Goal: Task Accomplishment & Management: Manage account settings

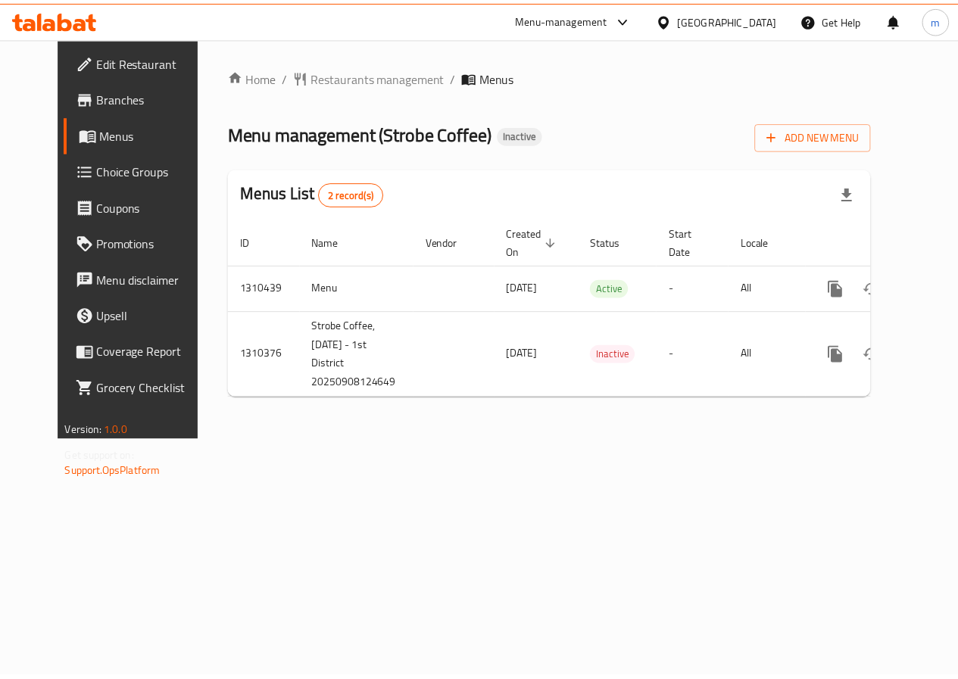
scroll to position [0, 5]
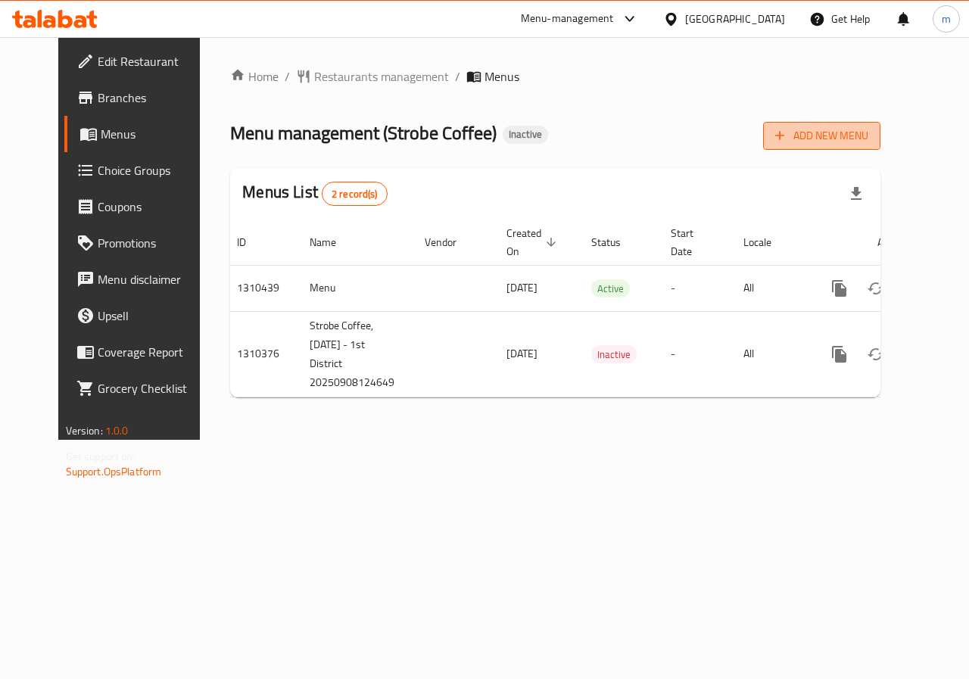
click at [881, 122] on button "Add New Menu" at bounding box center [821, 136] width 117 height 28
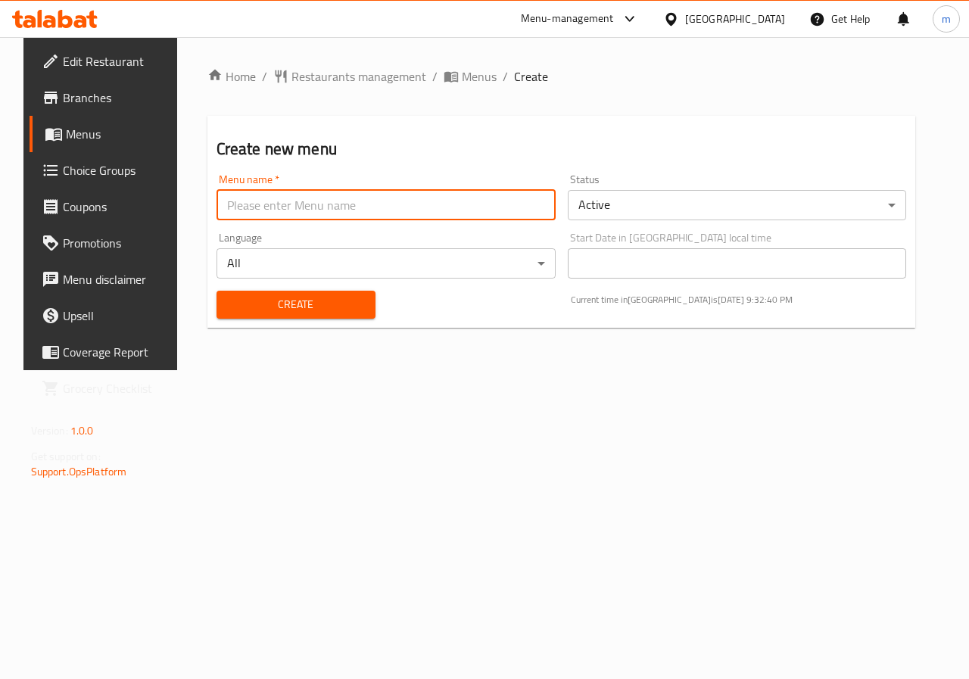
click at [397, 208] on input "text" at bounding box center [386, 205] width 339 height 30
type input "[PERSON_NAME]"
click at [342, 313] on span "Create" at bounding box center [296, 304] width 135 height 19
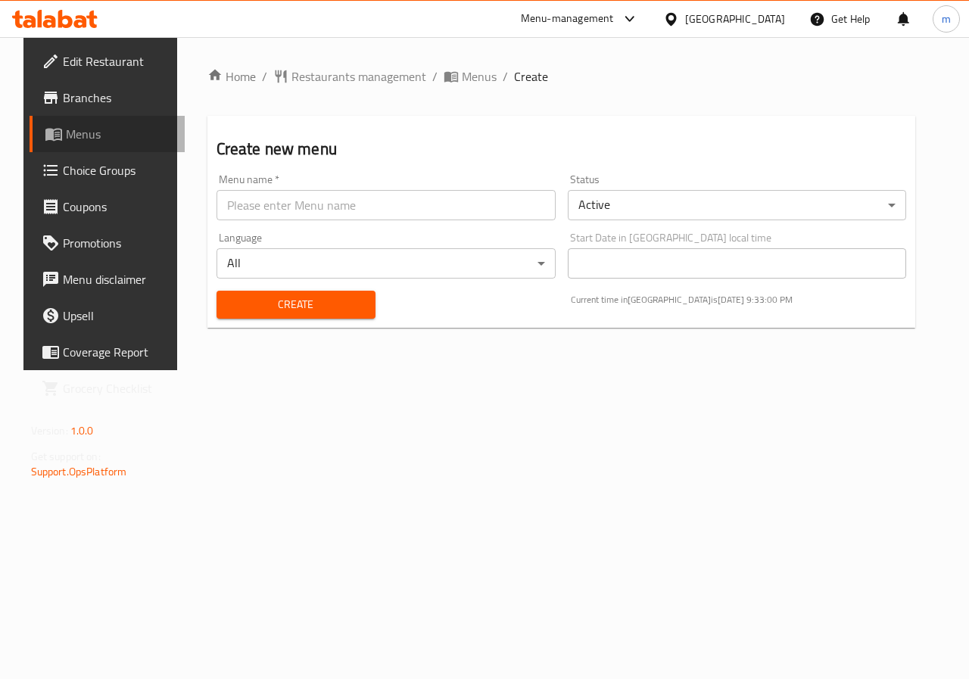
click at [66, 128] on span "Menus" at bounding box center [120, 134] width 108 height 18
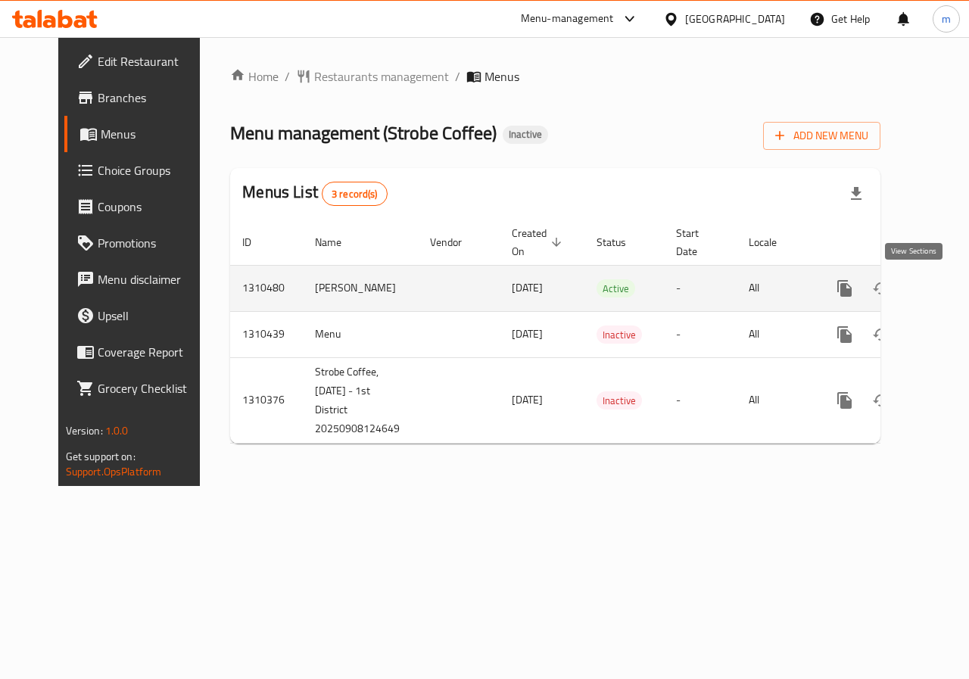
click at [945, 295] on icon "enhanced table" at bounding box center [954, 288] width 18 height 18
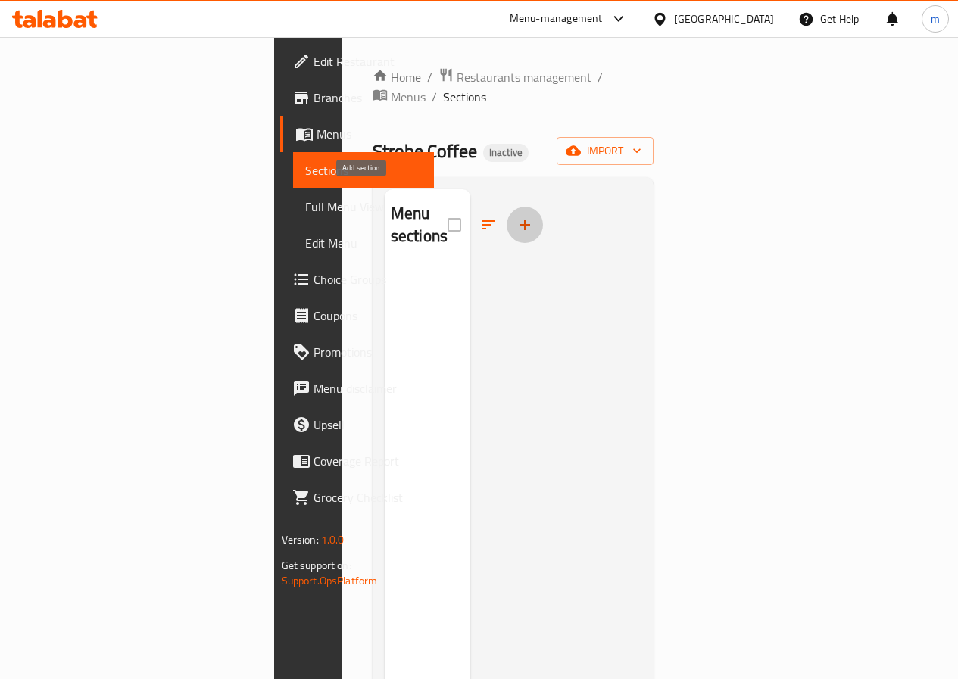
click at [516, 216] on icon "button" at bounding box center [525, 225] width 18 height 18
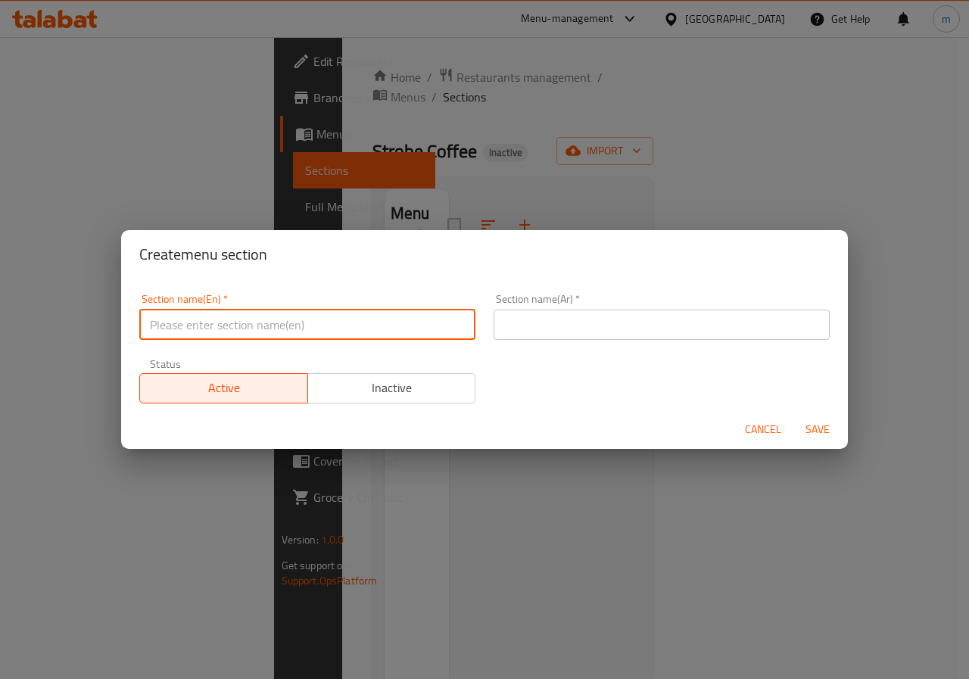
click at [268, 326] on input "text" at bounding box center [307, 325] width 336 height 30
type input "De [GEOGRAPHIC_DATA]"
click at [660, 331] on input "text" at bounding box center [662, 325] width 336 height 30
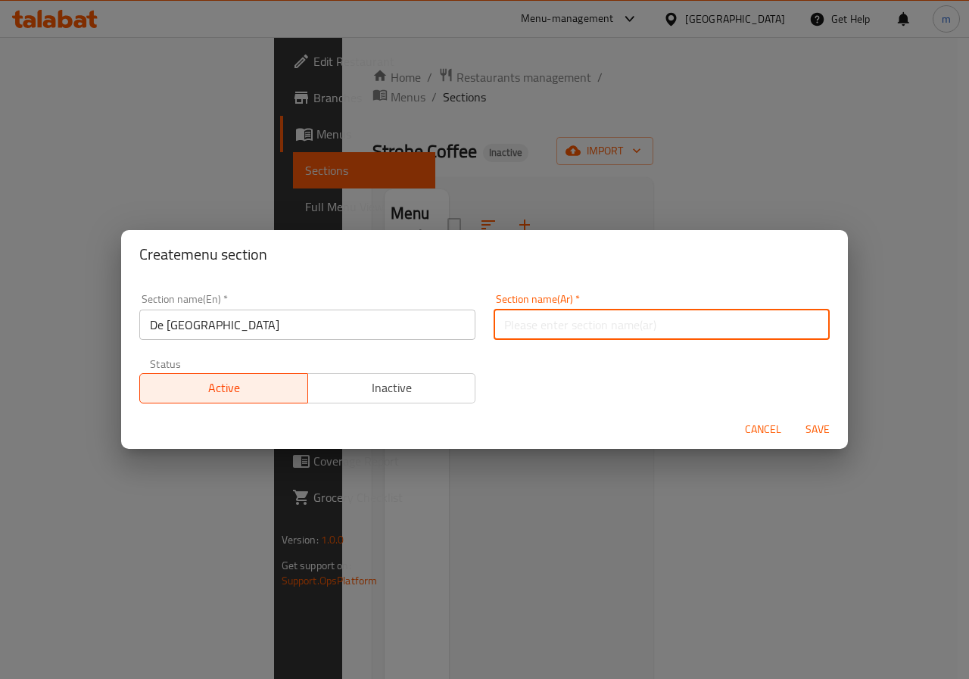
type input "ستروب كوفي"
click at [810, 427] on span "Save" at bounding box center [818, 429] width 36 height 19
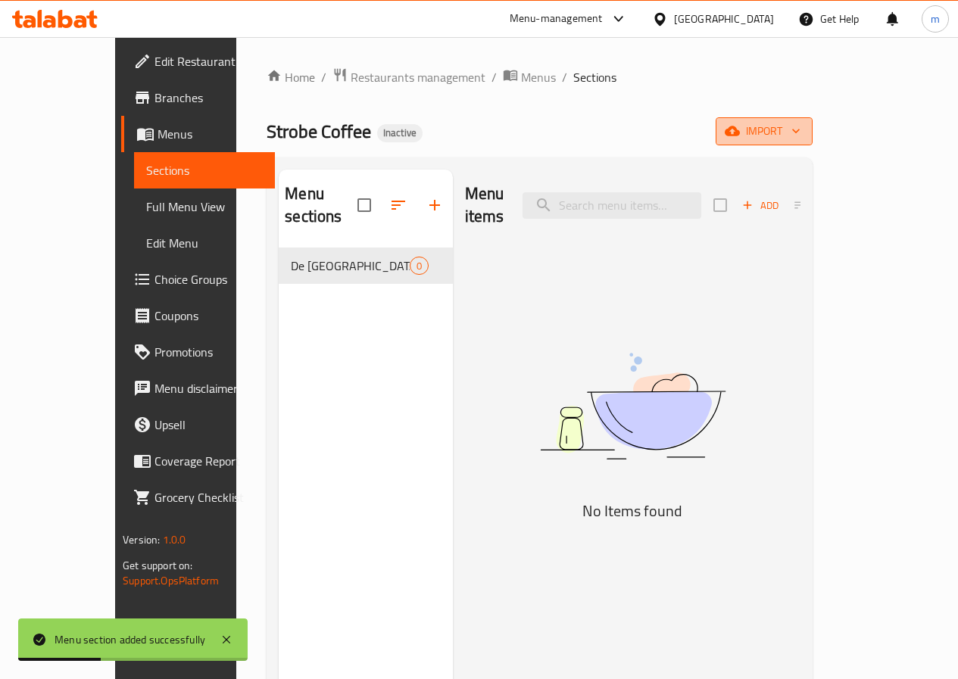
click at [800, 135] on span "import" at bounding box center [764, 131] width 73 height 19
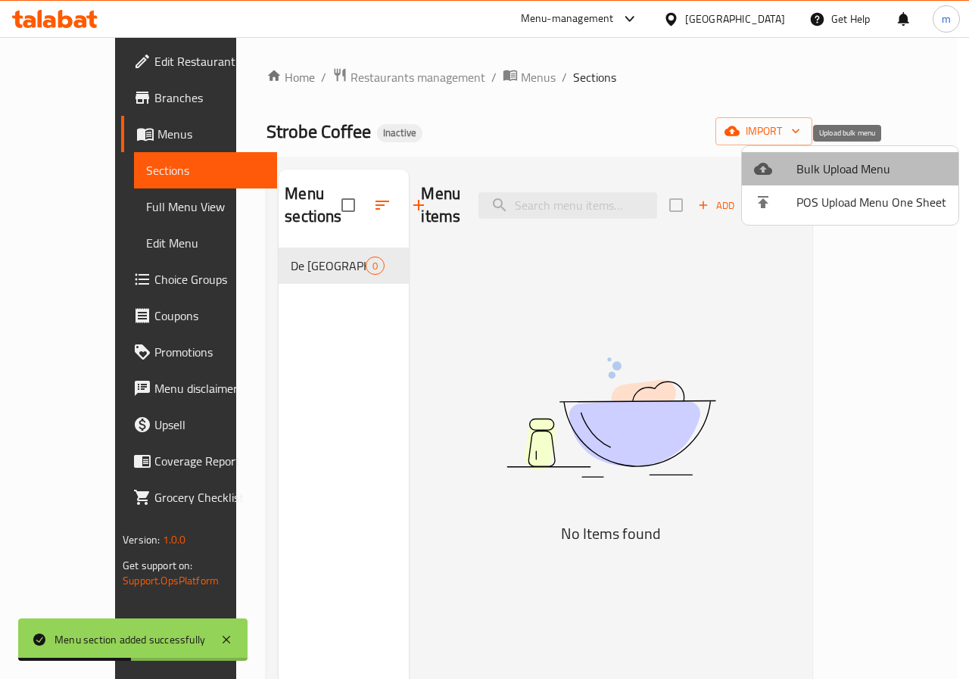
click at [851, 171] on span "Bulk Upload Menu" at bounding box center [872, 169] width 150 height 18
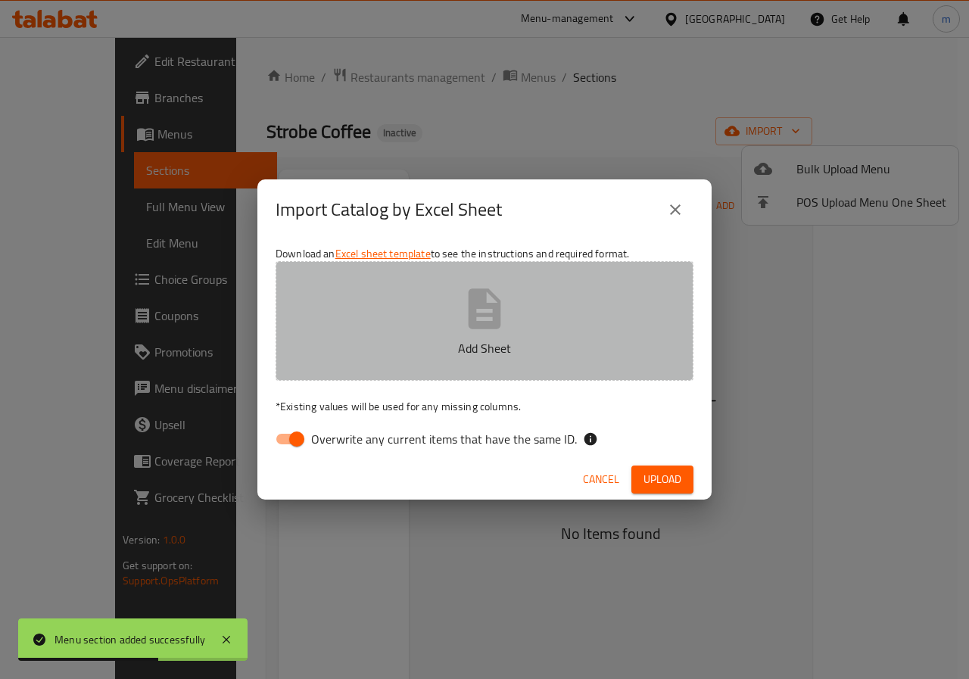
click at [492, 323] on icon "button" at bounding box center [485, 309] width 33 height 40
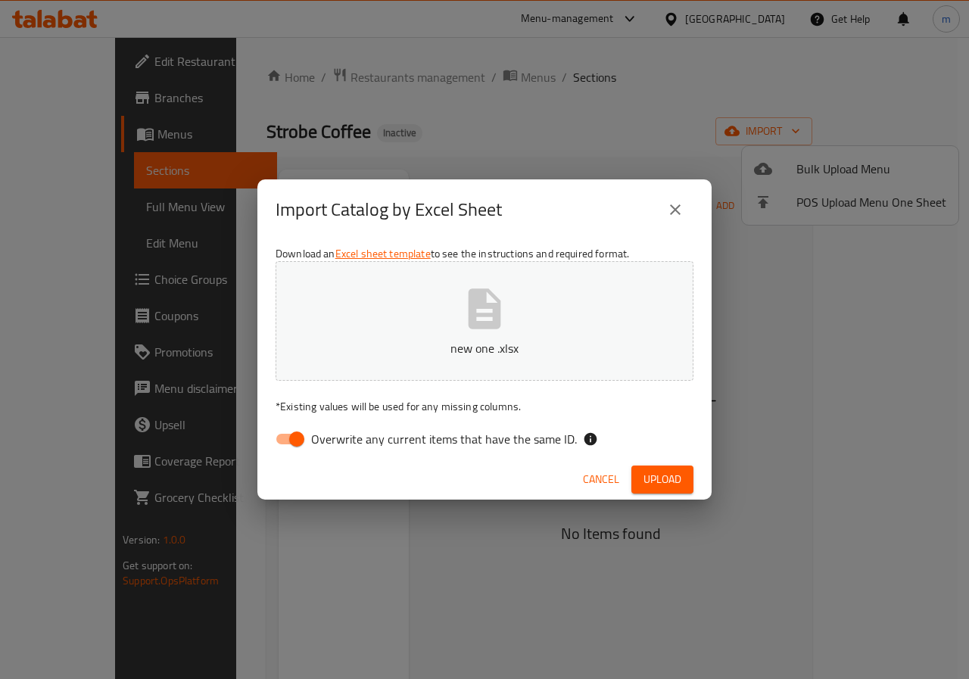
click at [295, 435] on input "Overwrite any current items that have the same ID." at bounding box center [297, 439] width 86 height 29
checkbox input "false"
click at [659, 485] on span "Upload" at bounding box center [663, 479] width 38 height 19
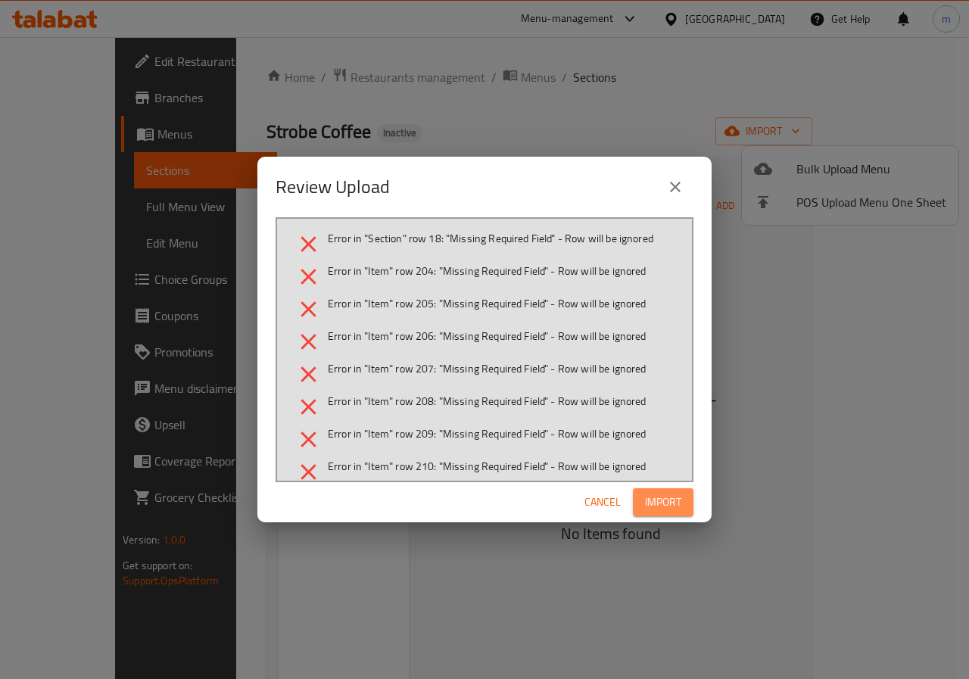
click at [670, 508] on span "Import" at bounding box center [663, 502] width 36 height 19
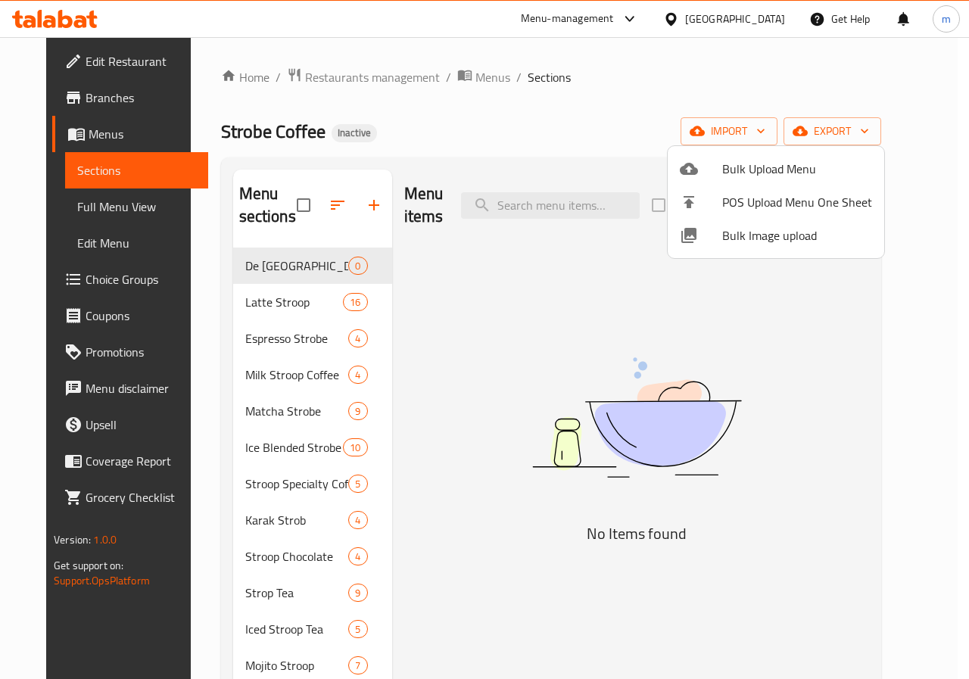
click at [571, 160] on div at bounding box center [484, 339] width 969 height 679
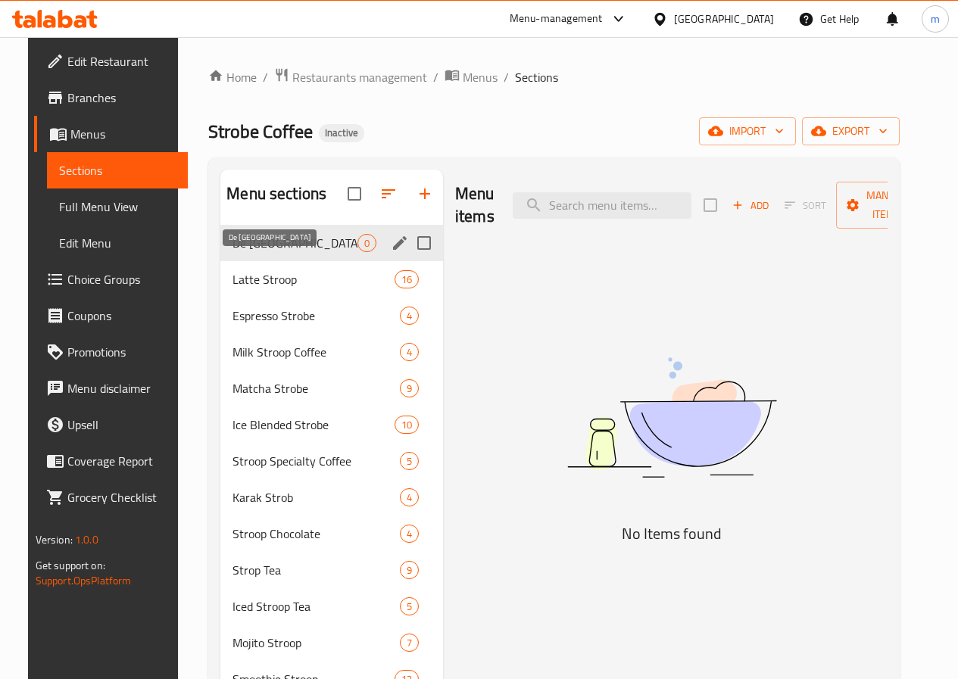
click at [272, 252] on span "De [GEOGRAPHIC_DATA]" at bounding box center [294, 243] width 125 height 18
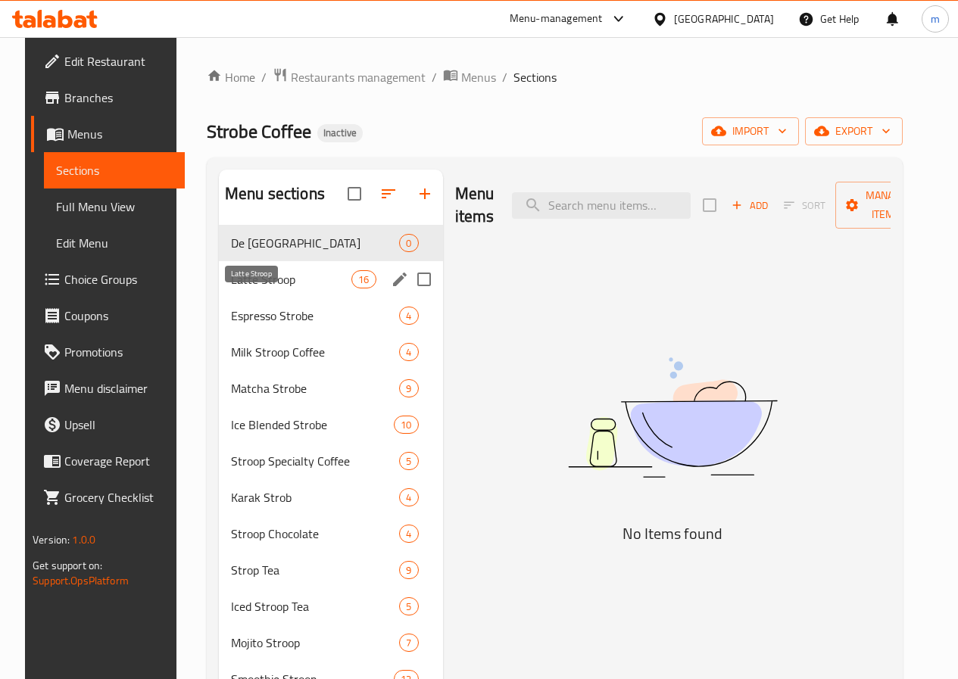
click at [260, 289] on span "Latte Stroop" at bounding box center [291, 279] width 120 height 18
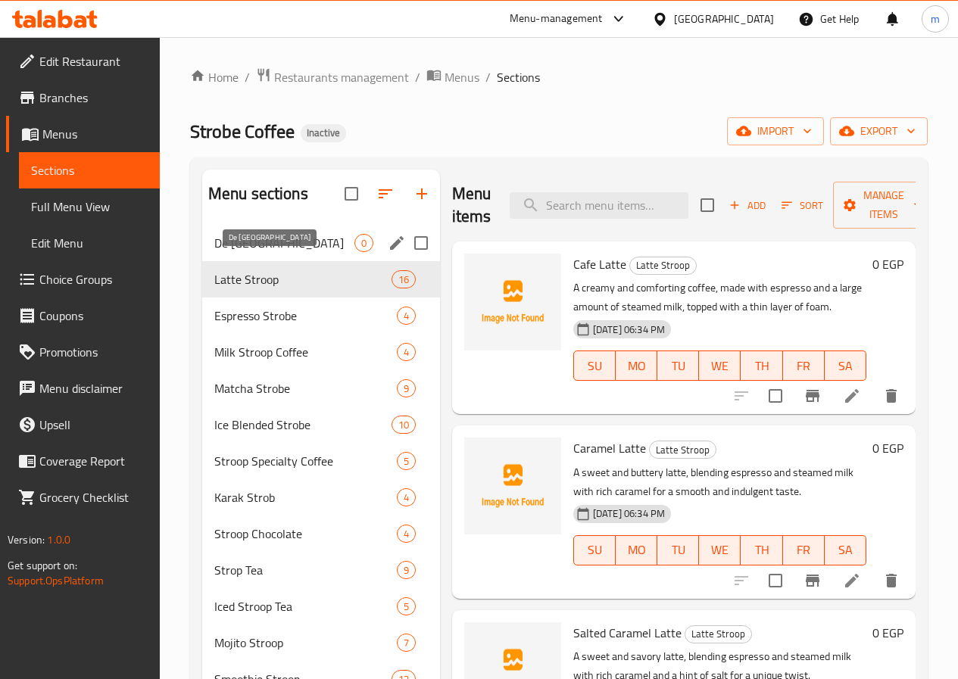
click at [239, 252] on span "De [GEOGRAPHIC_DATA]" at bounding box center [284, 243] width 140 height 18
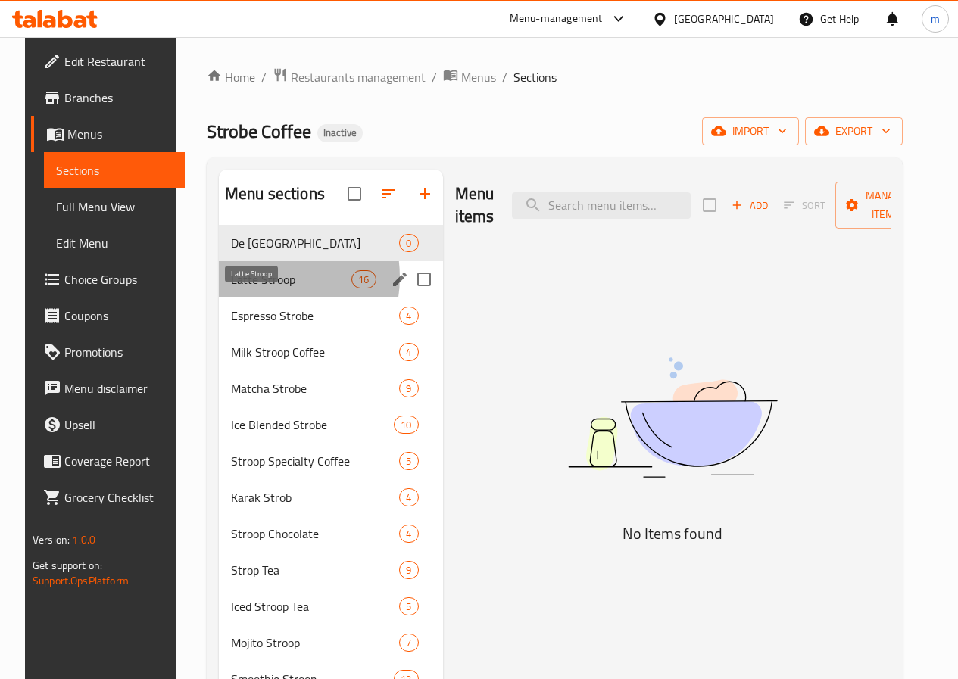
click at [245, 289] on span "Latte Stroop" at bounding box center [291, 279] width 120 height 18
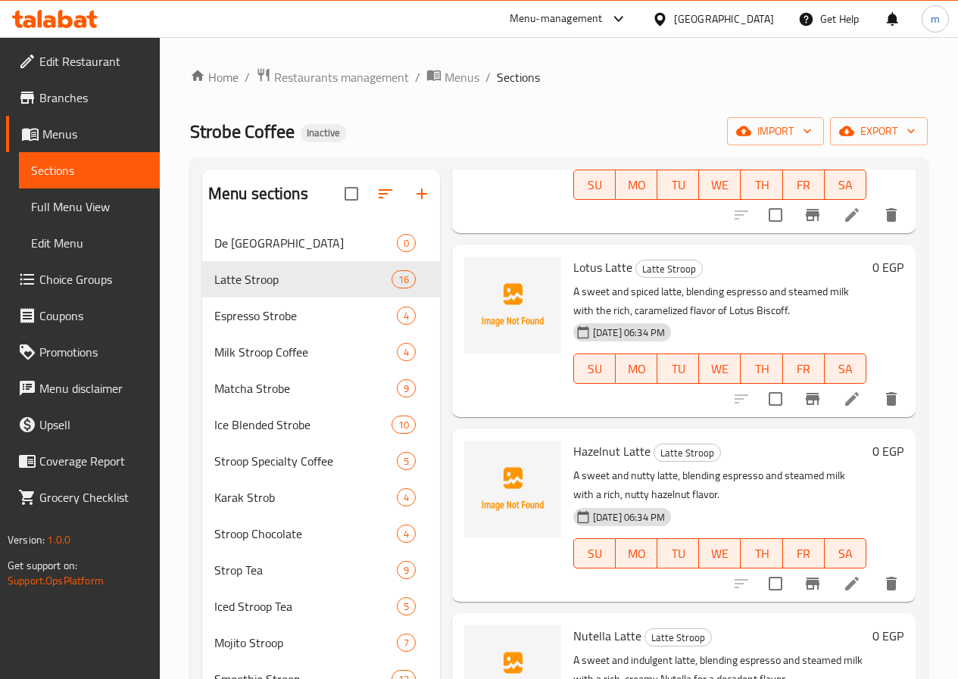
scroll to position [1515, 0]
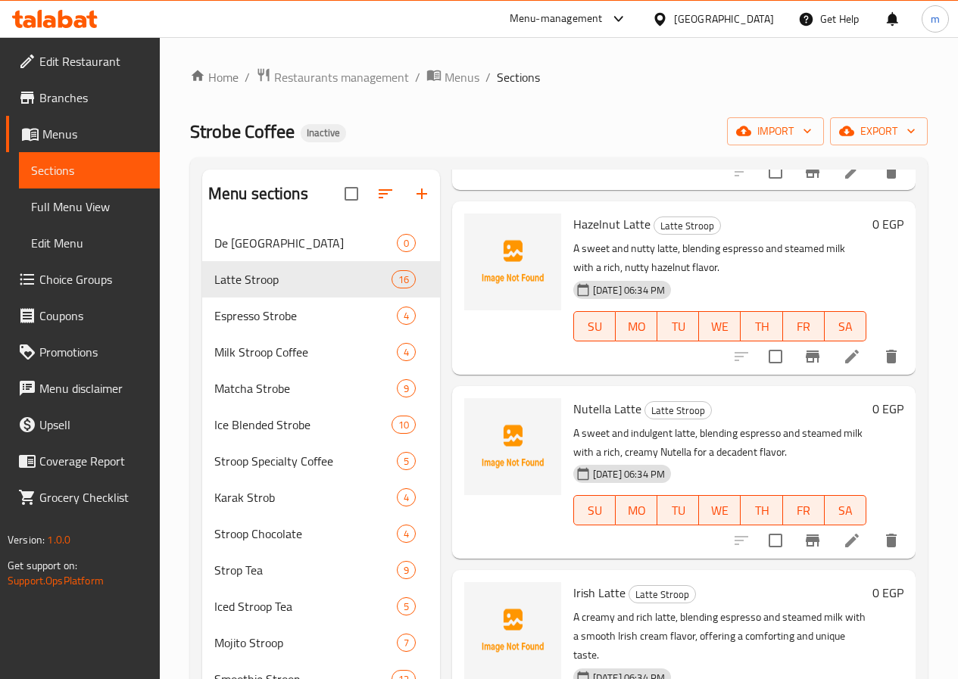
click at [64, 200] on span "Full Menu View" at bounding box center [89, 207] width 117 height 18
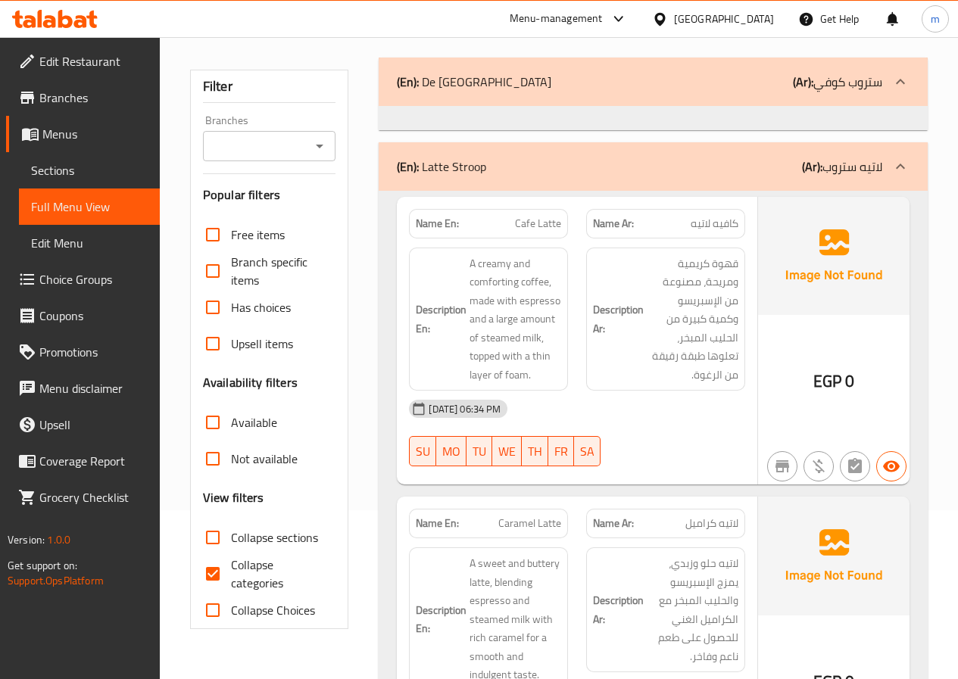
scroll to position [454, 0]
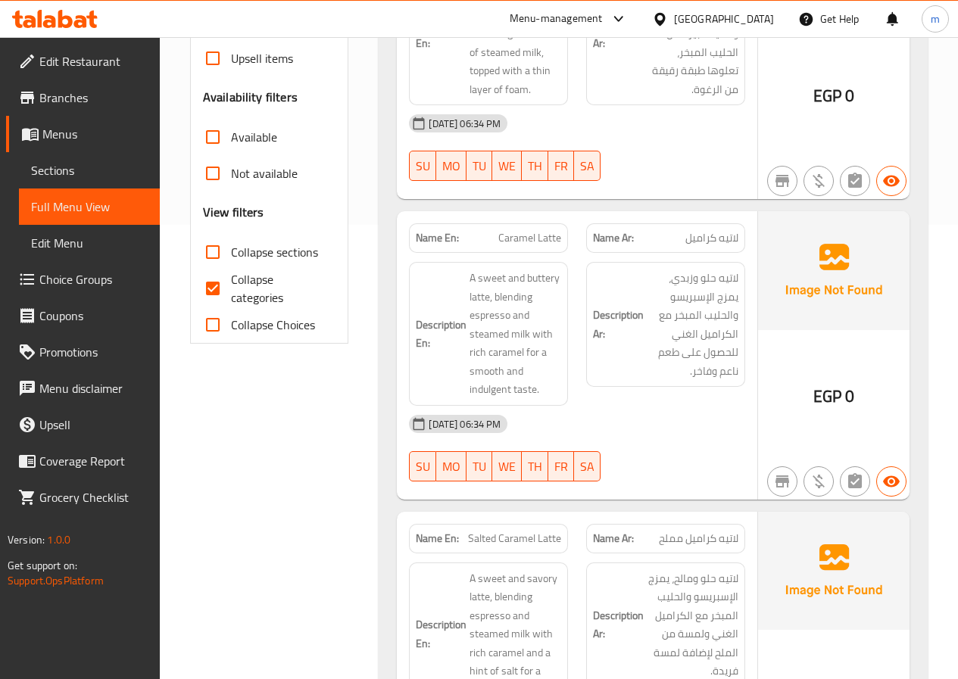
click at [222, 270] on input "Collapse categories" at bounding box center [213, 288] width 36 height 36
checkbox input "false"
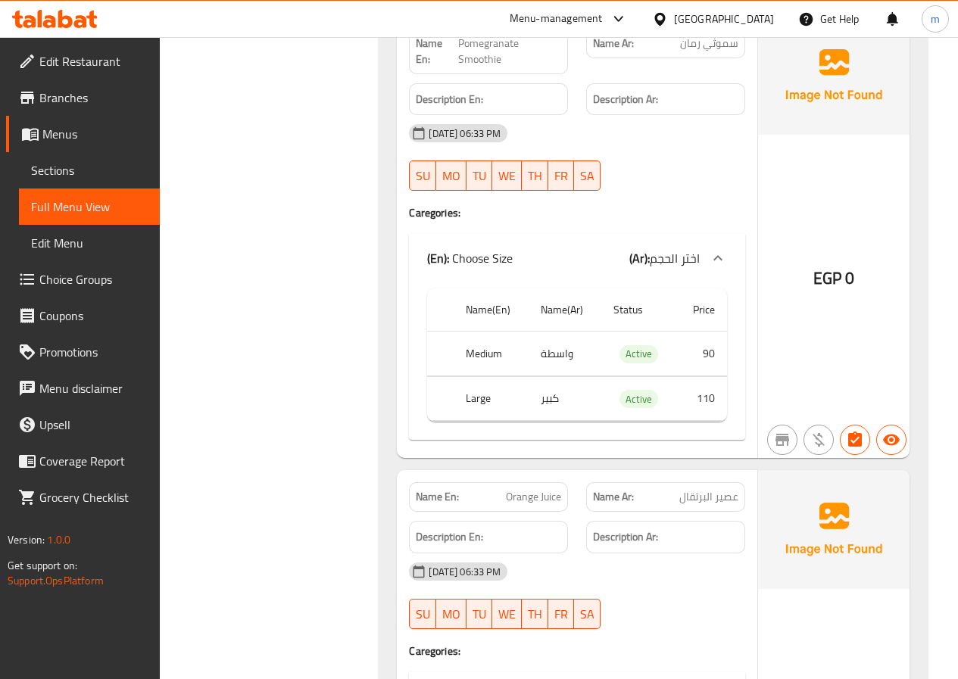
scroll to position [65476, 0]
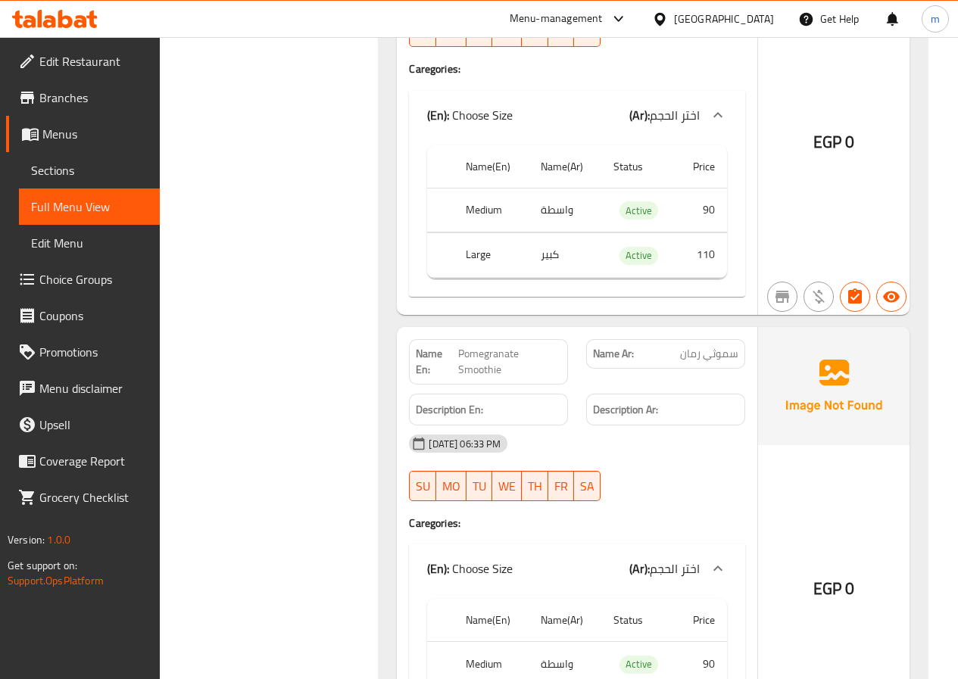
click at [101, 135] on span "Menus" at bounding box center [94, 134] width 105 height 18
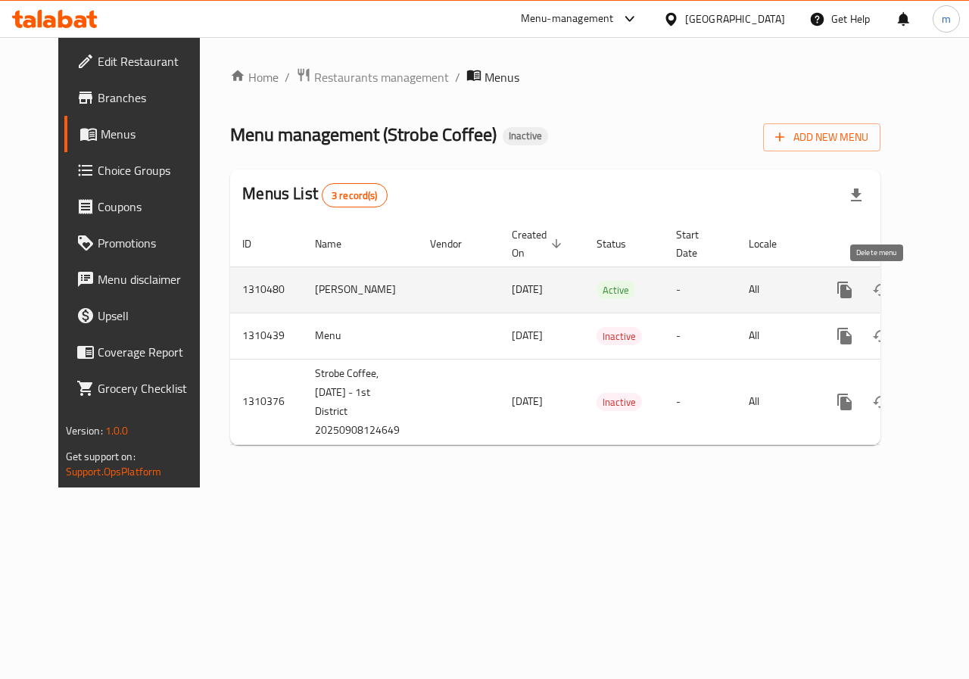
click at [909, 289] on icon "enhanced table" at bounding box center [918, 290] width 18 height 18
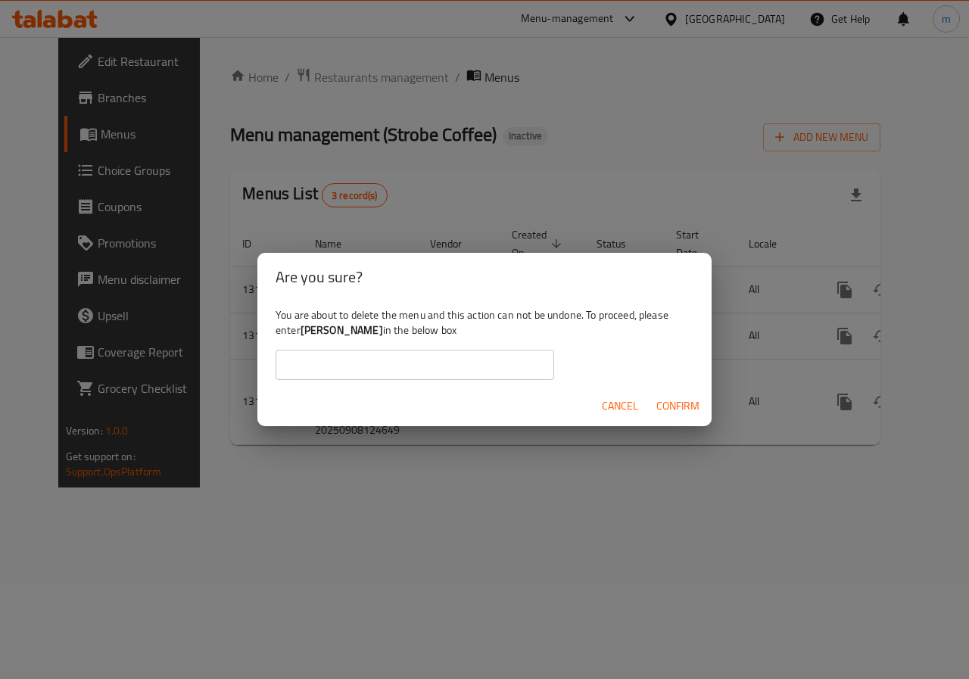
click at [334, 334] on b "[PERSON_NAME]" at bounding box center [342, 330] width 83 height 20
drag, startPoint x: 334, startPoint y: 334, endPoint x: 309, endPoint y: 335, distance: 25.0
click at [309, 335] on b "[PERSON_NAME]" at bounding box center [342, 330] width 83 height 20
copy b "[PERSON_NAME]"
click at [284, 356] on input "text" at bounding box center [415, 365] width 279 height 30
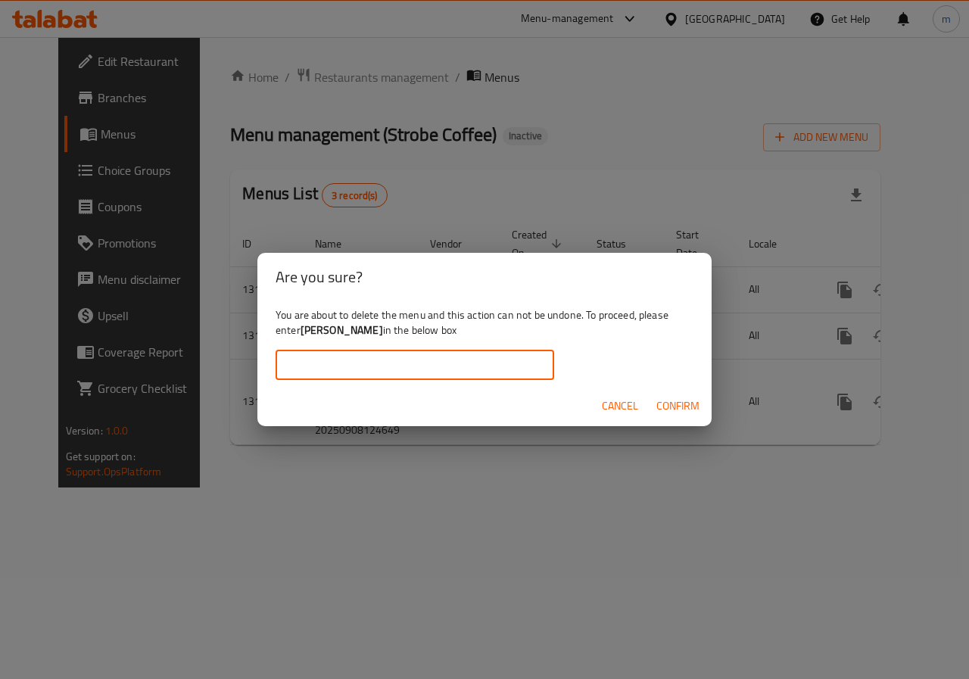
paste input "[PERSON_NAME]"
type input "[PERSON_NAME]"
click at [678, 403] on span "Confirm" at bounding box center [678, 406] width 43 height 19
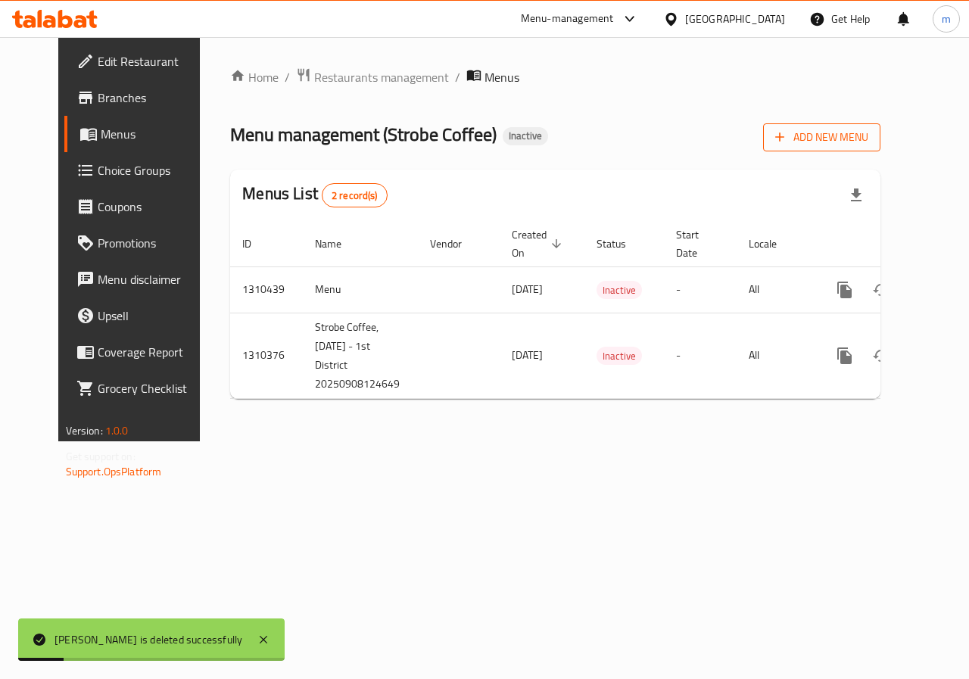
click at [869, 142] on span "Add New Menu" at bounding box center [822, 137] width 93 height 19
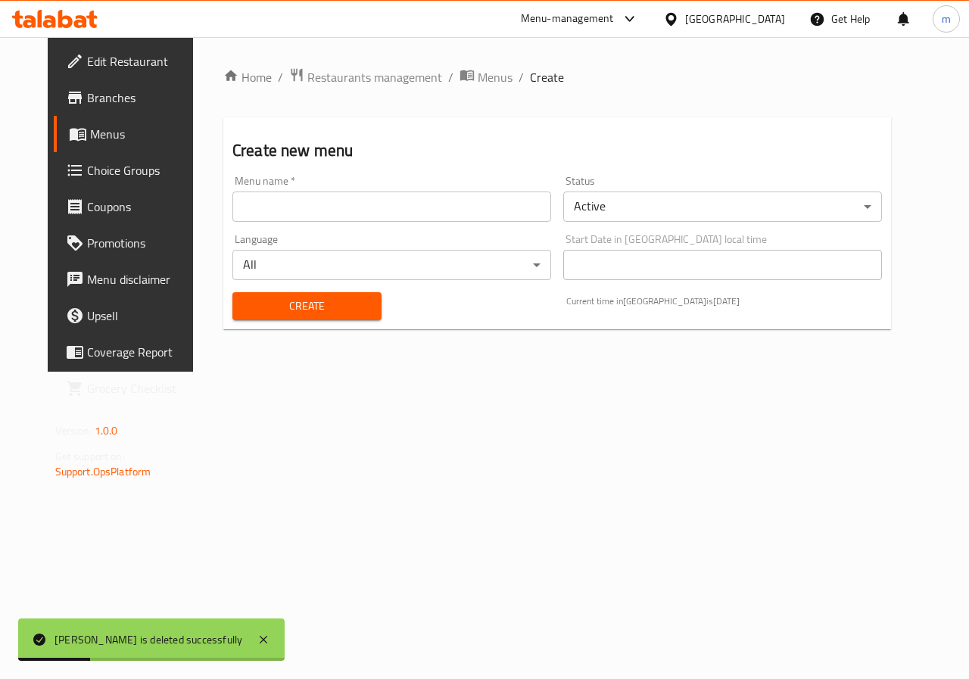
click at [311, 206] on input "text" at bounding box center [391, 207] width 319 height 30
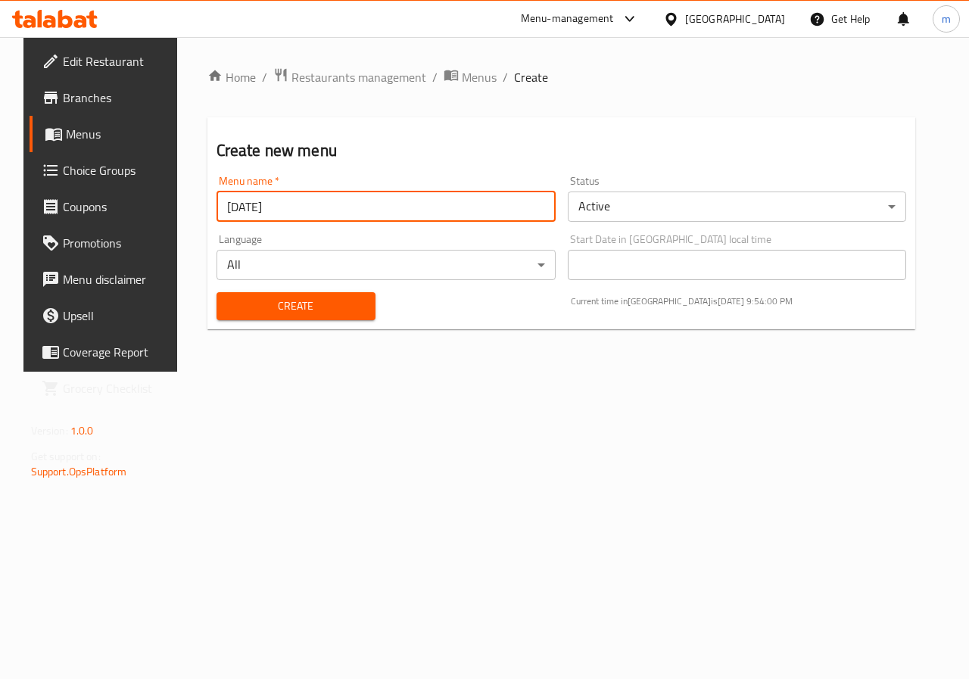
type input "[DATE]"
click at [301, 307] on span "Create" at bounding box center [296, 306] width 135 height 19
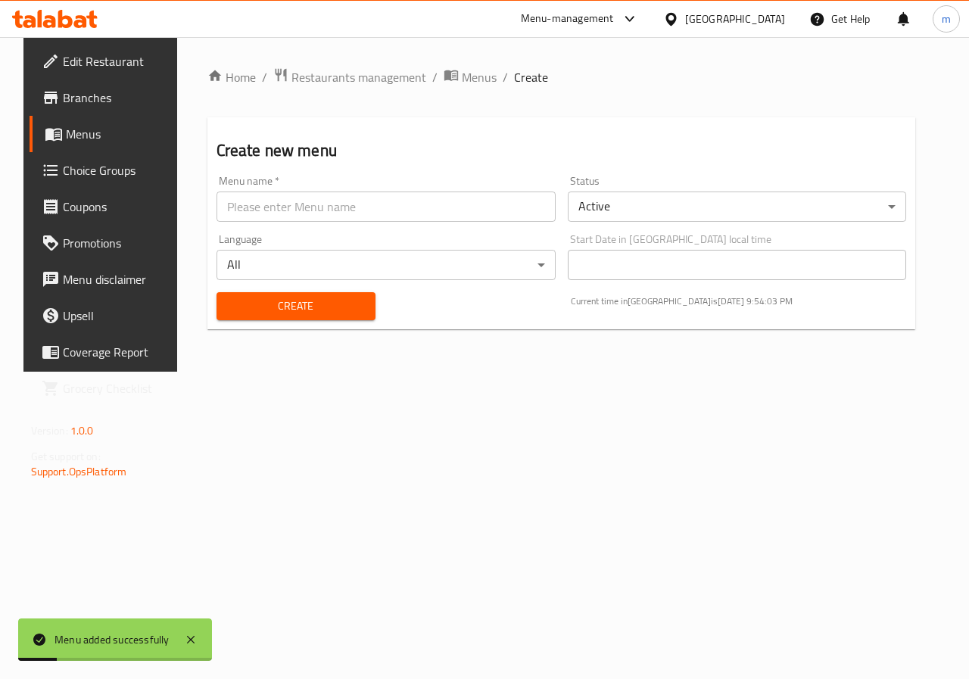
click at [81, 126] on span "Menus" at bounding box center [120, 134] width 108 height 18
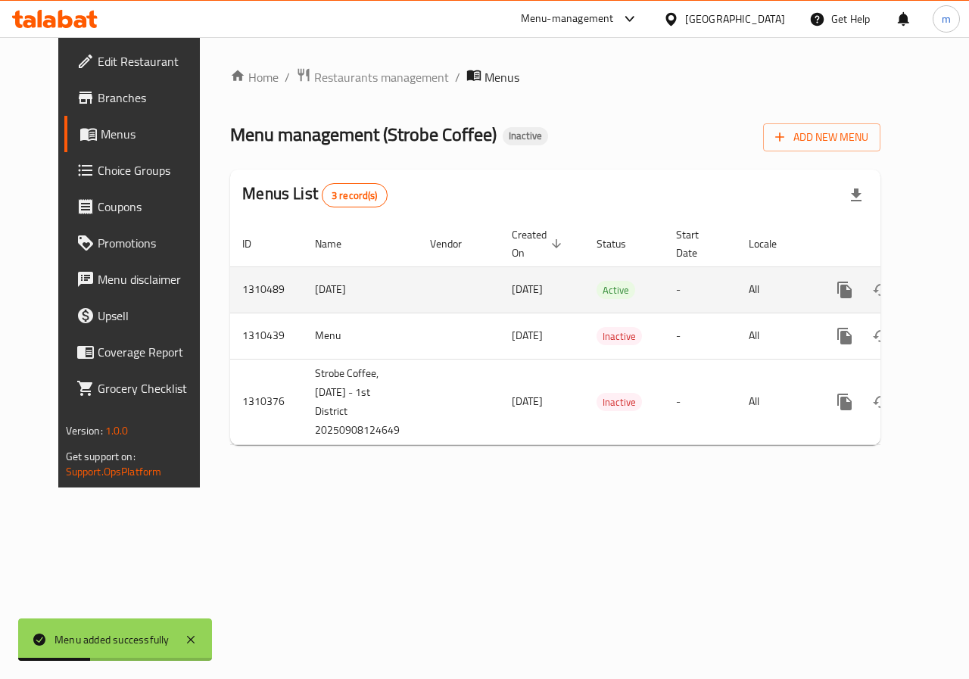
click at [945, 289] on icon "enhanced table" at bounding box center [954, 290] width 18 height 18
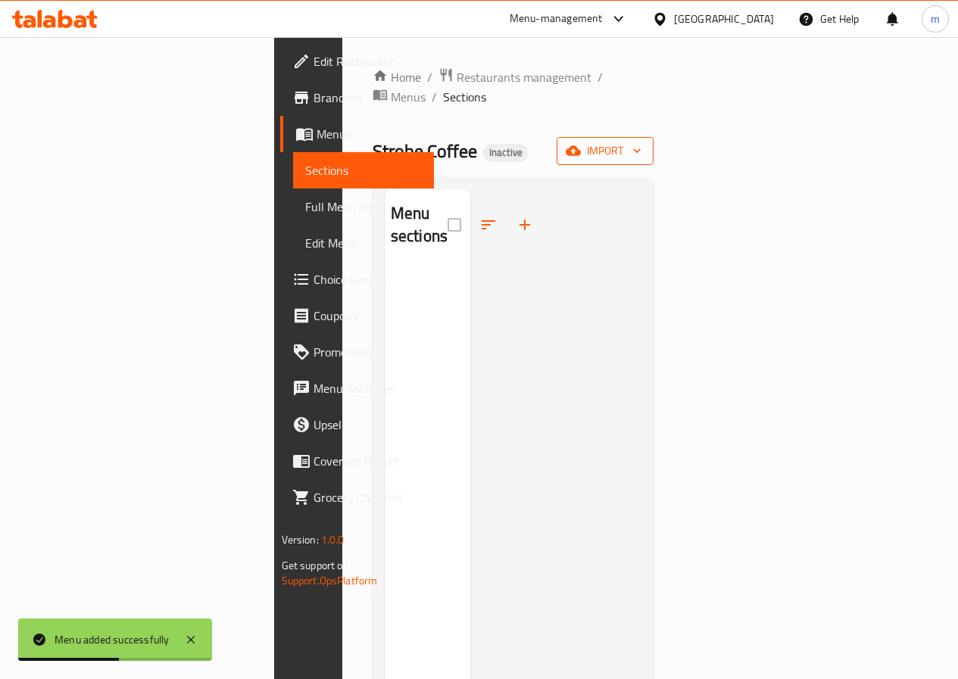
click at [654, 141] on button "import" at bounding box center [605, 151] width 97 height 28
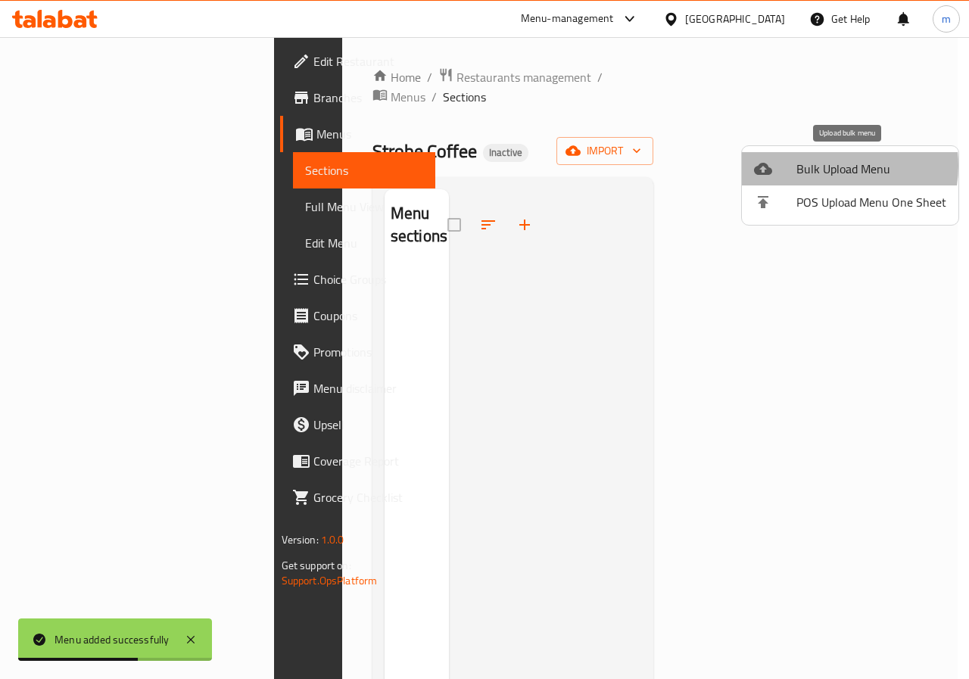
click at [825, 166] on span "Bulk Upload Menu" at bounding box center [872, 169] width 150 height 18
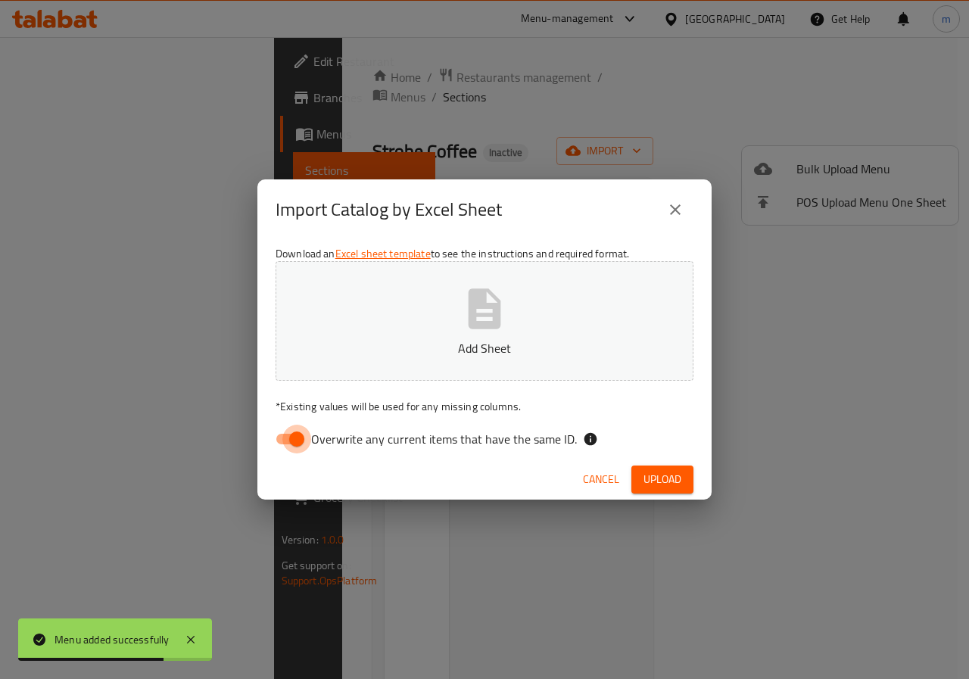
click at [279, 443] on input "Overwrite any current items that have the same ID." at bounding box center [297, 439] width 86 height 29
checkbox input "false"
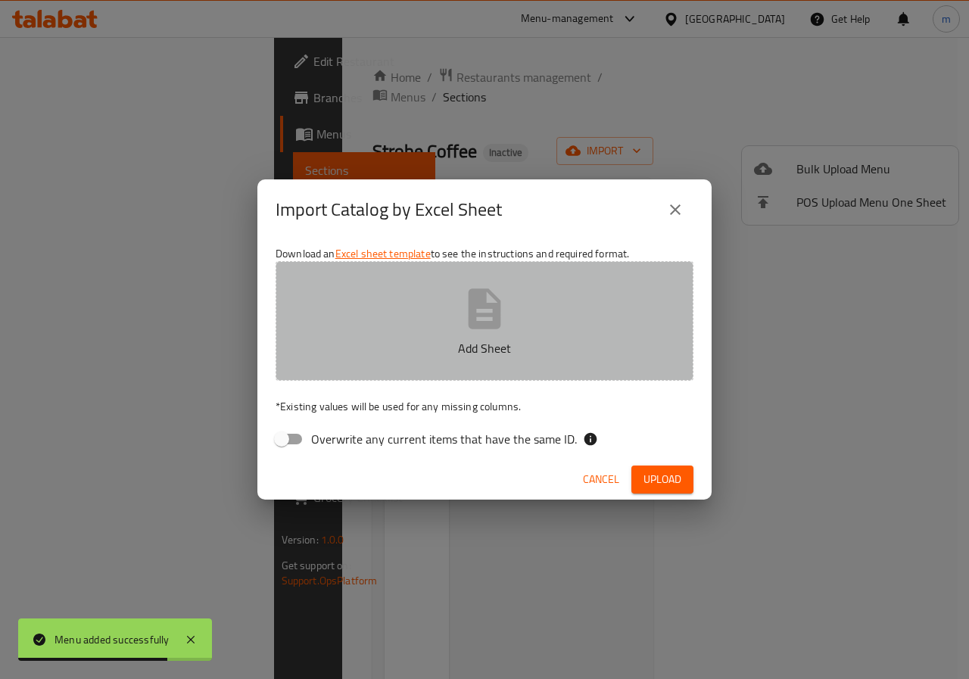
click at [382, 348] on p "Add Sheet" at bounding box center [484, 348] width 371 height 18
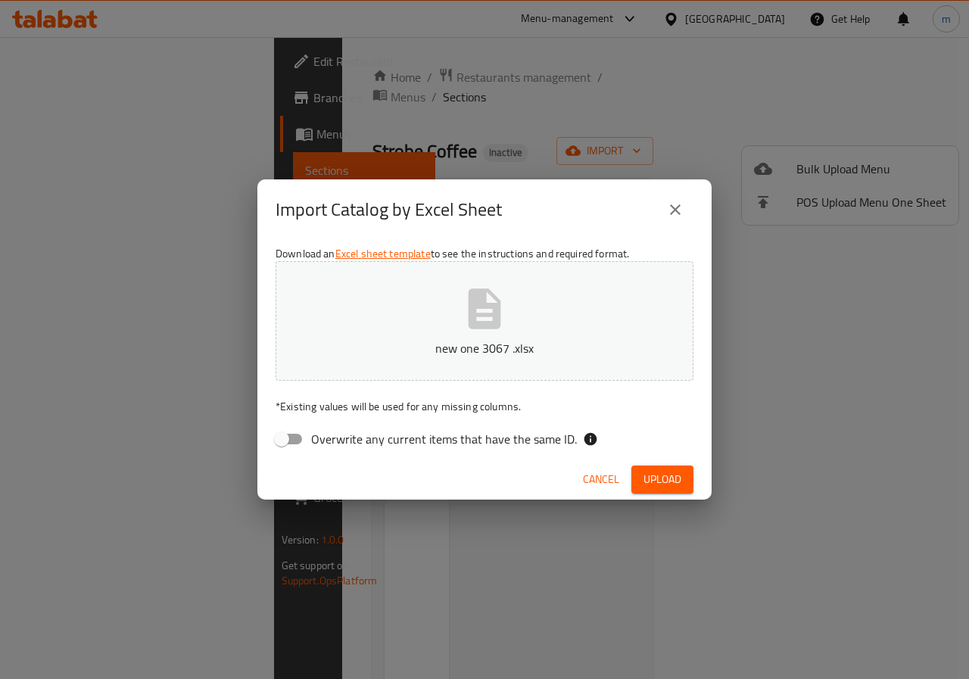
click at [663, 473] on span "Upload" at bounding box center [663, 479] width 38 height 19
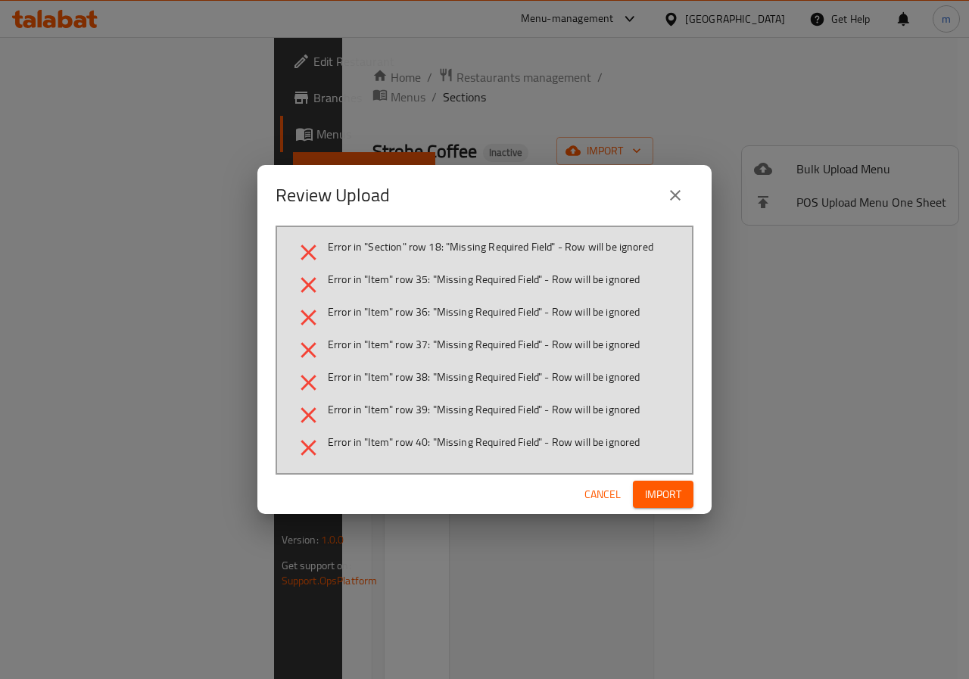
click at [665, 485] on span "Import" at bounding box center [663, 494] width 36 height 19
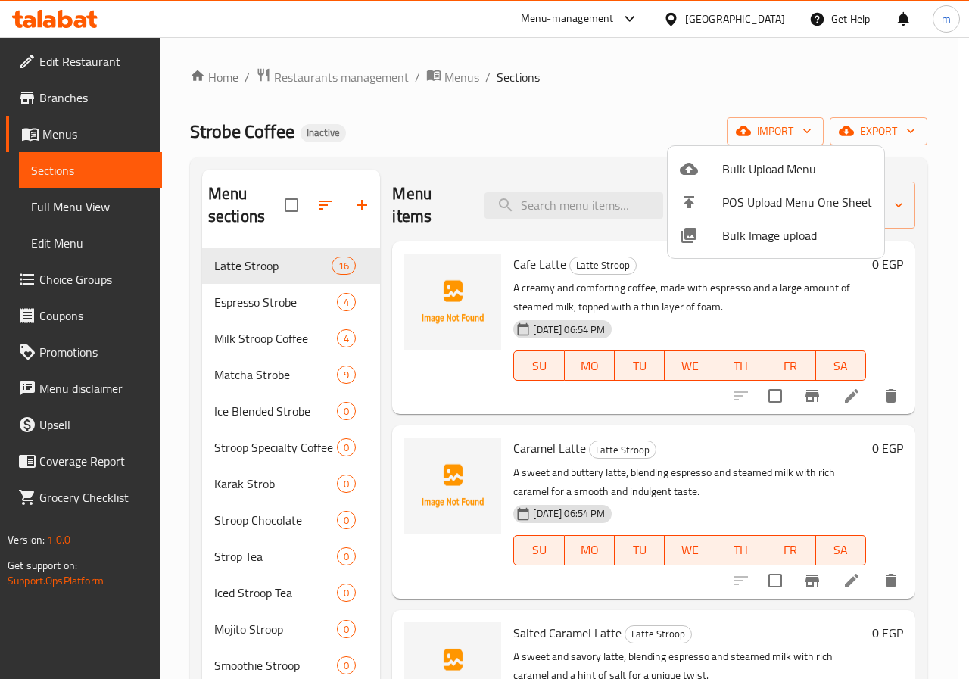
click at [295, 446] on div at bounding box center [484, 339] width 969 height 679
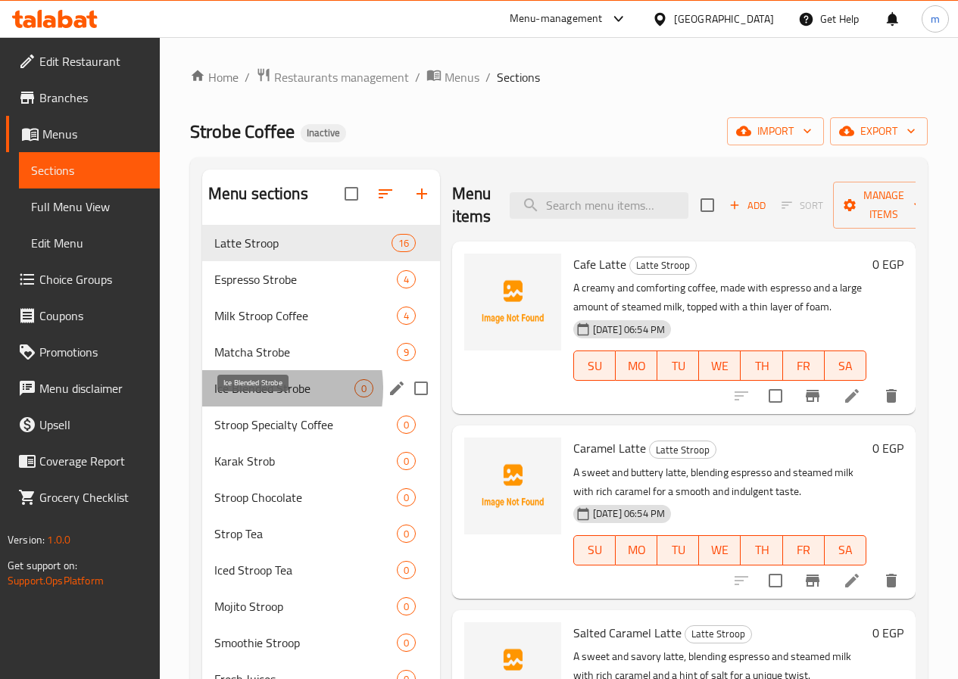
click at [247, 398] on span "Ice Blended Strobe" at bounding box center [284, 388] width 140 height 18
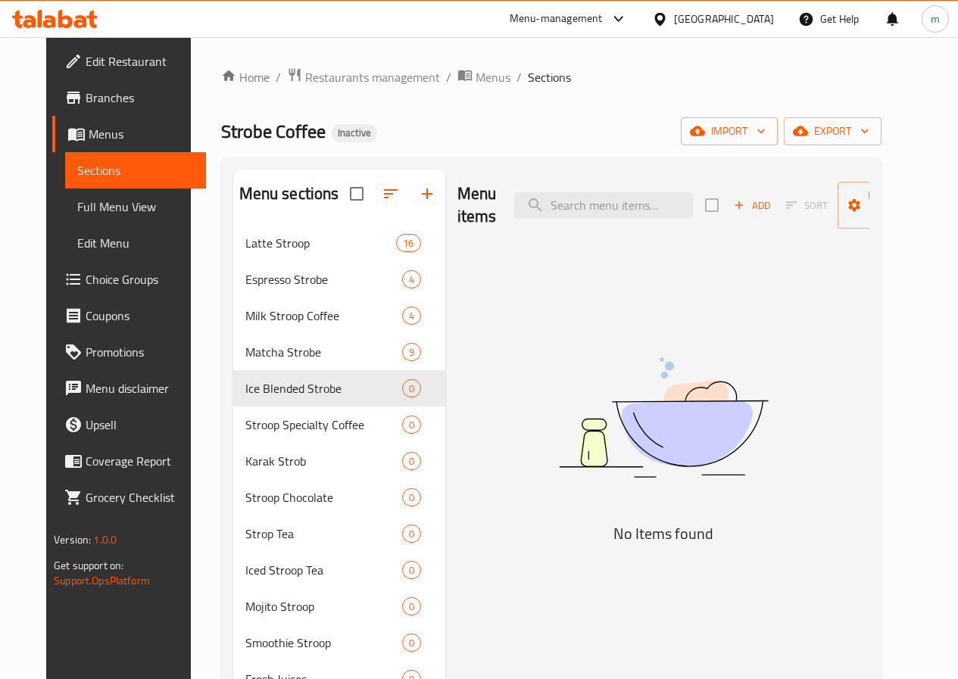
click at [98, 139] on span "Menus" at bounding box center [141, 134] width 105 height 18
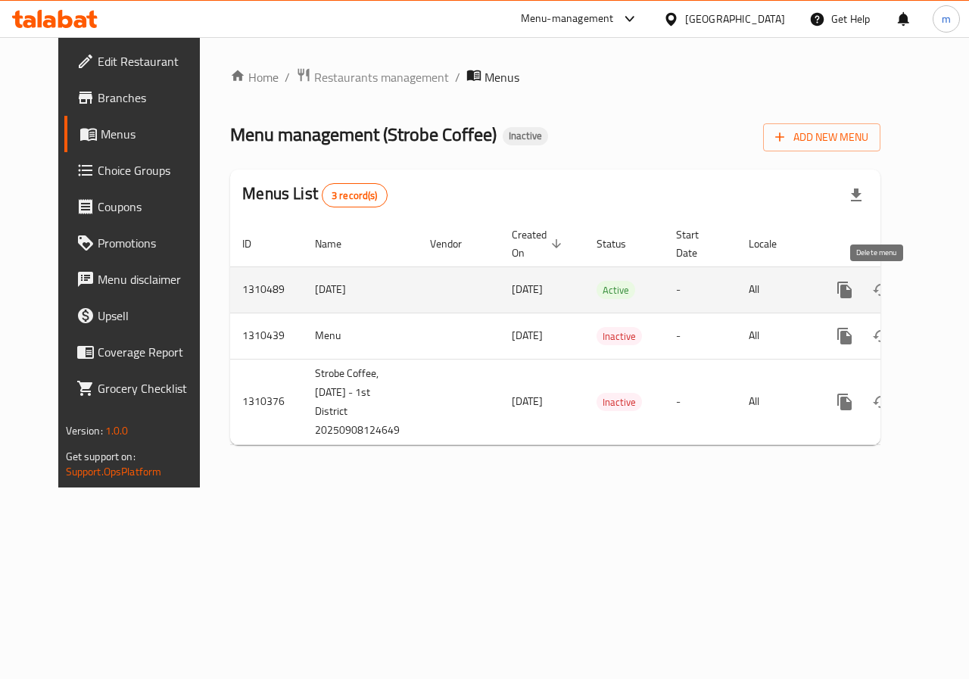
click at [913, 288] on icon "enhanced table" at bounding box center [918, 290] width 11 height 14
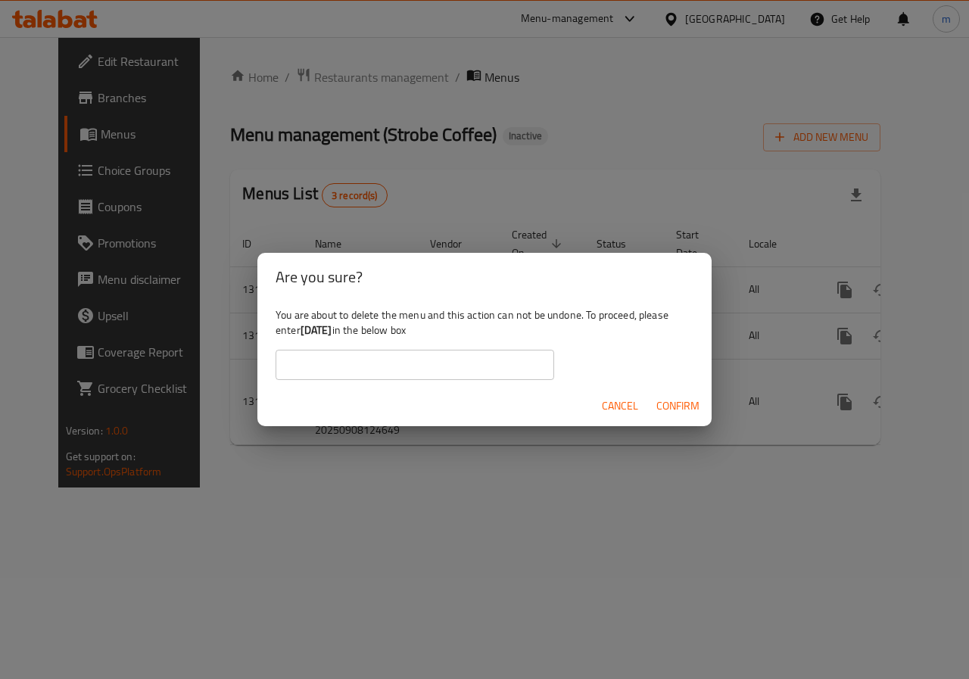
click at [332, 329] on b "[DATE]" at bounding box center [317, 330] width 32 height 20
drag, startPoint x: 341, startPoint y: 329, endPoint x: 299, endPoint y: 338, distance: 42.6
click at [299, 338] on div "You are about to delete the menu and this action can not be undone. To proceed,…" at bounding box center [484, 343] width 454 height 85
copy div "[DATE]"
click at [379, 364] on input "text" at bounding box center [415, 365] width 279 height 30
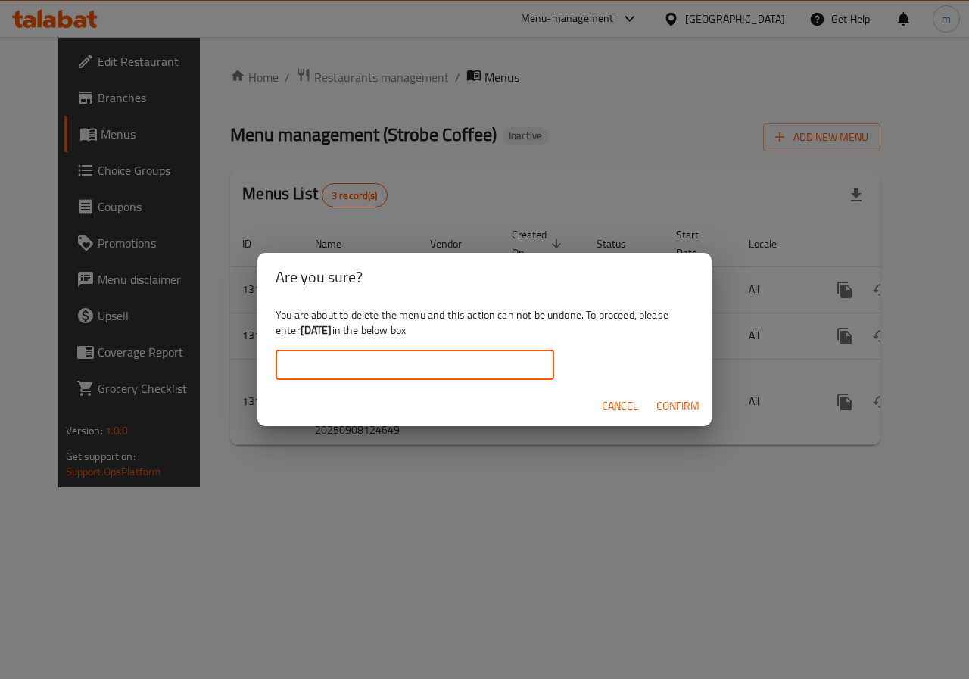
paste input "[DATE]"
click at [677, 406] on span "Confirm" at bounding box center [678, 406] width 43 height 19
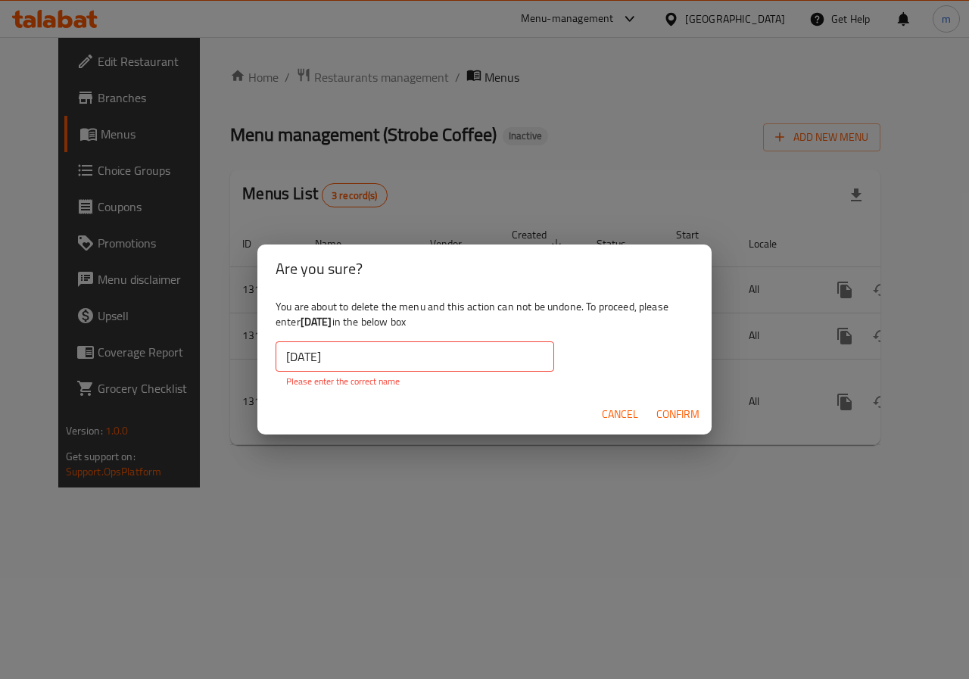
click at [285, 357] on input "[DATE]" at bounding box center [415, 357] width 279 height 30
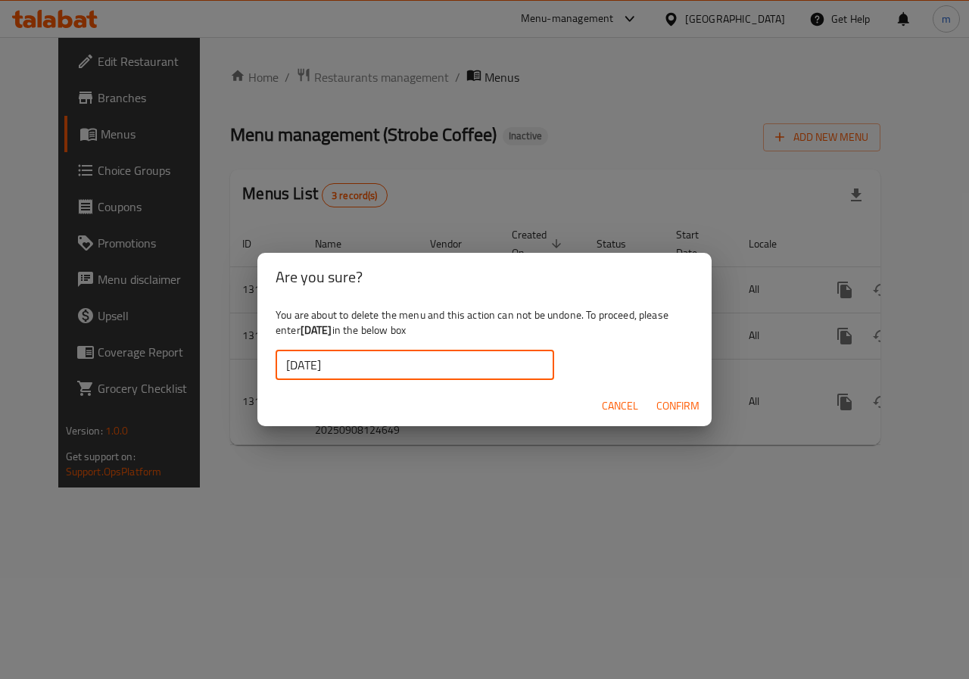
type input "[DATE]"
click at [675, 409] on span "Confirm" at bounding box center [678, 406] width 43 height 19
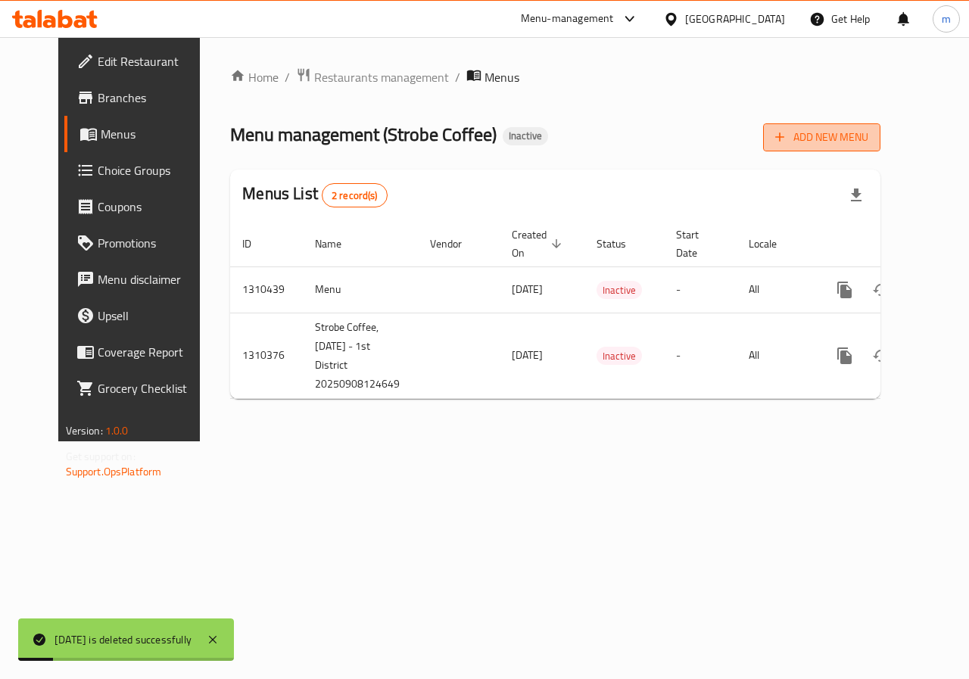
click at [855, 143] on span "Add New Menu" at bounding box center [822, 137] width 93 height 19
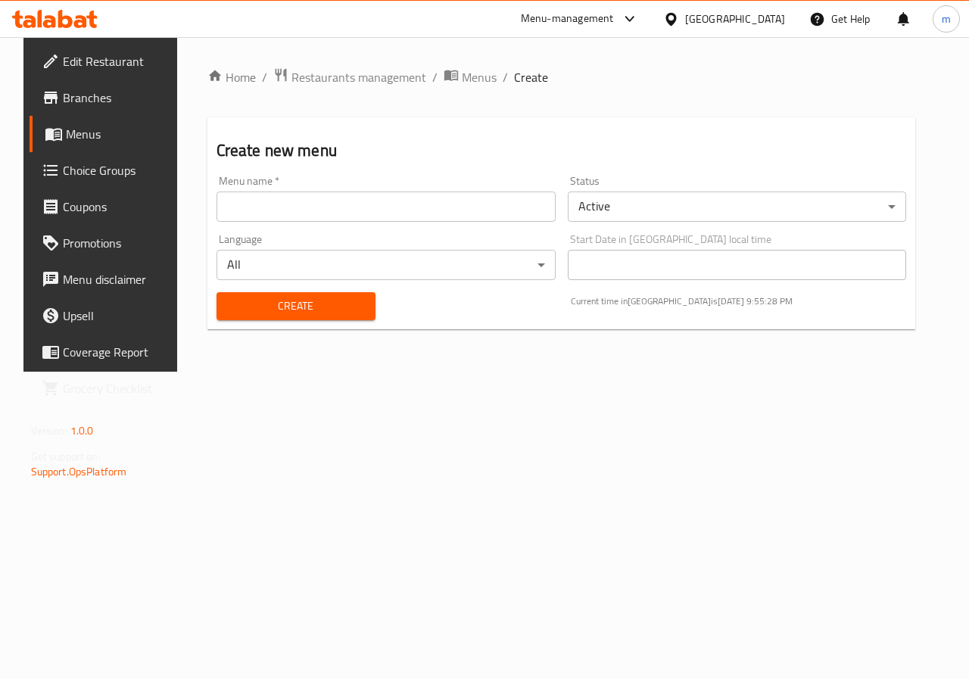
click at [472, 192] on input "text" at bounding box center [386, 207] width 339 height 30
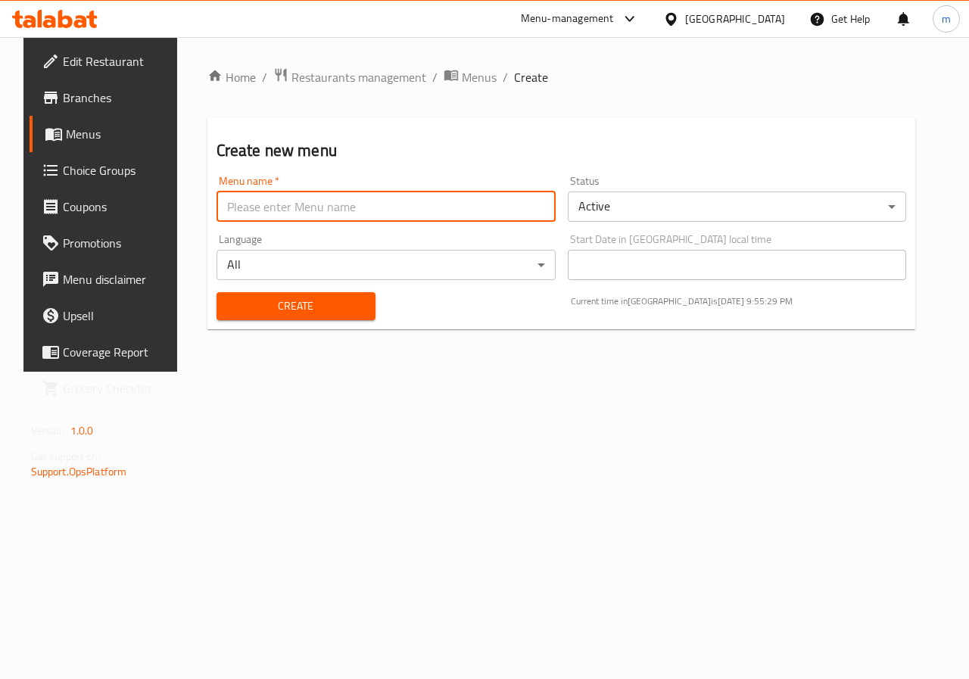
type input "[DATE]"
click at [315, 299] on span "Create" at bounding box center [296, 306] width 135 height 19
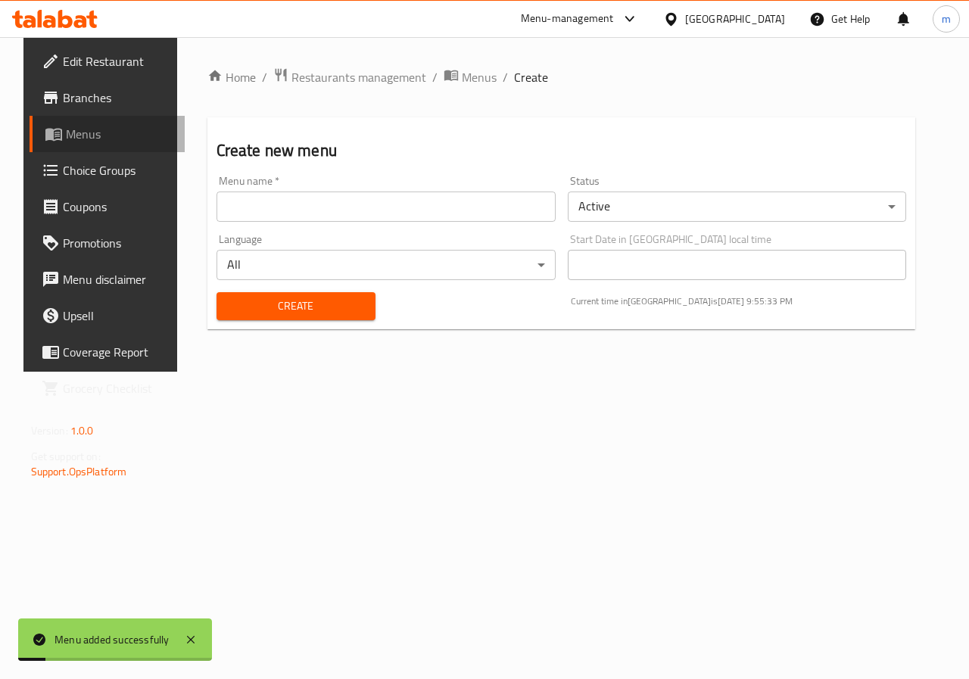
click at [66, 133] on span "Menus" at bounding box center [120, 134] width 108 height 18
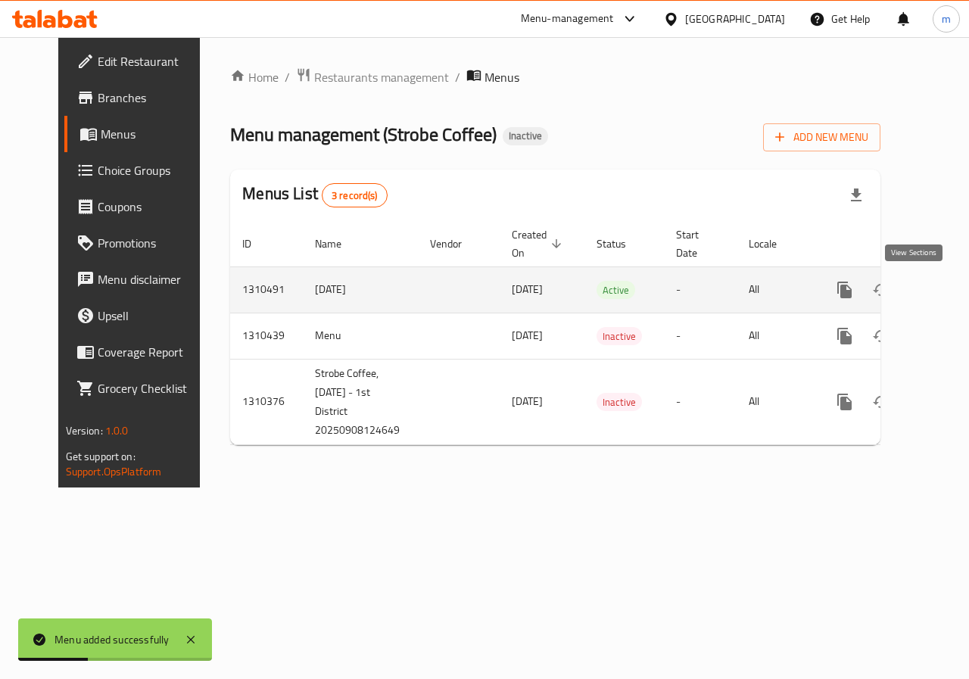
click at [945, 291] on icon "enhanced table" at bounding box center [954, 290] width 18 height 18
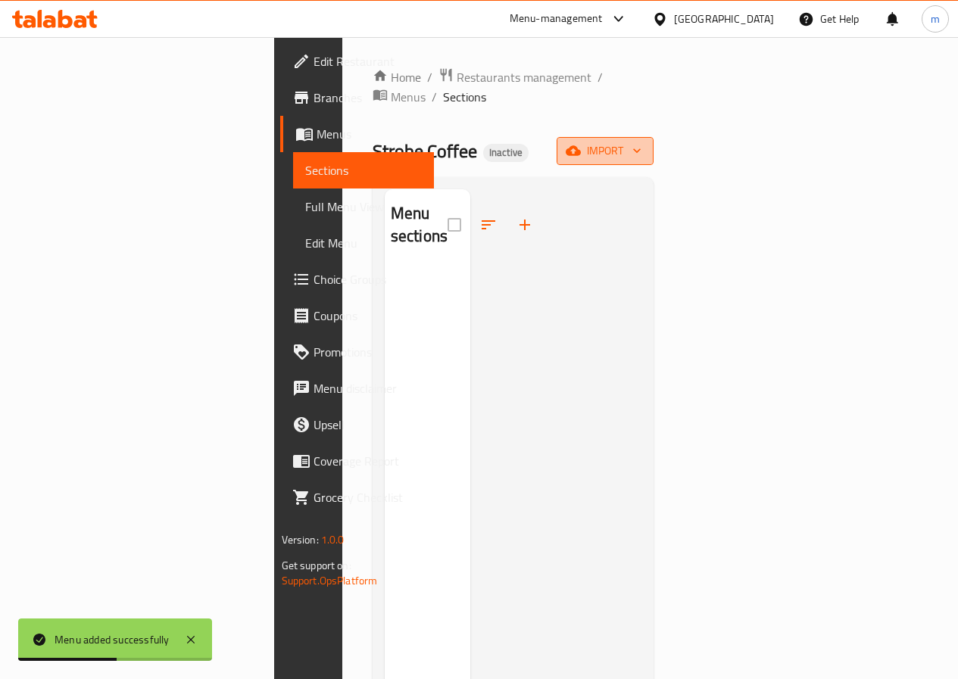
click at [641, 142] on span "import" at bounding box center [605, 151] width 73 height 19
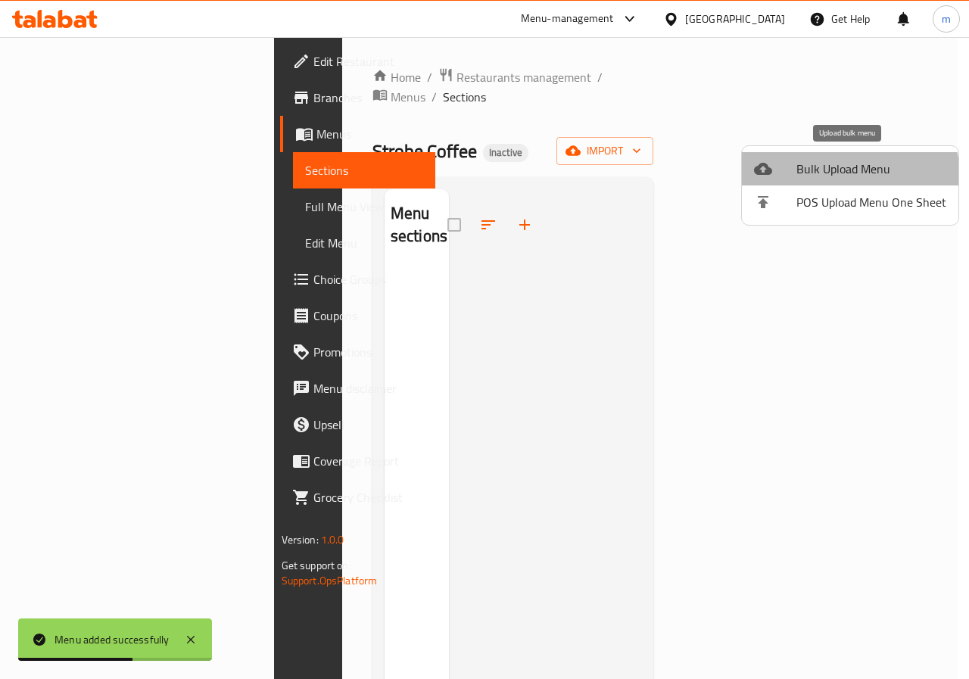
click at [834, 178] on span "Bulk Upload Menu" at bounding box center [872, 169] width 150 height 18
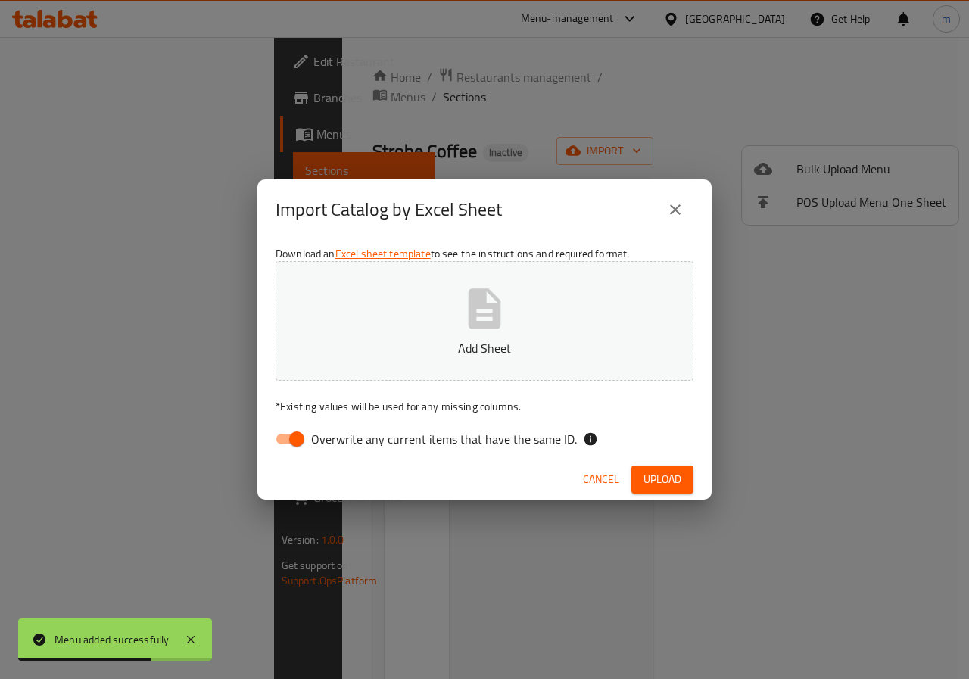
click at [305, 436] on input "Overwrite any current items that have the same ID." at bounding box center [297, 439] width 86 height 29
checkbox input "false"
click at [381, 348] on p "Add Sheet" at bounding box center [484, 348] width 371 height 18
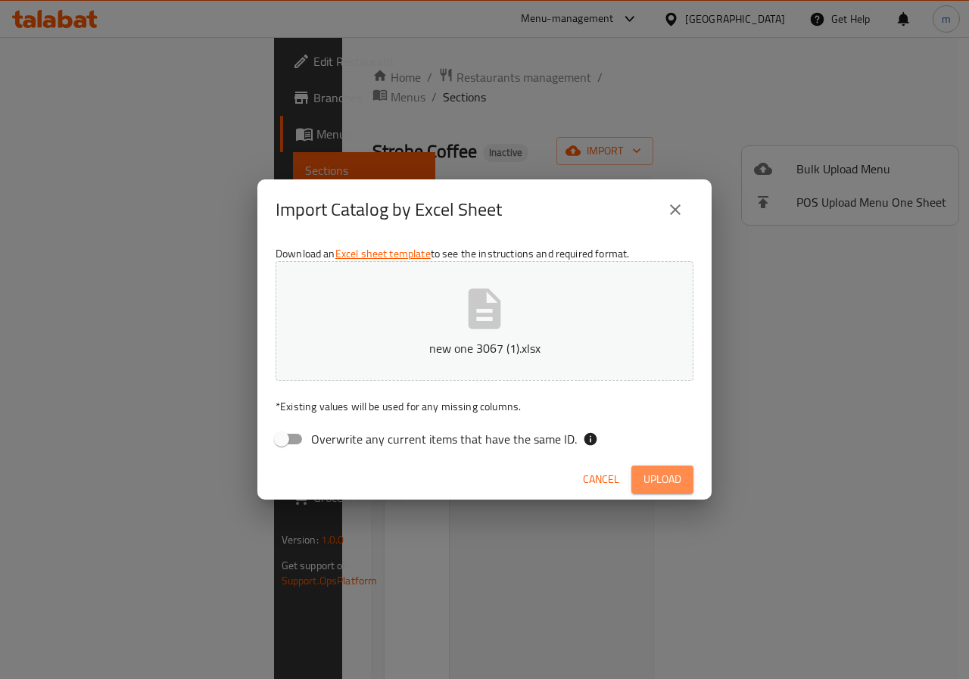
click at [675, 480] on span "Upload" at bounding box center [663, 479] width 38 height 19
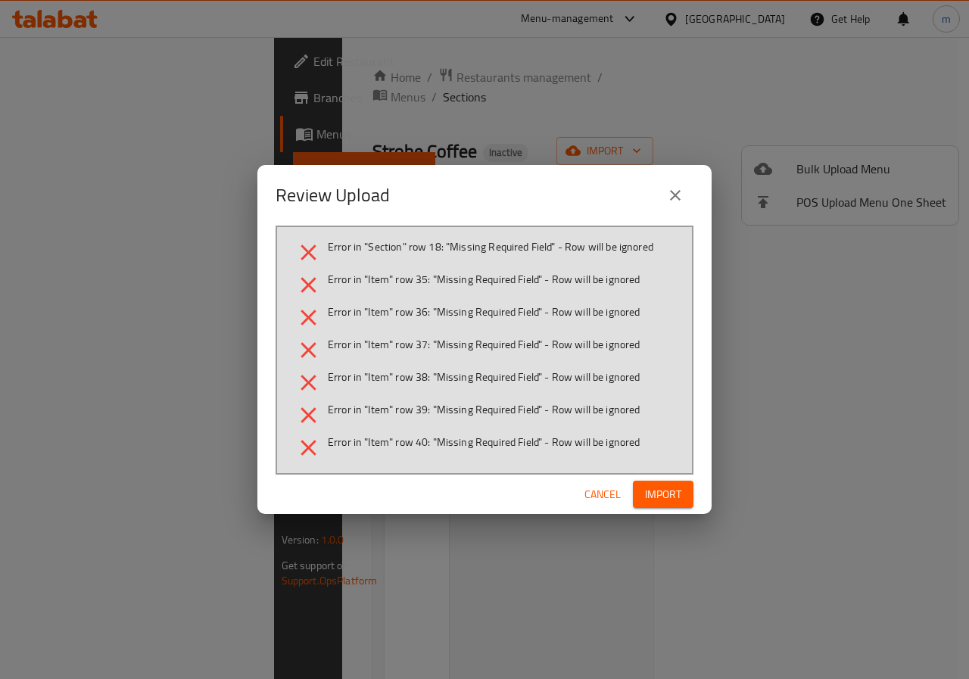
click at [685, 497] on button "Import" at bounding box center [663, 495] width 61 height 28
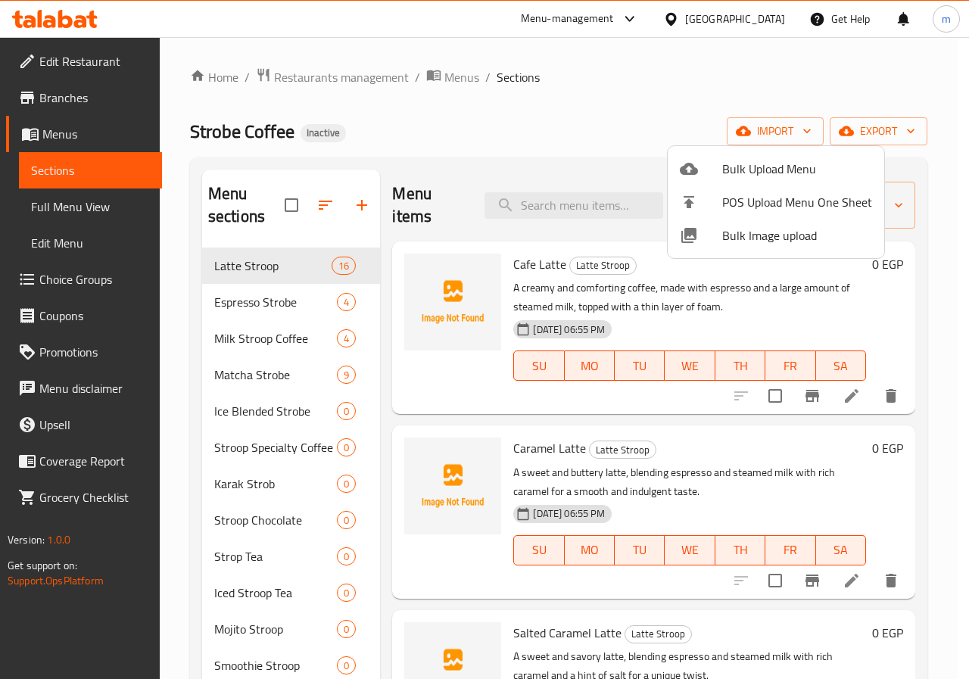
click at [967, 217] on div at bounding box center [484, 339] width 969 height 679
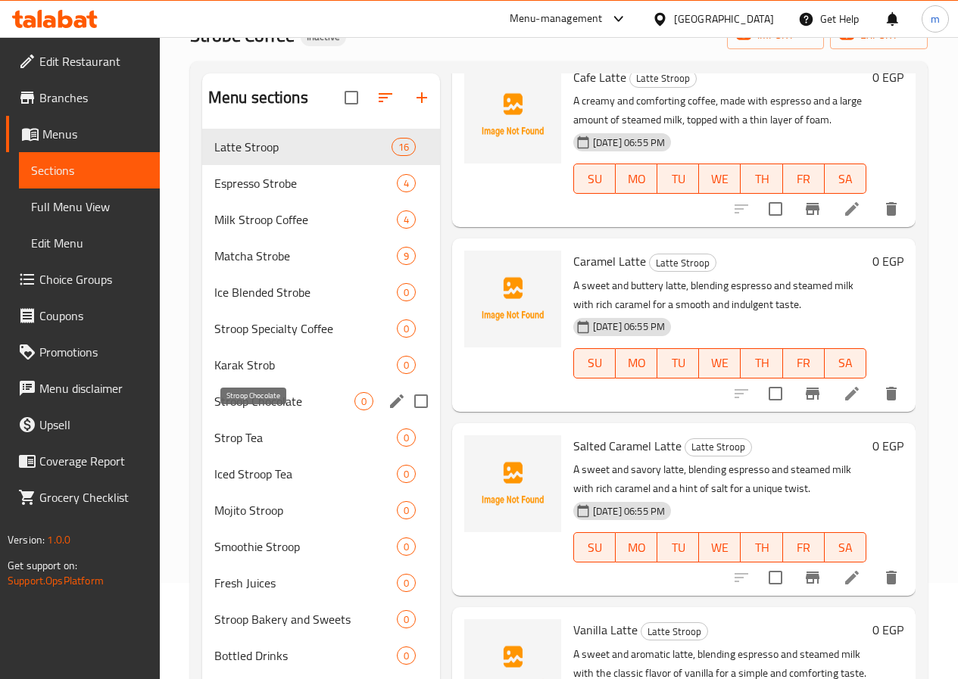
scroll to position [151, 0]
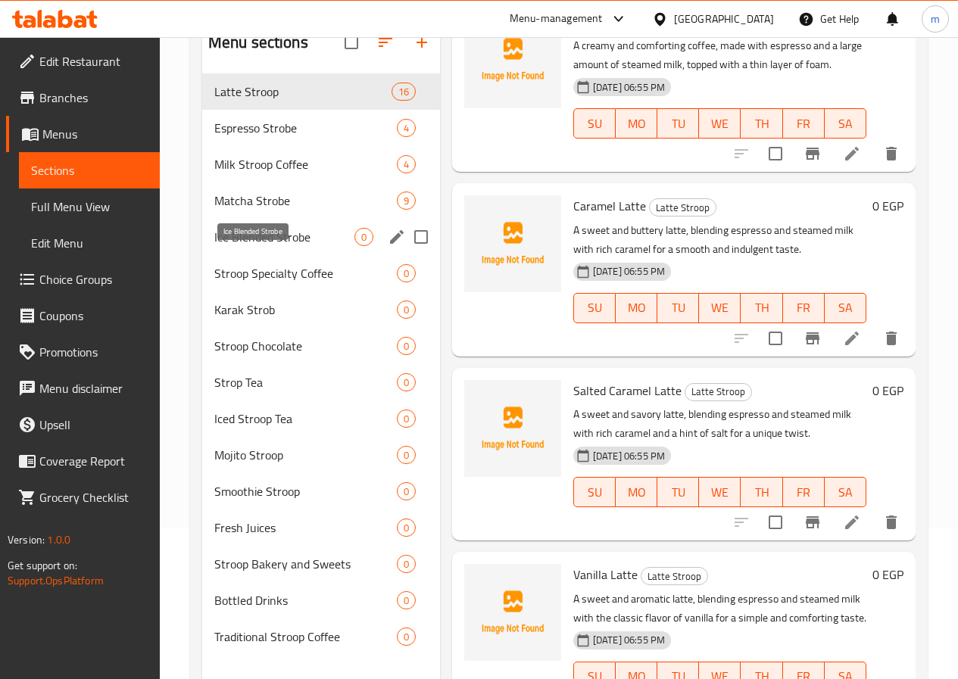
click at [262, 246] on span "Ice Blended Strobe" at bounding box center [284, 237] width 140 height 18
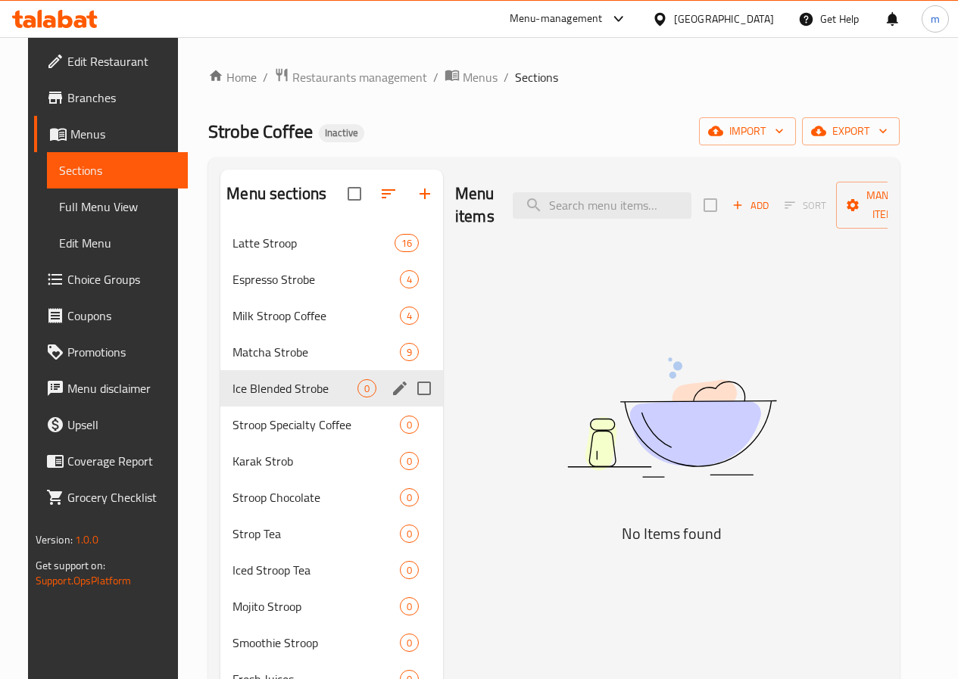
click at [408, 404] on input "Menu sections" at bounding box center [424, 389] width 32 height 32
checkbox input "true"
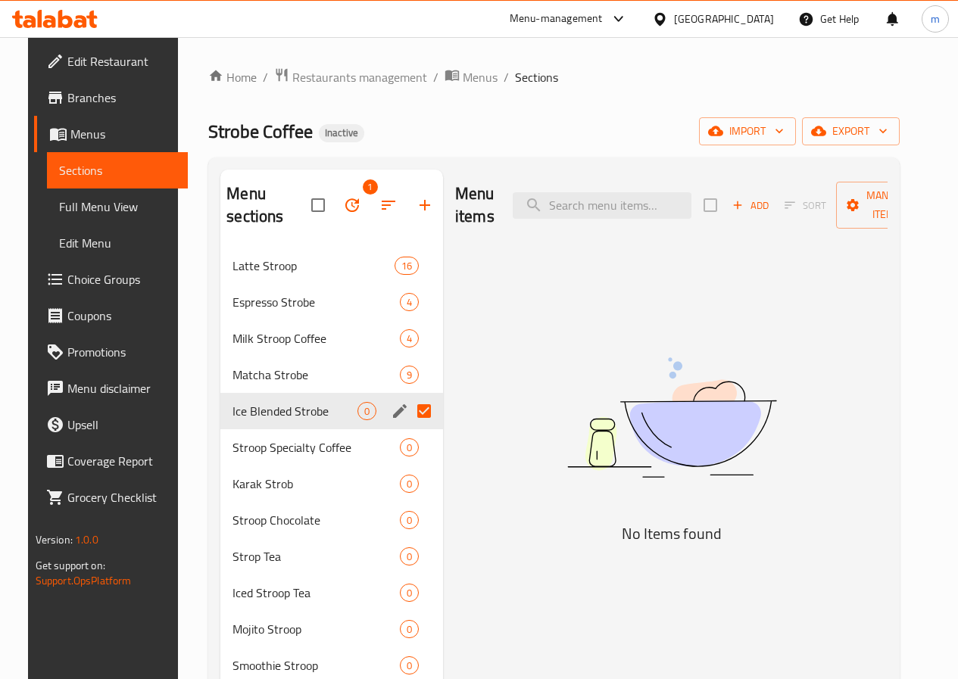
scroll to position [76, 0]
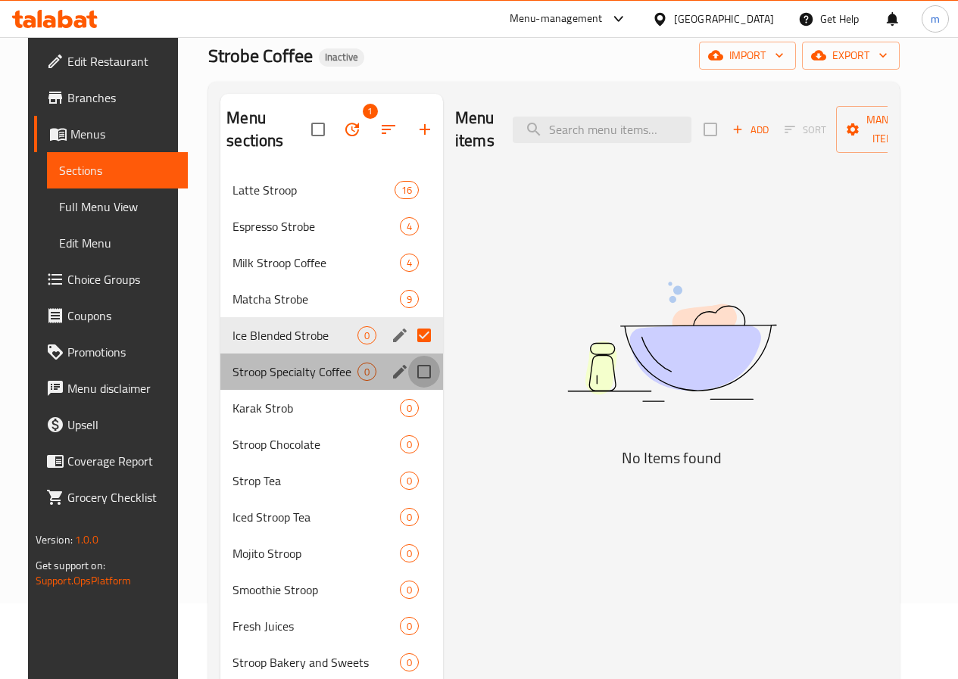
click at [408, 376] on input "Menu sections" at bounding box center [424, 372] width 32 height 32
checkbox input "true"
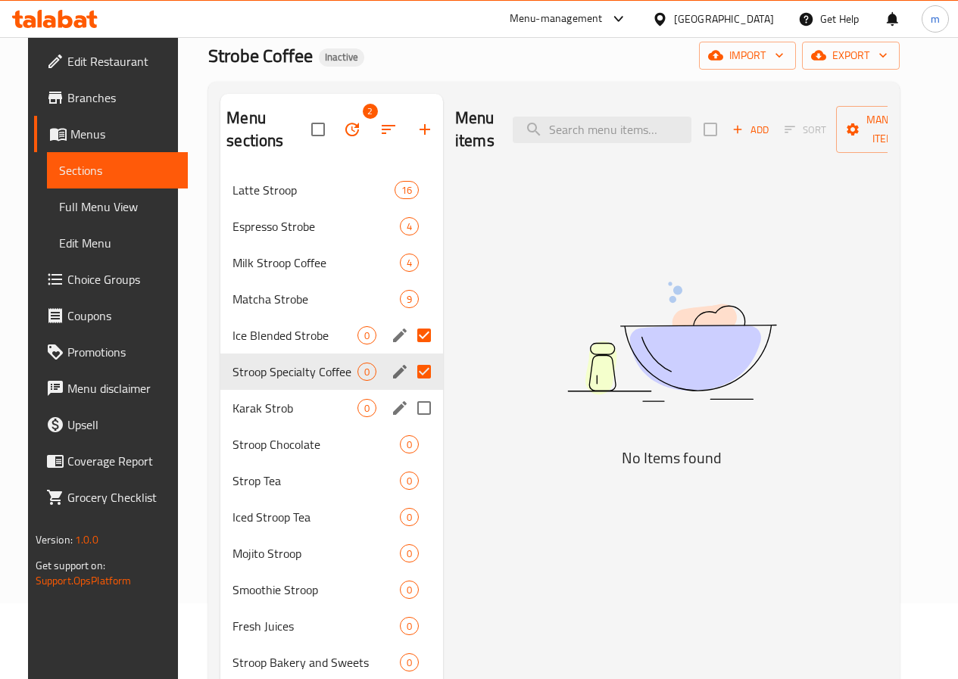
click at [408, 416] on input "Menu sections" at bounding box center [424, 408] width 32 height 32
checkbox input "true"
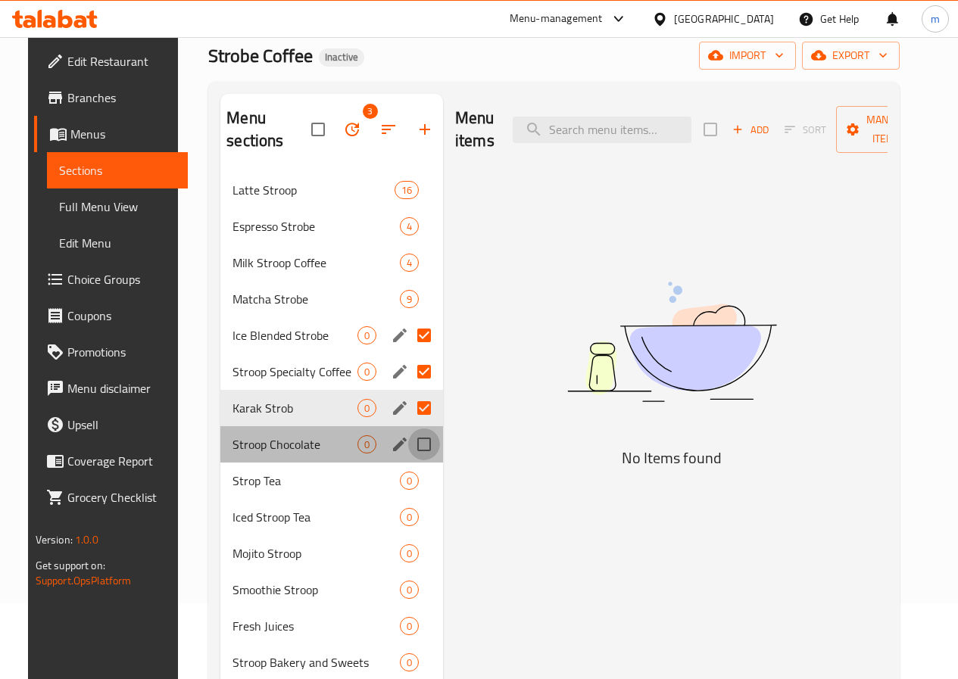
click at [408, 444] on input "Menu sections" at bounding box center [424, 445] width 32 height 32
checkbox input "true"
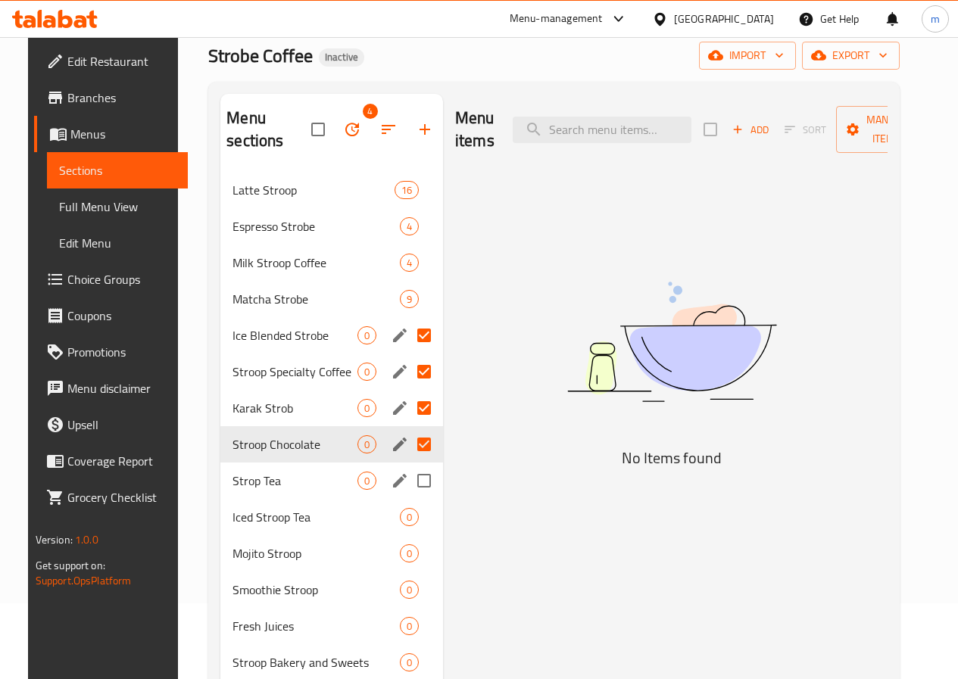
click at [408, 481] on input "Menu sections" at bounding box center [424, 481] width 32 height 32
checkbox input "true"
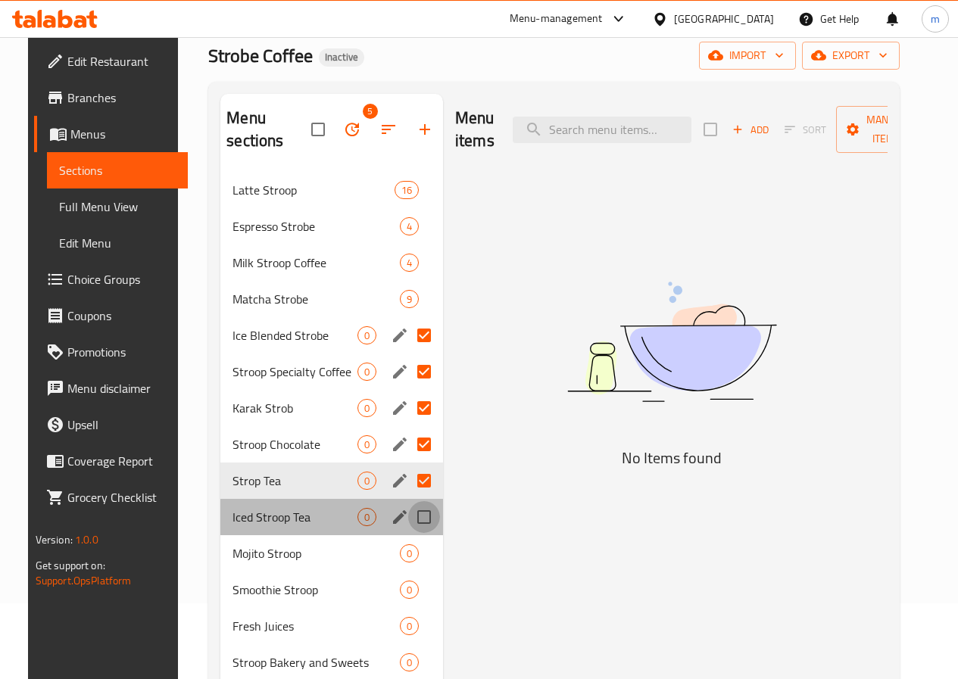
click at [408, 513] on input "Menu sections" at bounding box center [424, 517] width 32 height 32
checkbox input "true"
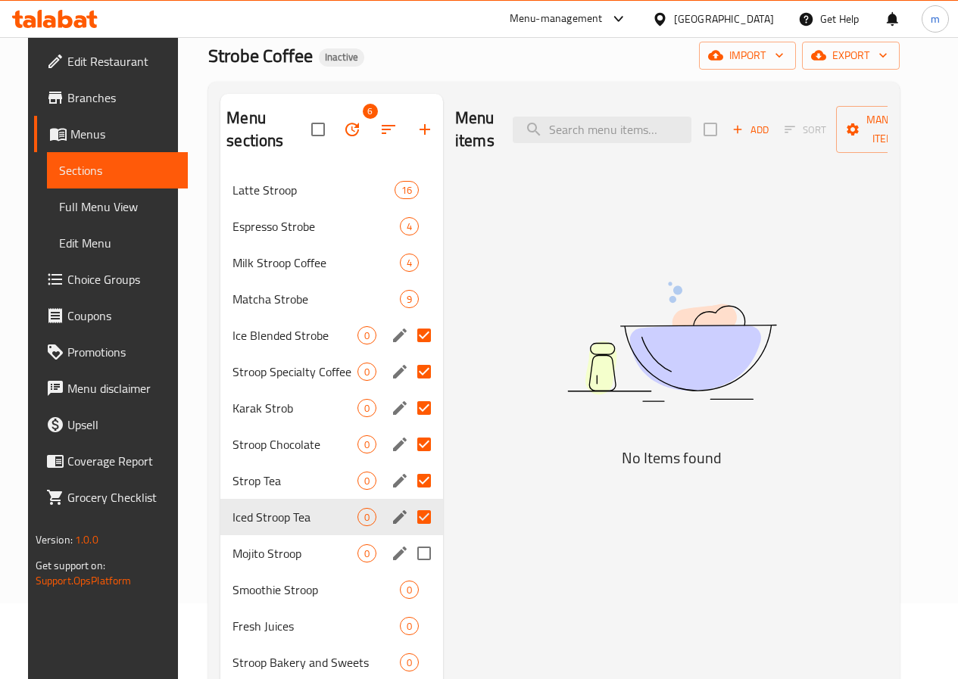
click at [408, 554] on input "Menu sections" at bounding box center [424, 554] width 32 height 32
checkbox input "true"
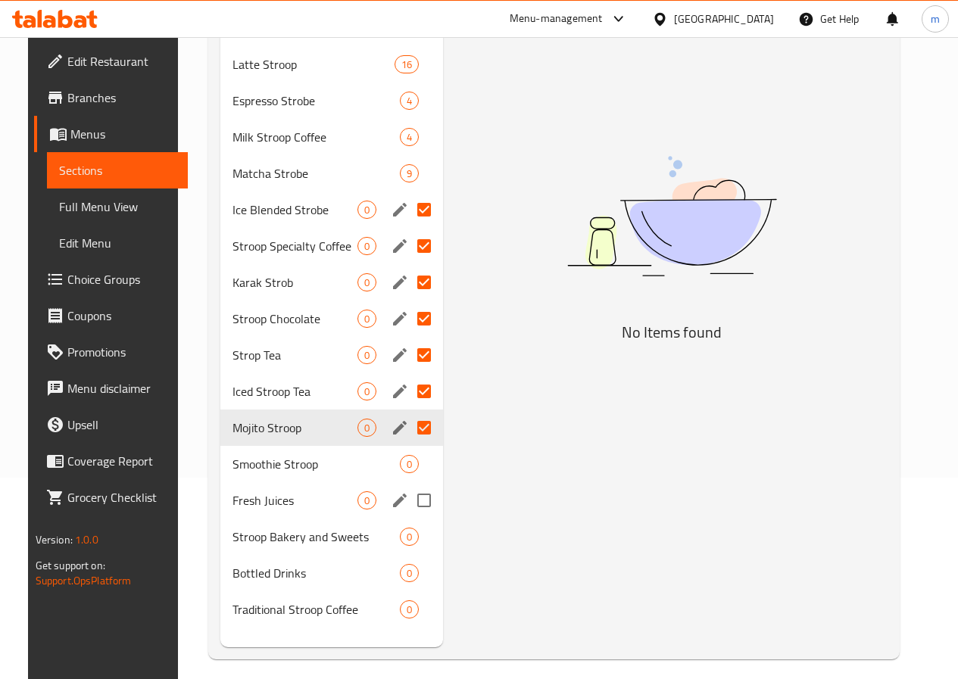
scroll to position [212, 0]
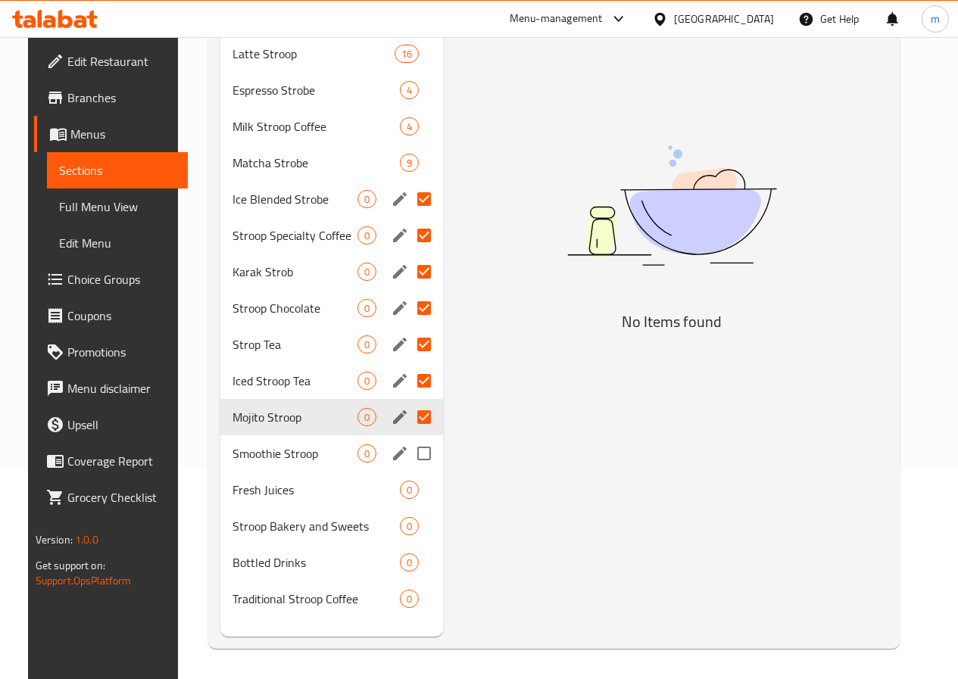
click at [408, 454] on input "Menu sections" at bounding box center [424, 454] width 32 height 32
checkbox input "true"
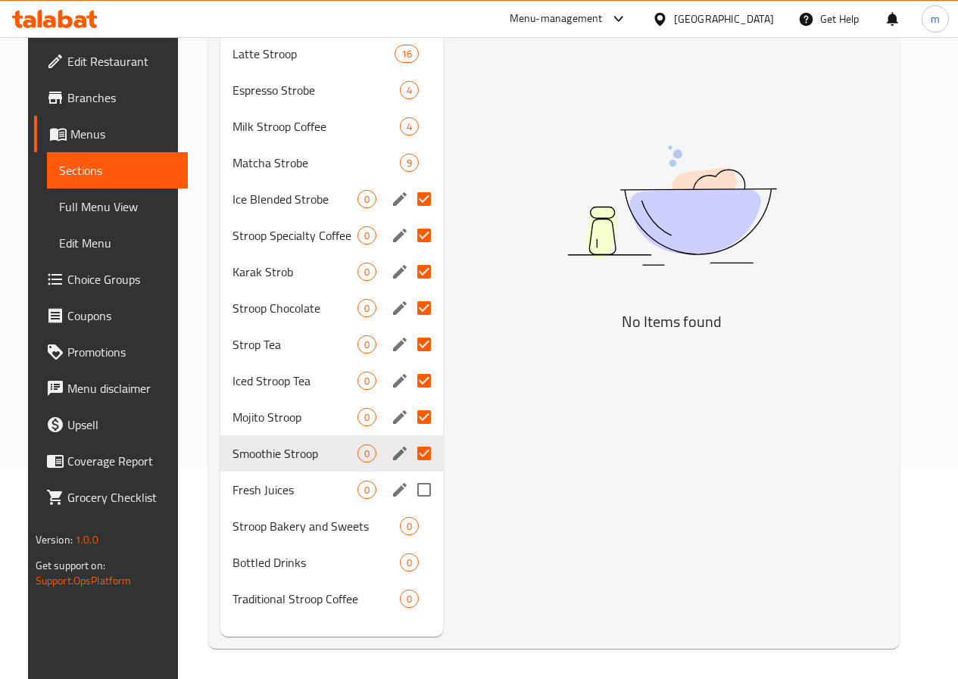
click at [408, 490] on input "Menu sections" at bounding box center [424, 490] width 32 height 32
checkbox input "true"
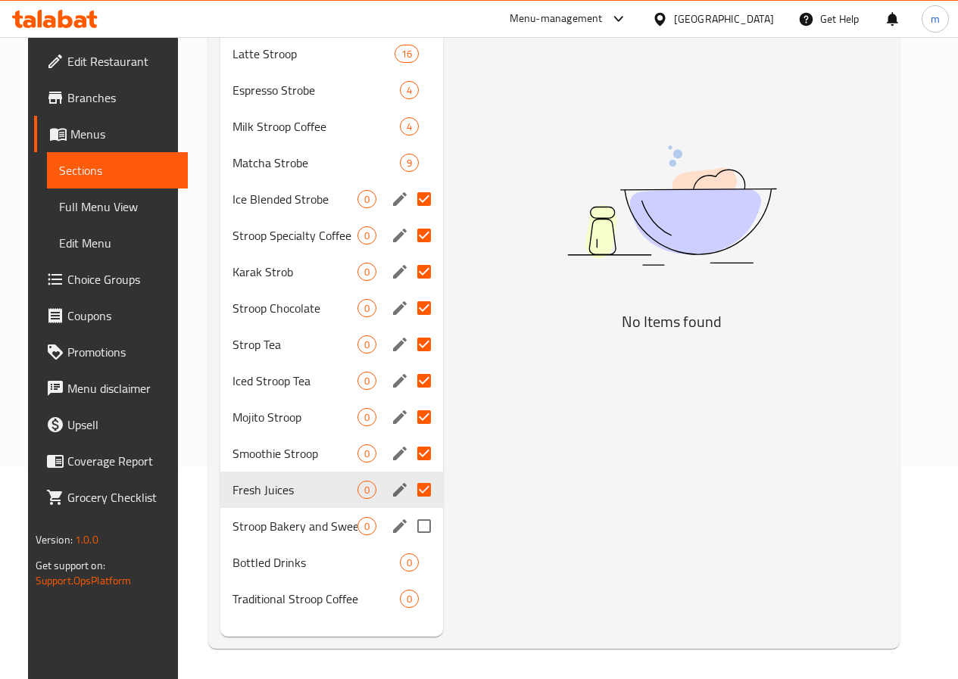
click at [408, 520] on input "Menu sections" at bounding box center [424, 526] width 32 height 32
checkbox input "true"
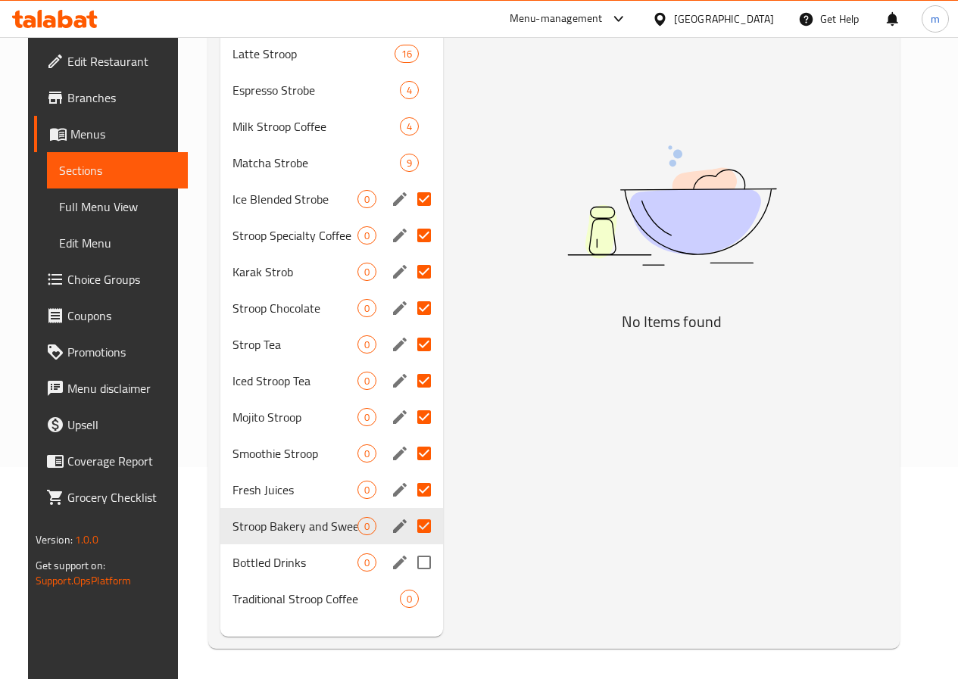
click at [408, 551] on input "Menu sections" at bounding box center [424, 563] width 32 height 32
checkbox input "true"
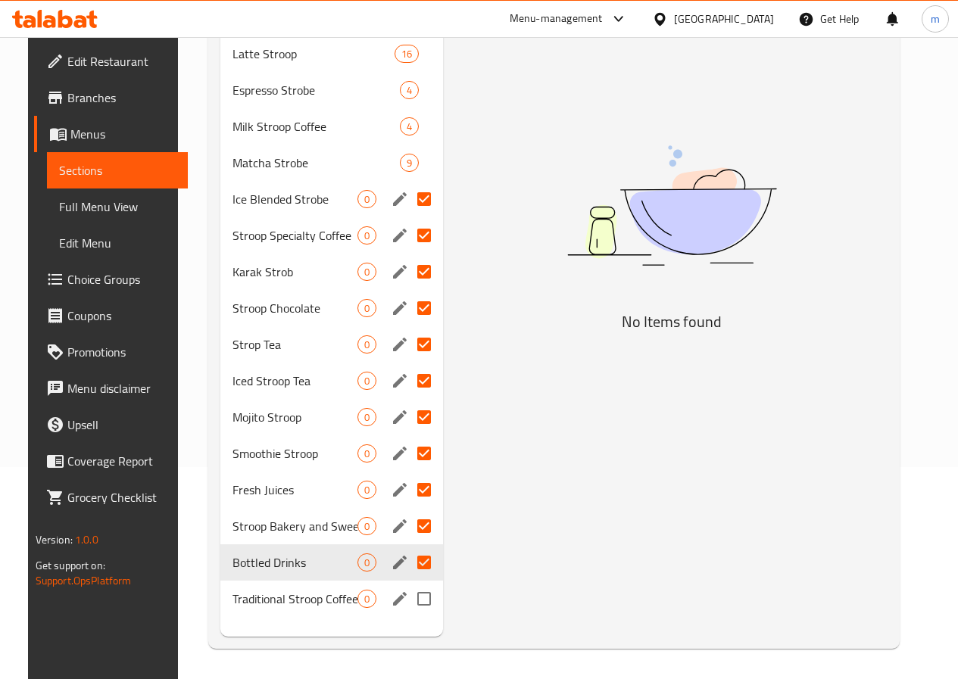
click at [408, 602] on input "Menu sections" at bounding box center [424, 599] width 32 height 32
checkbox input "true"
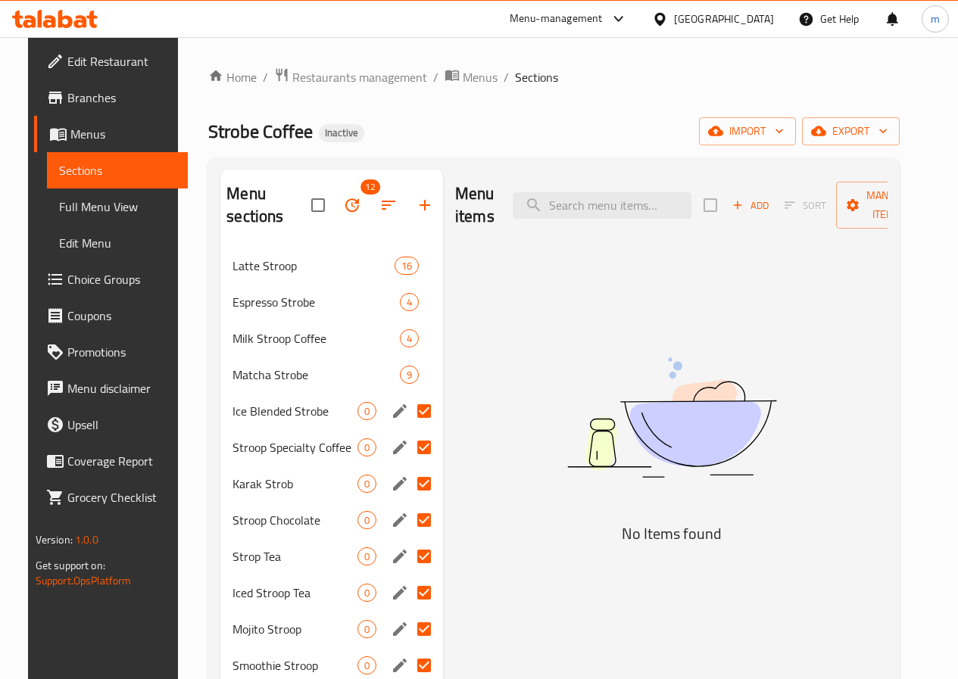
click at [408, 415] on input "Menu sections" at bounding box center [424, 411] width 32 height 32
checkbox input "false"
click at [393, 410] on icon "edit" at bounding box center [400, 411] width 14 height 14
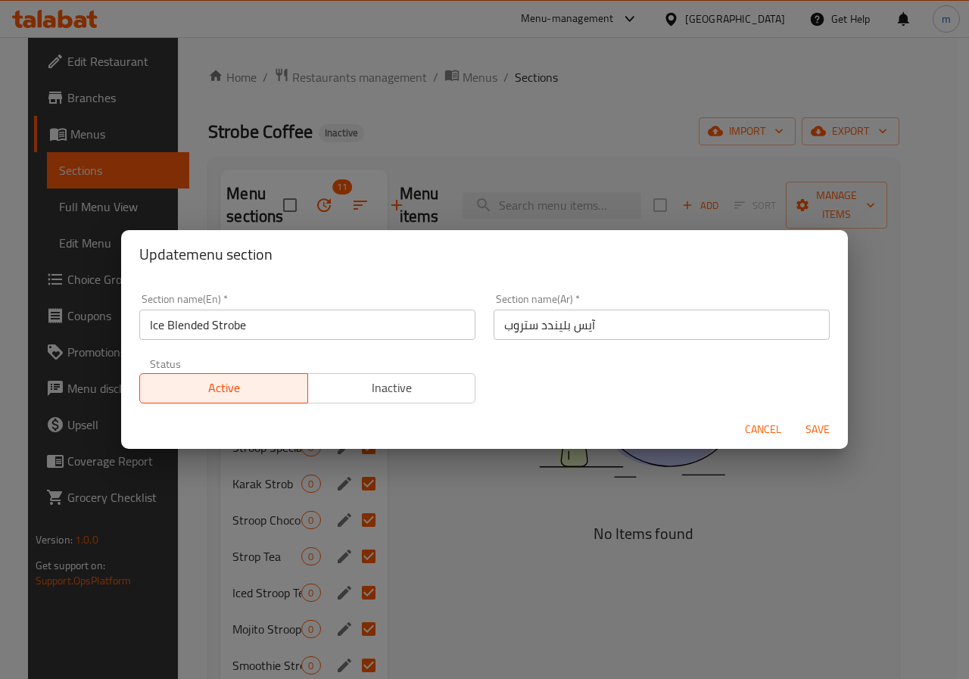
click at [765, 417] on button "Cancel" at bounding box center [763, 430] width 48 height 28
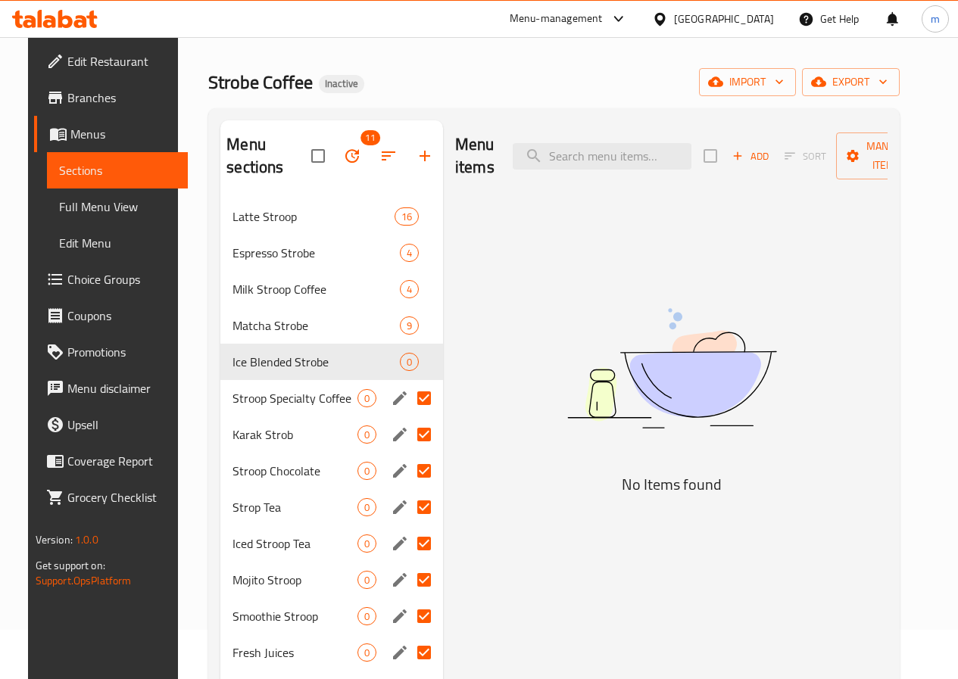
scroll to position [76, 0]
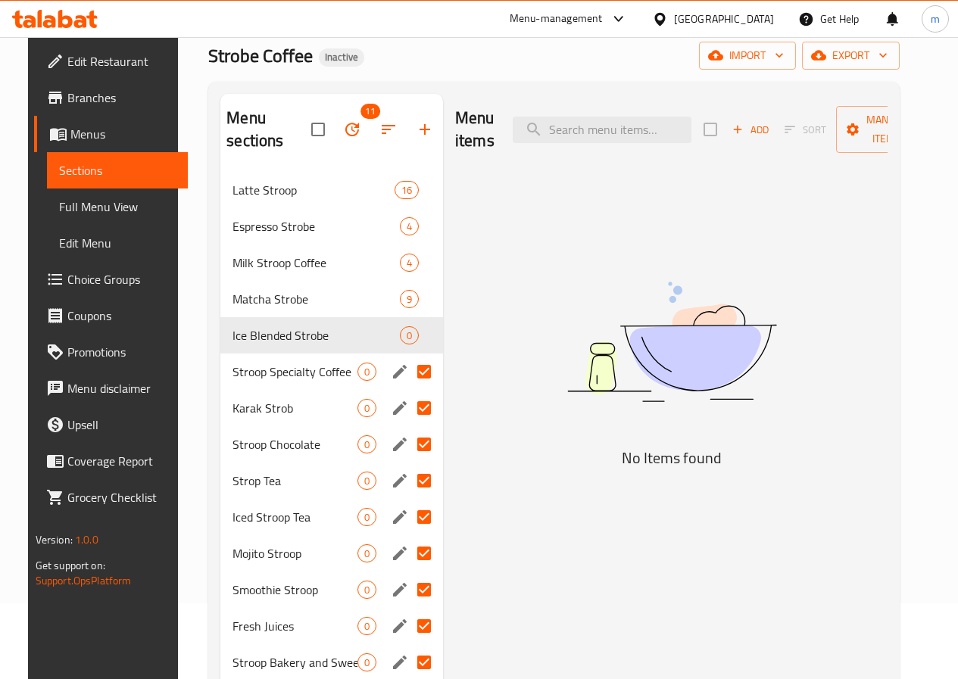
click at [408, 376] on input "Menu sections" at bounding box center [424, 372] width 32 height 32
checkbox input "false"
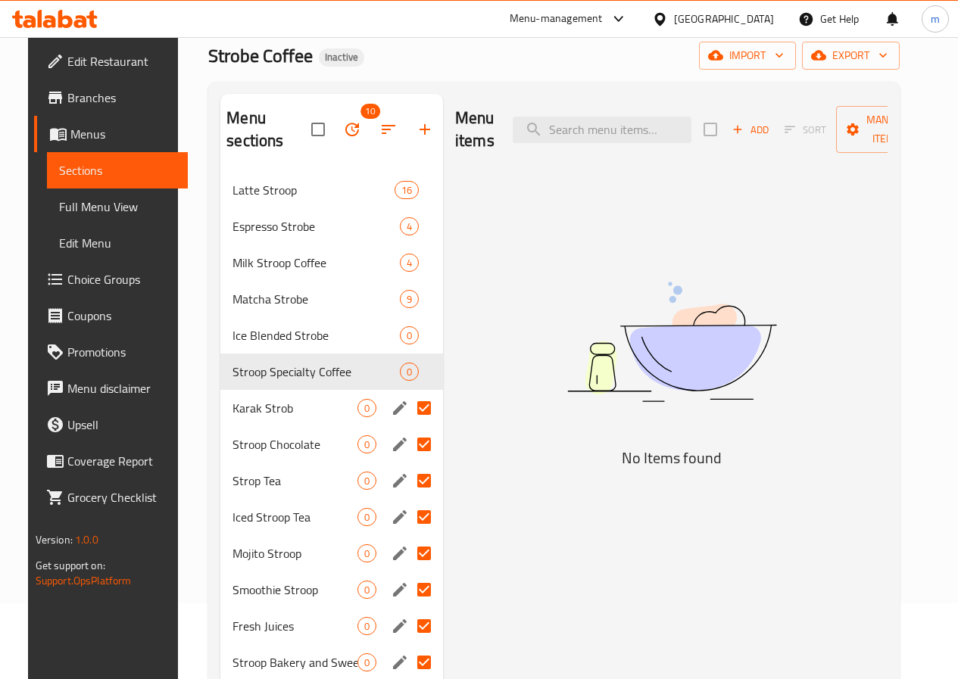
click at [408, 410] on input "Menu sections" at bounding box center [424, 408] width 32 height 32
checkbox input "false"
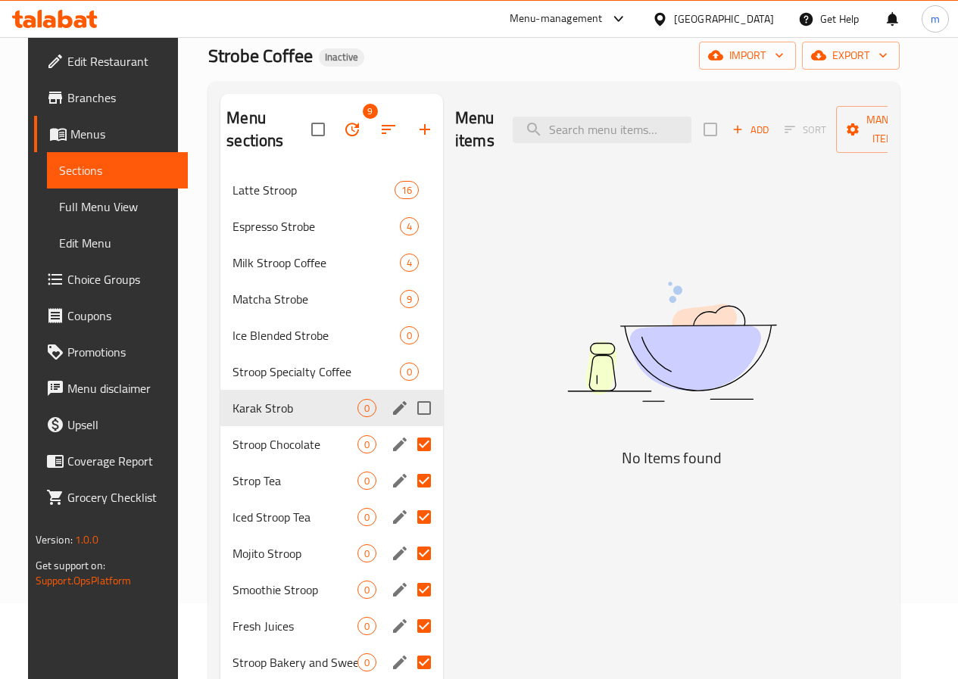
click at [408, 432] on input "Menu sections" at bounding box center [424, 445] width 32 height 32
checkbox input "false"
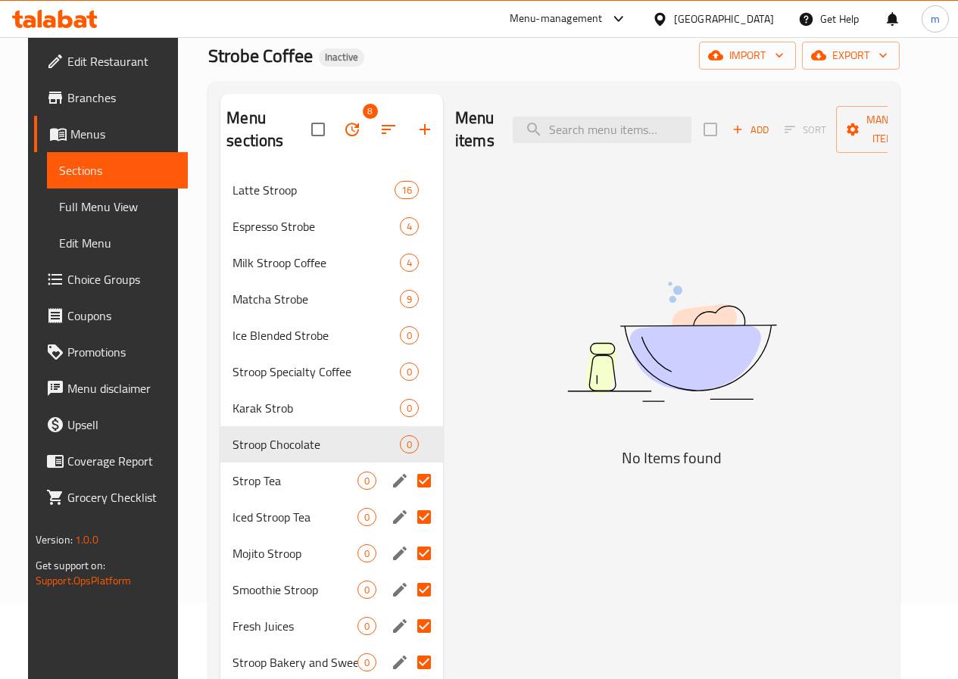
drag, startPoint x: 367, startPoint y: 466, endPoint x: 362, endPoint y: 500, distance: 34.4
click at [408, 485] on input "Menu sections" at bounding box center [424, 481] width 32 height 32
checkbox input "false"
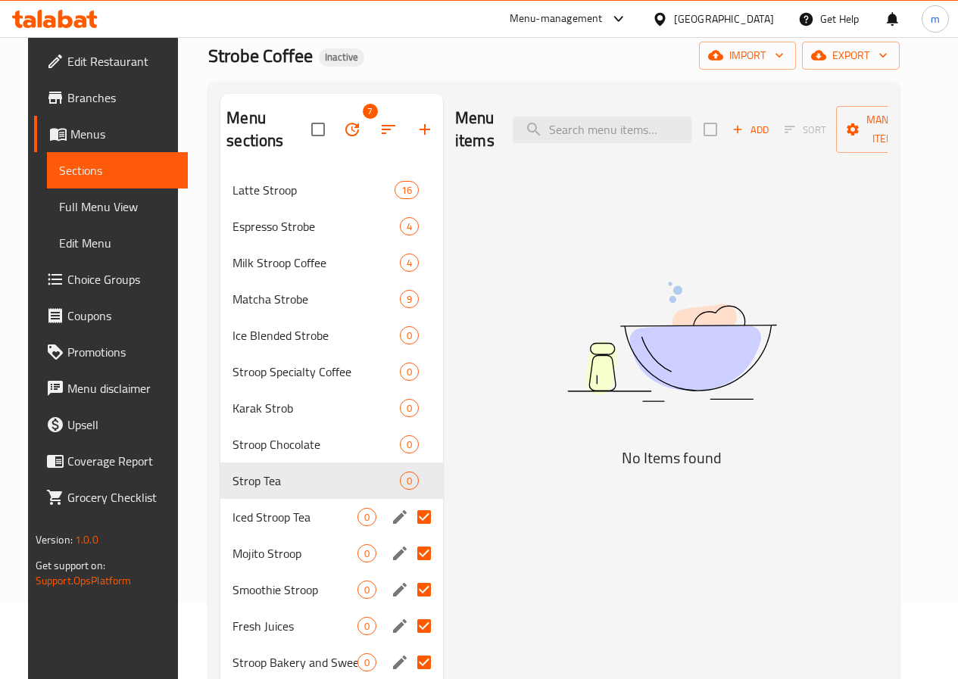
drag, startPoint x: 361, startPoint y: 516, endPoint x: 354, endPoint y: 528, distance: 13.9
click at [408, 519] on input "Menu sections" at bounding box center [424, 517] width 32 height 32
checkbox input "false"
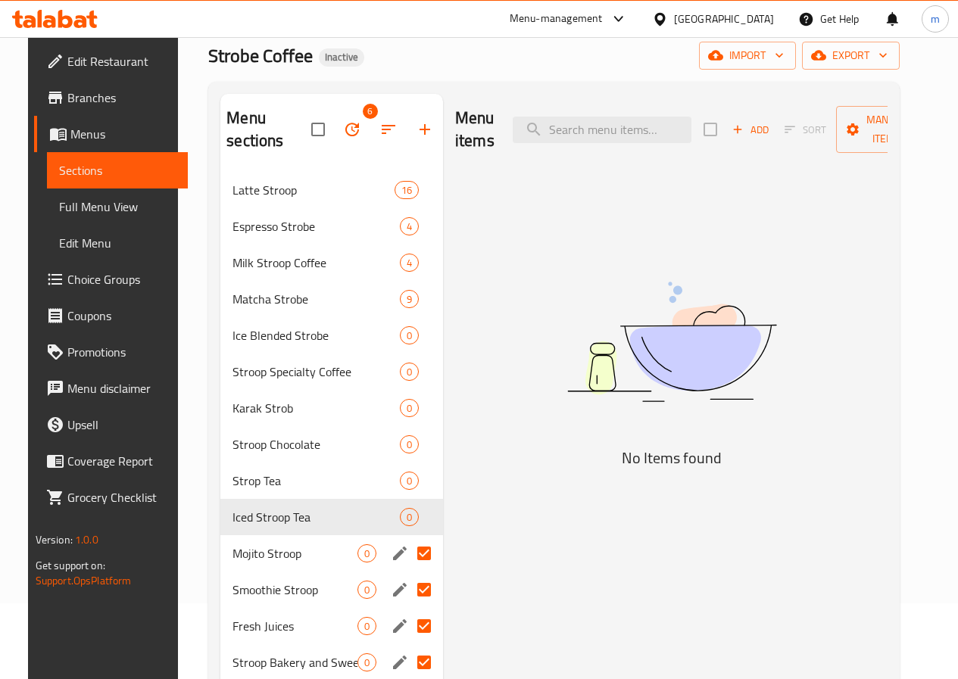
click at [67, 212] on span "Full Menu View" at bounding box center [117, 207] width 117 height 18
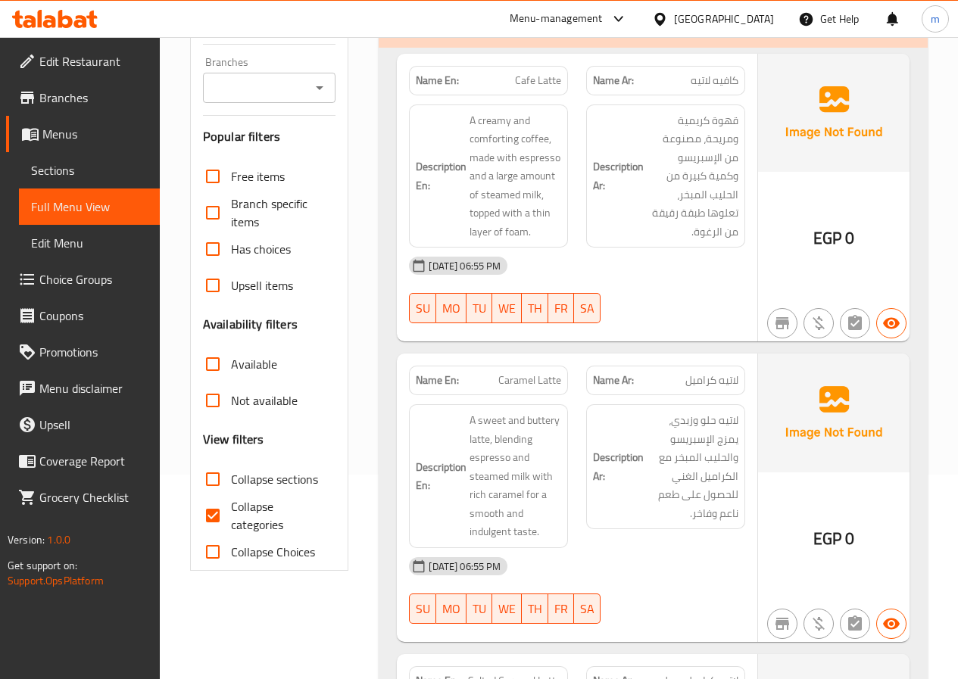
scroll to position [303, 0]
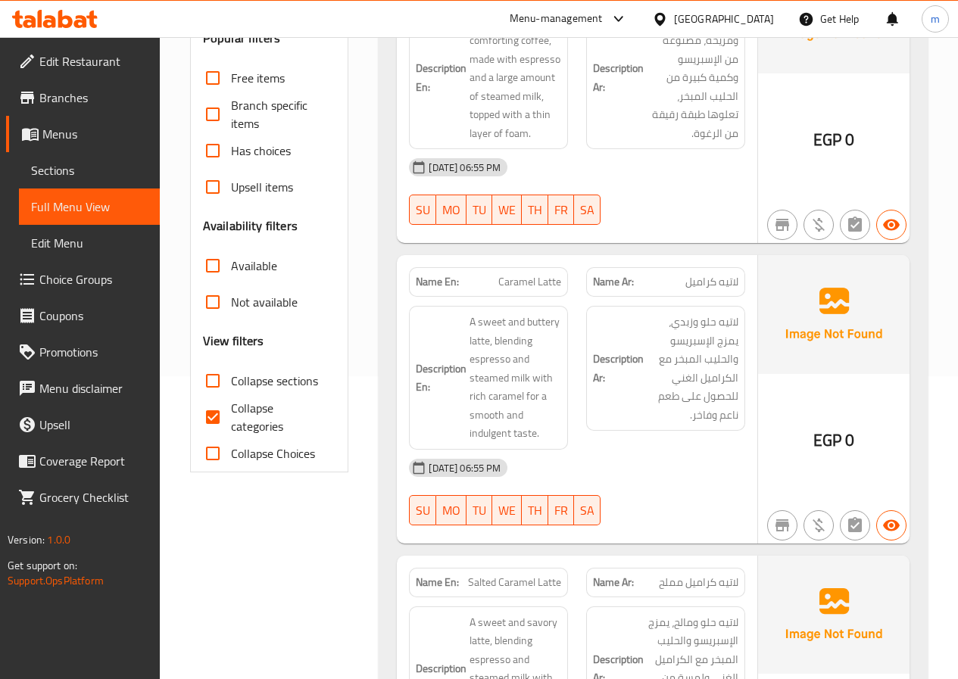
click at [245, 420] on span "Collapse categories" at bounding box center [277, 417] width 93 height 36
click at [231, 420] on input "Collapse categories" at bounding box center [213, 417] width 36 height 36
checkbox input "false"
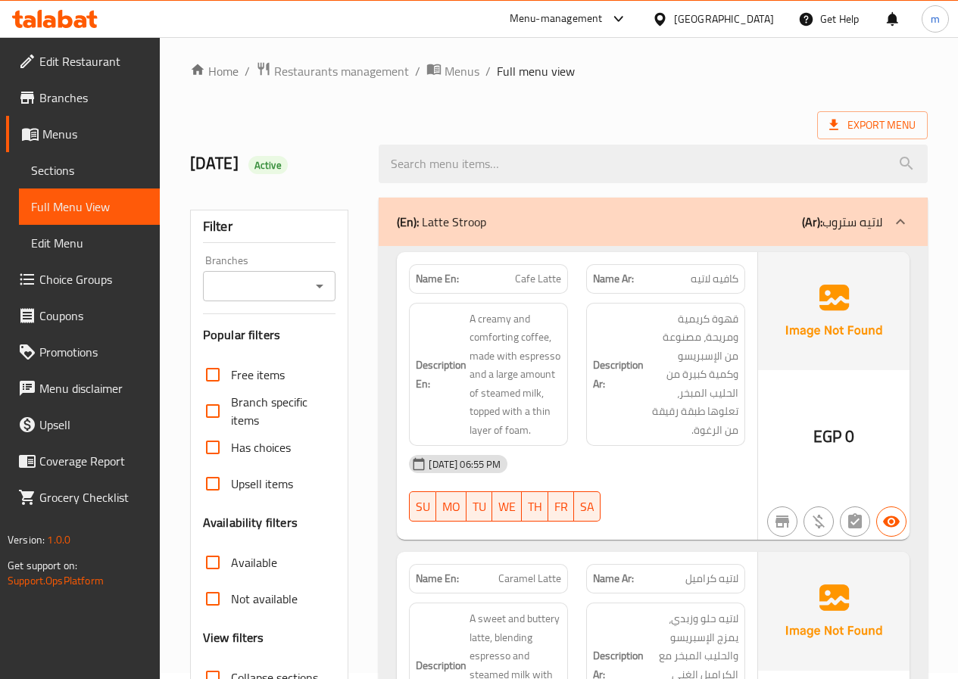
scroll to position [0, 0]
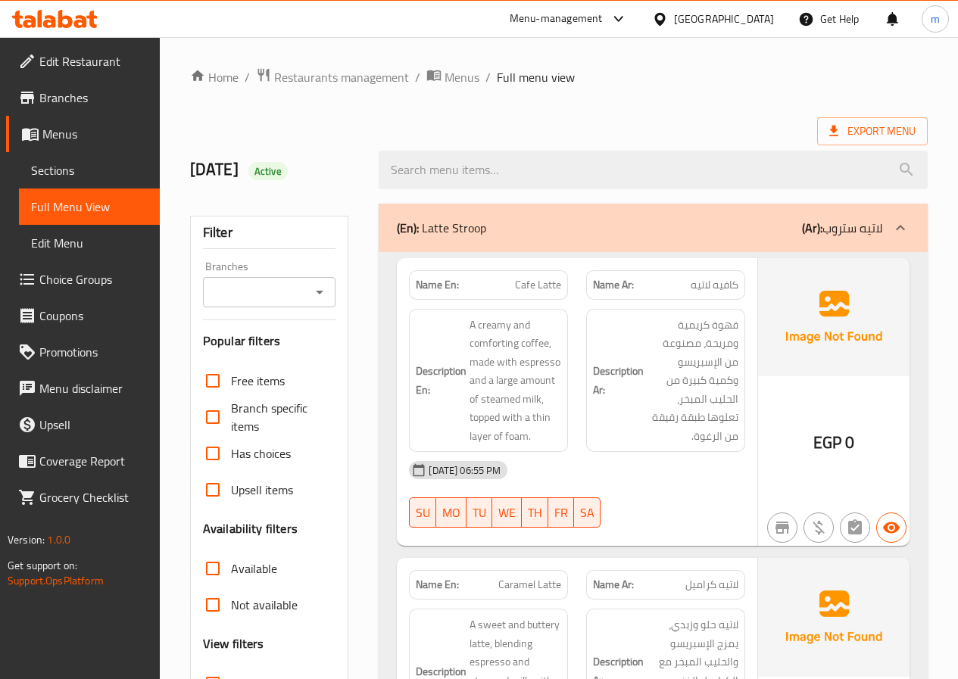
click at [40, 229] on link "Edit Menu" at bounding box center [89, 243] width 141 height 36
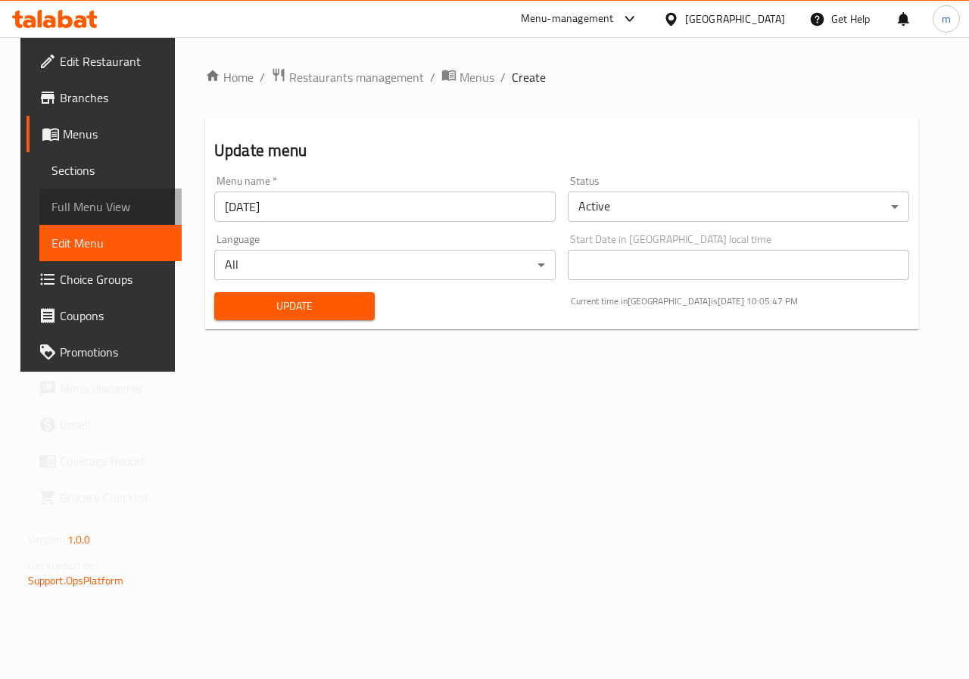
click at [79, 208] on span "Full Menu View" at bounding box center [110, 207] width 119 height 18
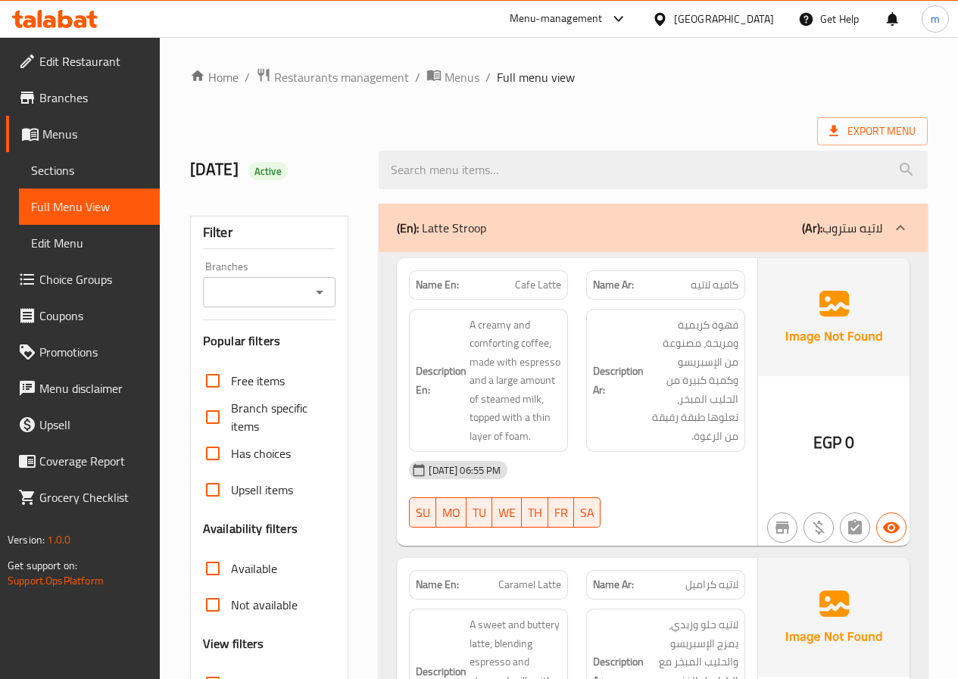
click at [63, 136] on span "Menus" at bounding box center [94, 134] width 105 height 18
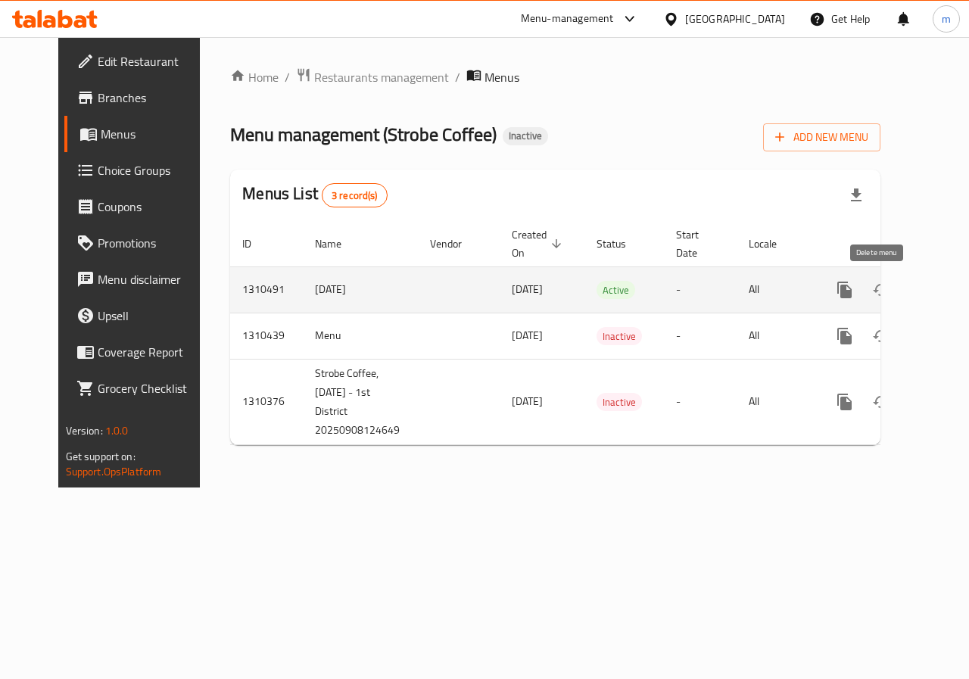
click at [909, 282] on icon "enhanced table" at bounding box center [918, 290] width 18 height 18
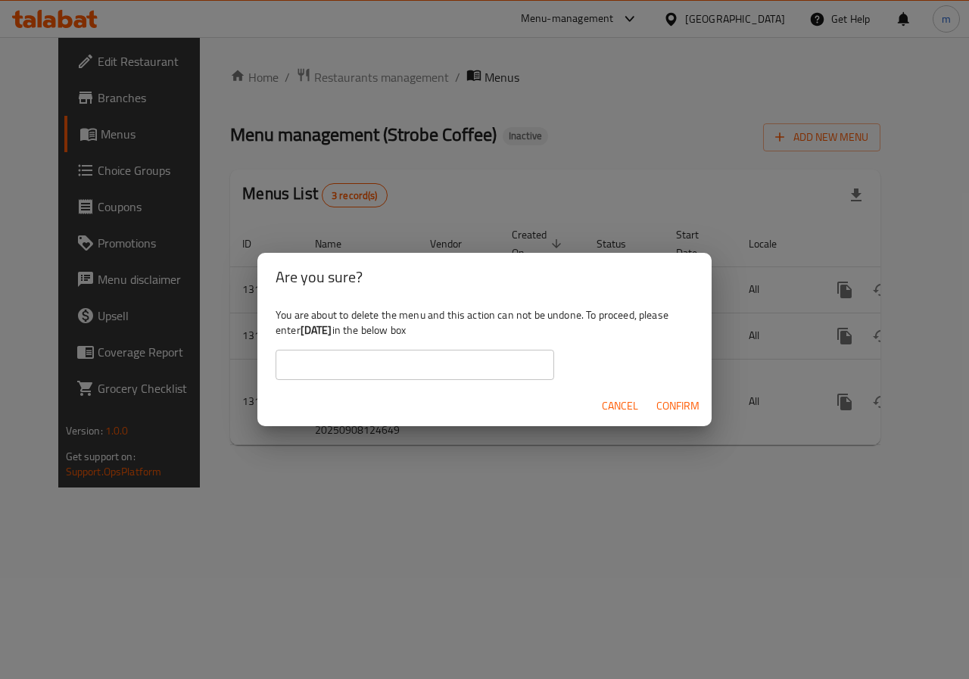
click at [667, 404] on span "Confirm" at bounding box center [678, 406] width 43 height 19
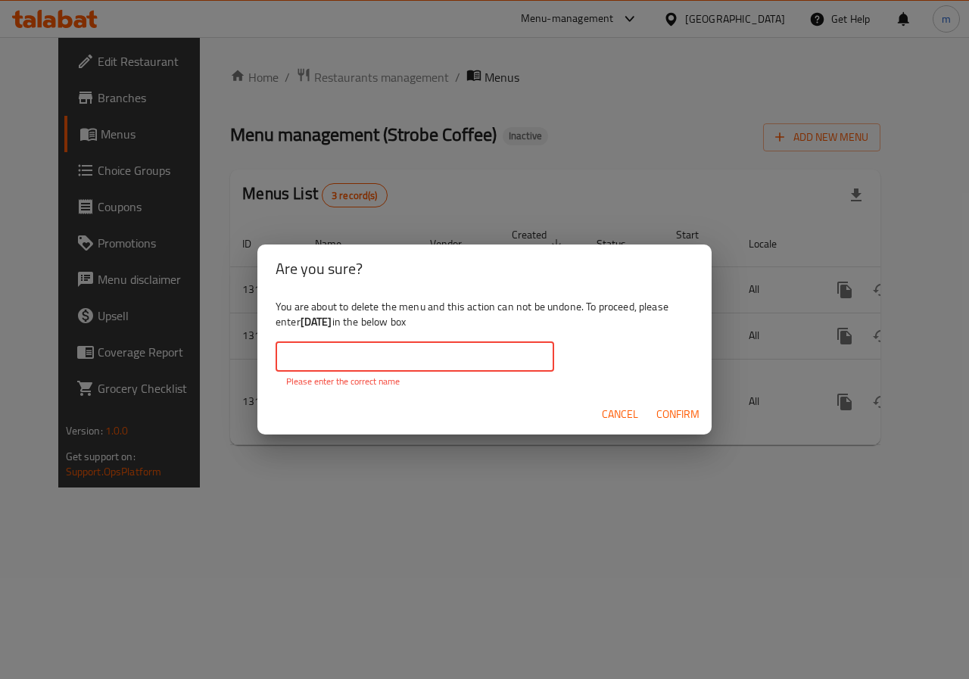
click at [471, 358] on input "text" at bounding box center [415, 357] width 279 height 30
drag, startPoint x: 348, startPoint y: 322, endPoint x: 297, endPoint y: 323, distance: 50.7
click at [297, 323] on div "You are about to delete the menu and this action can not be undone. To proceed,…" at bounding box center [484, 343] width 454 height 101
click at [306, 322] on b "[DATE]" at bounding box center [317, 322] width 32 height 20
drag, startPoint x: 301, startPoint y: 321, endPoint x: 348, endPoint y: 319, distance: 46.3
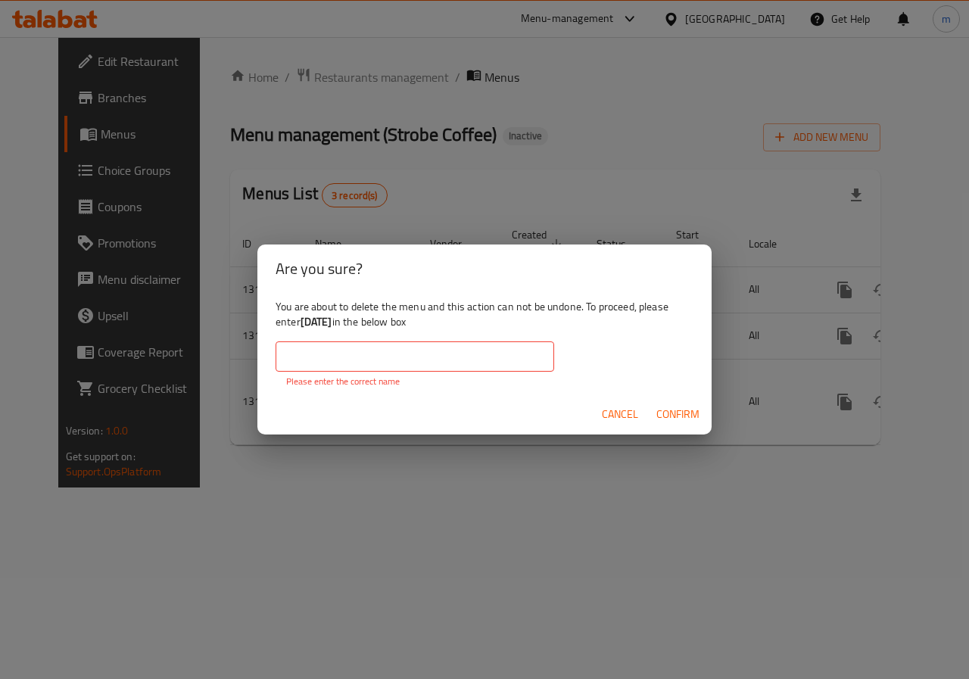
click at [348, 319] on div "You are about to delete the menu and this action can not be undone. To proceed,…" at bounding box center [484, 343] width 454 height 101
copy b "[DATE]"
click at [361, 348] on input "text" at bounding box center [415, 357] width 279 height 30
paste input "[DATE]"
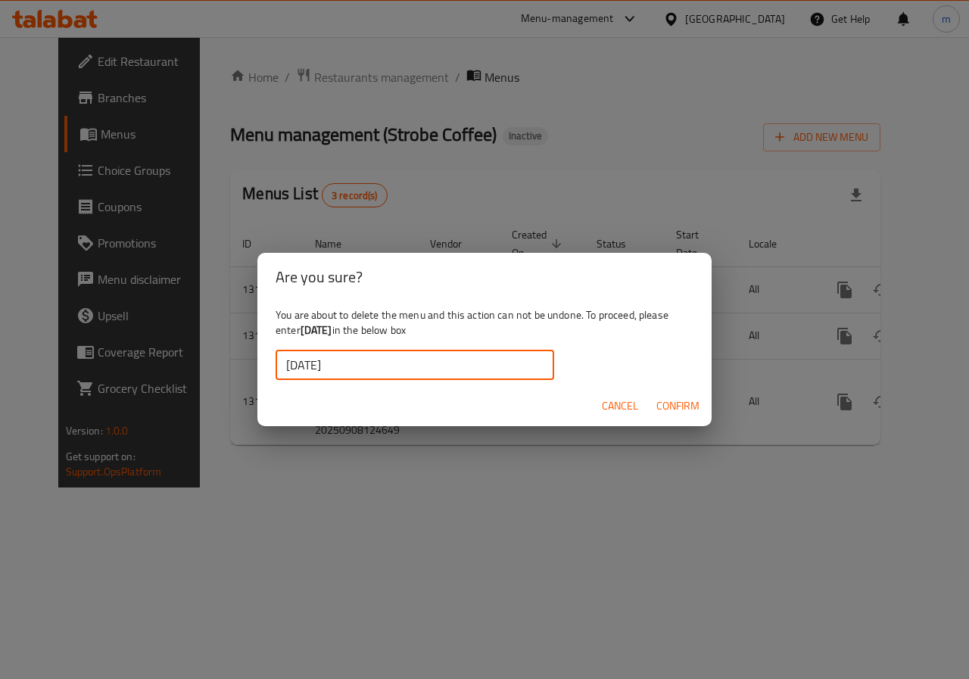
type input "[DATE]"
click at [682, 410] on span "Confirm" at bounding box center [678, 406] width 43 height 19
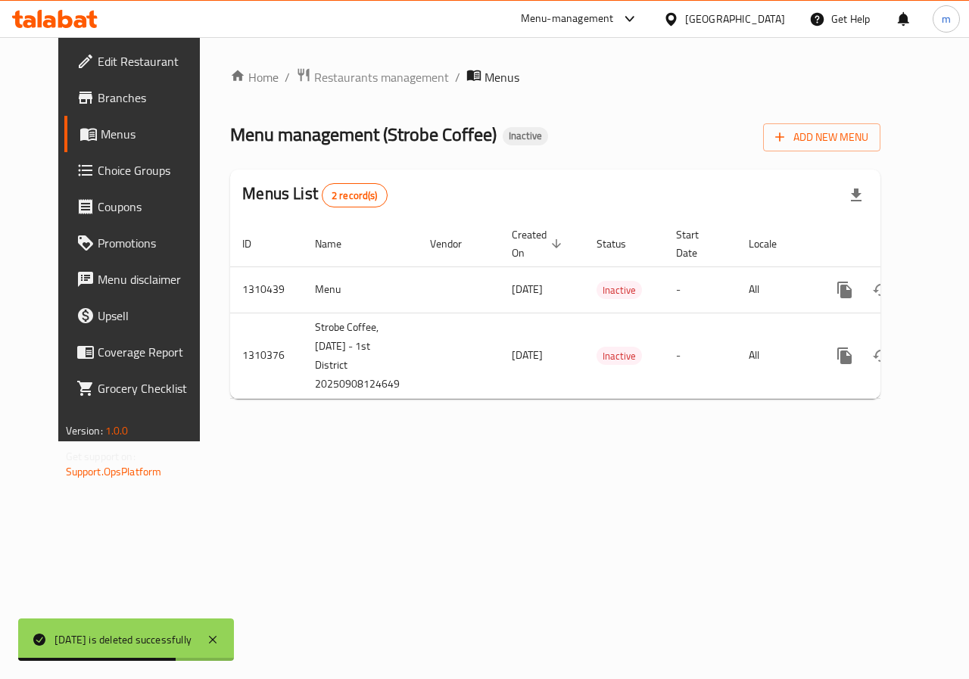
click at [65, 146] on link "Menus" at bounding box center [142, 134] width 156 height 36
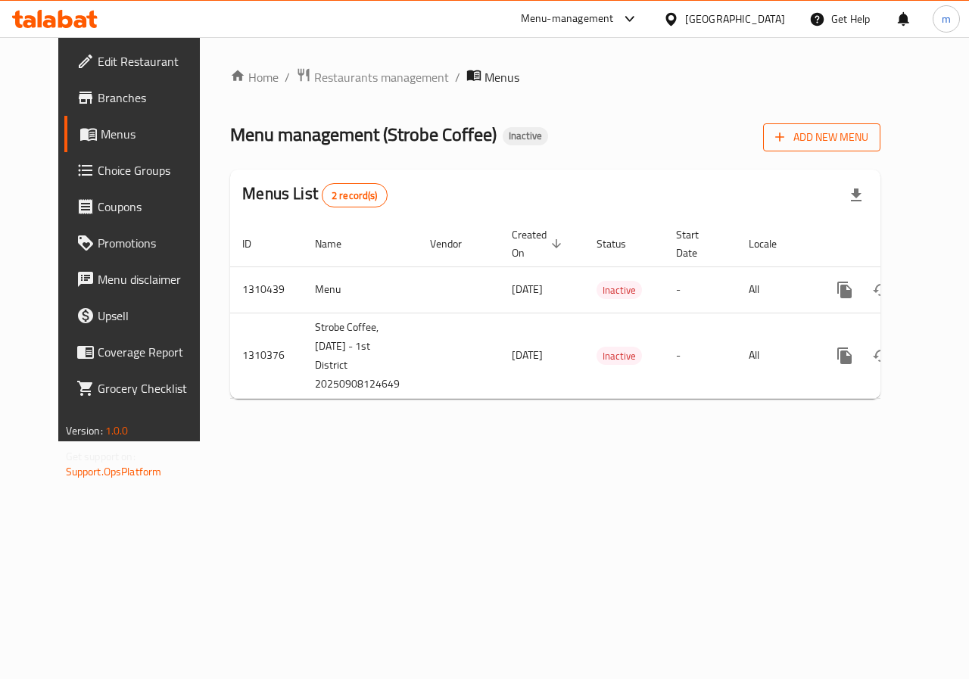
click at [869, 142] on span "Add New Menu" at bounding box center [822, 137] width 93 height 19
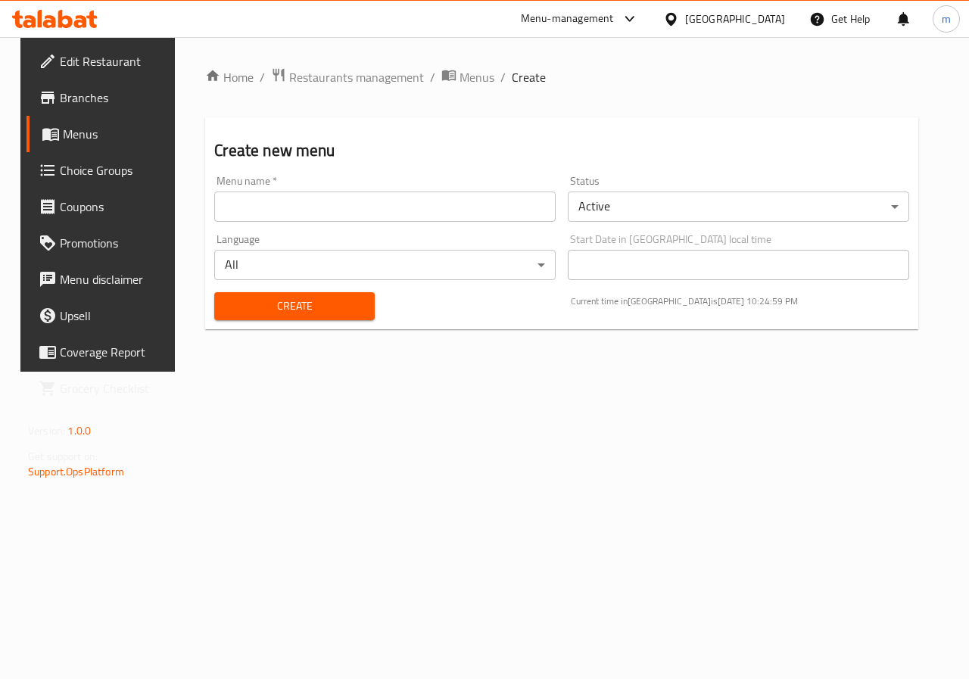
click at [409, 218] on input "text" at bounding box center [385, 207] width 342 height 30
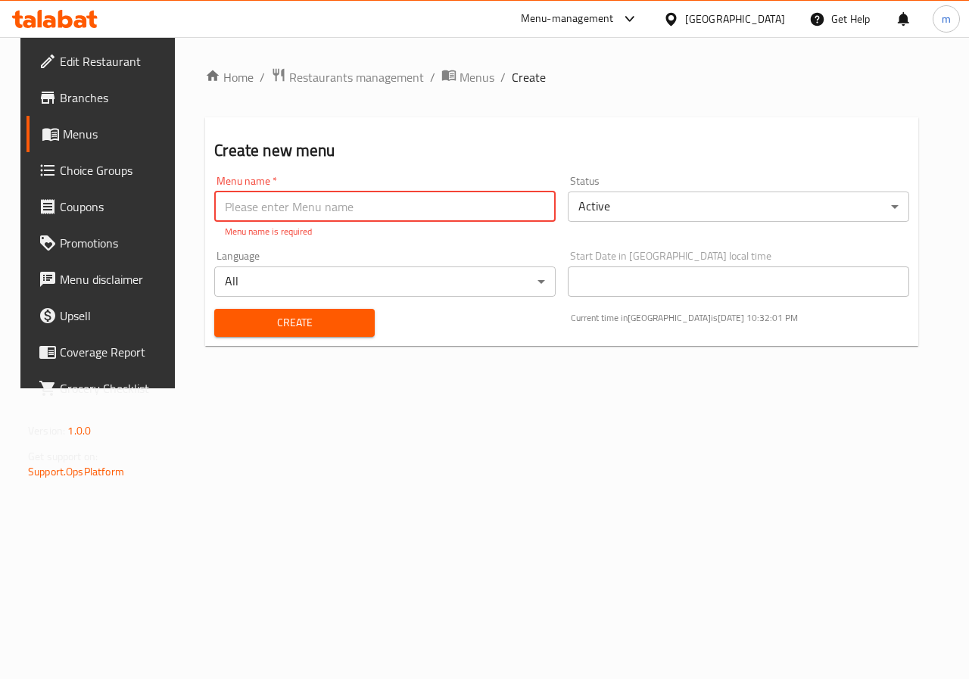
click at [283, 204] on input "text" at bounding box center [385, 207] width 342 height 30
type input "[DATE]"
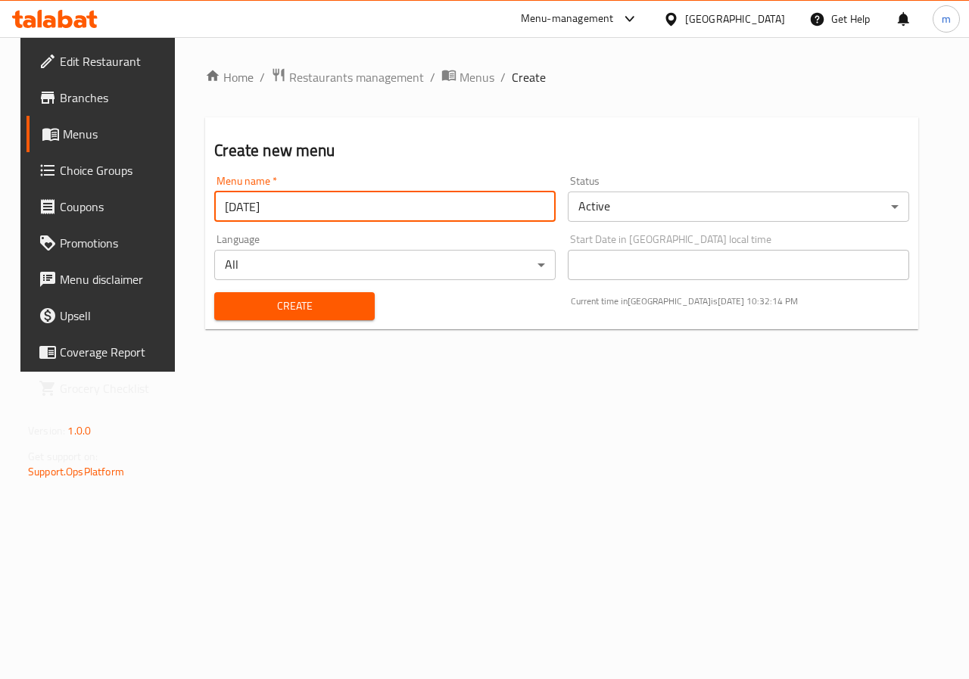
click at [71, 137] on span "Menus" at bounding box center [117, 134] width 108 height 18
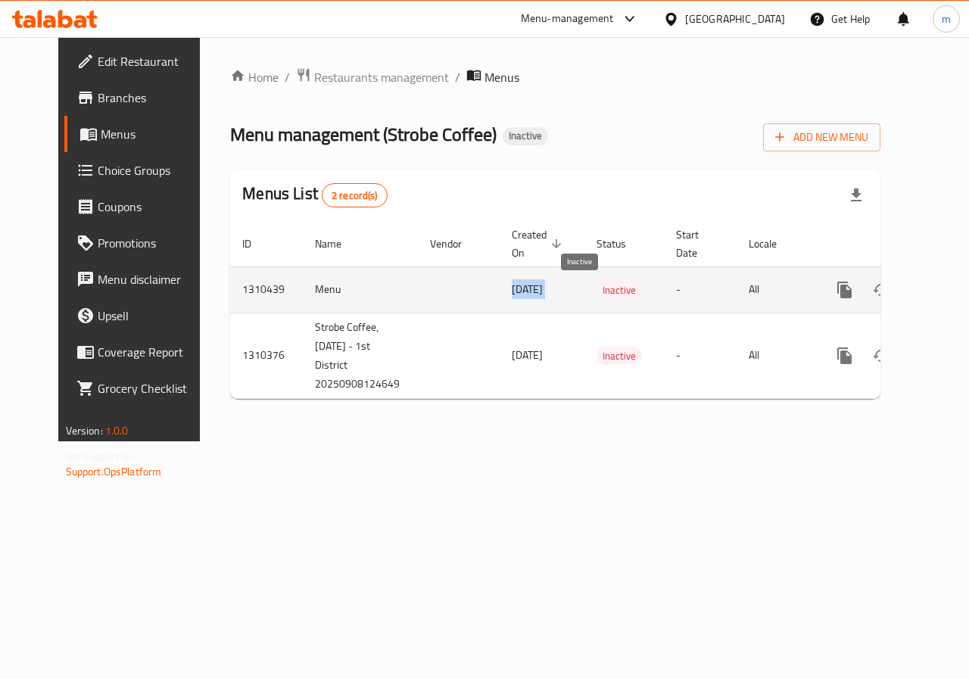
drag, startPoint x: 465, startPoint y: 289, endPoint x: 563, endPoint y: 286, distance: 97.8
click at [563, 286] on tr "1310439 Menu [DATE] Inactive - All" at bounding box center [607, 290] width 754 height 46
click at [418, 290] on td "enhanced table" at bounding box center [459, 290] width 82 height 46
click at [418, 292] on td "enhanced table" at bounding box center [459, 290] width 82 height 46
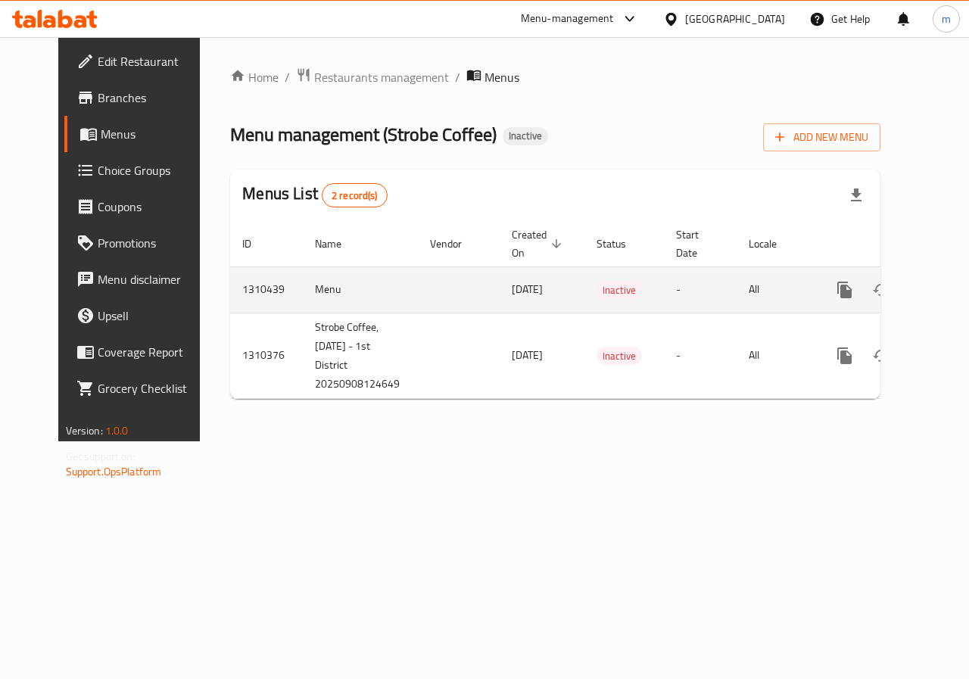
click at [418, 292] on td "enhanced table" at bounding box center [459, 290] width 82 height 46
click at [512, 286] on span "[DATE]" at bounding box center [527, 289] width 31 height 20
drag, startPoint x: 504, startPoint y: 286, endPoint x: 700, endPoint y: 295, distance: 196.3
click at [700, 295] on tr "1310439 Menu [DATE] Inactive - All" at bounding box center [607, 290] width 754 height 46
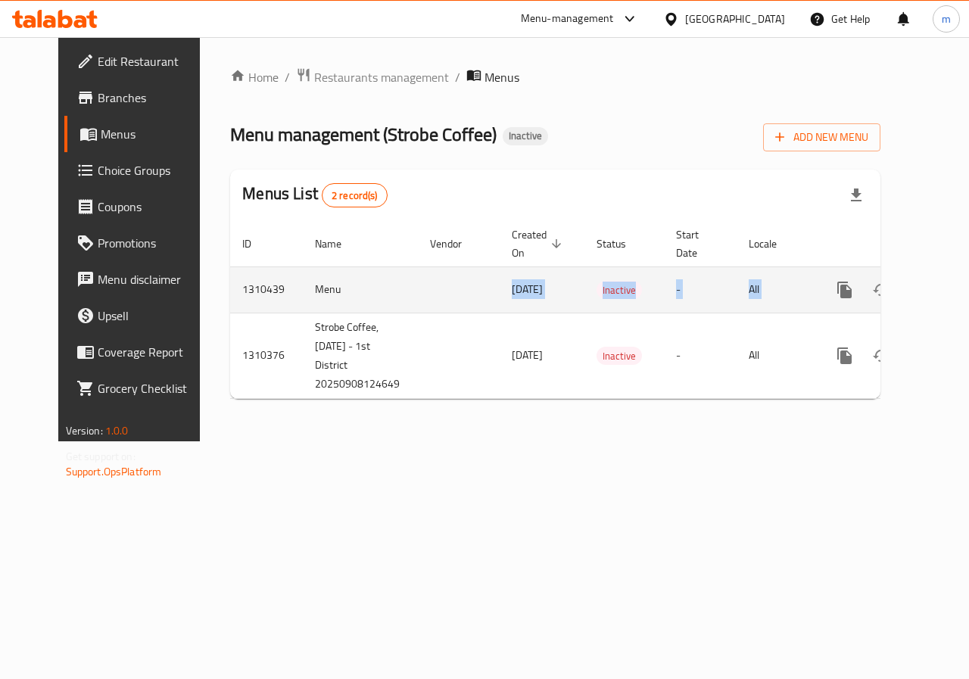
click at [947, 289] on icon "enhanced table" at bounding box center [954, 290] width 14 height 14
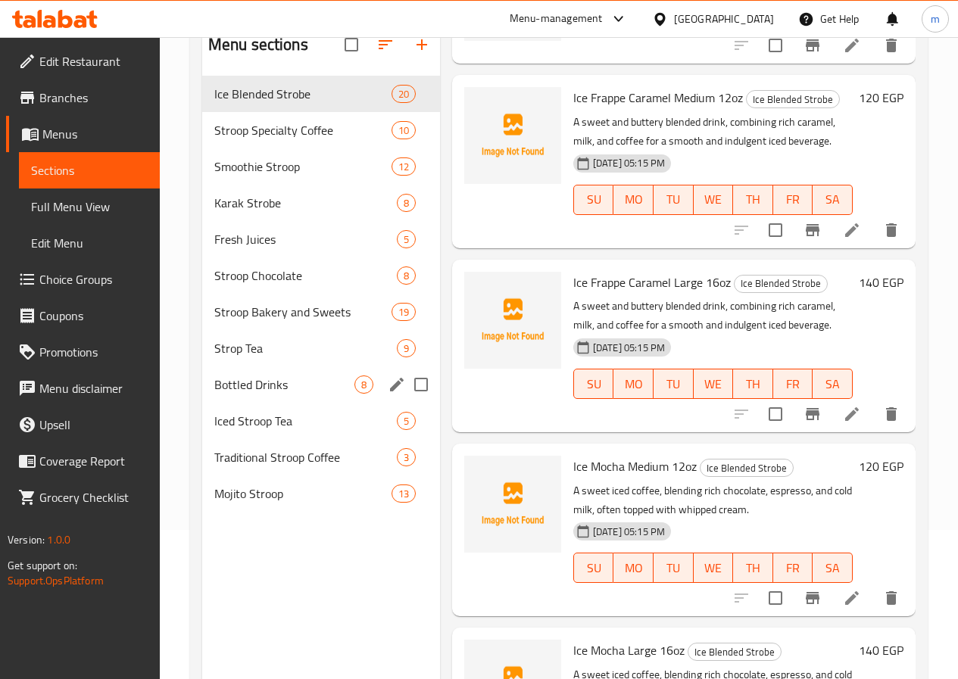
scroll to position [212, 0]
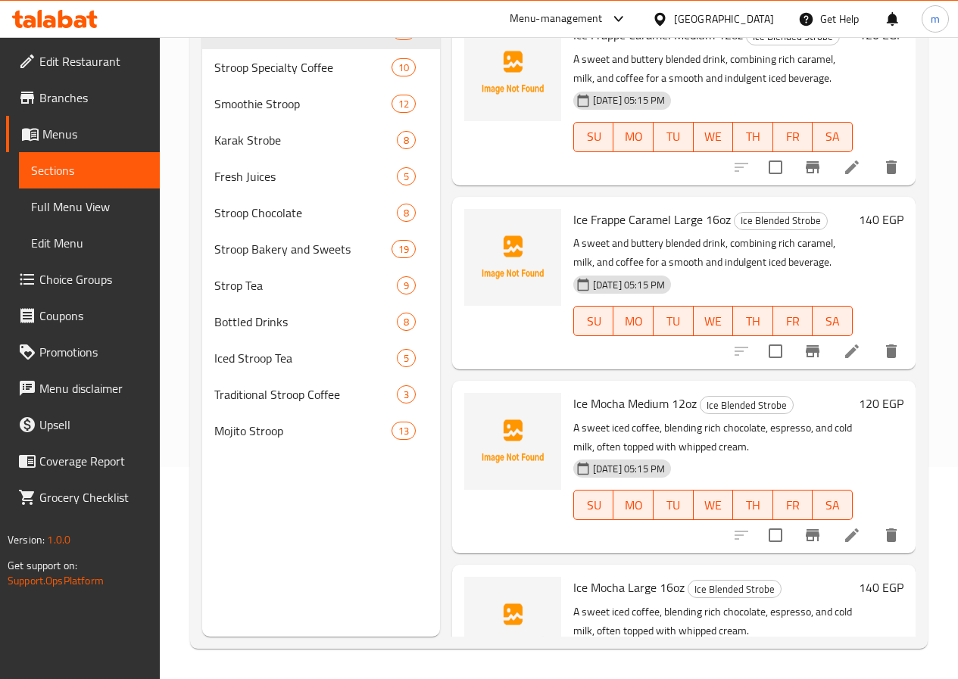
click at [84, 140] on span "Menus" at bounding box center [94, 134] width 105 height 18
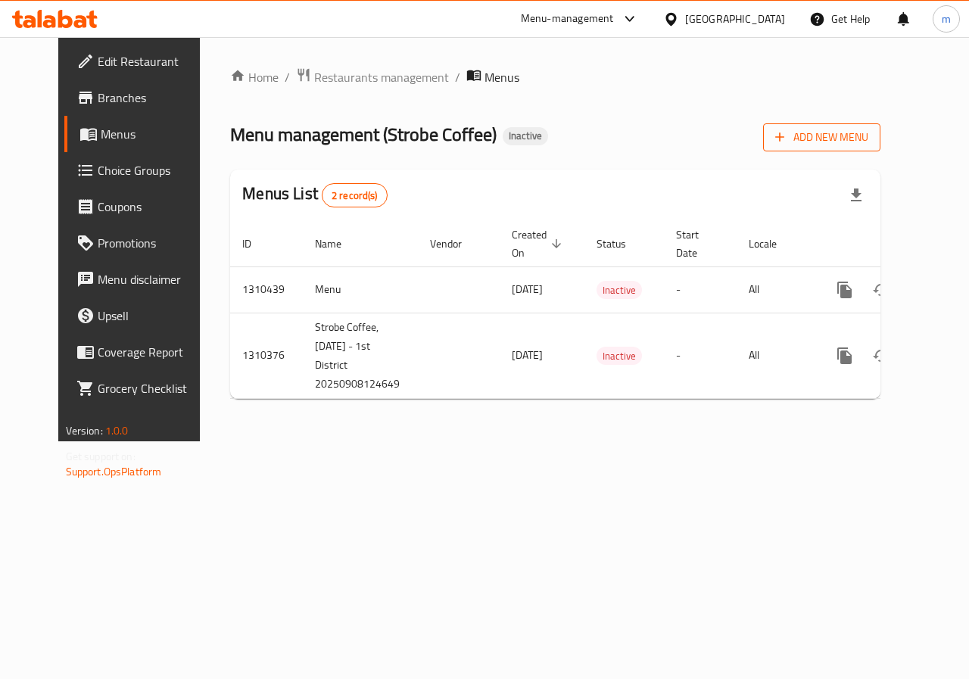
click at [867, 126] on button "Add New Menu" at bounding box center [821, 137] width 117 height 28
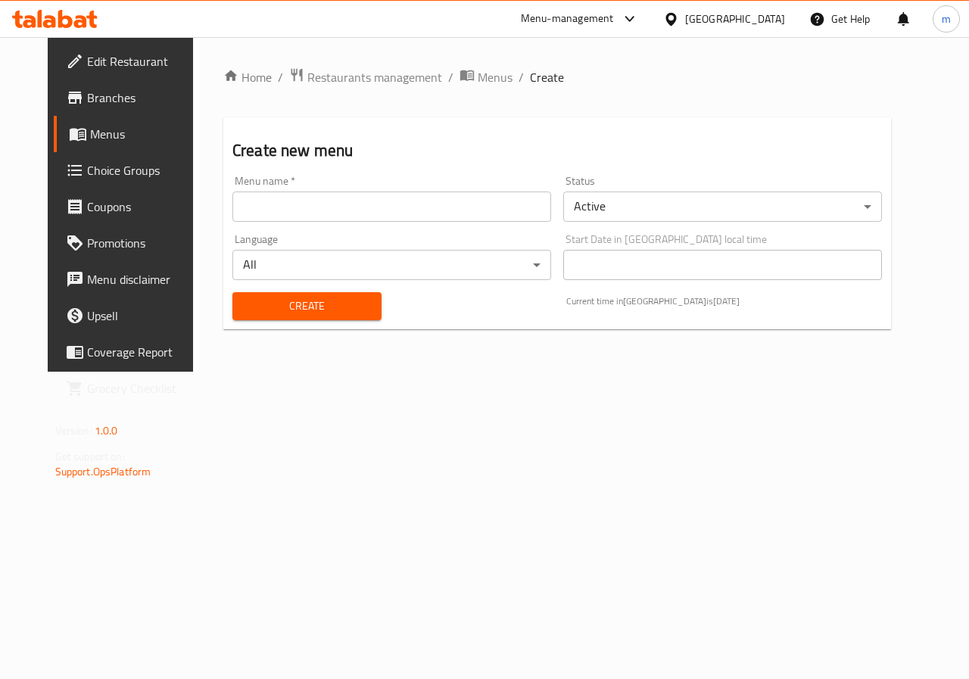
click at [383, 208] on input "text" at bounding box center [391, 207] width 319 height 30
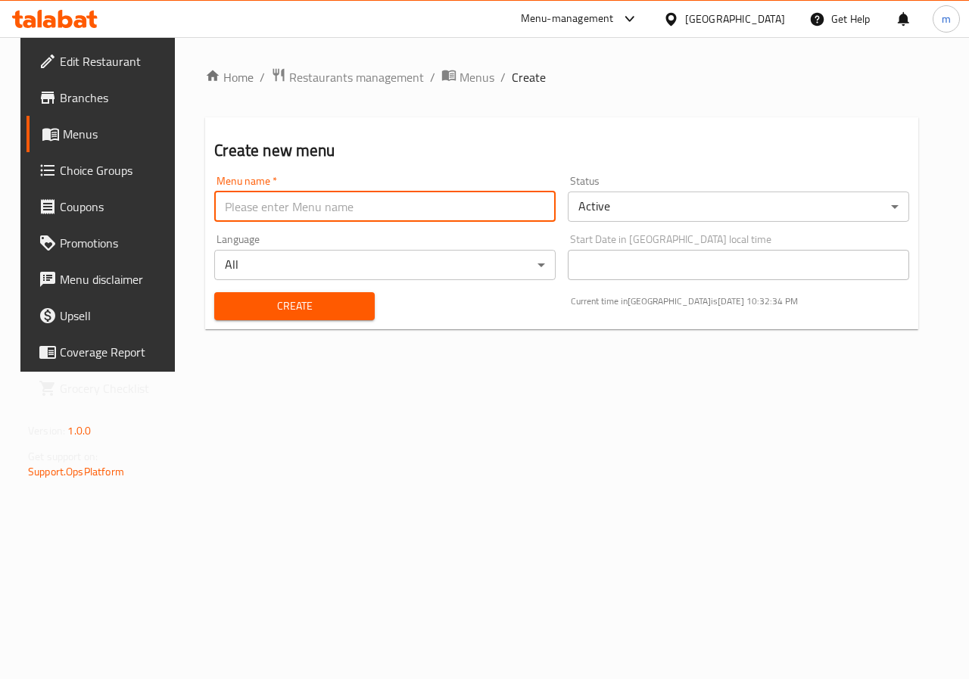
type input "[DATE]"
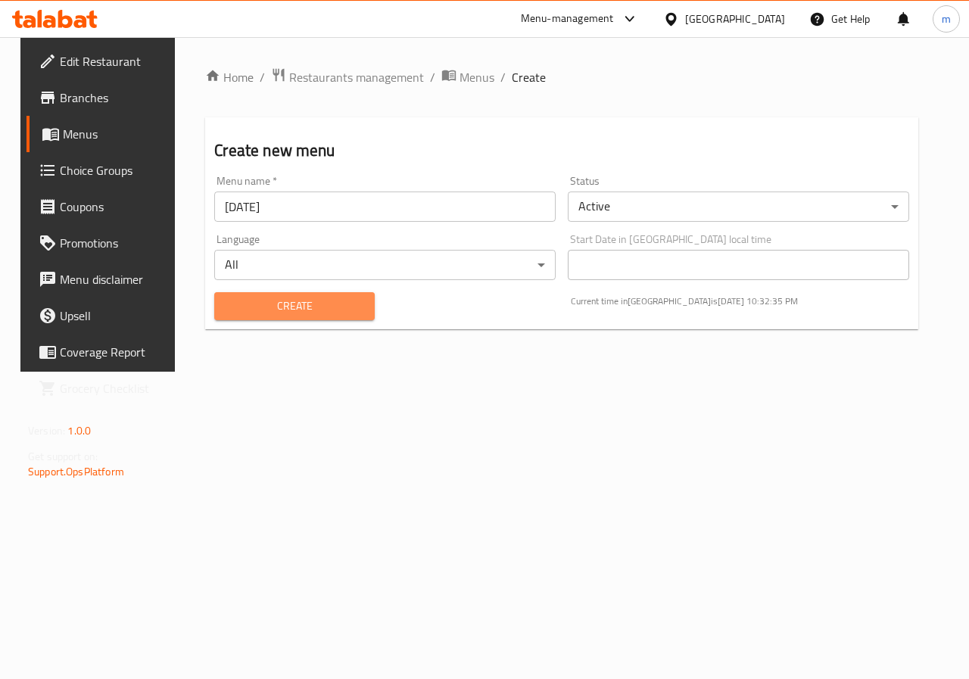
click at [315, 308] on span "Create" at bounding box center [294, 306] width 136 height 19
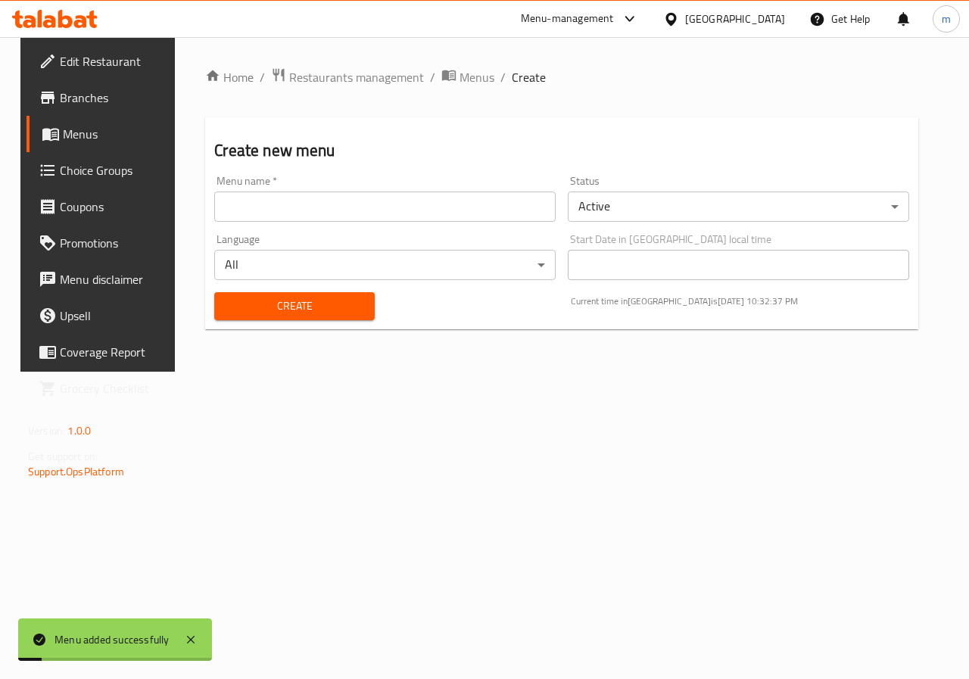
click at [65, 143] on span "Menus" at bounding box center [117, 134] width 108 height 18
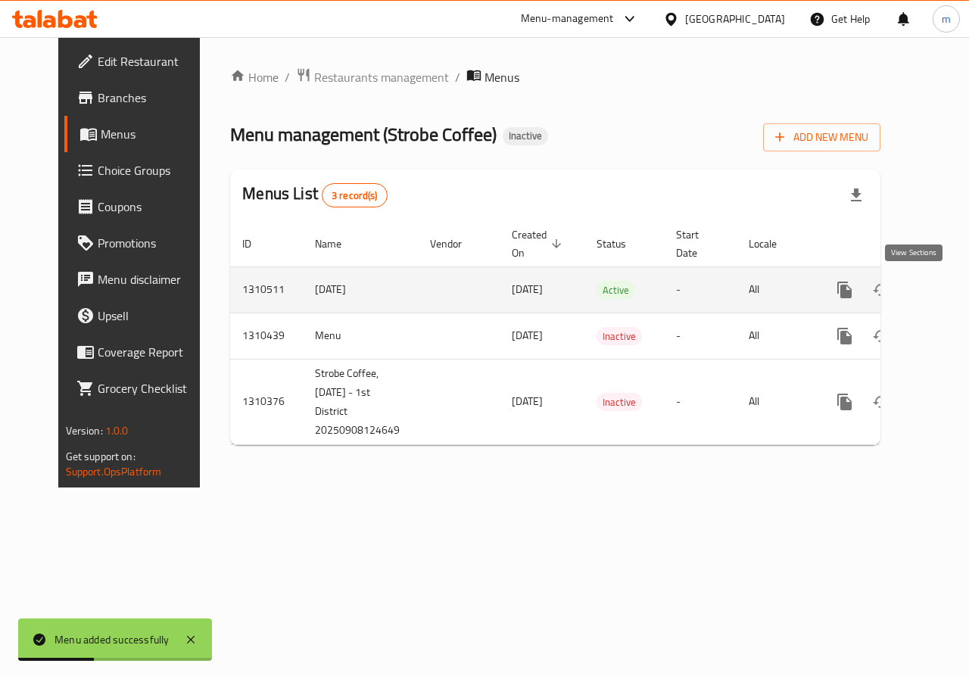
click at [945, 282] on icon "enhanced table" at bounding box center [954, 290] width 18 height 18
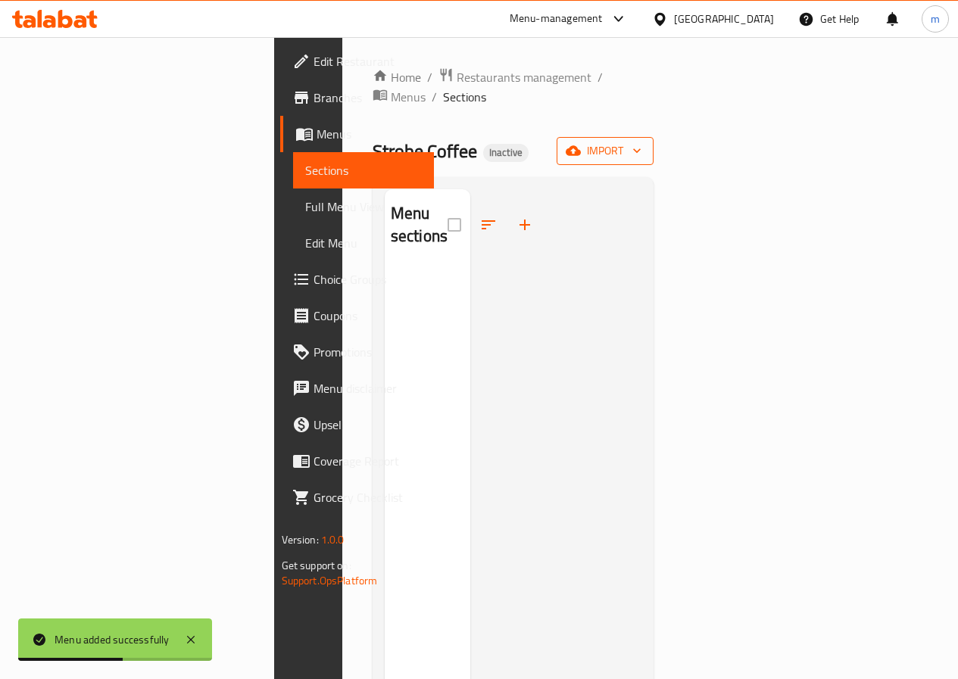
click at [654, 137] on button "import" at bounding box center [605, 151] width 97 height 28
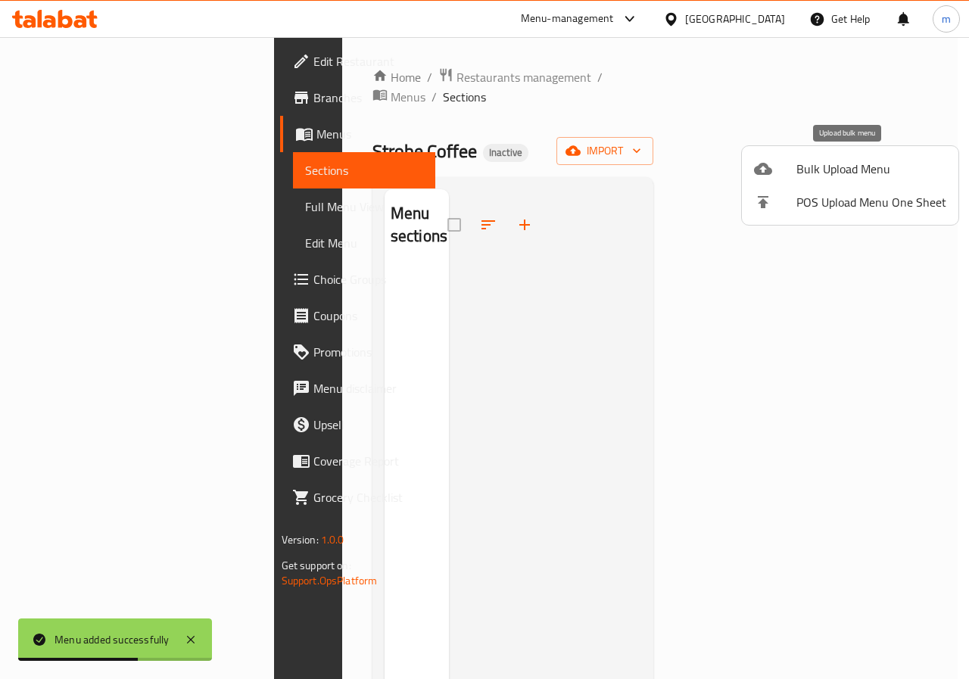
click at [848, 169] on span "Bulk Upload Menu" at bounding box center [872, 169] width 150 height 18
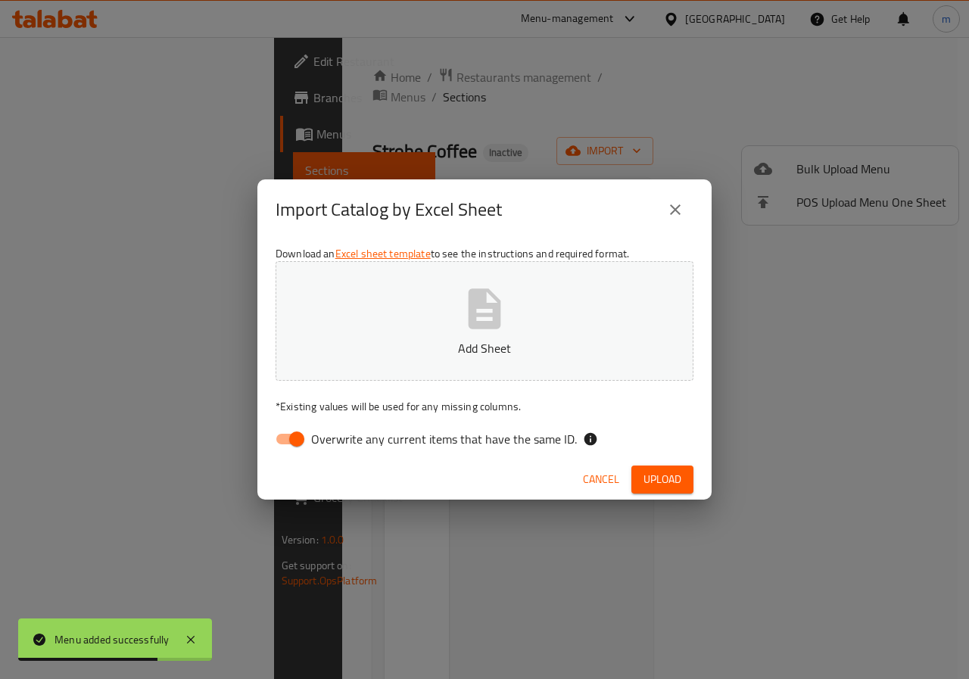
click at [309, 438] on input "Overwrite any current items that have the same ID." at bounding box center [297, 439] width 86 height 29
checkbox input "false"
click at [459, 298] on button "Add Sheet" at bounding box center [485, 321] width 418 height 120
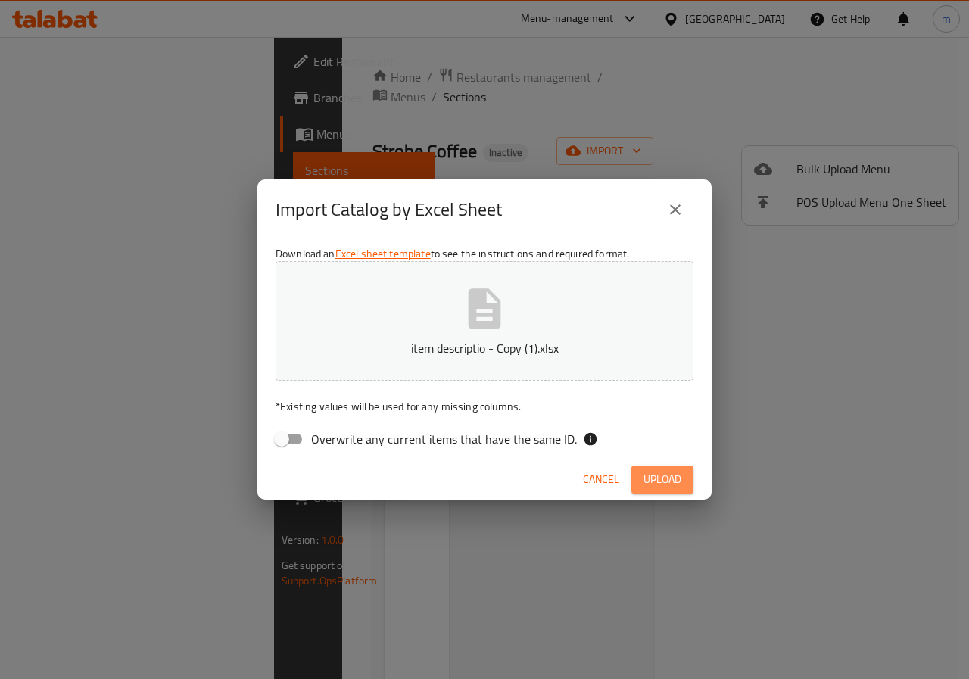
click at [678, 474] on span "Upload" at bounding box center [663, 479] width 38 height 19
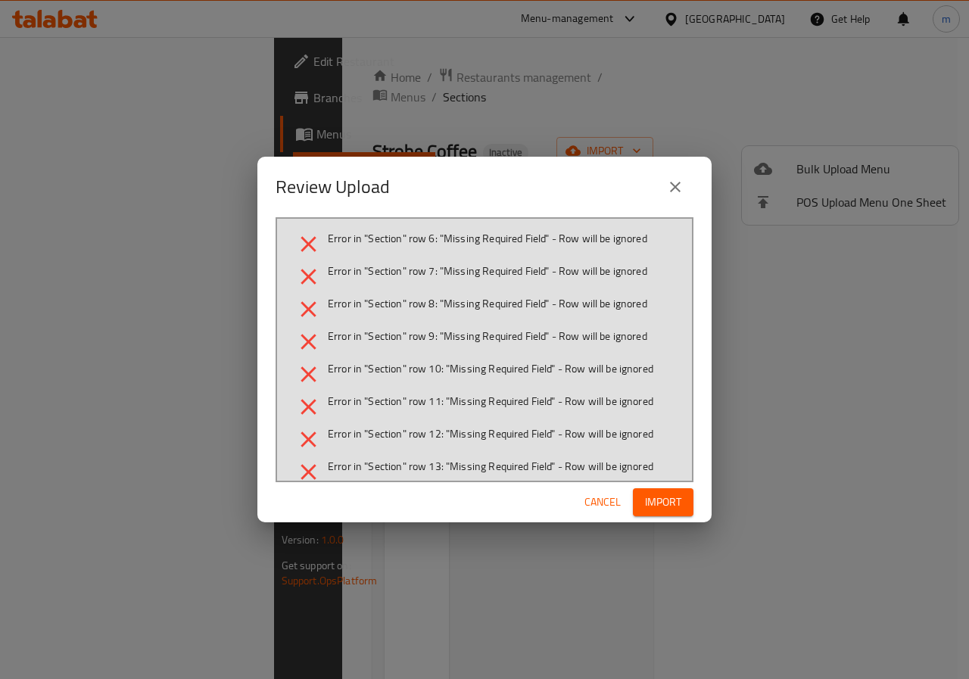
click at [676, 500] on span "Import" at bounding box center [663, 502] width 36 height 19
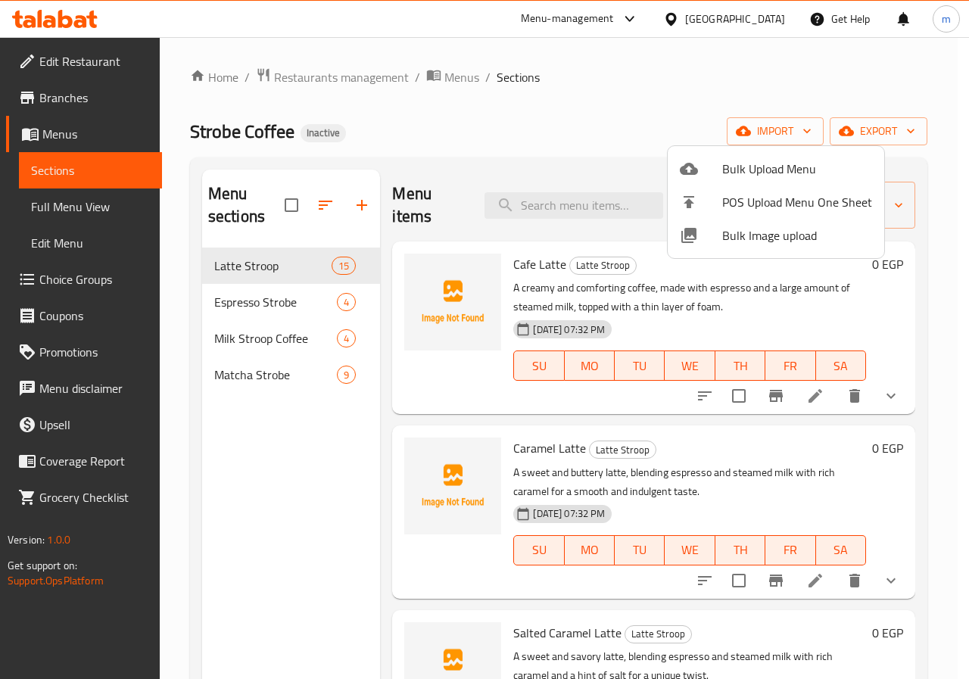
click at [73, 139] on div at bounding box center [484, 339] width 969 height 679
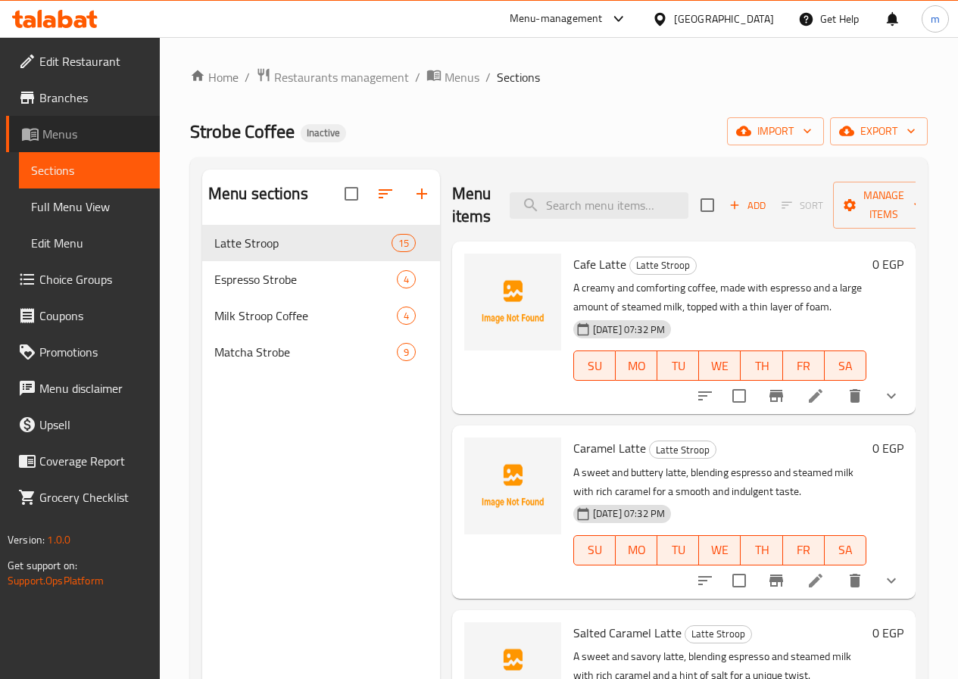
click at [73, 139] on span "Menus" at bounding box center [94, 134] width 105 height 18
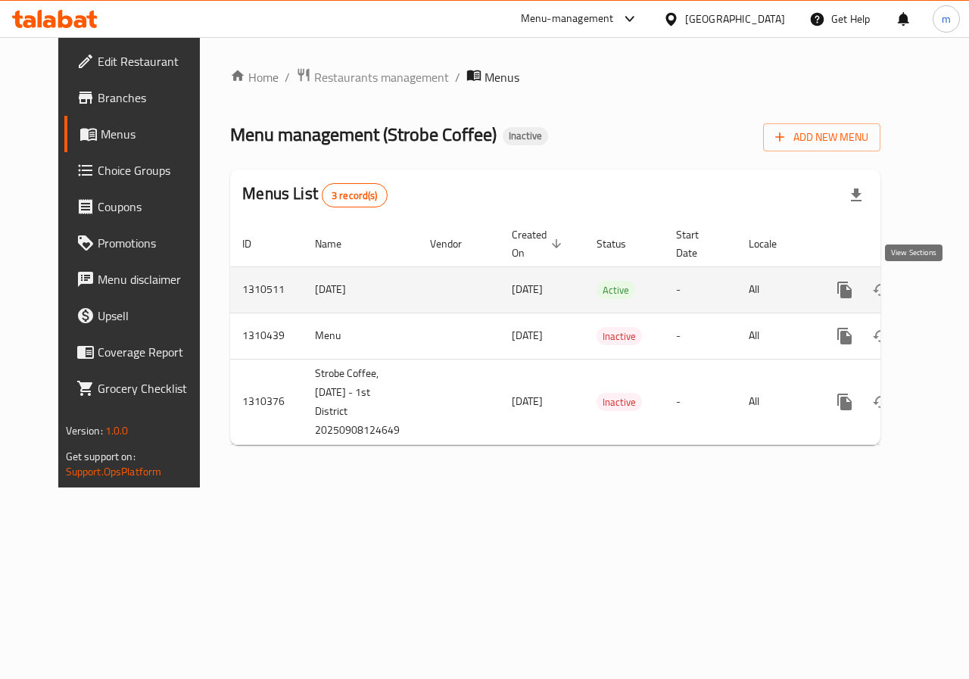
click at [909, 286] on icon "enhanced table" at bounding box center [918, 290] width 18 height 18
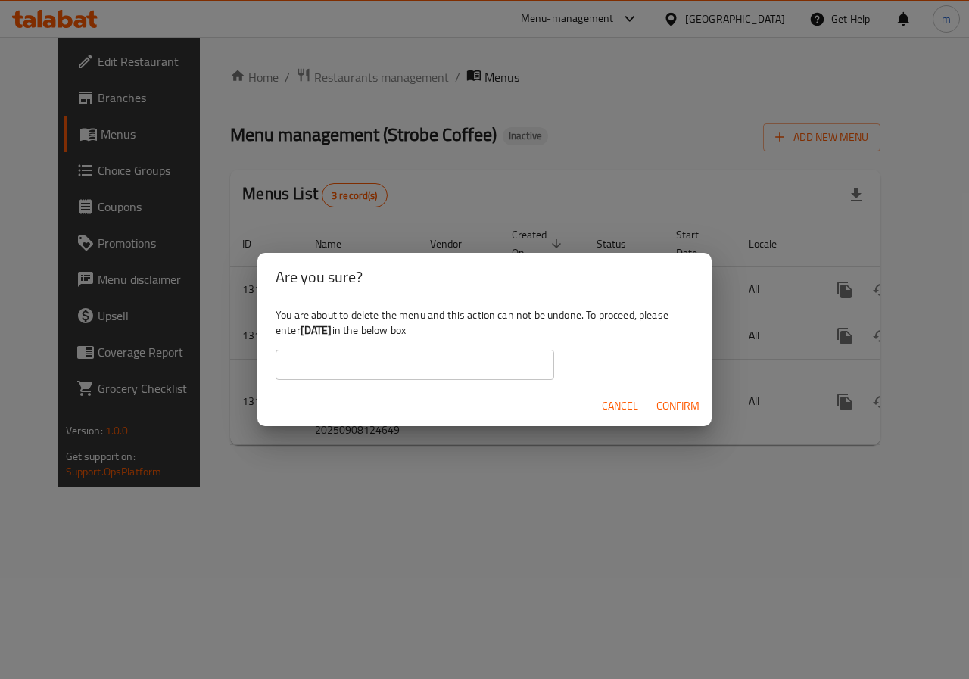
click at [332, 333] on b "[DATE]" at bounding box center [317, 330] width 32 height 20
drag, startPoint x: 341, startPoint y: 333, endPoint x: 301, endPoint y: 332, distance: 40.1
click at [301, 332] on div "You are about to delete the menu and this action can not be undone. To proceed,…" at bounding box center [484, 343] width 454 height 85
copy div "[DATE]"
click at [319, 364] on input "text" at bounding box center [415, 365] width 279 height 30
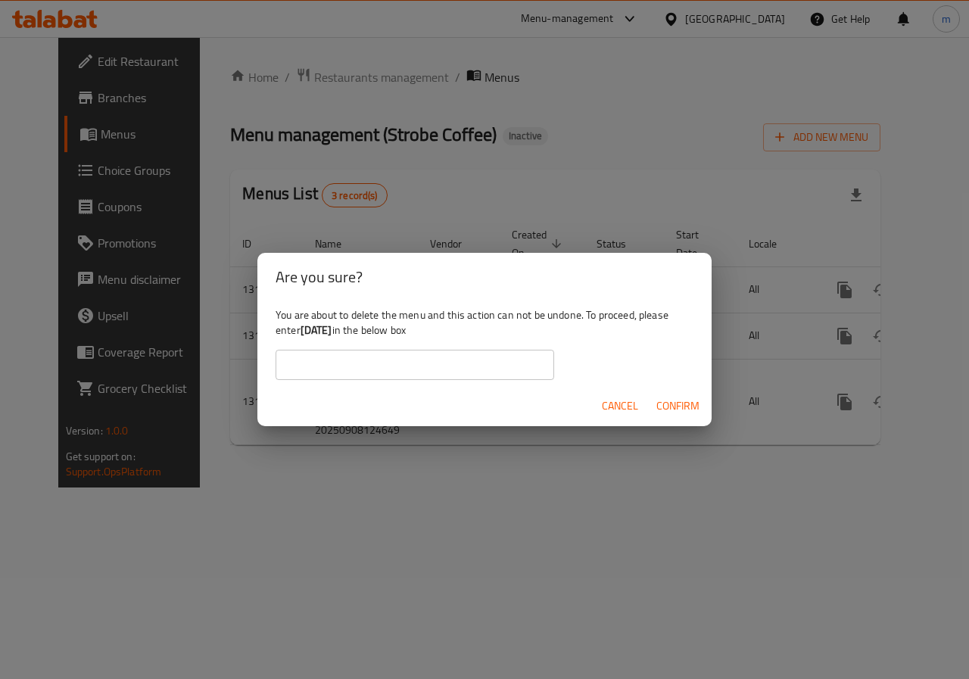
paste input "[DATE]"
click at [292, 364] on input "[DATE]" at bounding box center [415, 365] width 279 height 30
type input "[DATE]"
click at [660, 401] on span "Confirm" at bounding box center [678, 406] width 43 height 19
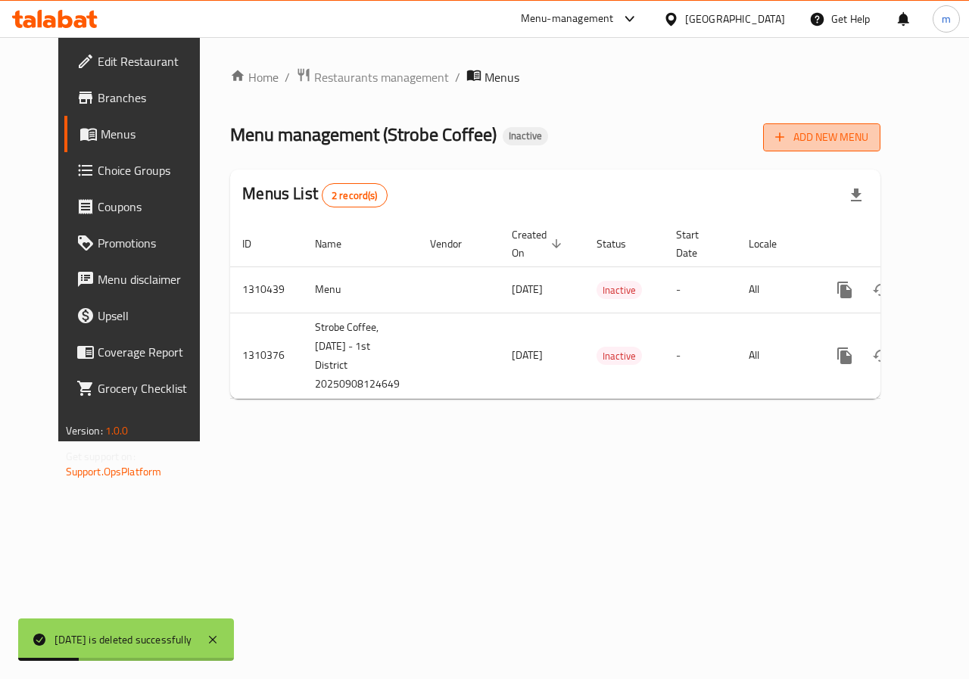
click at [869, 138] on span "Add New Menu" at bounding box center [822, 137] width 93 height 19
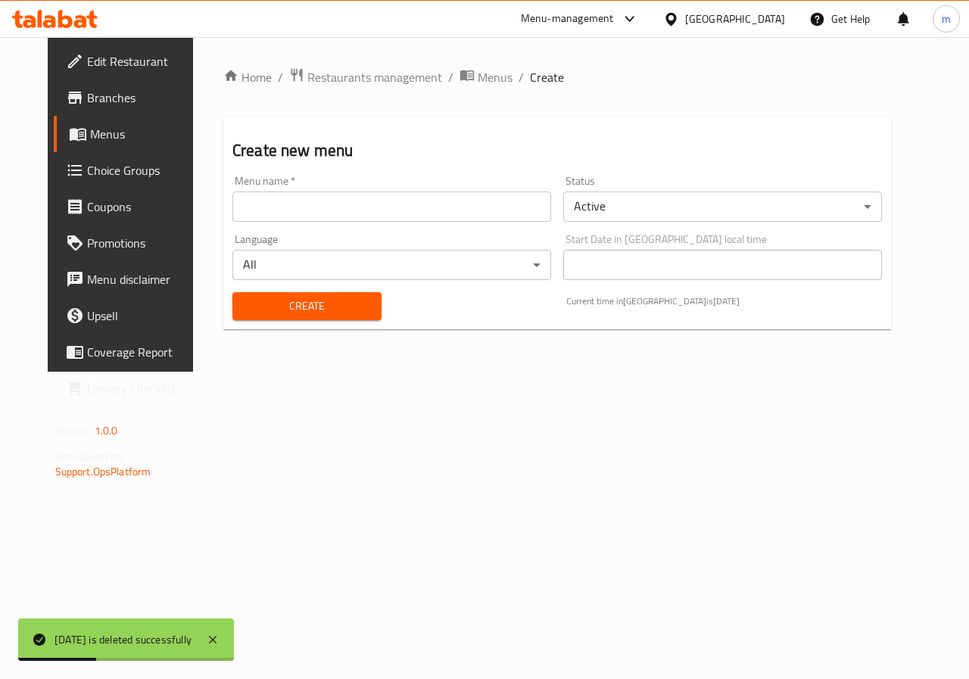
click at [314, 214] on input "text" at bounding box center [391, 207] width 319 height 30
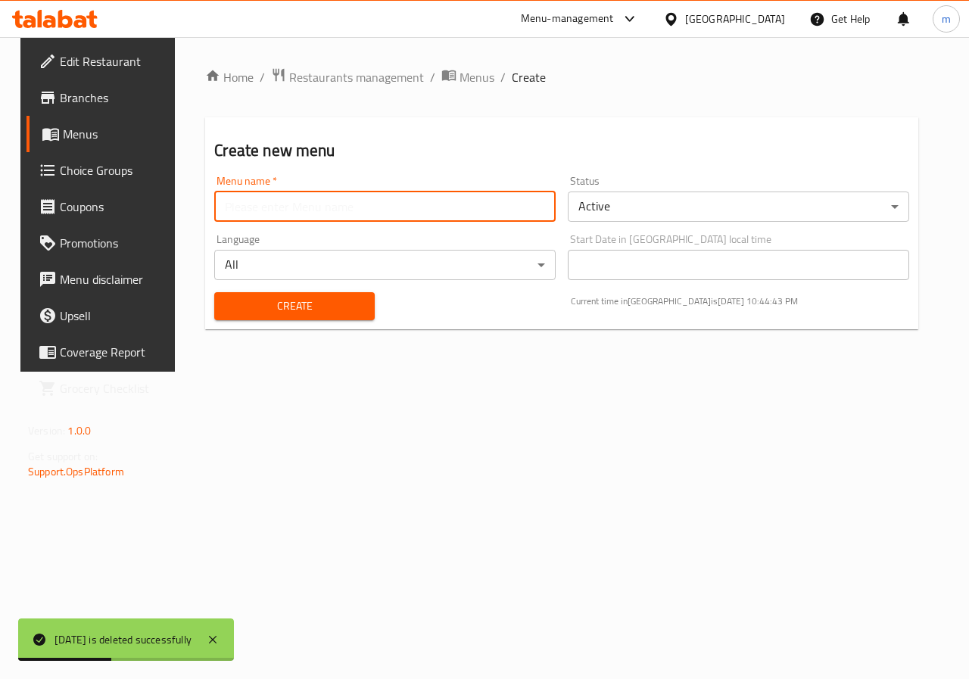
type input "[DATE]"
click at [282, 301] on span "Create" at bounding box center [294, 306] width 136 height 19
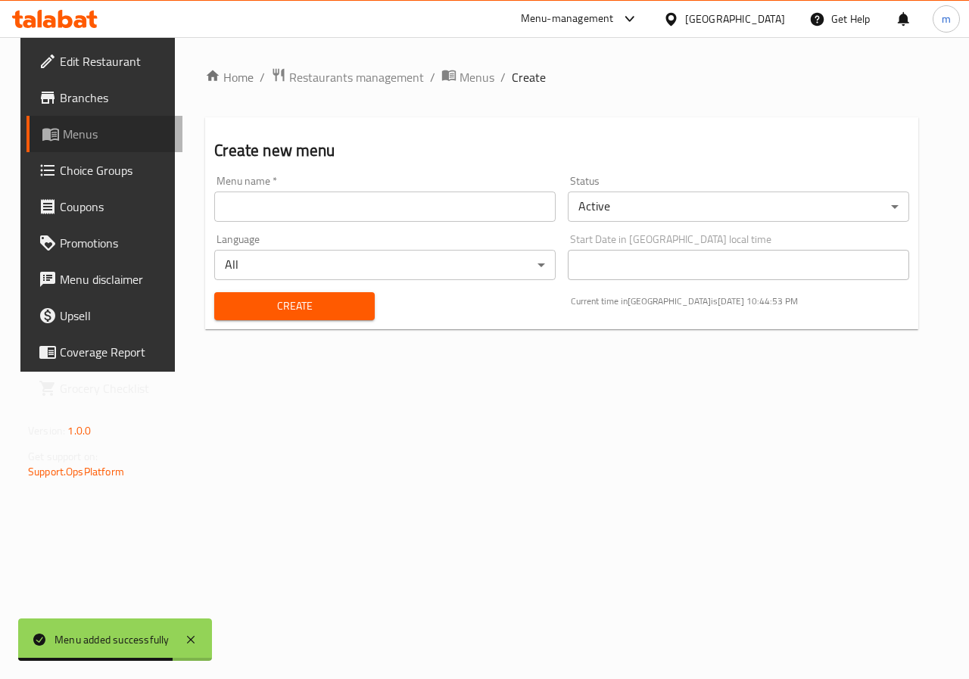
click at [80, 117] on link "Menus" at bounding box center [105, 134] width 156 height 36
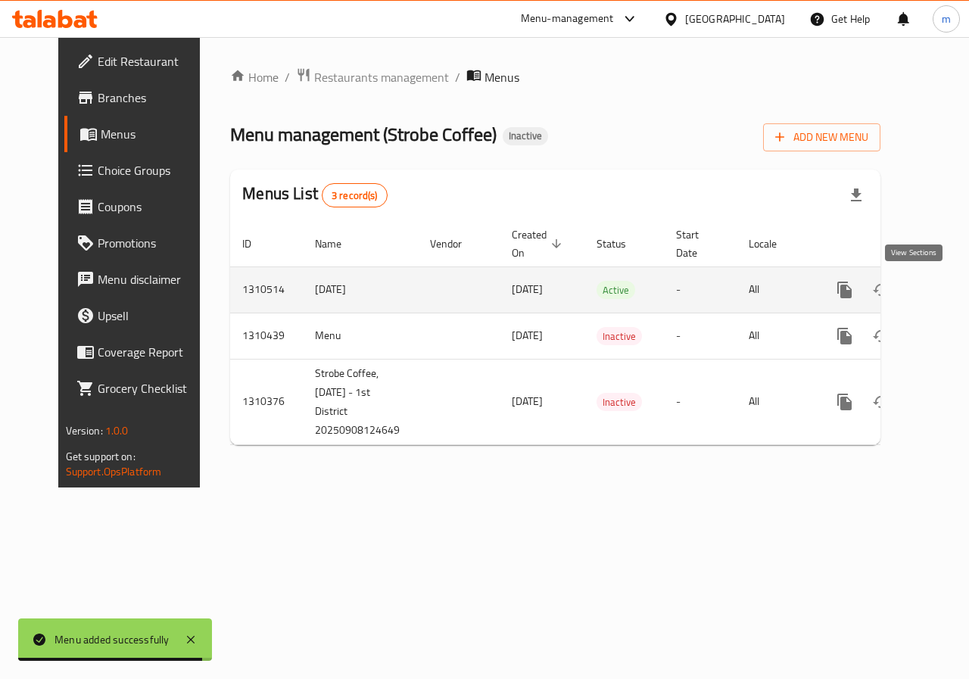
click at [945, 281] on icon "enhanced table" at bounding box center [954, 290] width 18 height 18
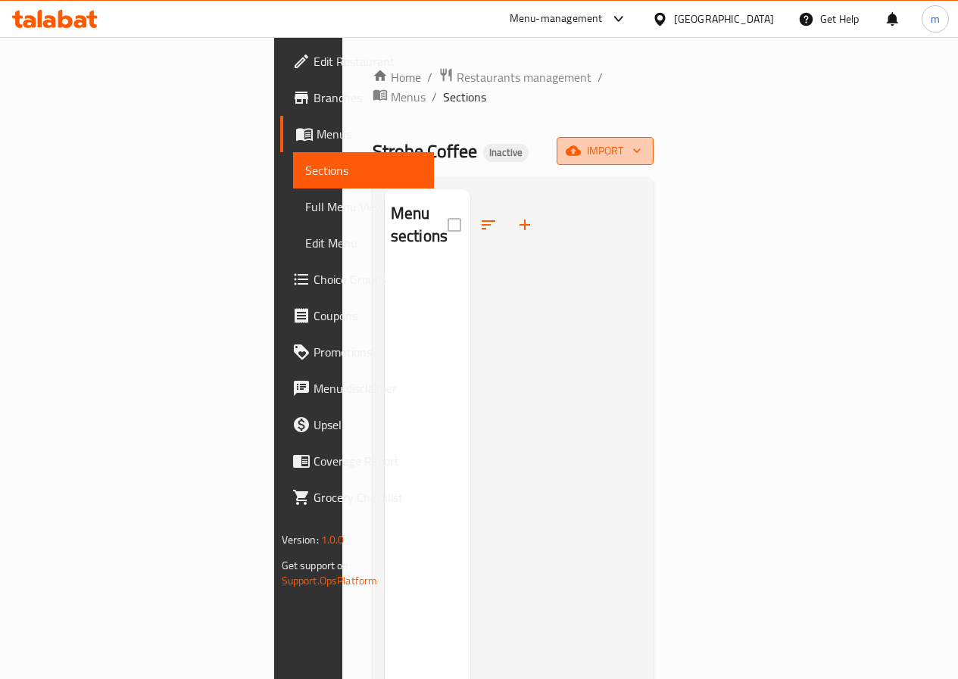
click at [641, 142] on span "import" at bounding box center [605, 151] width 73 height 19
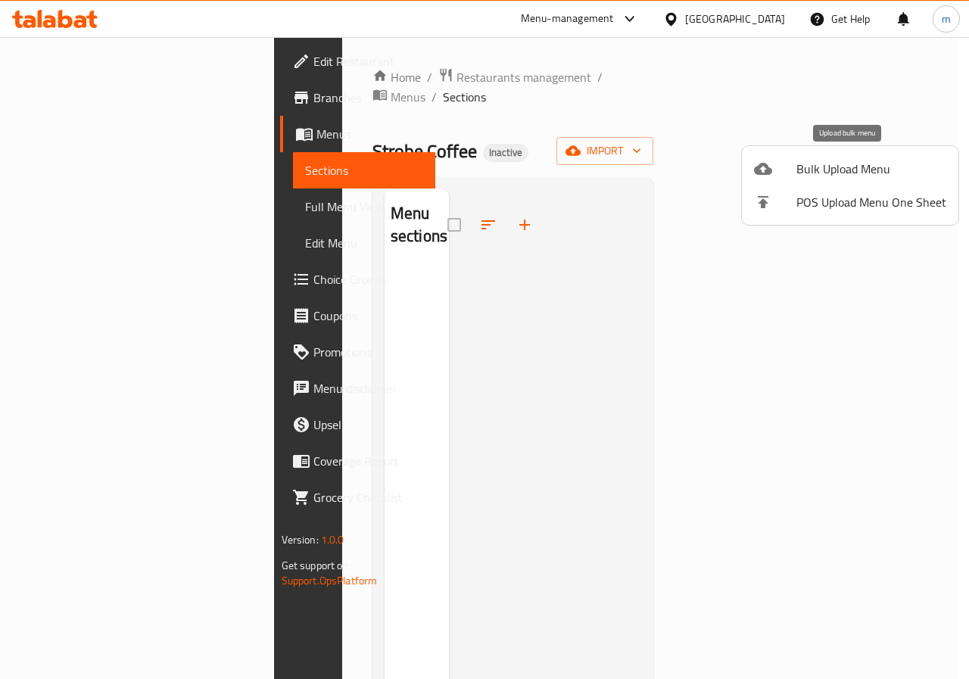
click at [869, 166] on span "Bulk Upload Menu" at bounding box center [872, 169] width 150 height 18
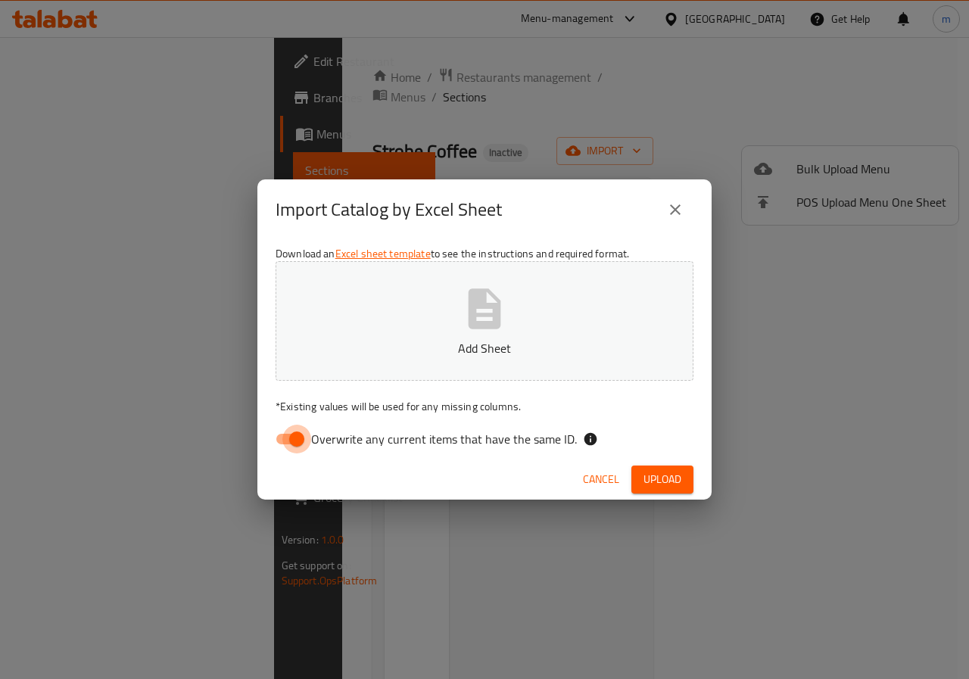
click at [310, 441] on input "Overwrite any current items that have the same ID." at bounding box center [297, 439] width 86 height 29
checkbox input "false"
click at [489, 278] on button "Add Sheet" at bounding box center [485, 321] width 418 height 120
click at [666, 481] on span "Upload" at bounding box center [663, 479] width 38 height 19
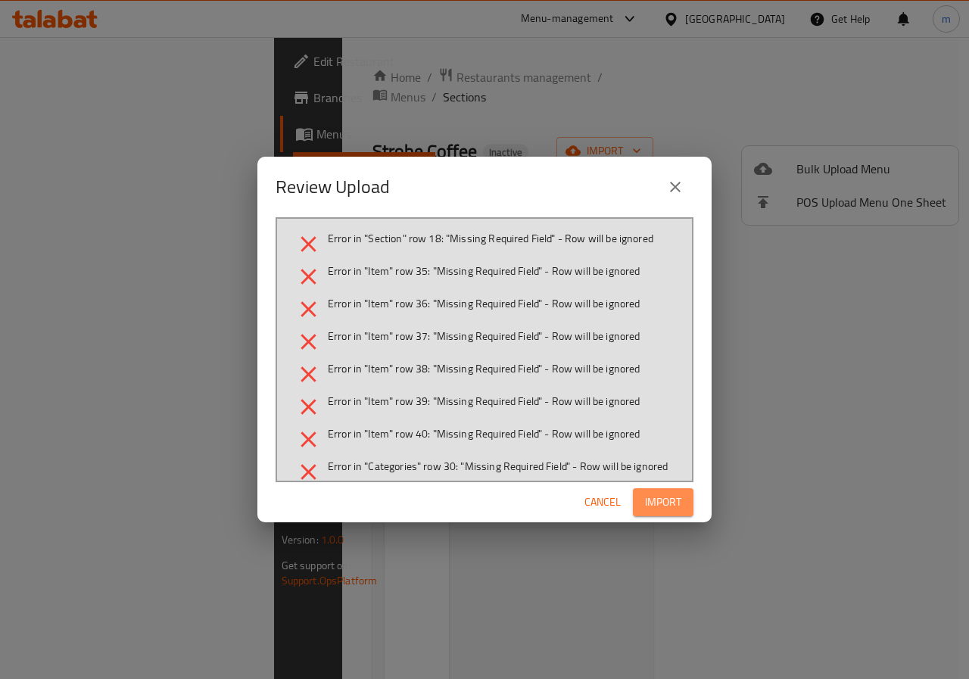
click at [669, 505] on span "Import" at bounding box center [663, 502] width 36 height 19
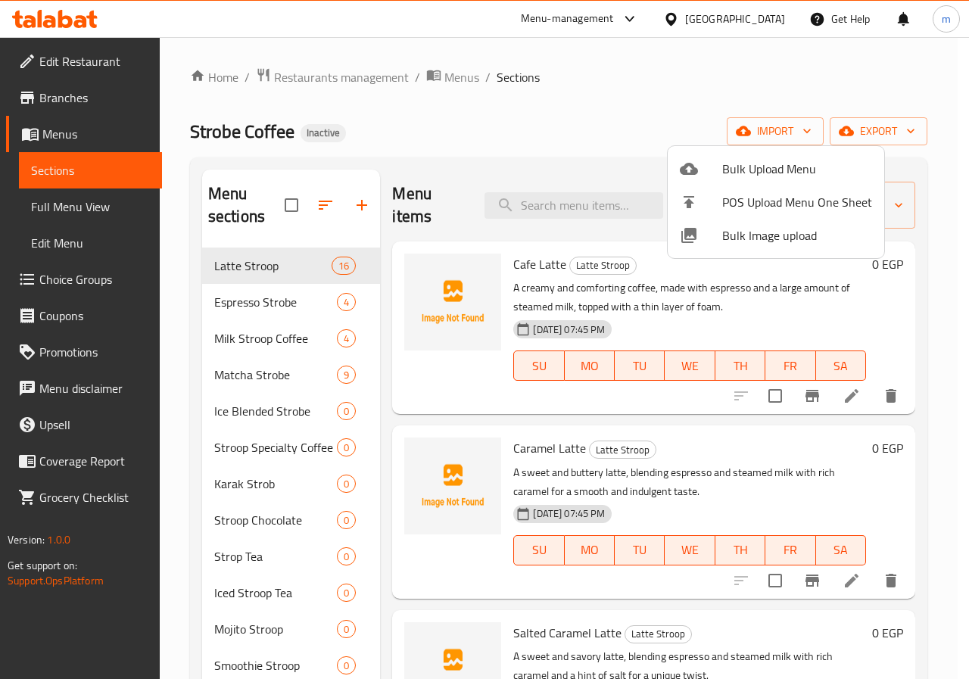
click at [962, 213] on div at bounding box center [484, 339] width 969 height 679
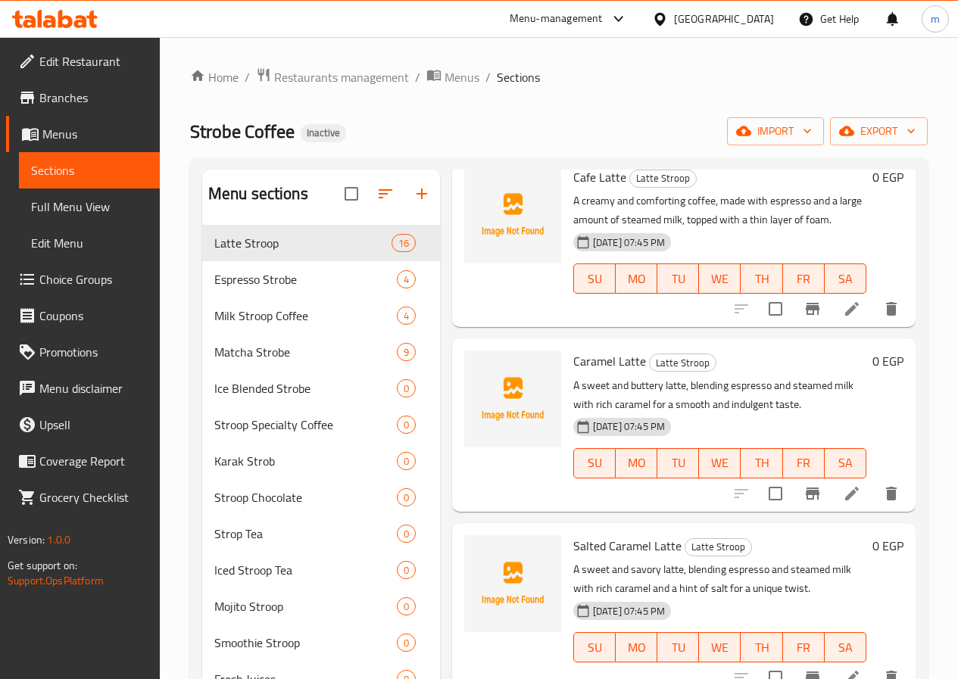
scroll to position [140, 0]
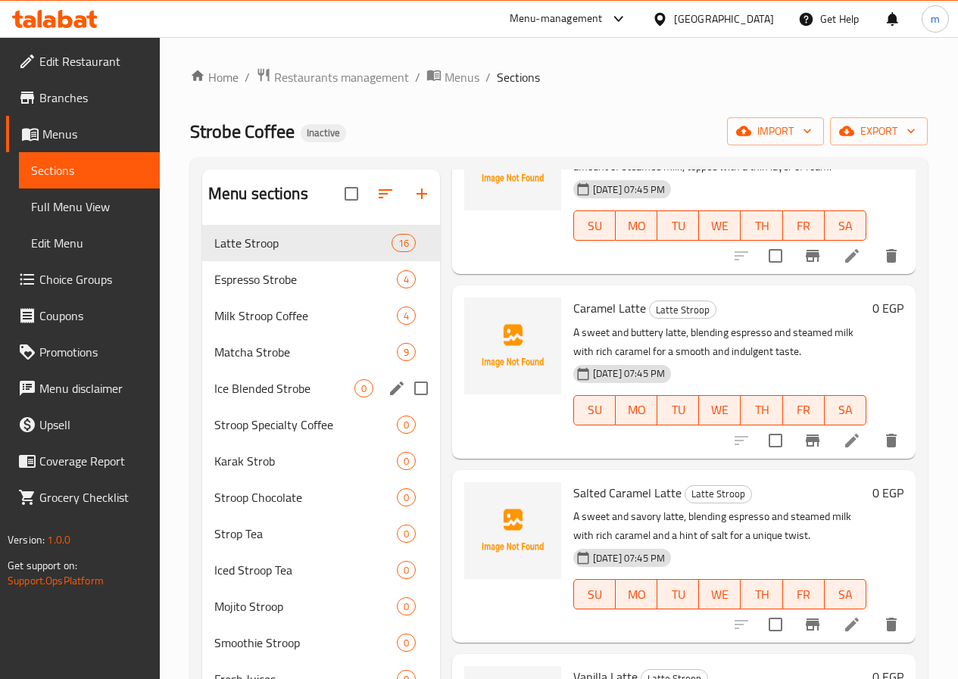
click at [405, 404] on input "Menu sections" at bounding box center [421, 389] width 32 height 32
checkbox input "true"
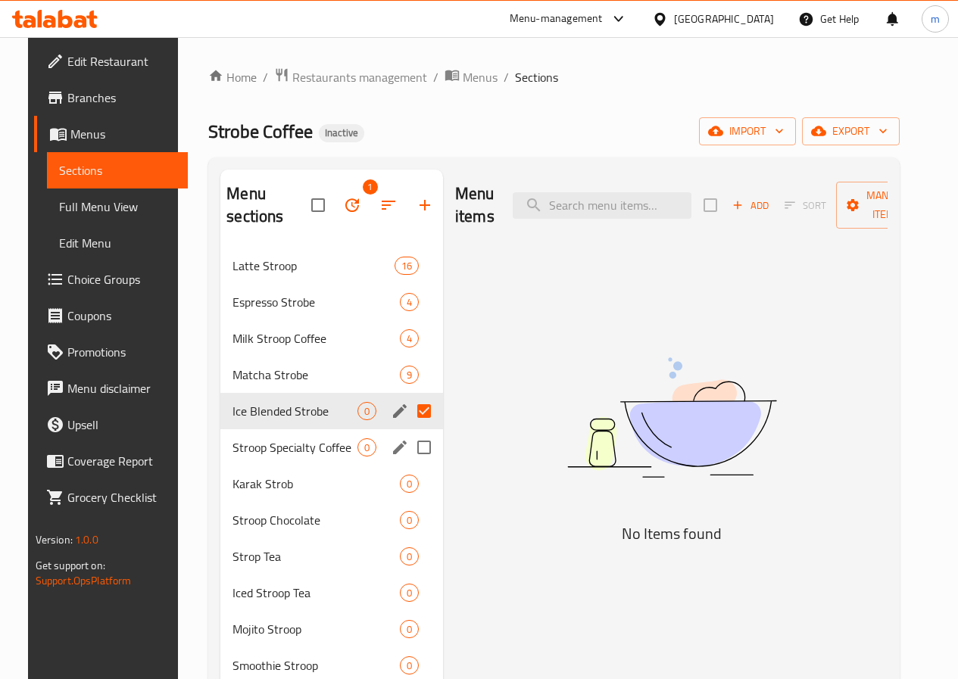
click at [408, 454] on input "Menu sections" at bounding box center [424, 448] width 32 height 32
checkbox input "true"
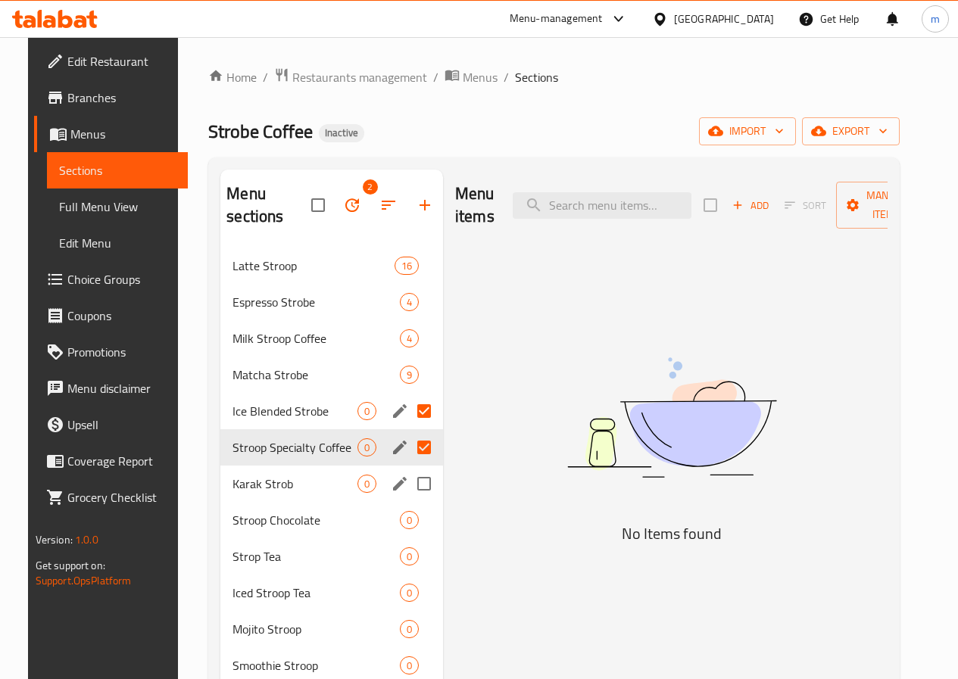
click at [408, 482] on input "Menu sections" at bounding box center [424, 484] width 32 height 32
checkbox input "true"
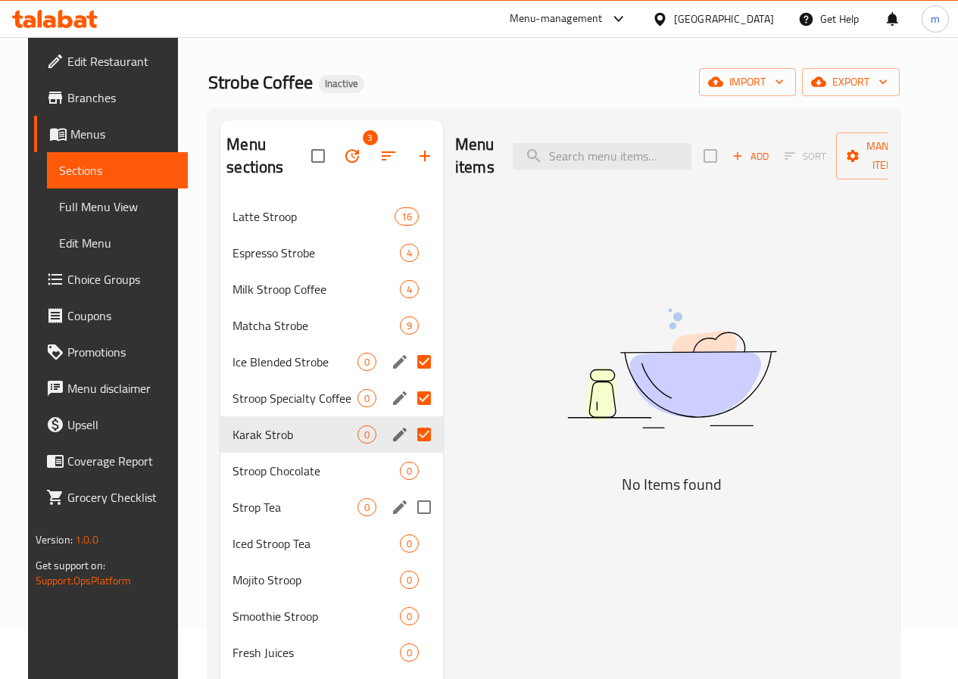
scroll to position [76, 0]
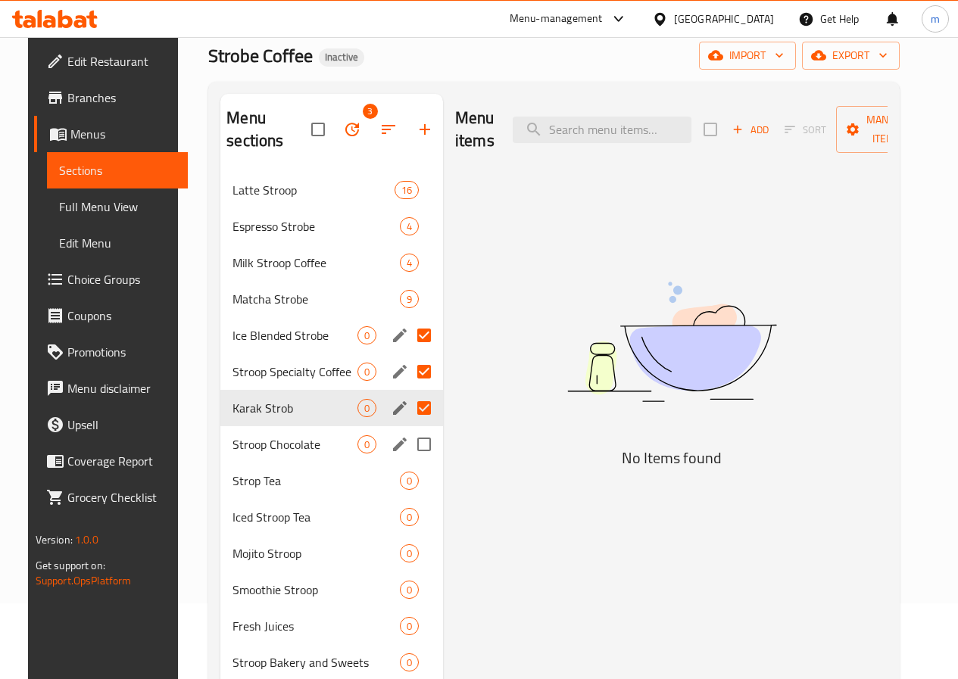
click at [408, 443] on input "Menu sections" at bounding box center [424, 445] width 32 height 32
checkbox input "true"
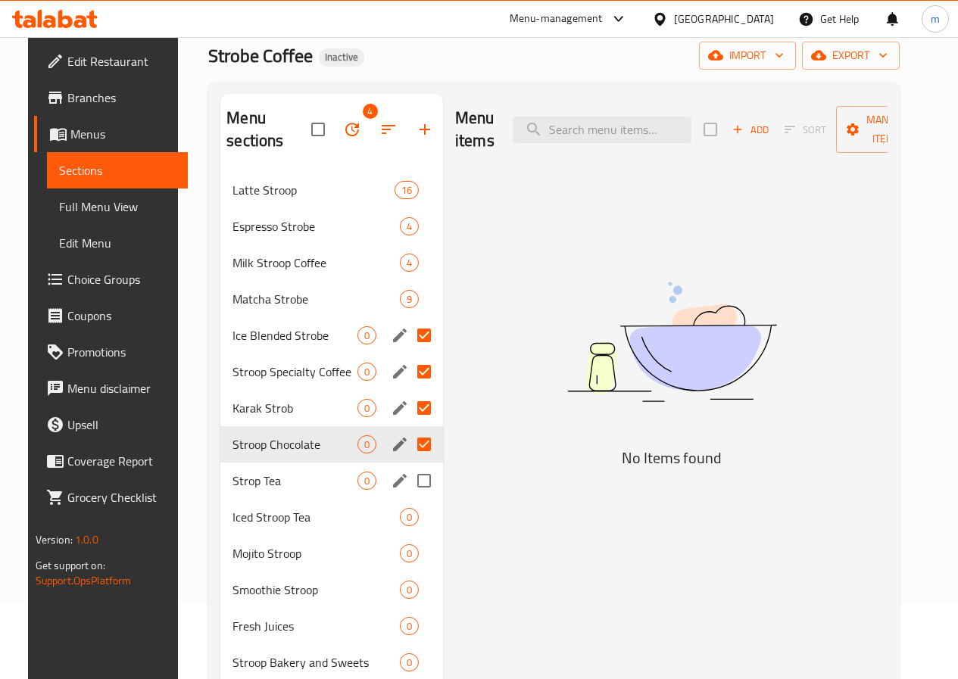
click at [408, 476] on input "Menu sections" at bounding box center [424, 481] width 32 height 32
checkbox input "true"
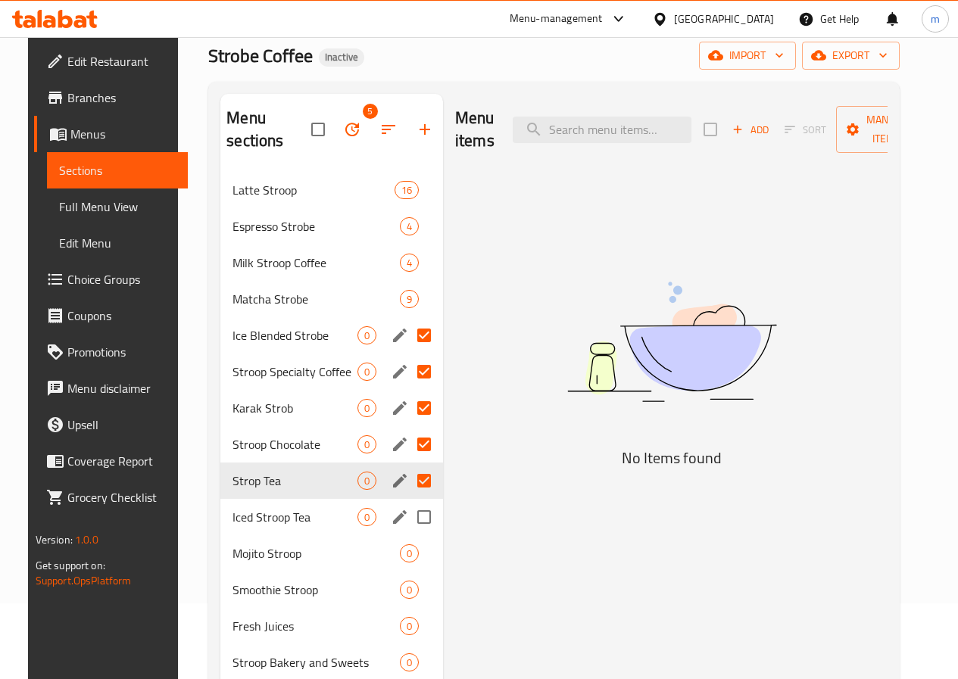
click at [408, 505] on input "Menu sections" at bounding box center [424, 517] width 32 height 32
checkbox input "true"
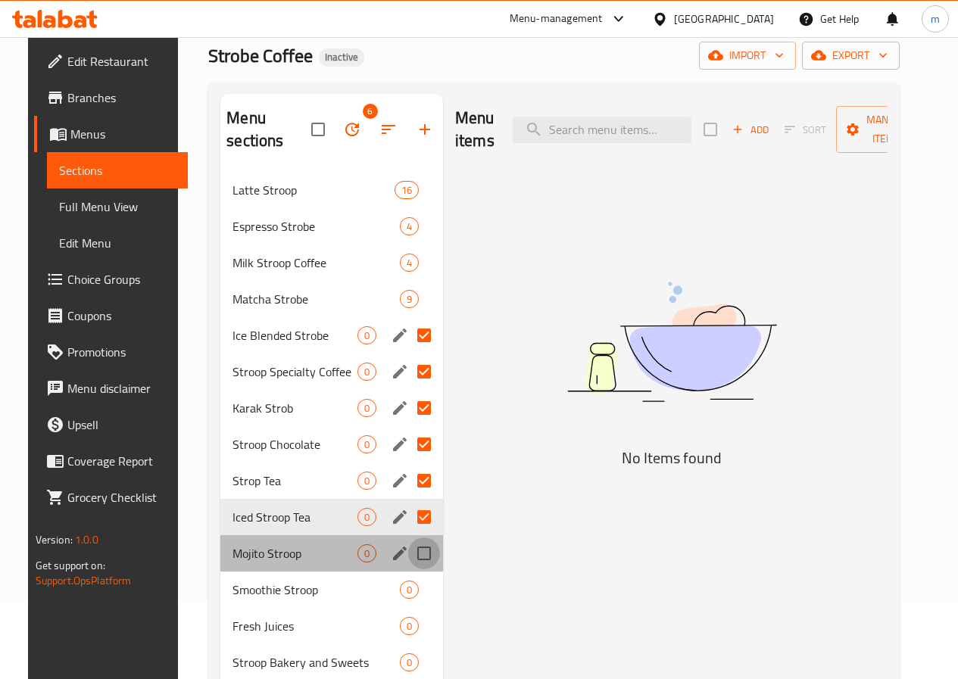
click at [408, 548] on input "Menu sections" at bounding box center [424, 554] width 32 height 32
checkbox input "true"
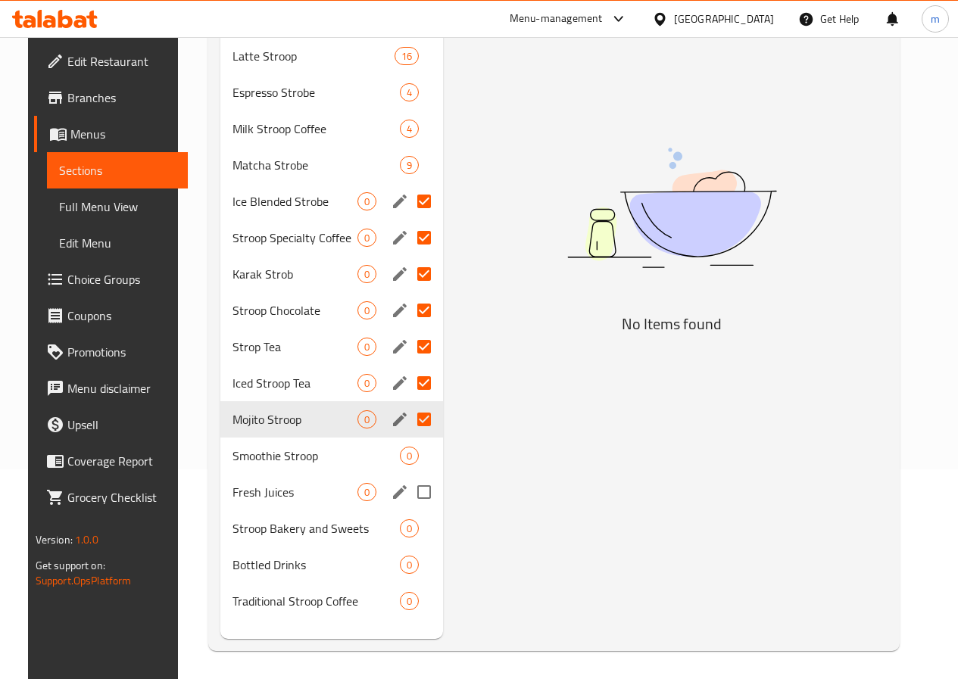
scroll to position [212, 0]
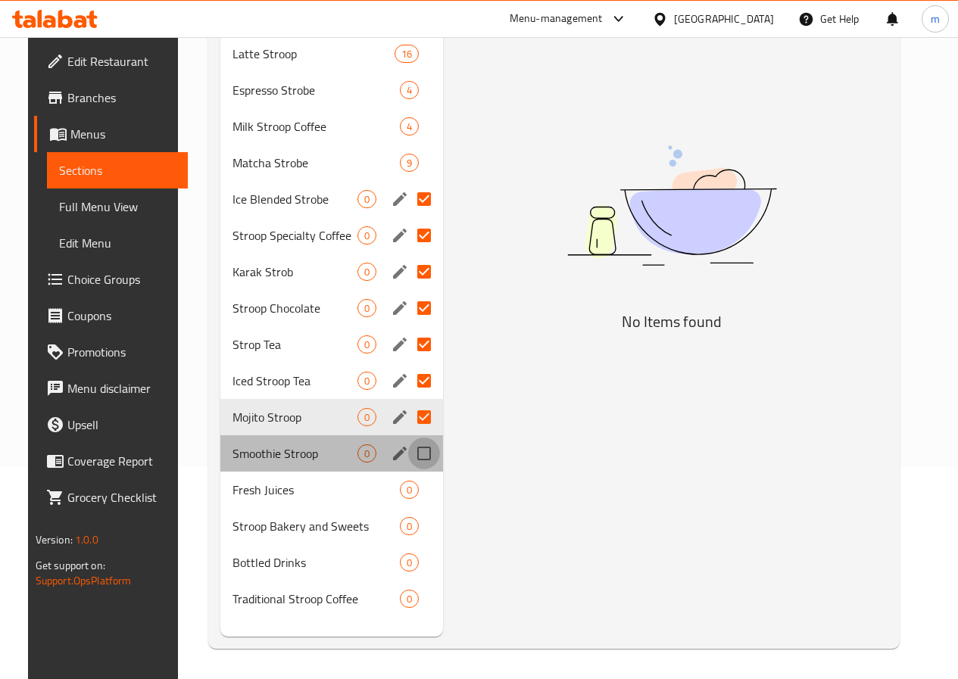
click at [408, 459] on input "Menu sections" at bounding box center [424, 454] width 32 height 32
checkbox input "true"
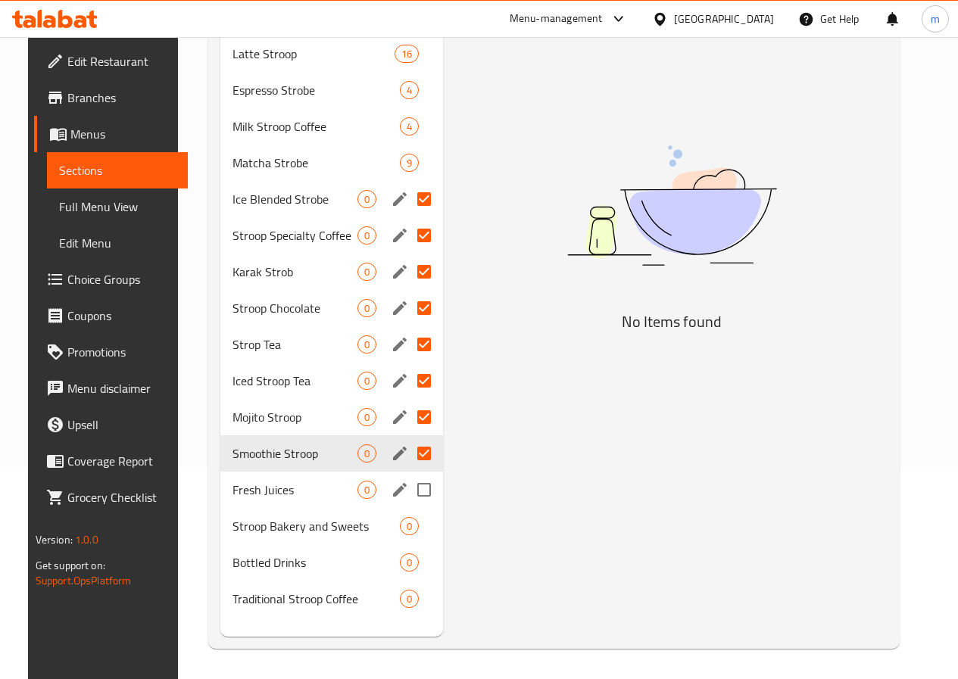
click at [408, 490] on input "Menu sections" at bounding box center [424, 490] width 32 height 32
checkbox input "true"
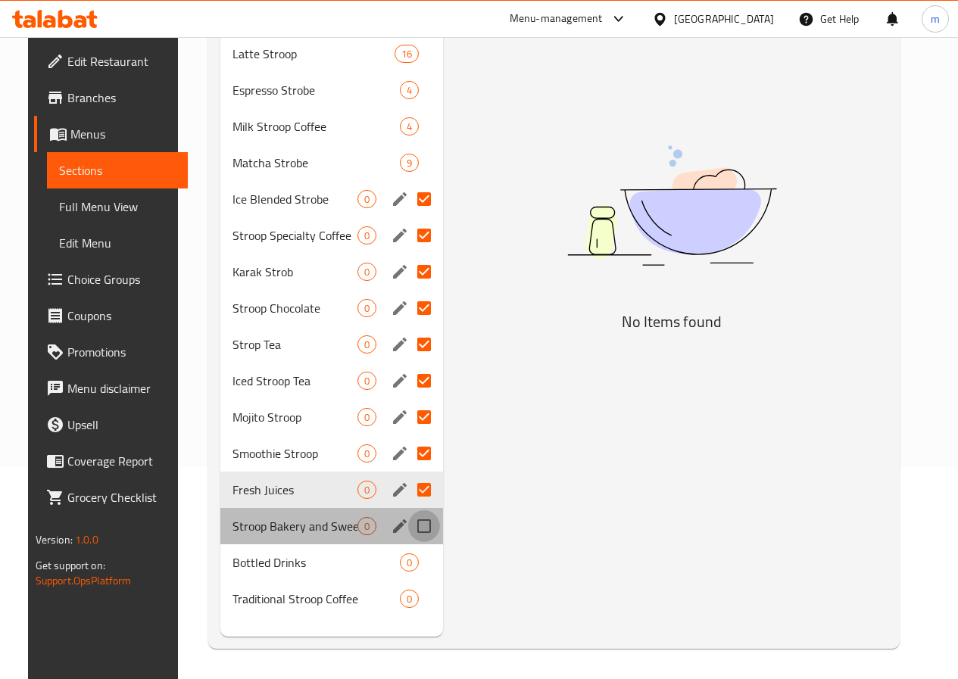
click at [408, 515] on input "Menu sections" at bounding box center [424, 526] width 32 height 32
checkbox input "true"
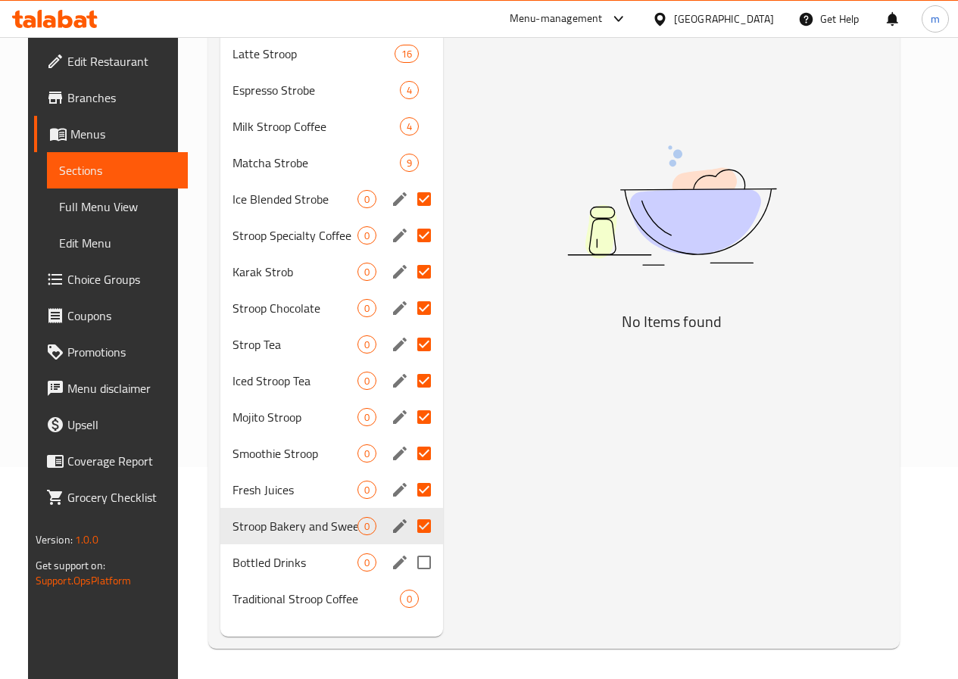
click at [408, 567] on input "Menu sections" at bounding box center [424, 563] width 32 height 32
checkbox input "true"
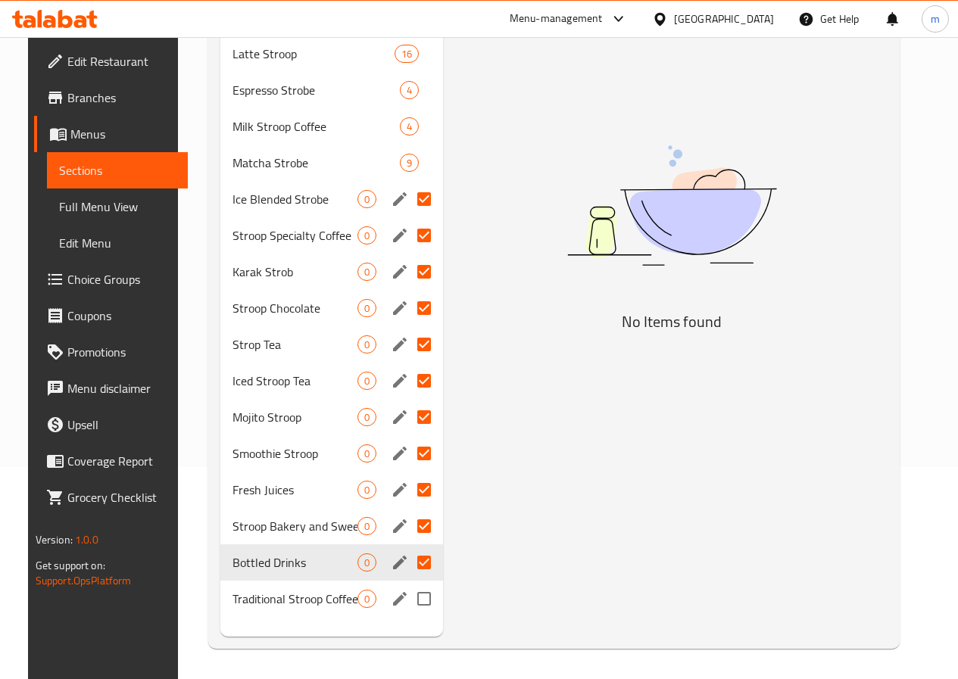
click at [408, 599] on input "Menu sections" at bounding box center [424, 599] width 32 height 32
checkbox input "true"
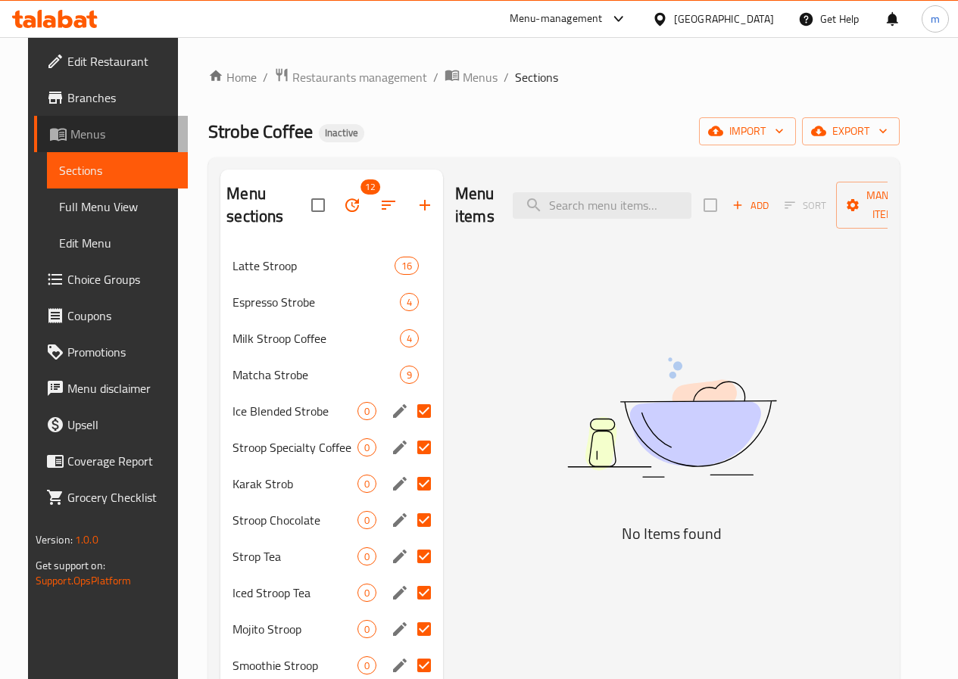
click at [70, 134] on span "Menus" at bounding box center [122, 134] width 105 height 18
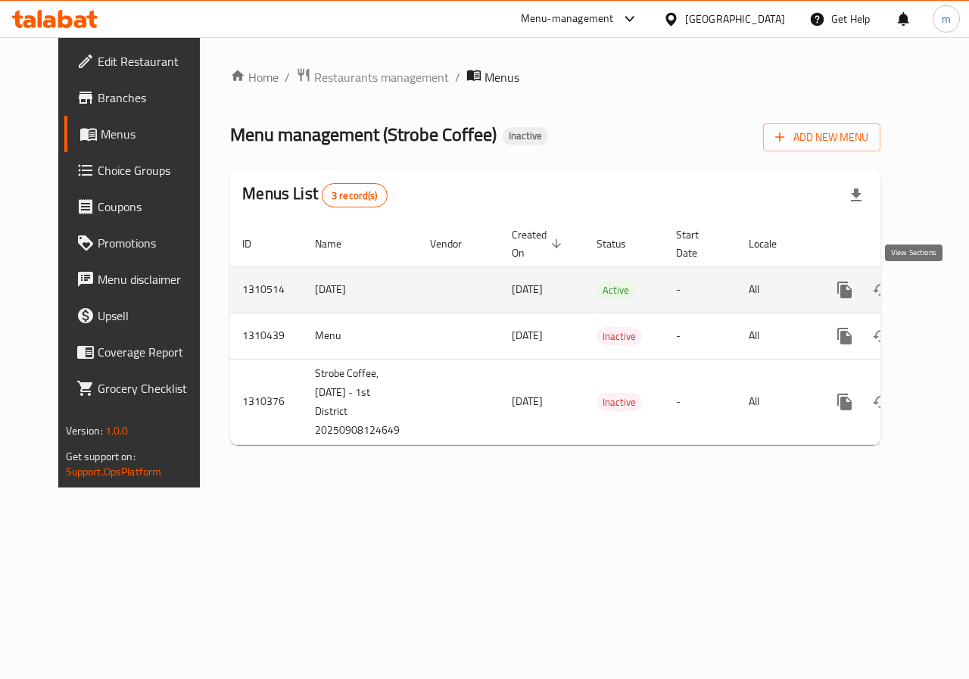
click at [945, 292] on icon "enhanced table" at bounding box center [954, 290] width 18 height 18
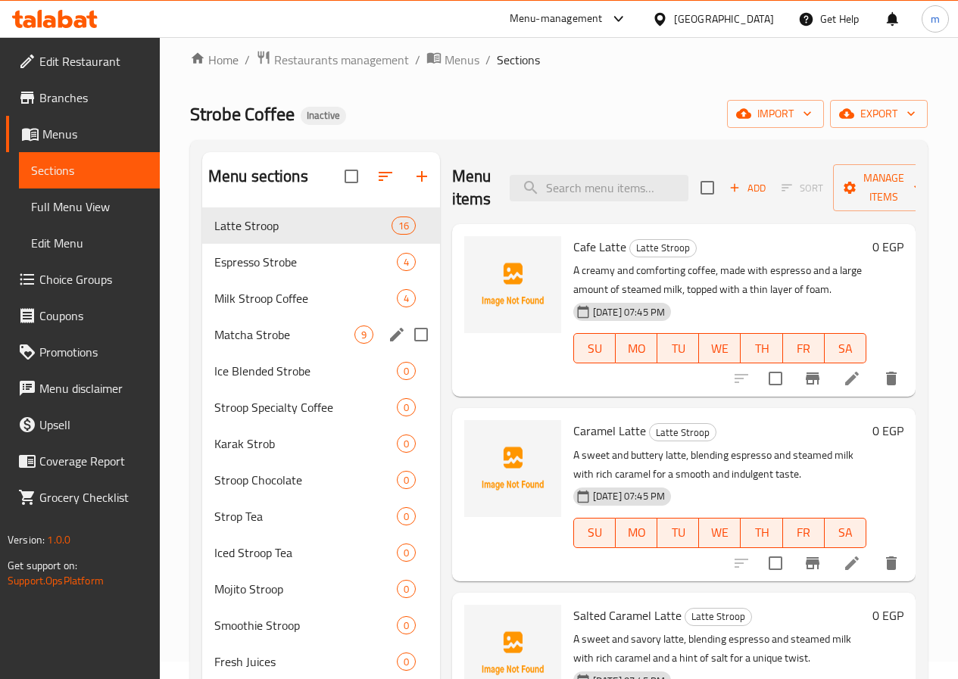
scroll to position [76, 0]
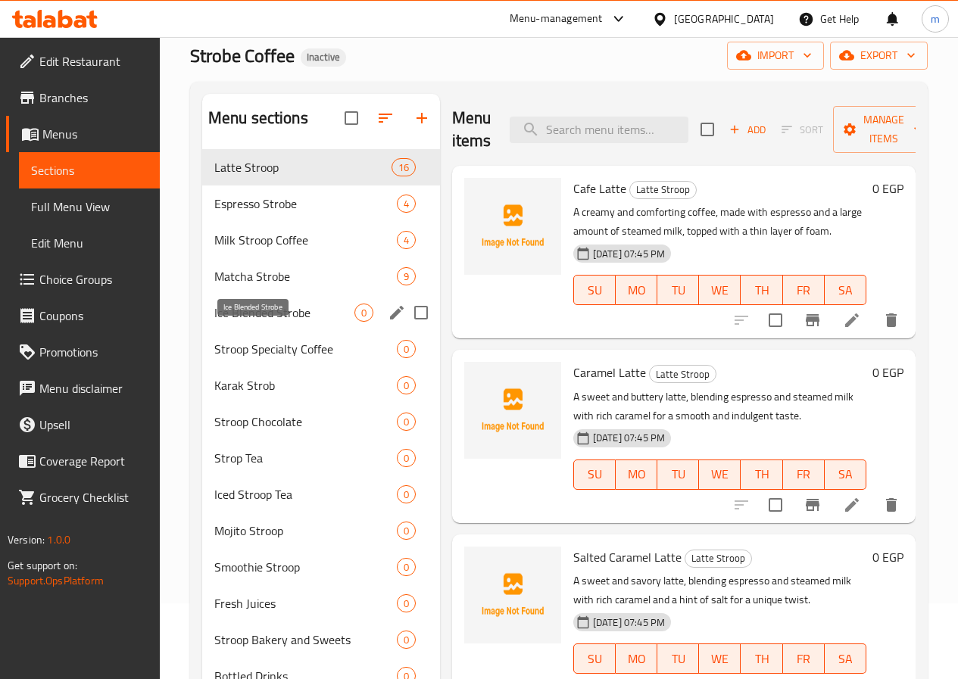
click at [270, 322] on span "Ice Blended Strobe" at bounding box center [284, 313] width 140 height 18
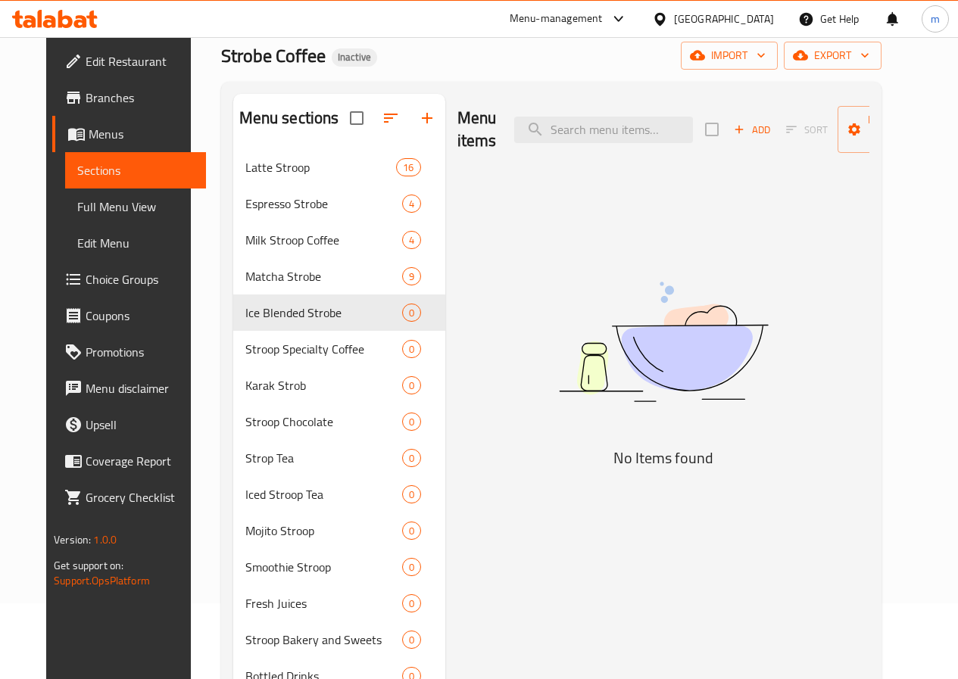
click at [705, 133] on div "Add Sort Manage items" at bounding box center [822, 129] width 234 height 47
click at [705, 131] on div "Add Sort Manage items" at bounding box center [822, 129] width 234 height 47
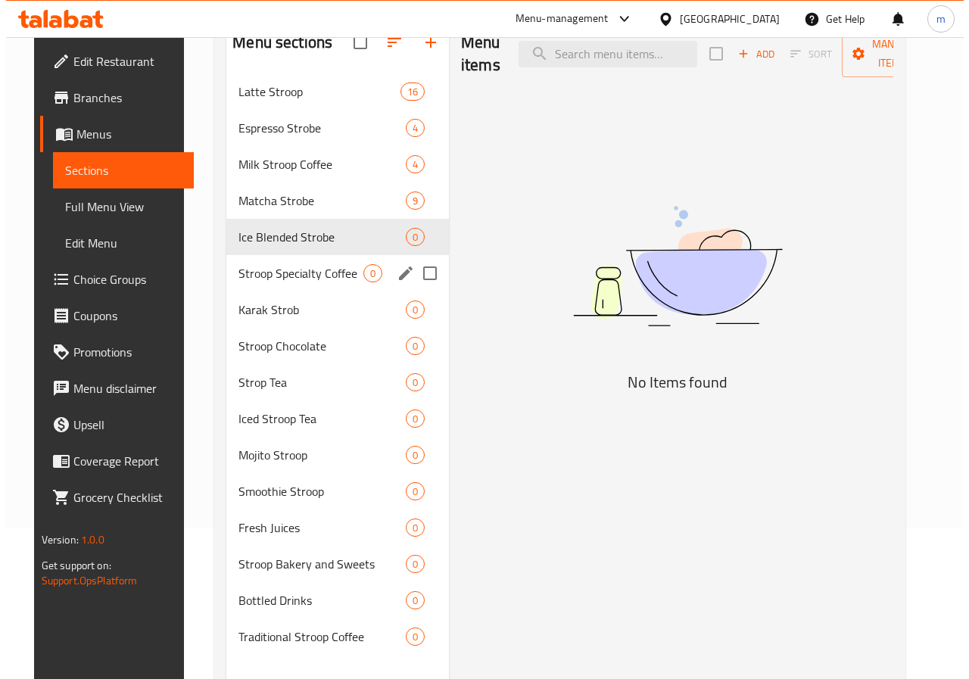
scroll to position [76, 0]
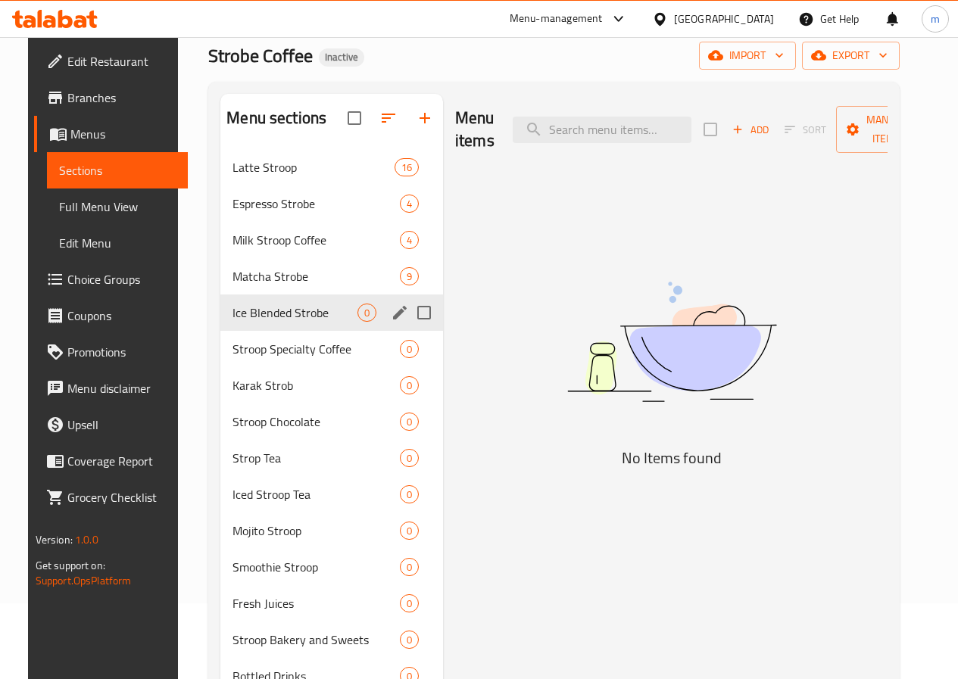
click at [408, 329] on input "Menu sections" at bounding box center [424, 313] width 32 height 32
checkbox input "true"
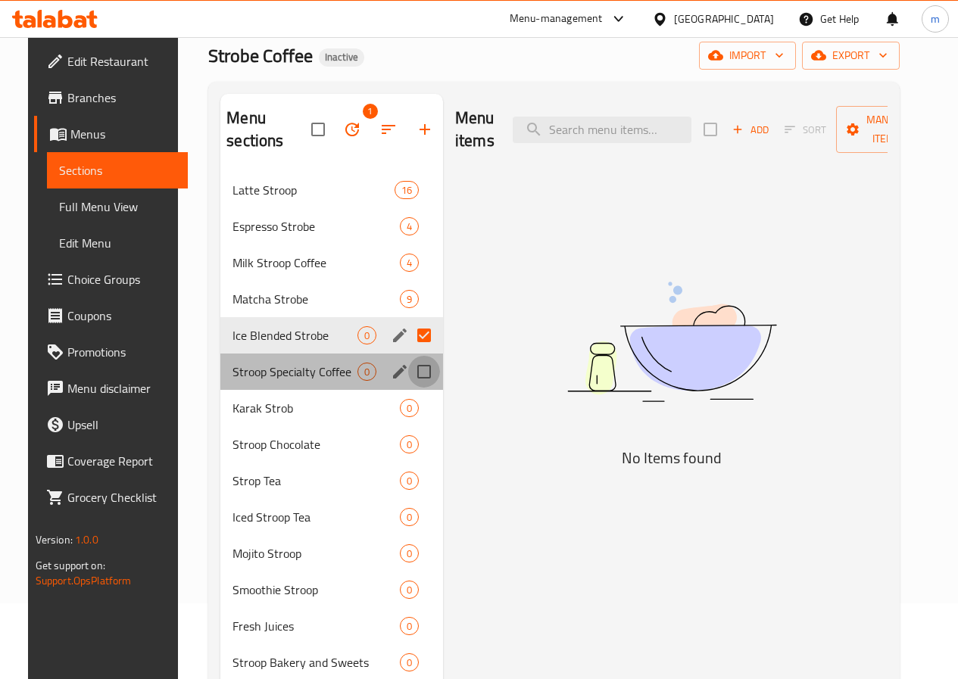
click at [408, 386] on input "Menu sections" at bounding box center [424, 372] width 32 height 32
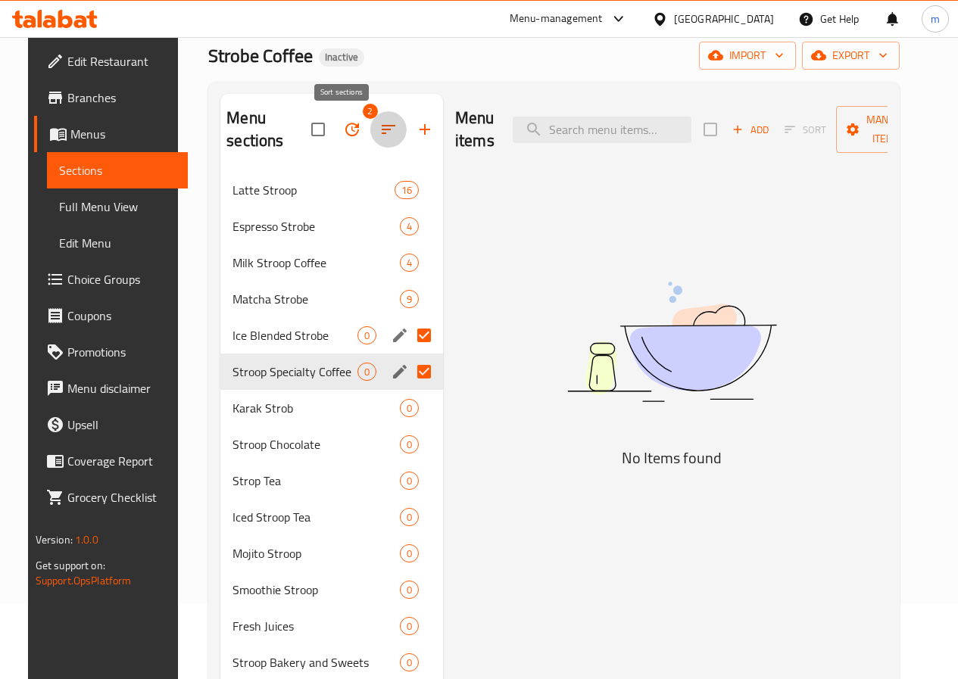
click at [379, 136] on icon "button" at bounding box center [388, 129] width 18 height 18
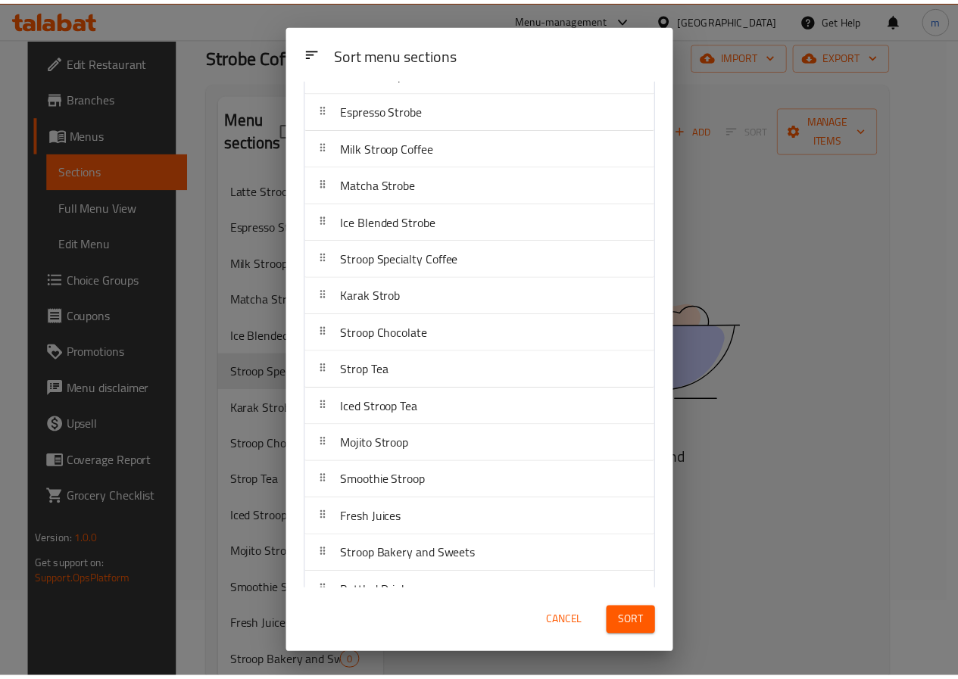
scroll to position [133, 0]
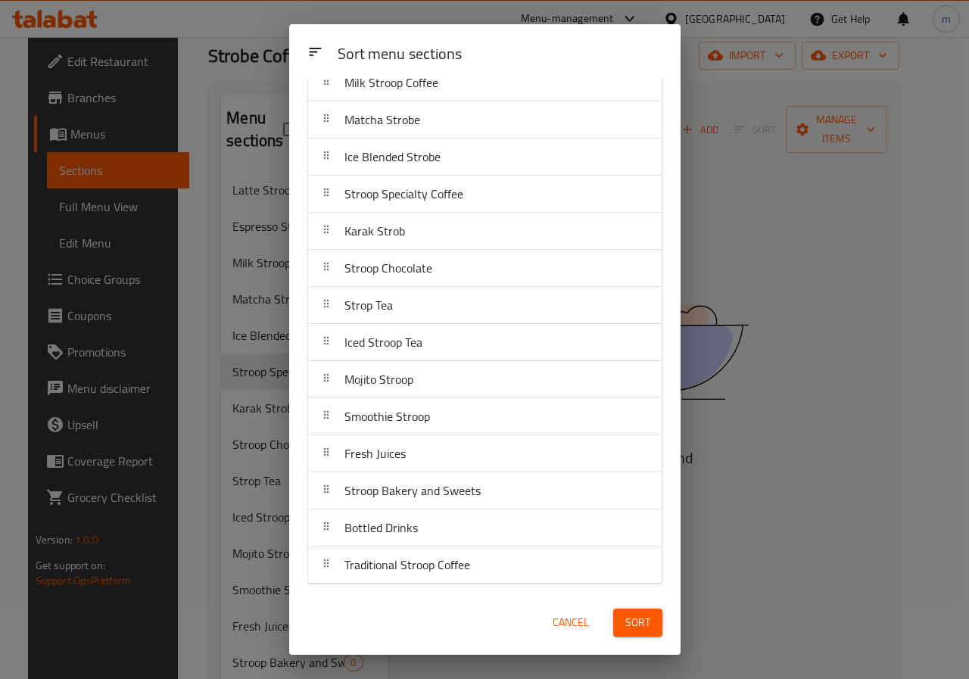
click at [824, 345] on div "Sort menu sections Sort menu sections Latte Stroop Espresso Strobe Milk Stroop …" at bounding box center [484, 339] width 969 height 679
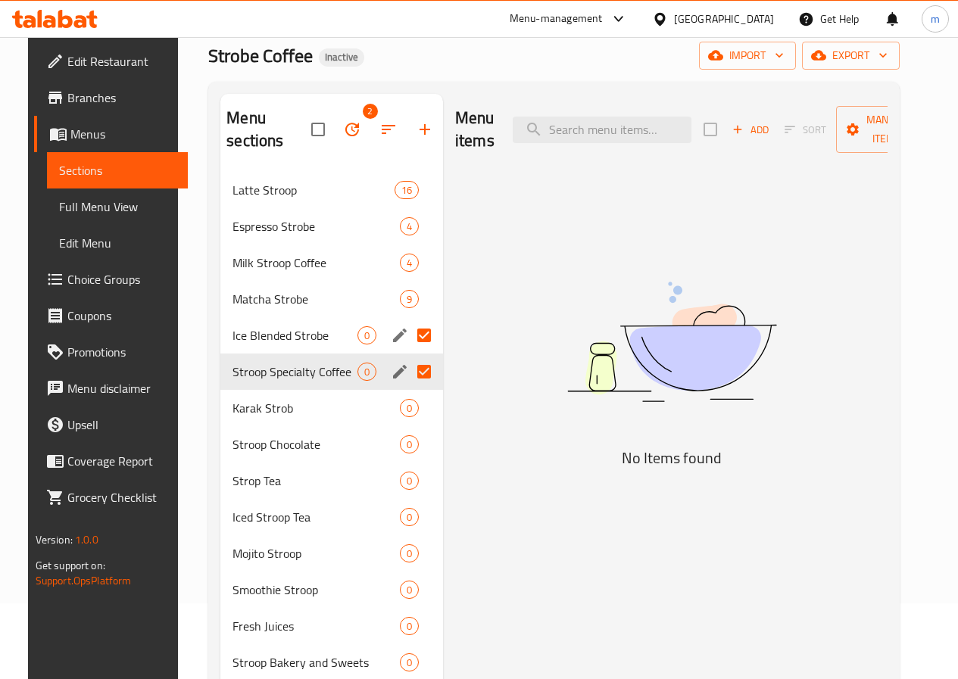
scroll to position [0, 0]
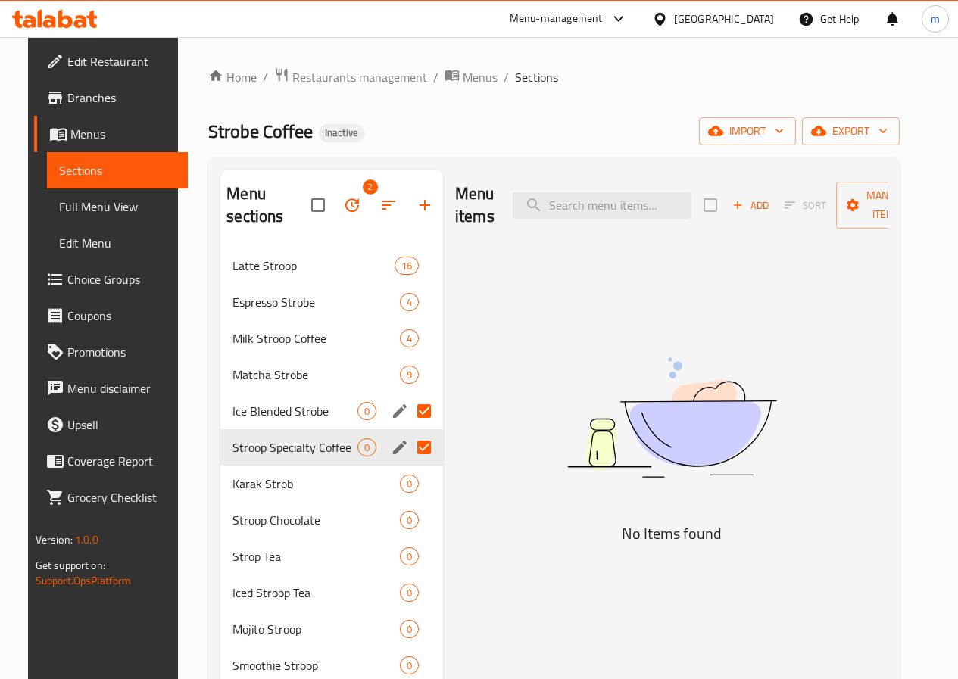
click at [408, 445] on input "Menu sections" at bounding box center [424, 448] width 32 height 32
checkbox input "false"
click at [408, 420] on input "Menu sections" at bounding box center [424, 411] width 32 height 32
checkbox input "false"
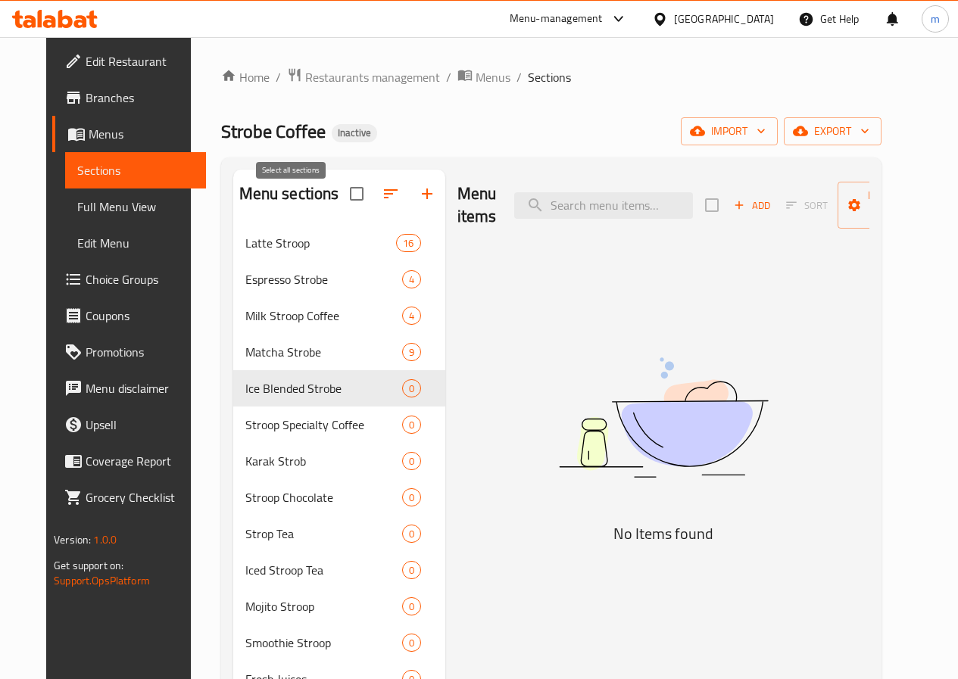
click at [341, 207] on input "checkbox" at bounding box center [357, 194] width 32 height 32
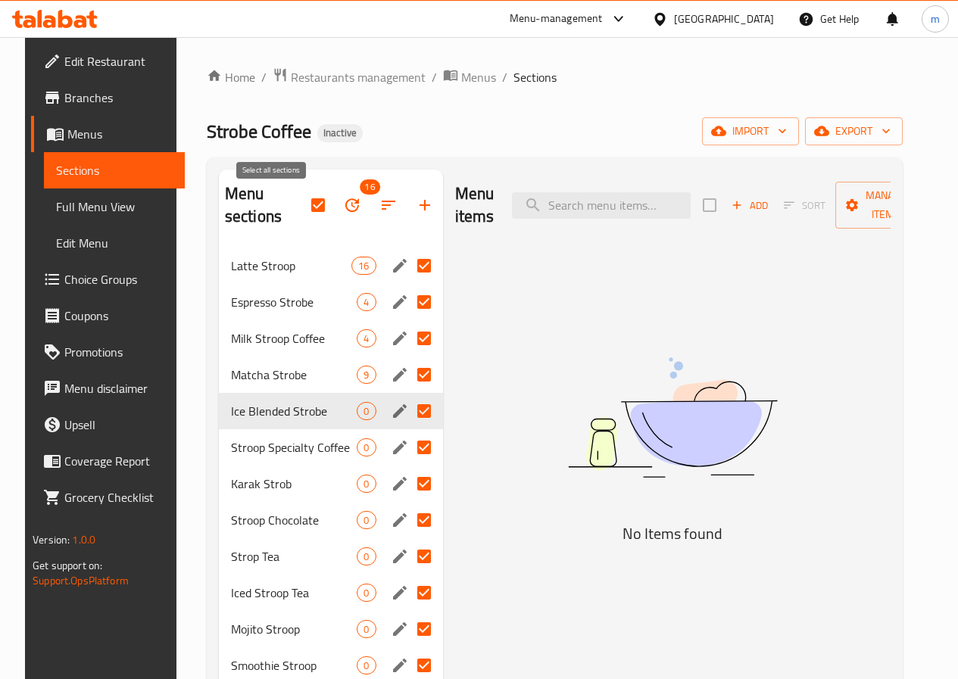
click at [302, 211] on input "checkbox" at bounding box center [318, 205] width 32 height 32
checkbox input "false"
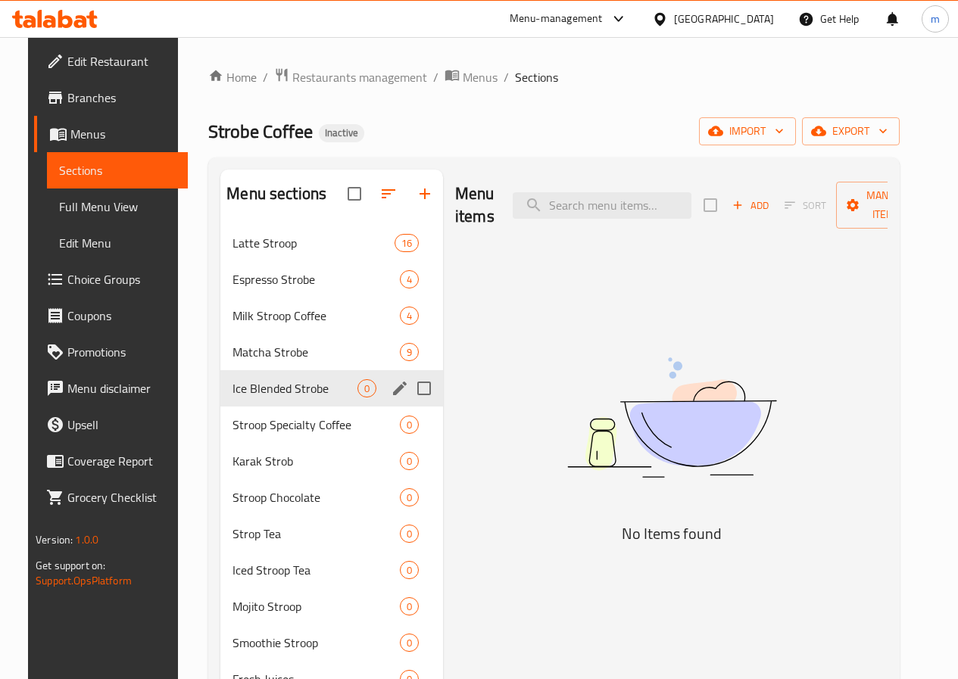
click at [408, 404] on input "Menu sections" at bounding box center [424, 389] width 32 height 32
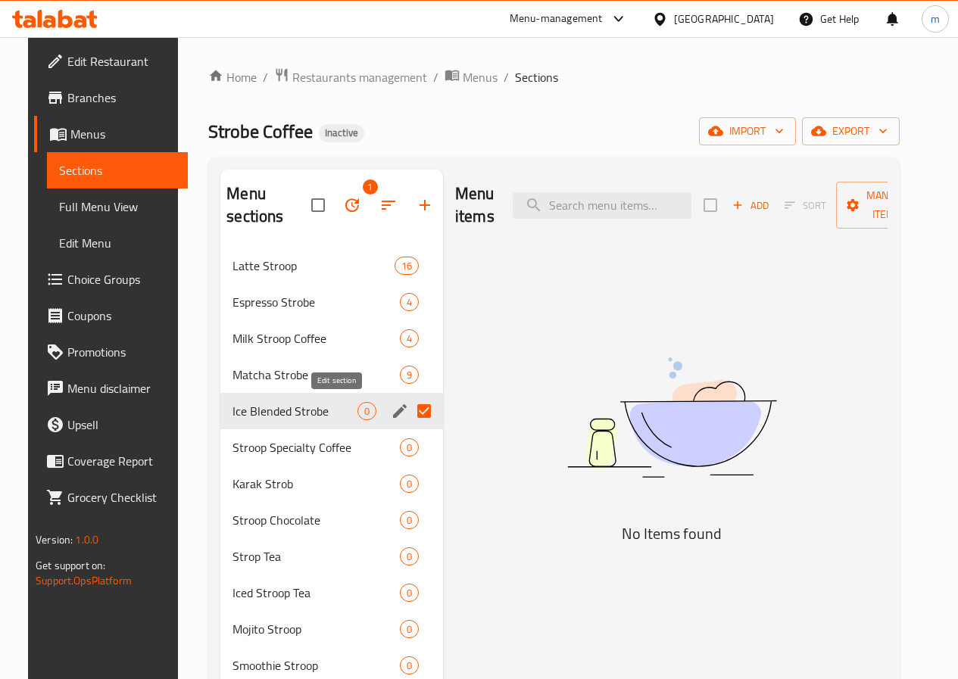
click at [391, 407] on icon "edit" at bounding box center [400, 411] width 18 height 18
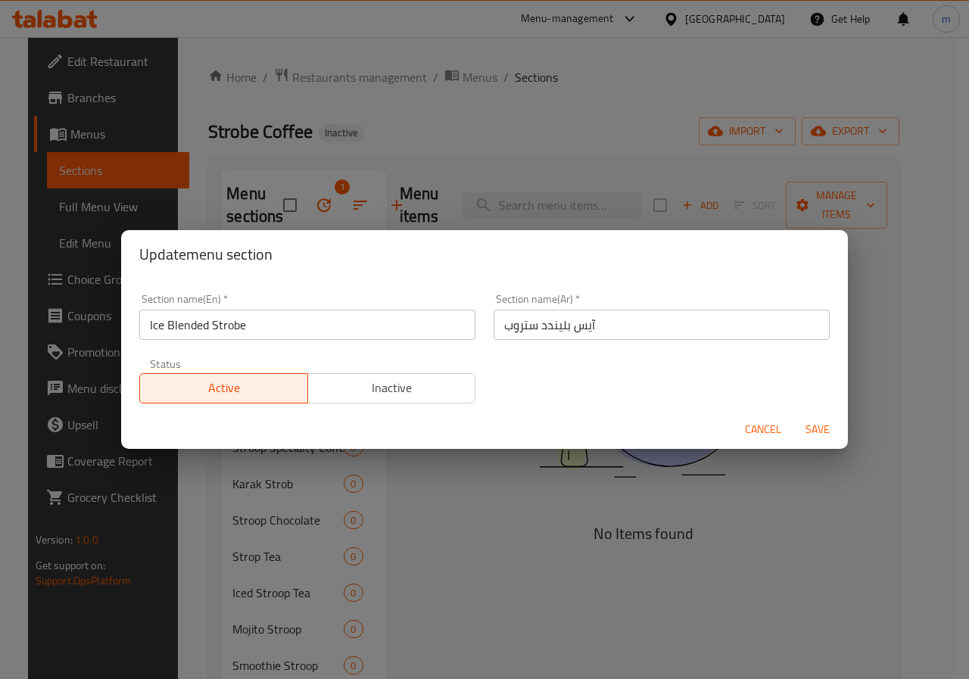
click at [742, 425] on button "Cancel" at bounding box center [763, 430] width 48 height 28
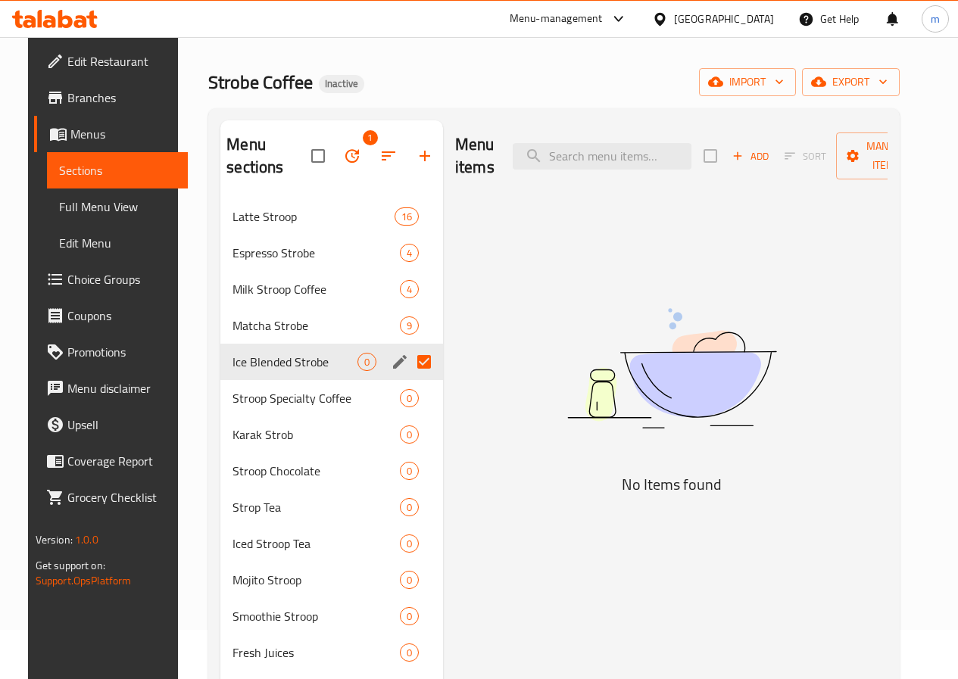
scroll to position [76, 0]
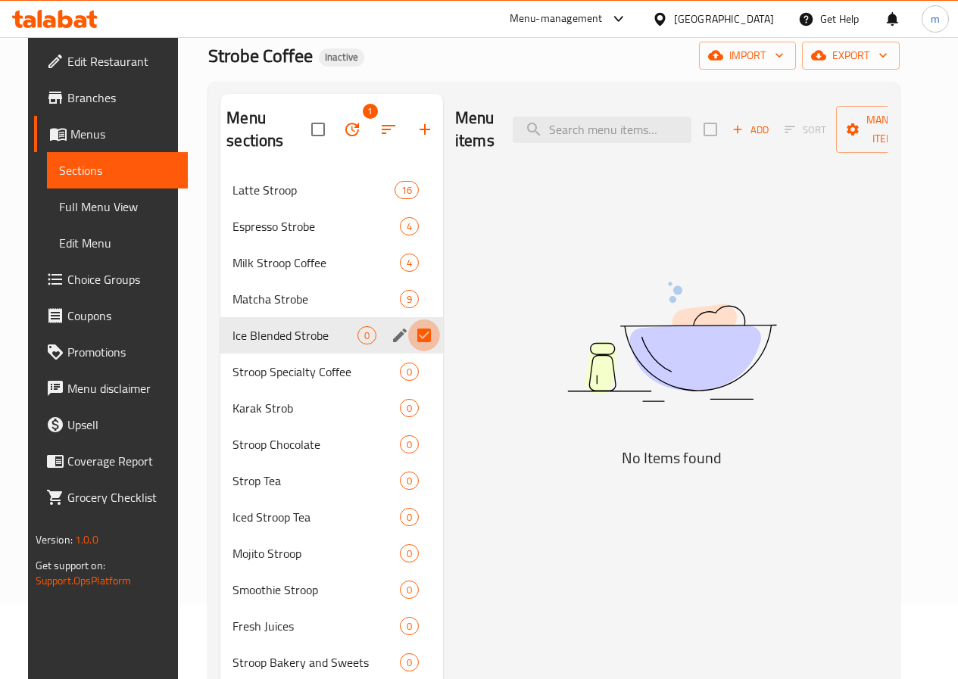
click at [408, 332] on input "Menu sections" at bounding box center [424, 336] width 32 height 32
checkbox input "false"
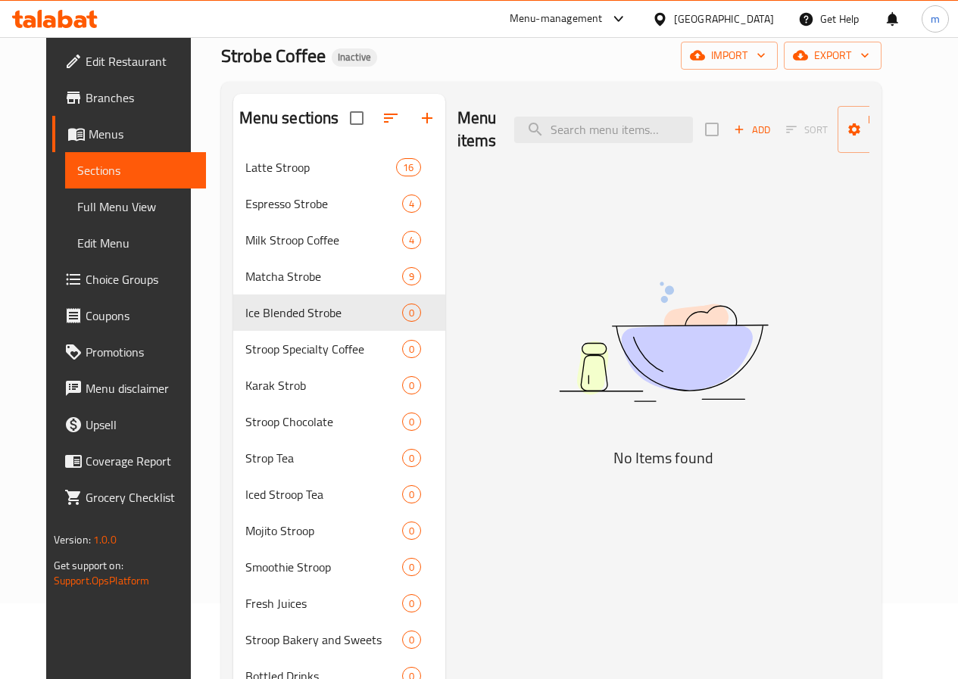
click at [713, 346] on img at bounding box center [663, 342] width 379 height 201
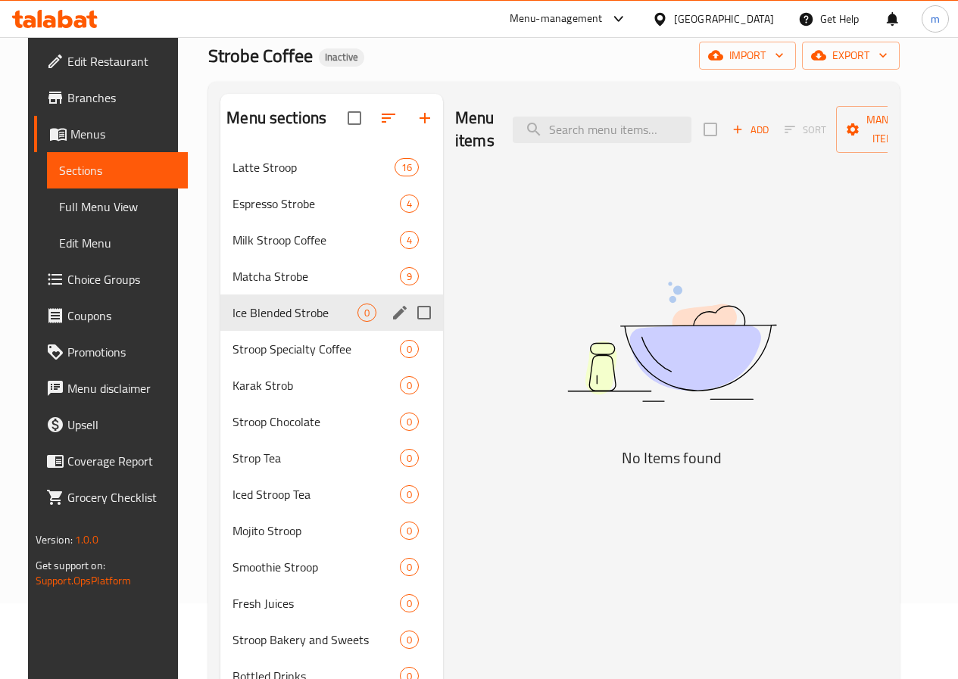
click at [408, 329] on input "Menu sections" at bounding box center [424, 313] width 32 height 32
checkbox input "true"
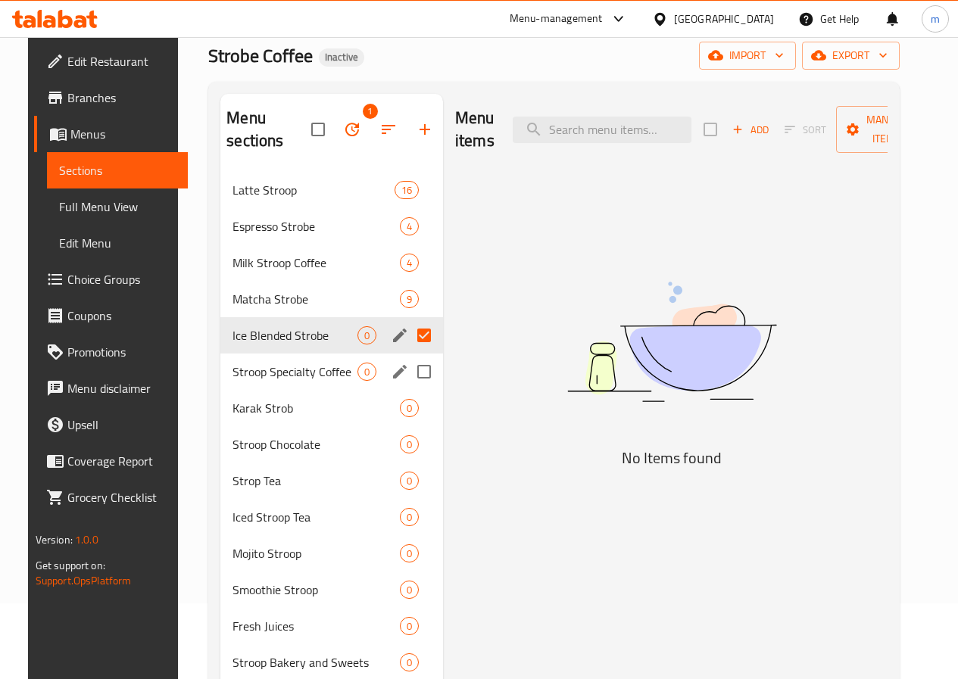
click at [408, 382] on input "Menu sections" at bounding box center [424, 372] width 32 height 32
checkbox input "true"
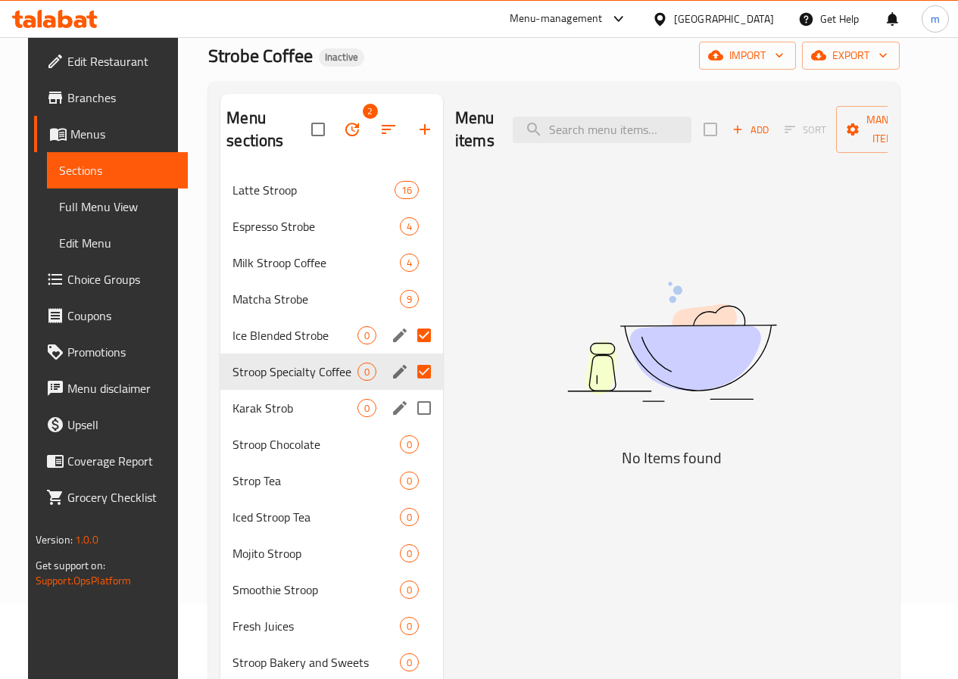
click at [408, 416] on input "Menu sections" at bounding box center [424, 408] width 32 height 32
checkbox input "true"
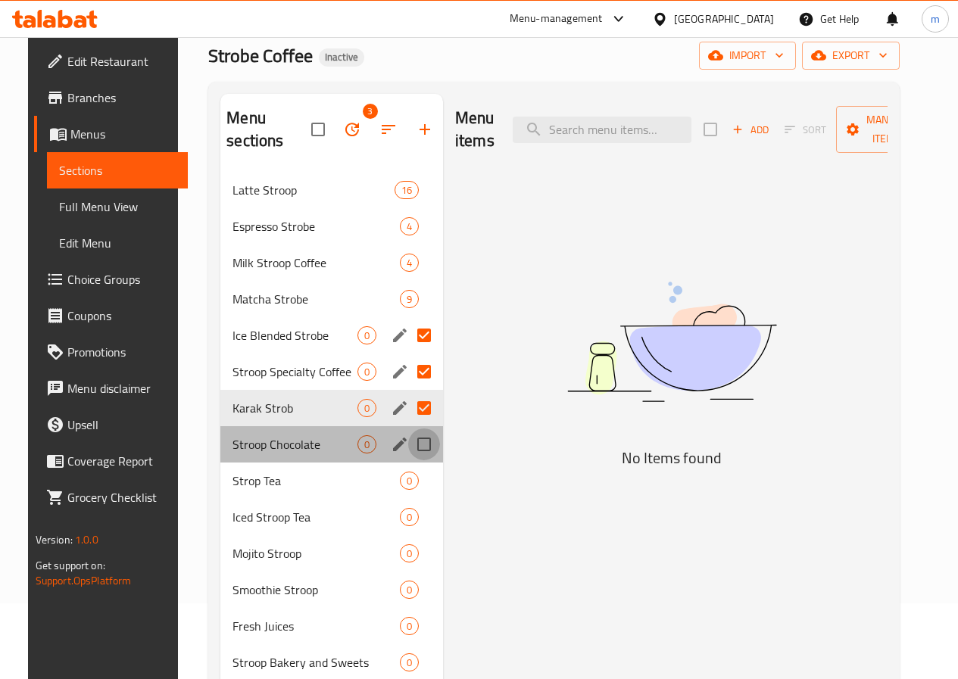
click at [408, 447] on input "Menu sections" at bounding box center [424, 445] width 32 height 32
checkbox input "true"
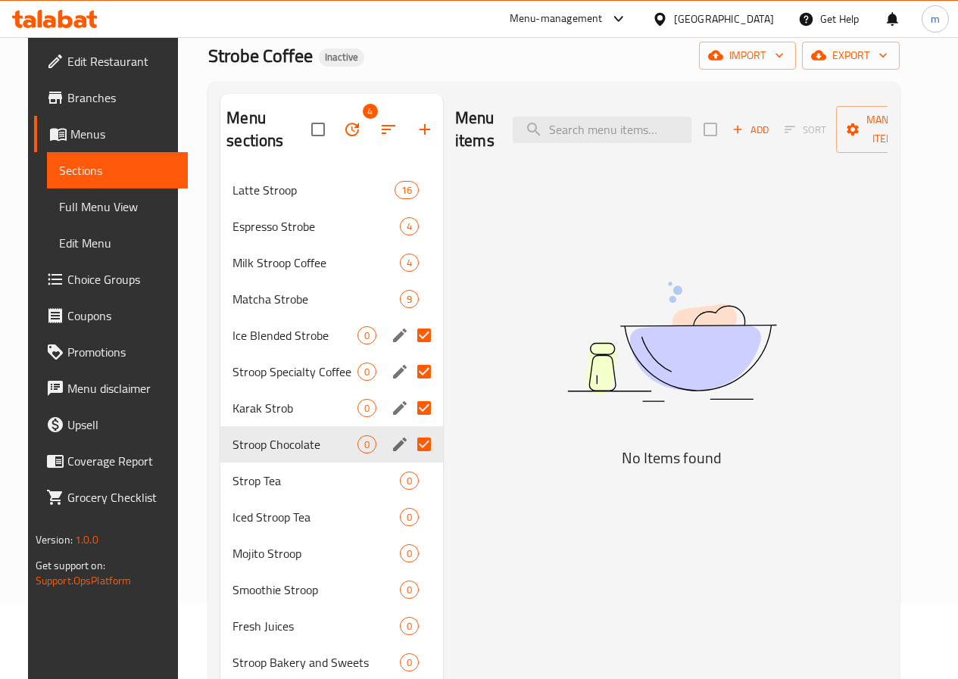
click at [519, 375] on img at bounding box center [671, 342] width 379 height 201
click at [408, 437] on input "Menu sections" at bounding box center [424, 445] width 32 height 32
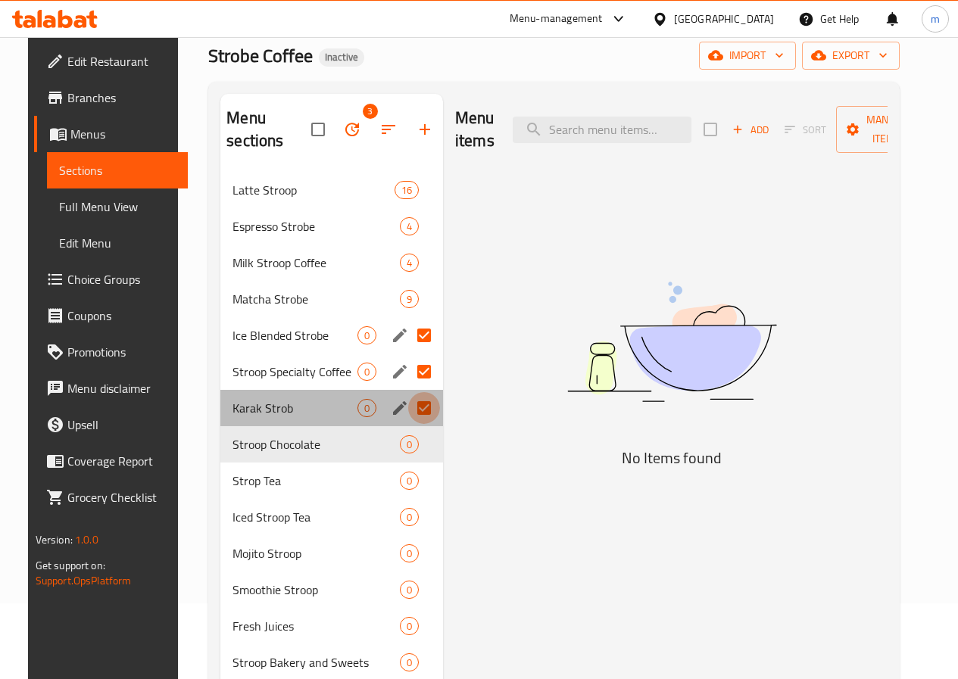
click at [408, 406] on input "Menu sections" at bounding box center [424, 408] width 32 height 32
checkbox input "false"
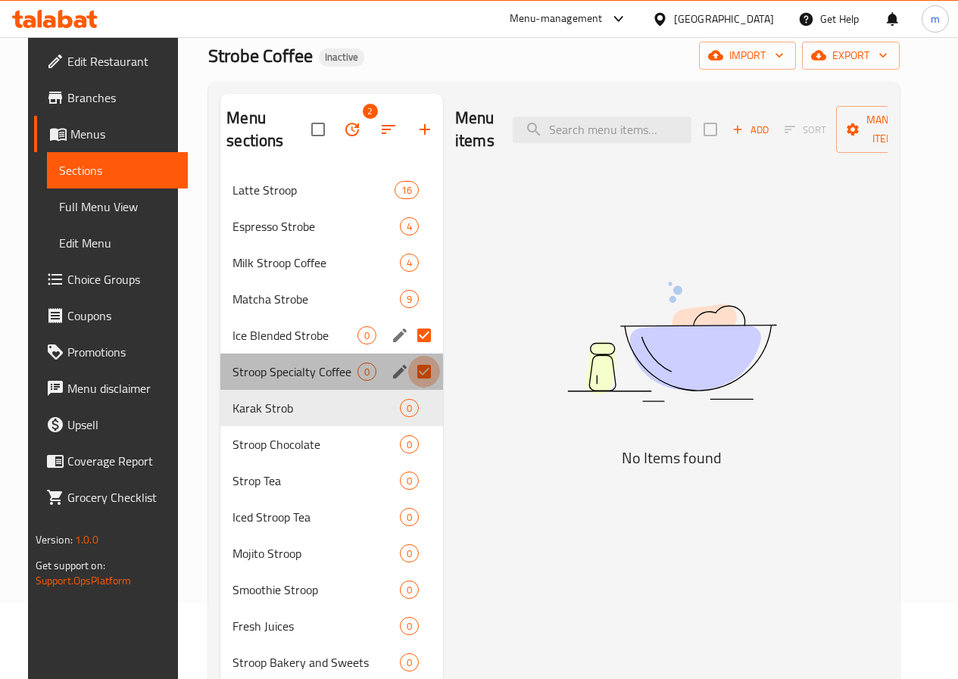
click at [408, 376] on input "Menu sections" at bounding box center [424, 372] width 32 height 32
checkbox input "false"
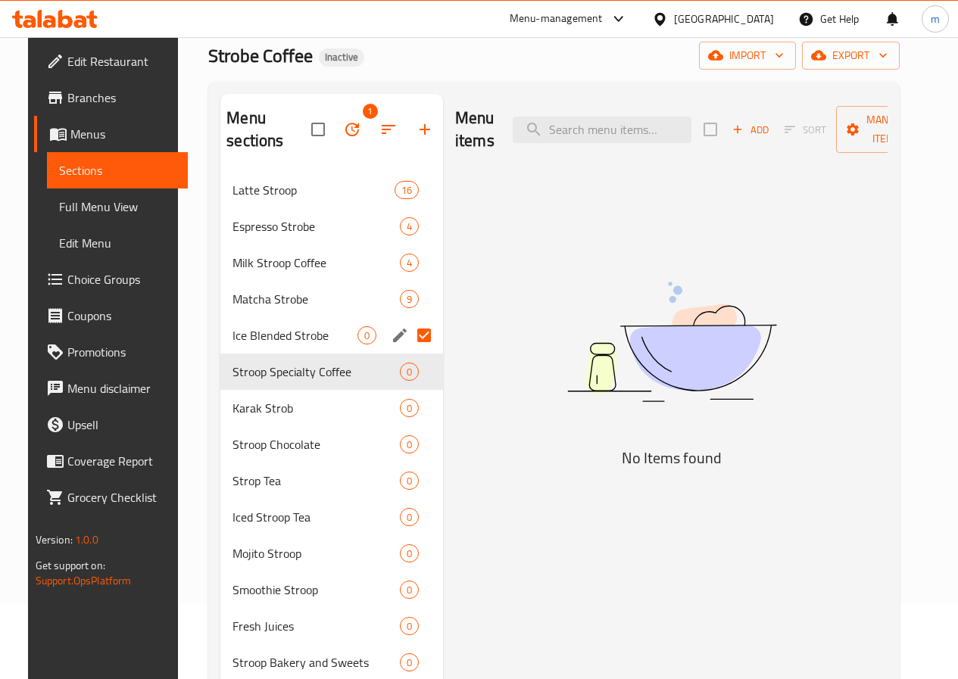
click at [408, 341] on input "Menu sections" at bounding box center [424, 336] width 32 height 32
checkbox input "false"
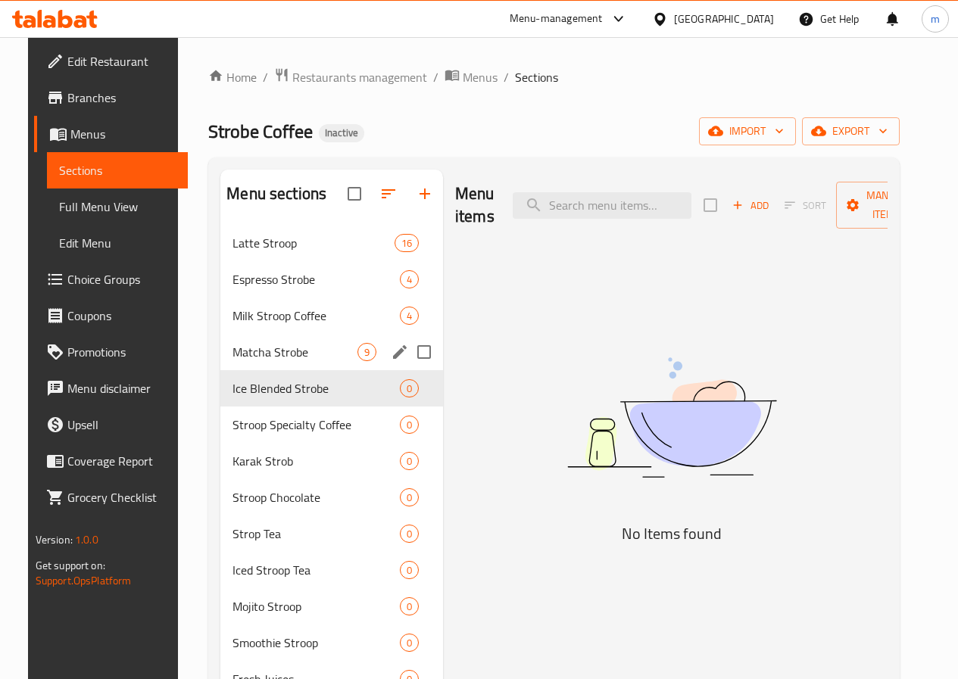
scroll to position [76, 0]
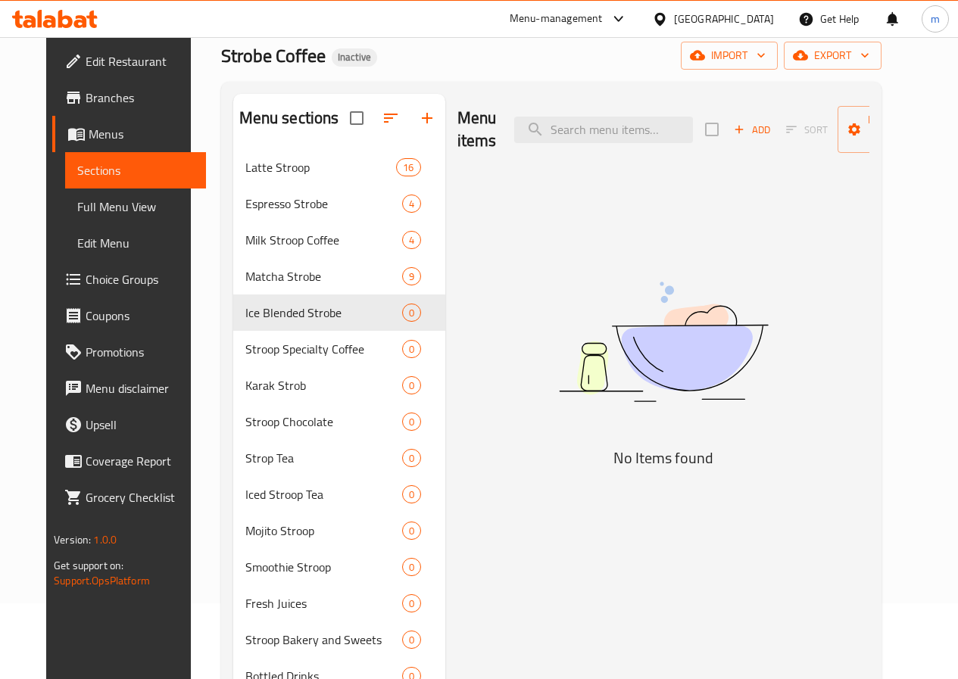
click at [89, 133] on span "Menus" at bounding box center [141, 134] width 105 height 18
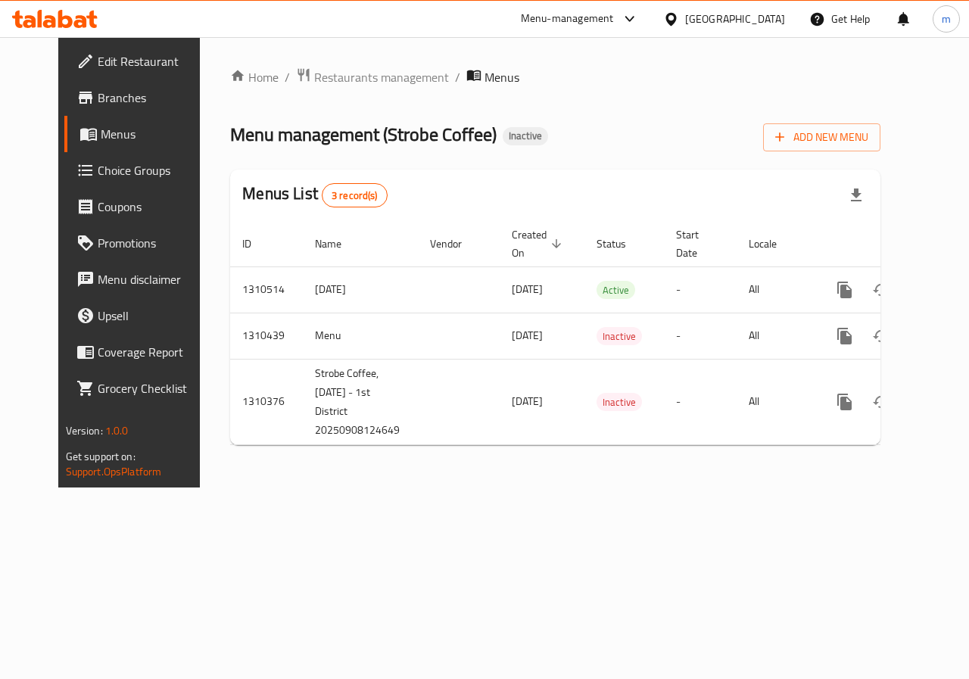
drag, startPoint x: 678, startPoint y: 550, endPoint x: 688, endPoint y: 539, distance: 15.0
click at [679, 488] on div "Home / Restaurants management / Menus Menu management ( Strobe Coffee ) Inactiv…" at bounding box center [555, 262] width 711 height 451
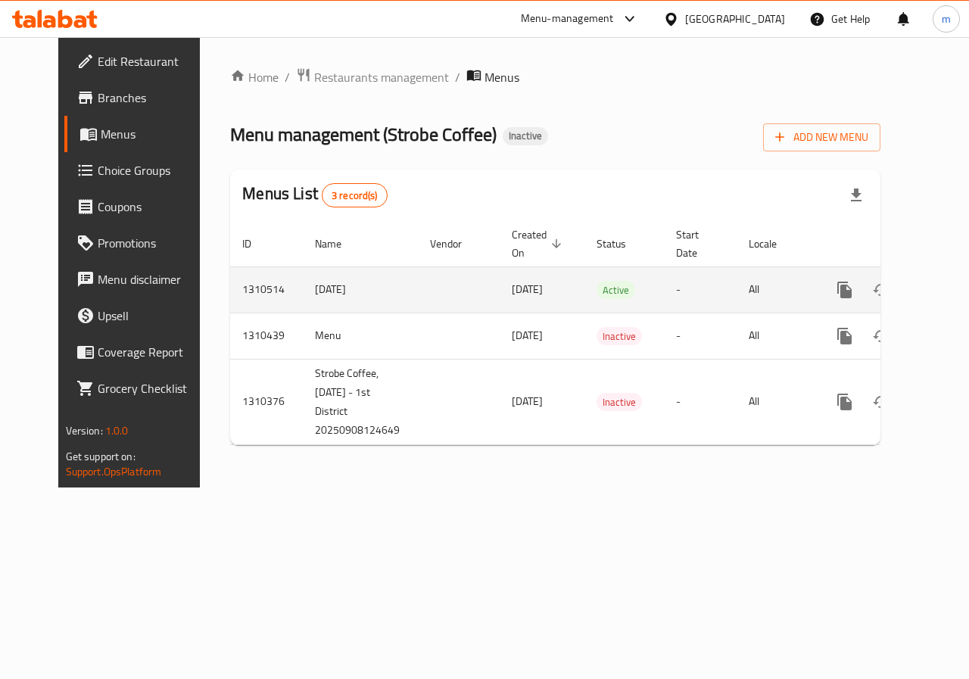
click at [913, 288] on icon "enhanced table" at bounding box center [918, 290] width 11 height 14
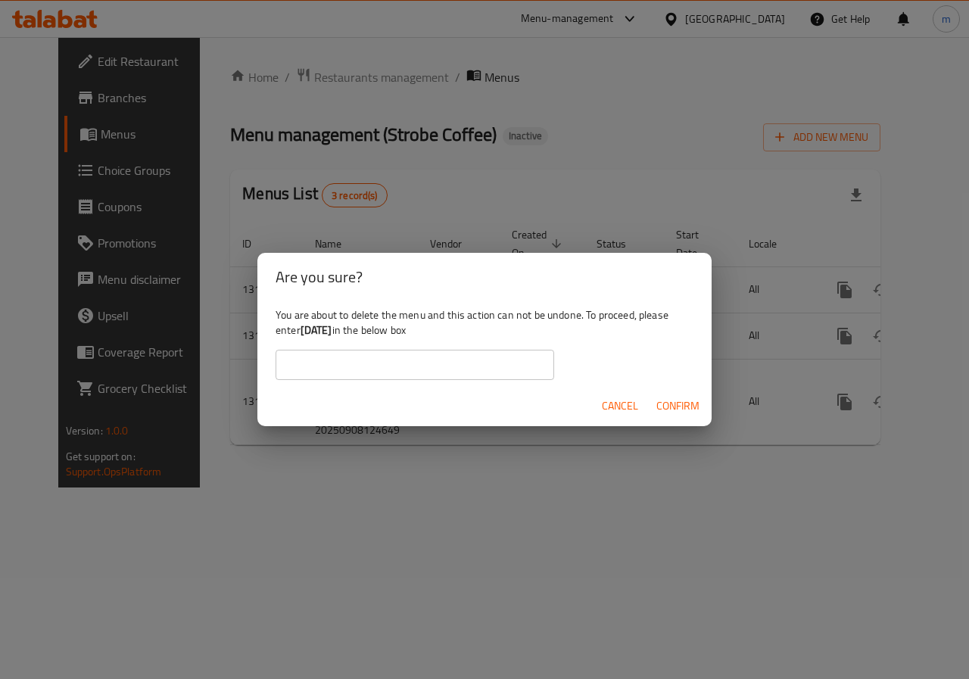
click at [332, 333] on b "[DATE]" at bounding box center [317, 330] width 32 height 20
drag, startPoint x: 346, startPoint y: 333, endPoint x: 294, endPoint y: 337, distance: 52.4
click at [294, 337] on div "You are about to delete the menu and this action can not be undone. To proceed,…" at bounding box center [484, 343] width 454 height 85
click at [332, 334] on b "[DATE]" at bounding box center [317, 330] width 32 height 20
click at [332, 330] on b "[DATE]" at bounding box center [317, 330] width 32 height 20
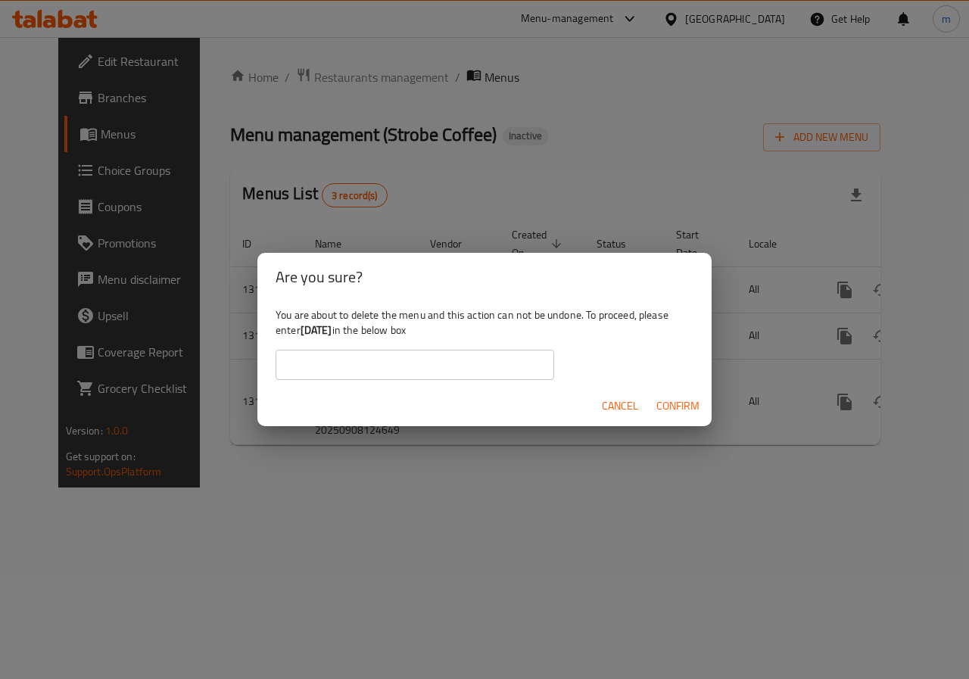
drag, startPoint x: 335, startPoint y: 330, endPoint x: 305, endPoint y: 334, distance: 29.8
click at [305, 334] on b "[DATE]" at bounding box center [317, 330] width 32 height 20
copy b "[DATE]"
click at [309, 353] on input "text" at bounding box center [415, 365] width 279 height 30
paste input "[DATE]"
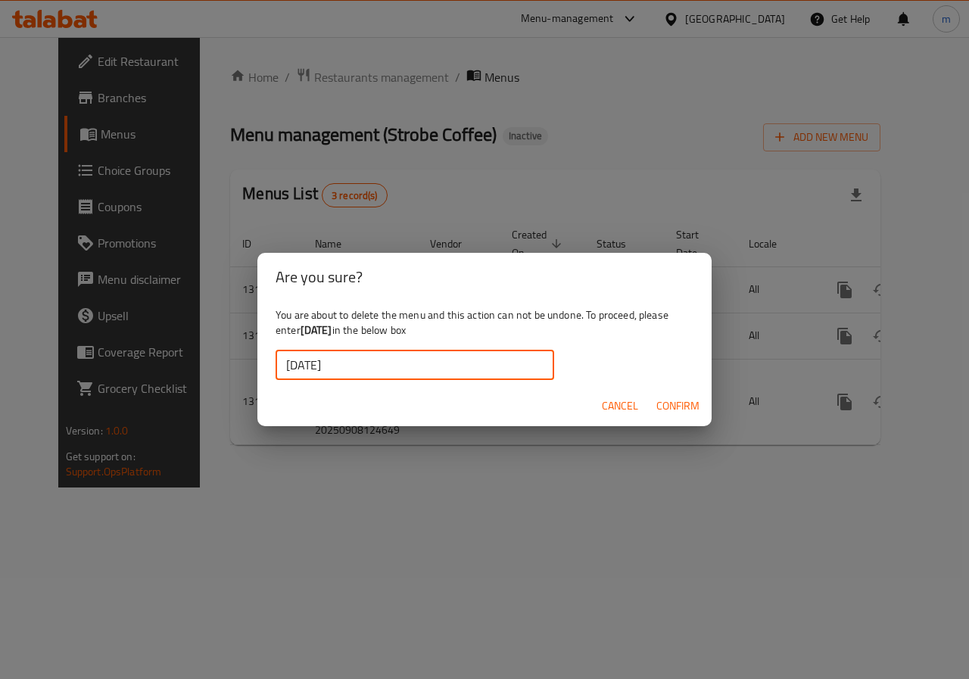
click at [288, 372] on input "[DATE]" at bounding box center [415, 365] width 279 height 30
type input "[DATE]"
click at [677, 404] on span "Confirm" at bounding box center [678, 406] width 43 height 19
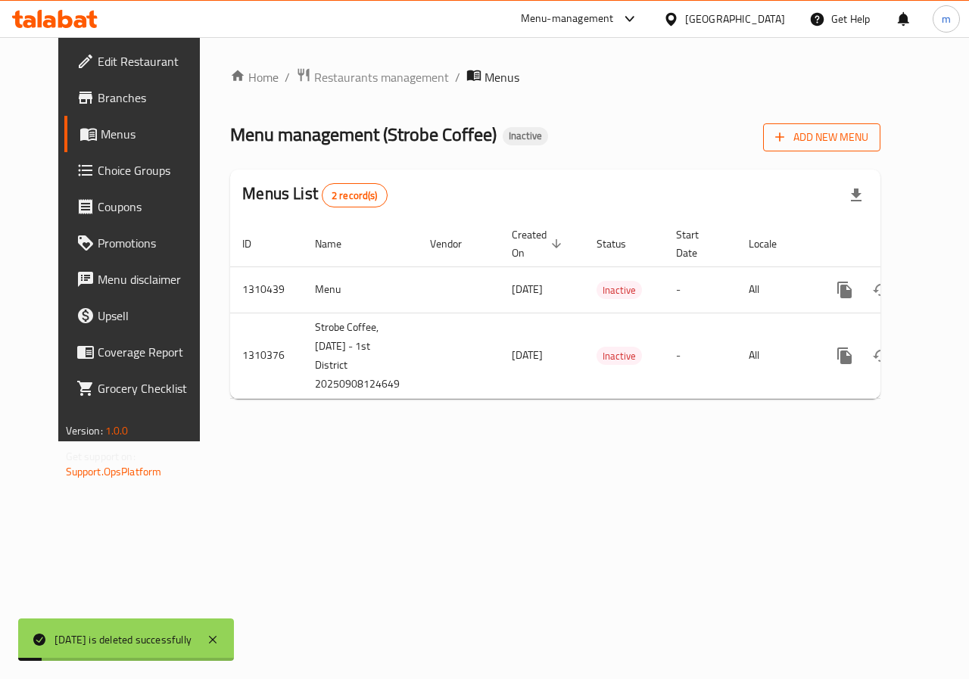
click at [881, 148] on button "Add New Menu" at bounding box center [821, 137] width 117 height 28
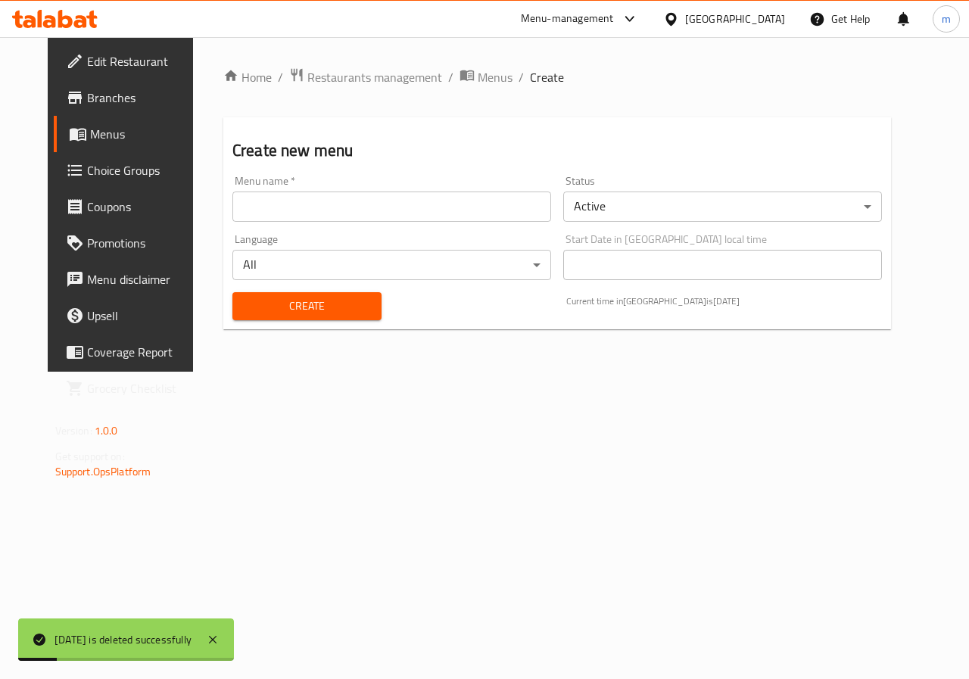
click at [387, 217] on input "text" at bounding box center [391, 207] width 319 height 30
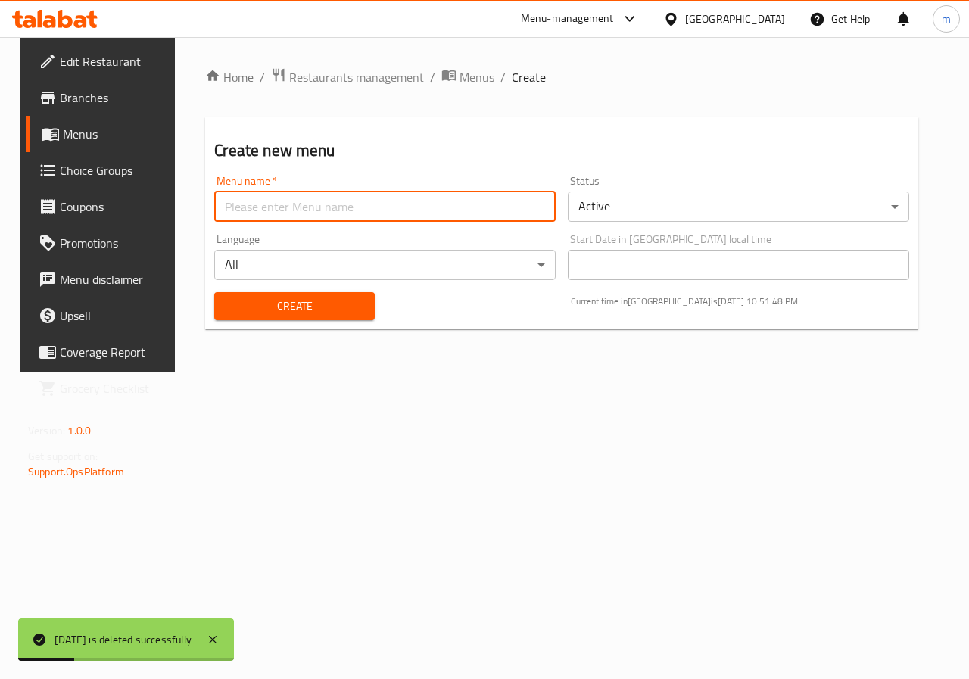
type input "[DATE]"
click at [367, 309] on button "Create" at bounding box center [294, 306] width 160 height 28
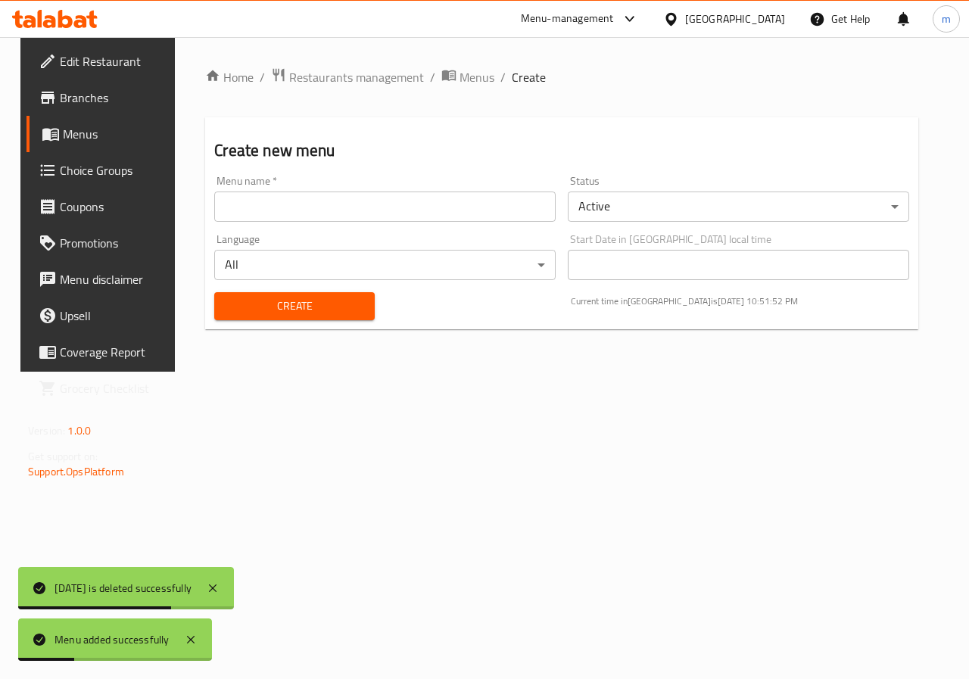
click at [89, 125] on span "Menus" at bounding box center [117, 134] width 108 height 18
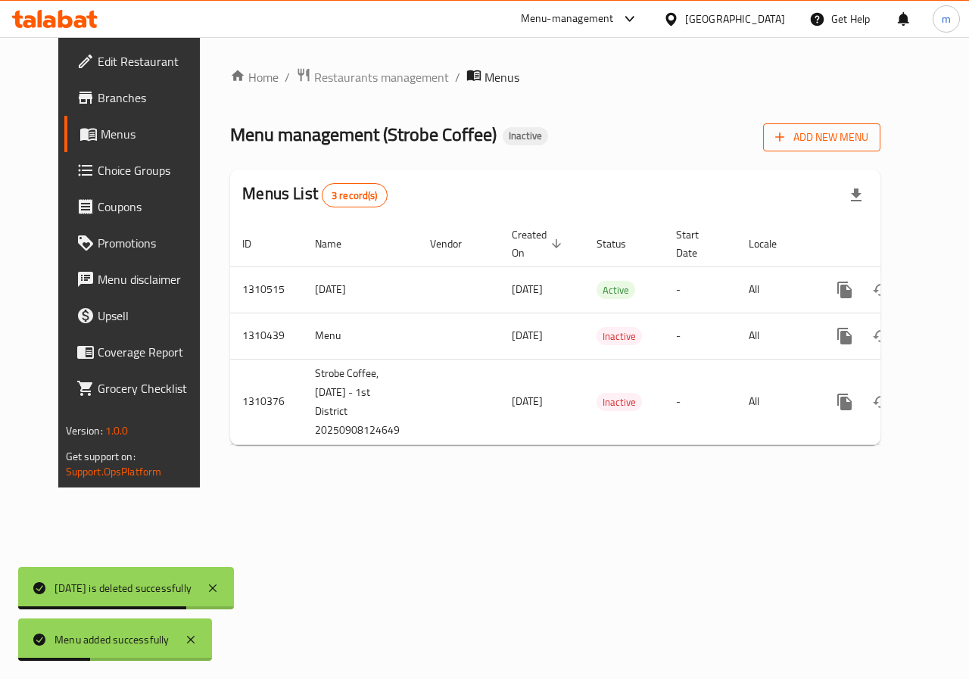
click at [881, 124] on button "Add New Menu" at bounding box center [821, 137] width 117 height 28
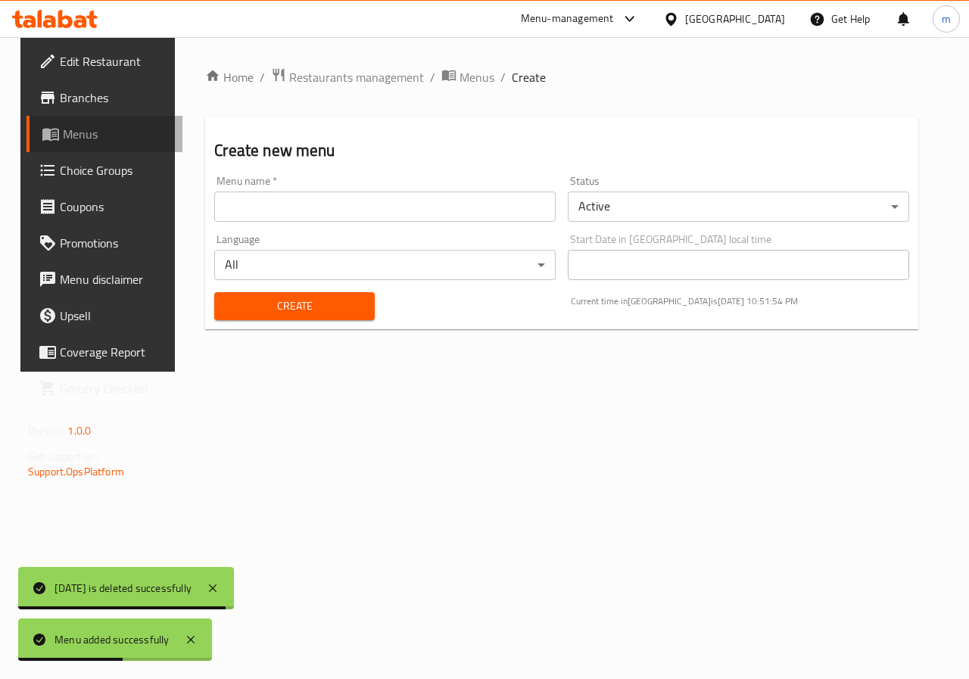
click at [93, 143] on link "Menus" at bounding box center [105, 134] width 156 height 36
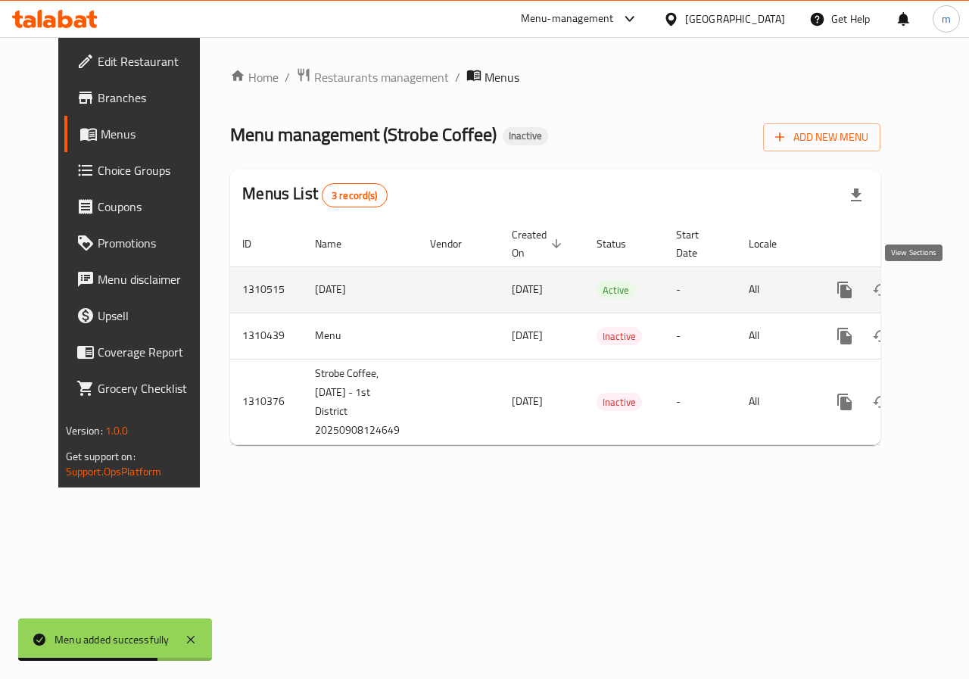
click at [945, 290] on icon "enhanced table" at bounding box center [954, 290] width 18 height 18
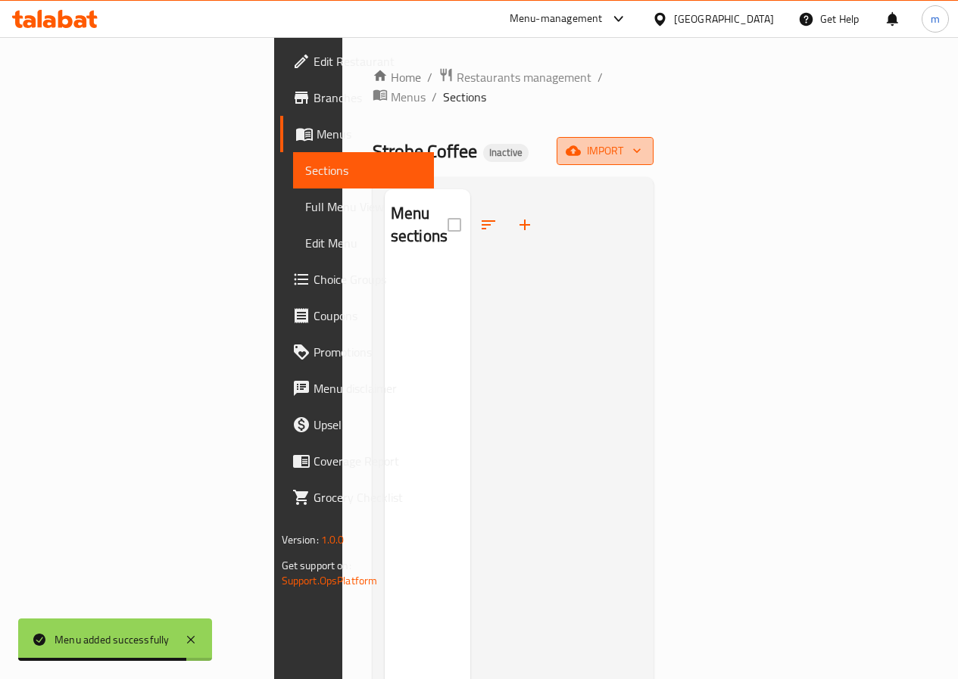
click at [641, 142] on span "import" at bounding box center [605, 151] width 73 height 19
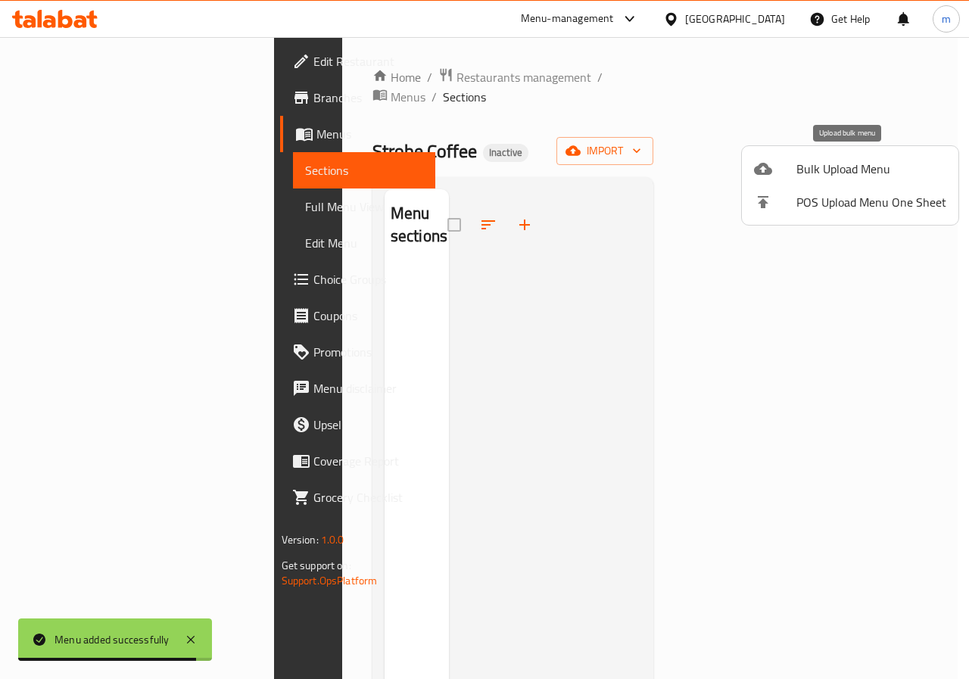
click at [829, 171] on span "Bulk Upload Menu" at bounding box center [872, 169] width 150 height 18
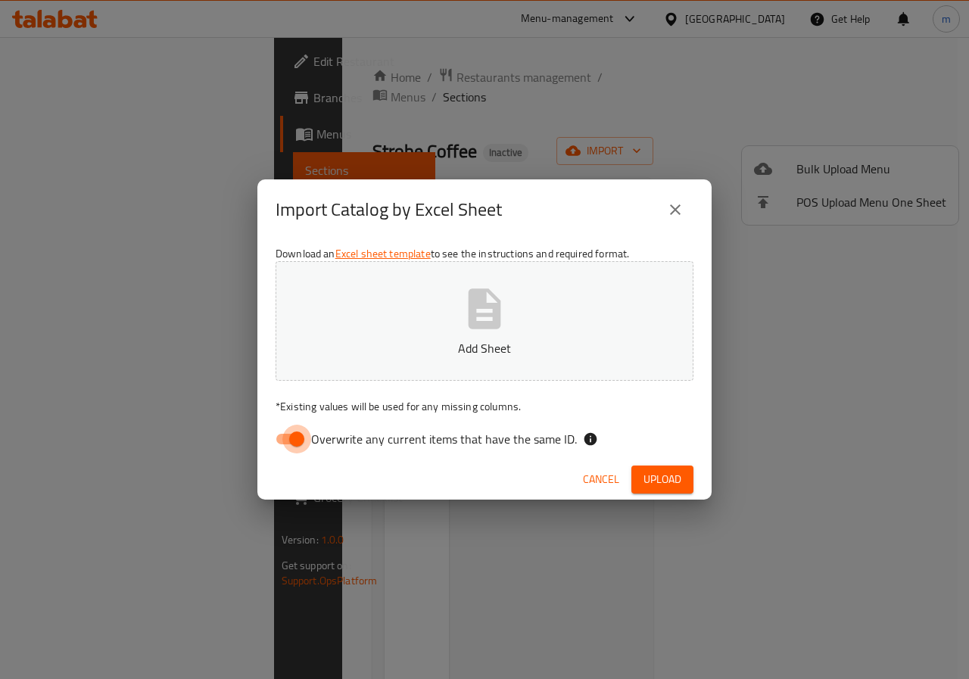
click at [308, 442] on input "Overwrite any current items that have the same ID." at bounding box center [297, 439] width 86 height 29
checkbox input "false"
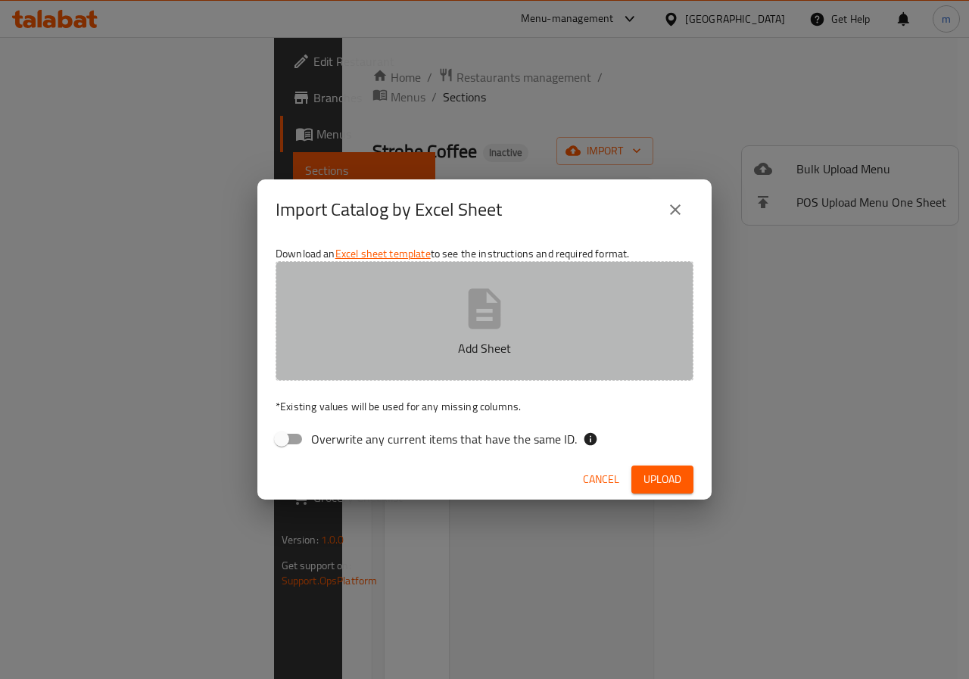
click at [407, 348] on p "Add Sheet" at bounding box center [484, 348] width 371 height 18
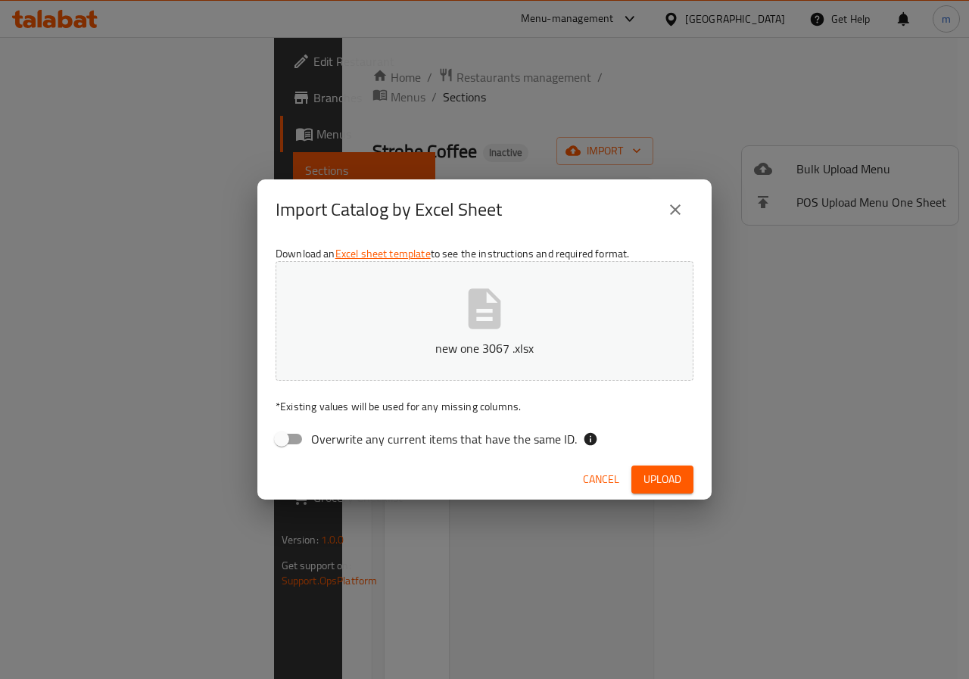
click at [666, 475] on span "Upload" at bounding box center [663, 479] width 38 height 19
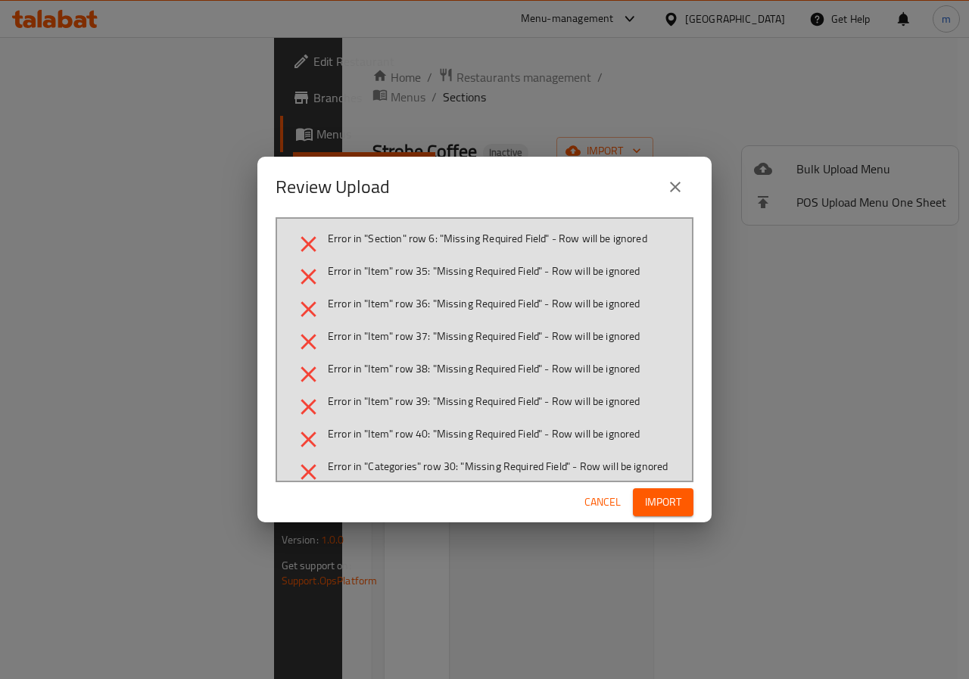
click at [662, 504] on span "Import" at bounding box center [663, 502] width 36 height 19
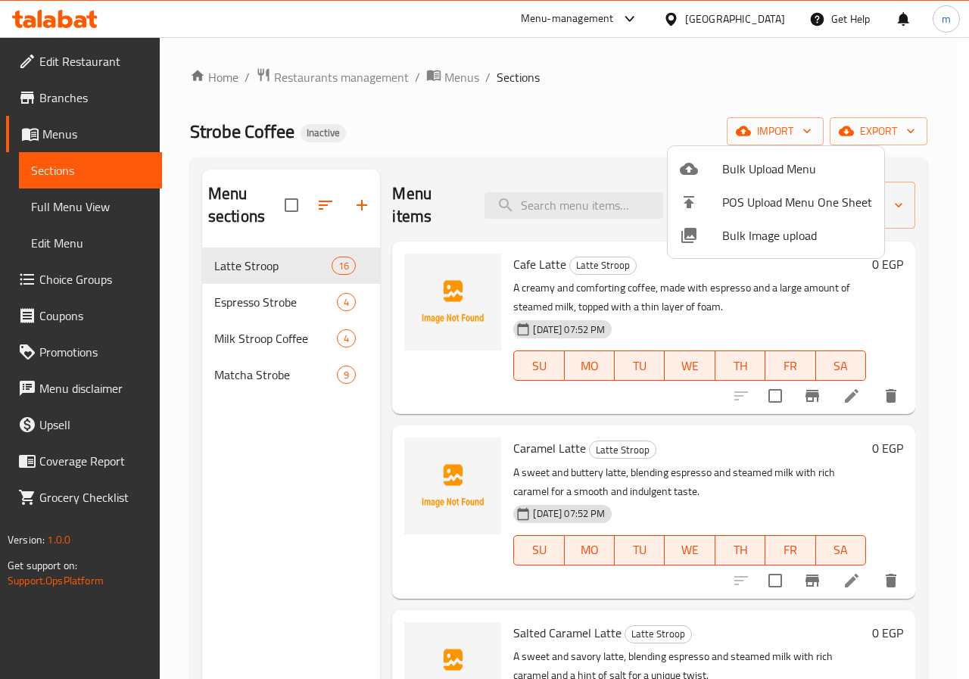
click at [551, 118] on div at bounding box center [484, 339] width 969 height 679
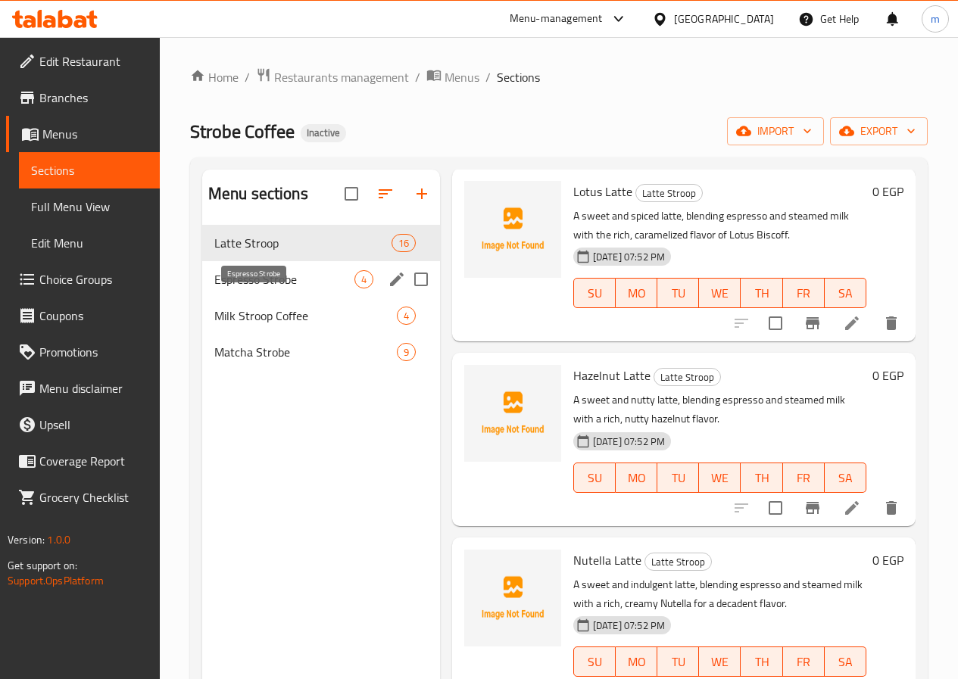
click at [247, 289] on span "Espresso Strobe" at bounding box center [284, 279] width 140 height 18
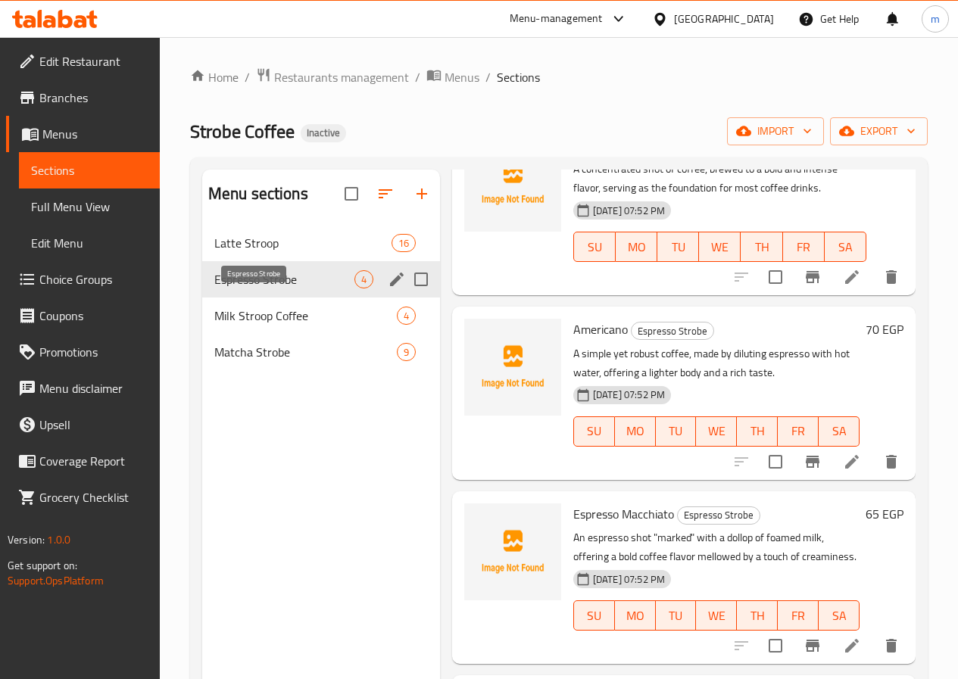
scroll to position [119, 0]
click at [253, 325] on span "Milk Stroop Coffee" at bounding box center [284, 316] width 140 height 18
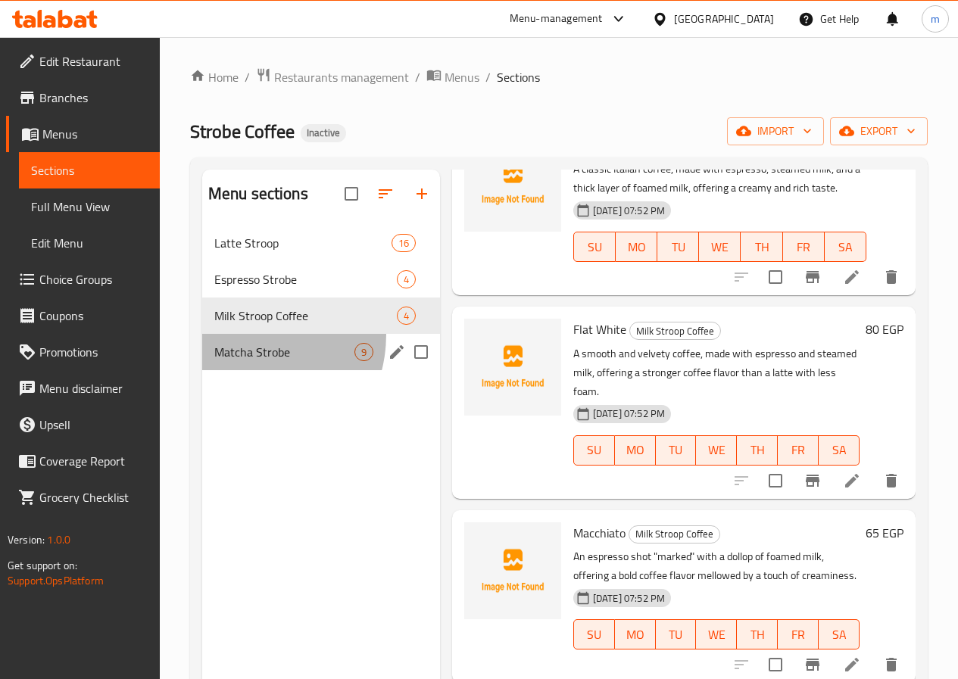
drag, startPoint x: 239, startPoint y: 357, endPoint x: 239, endPoint y: 367, distance: 9.1
click at [239, 359] on div "Matcha Strobe 9" at bounding box center [321, 352] width 238 height 36
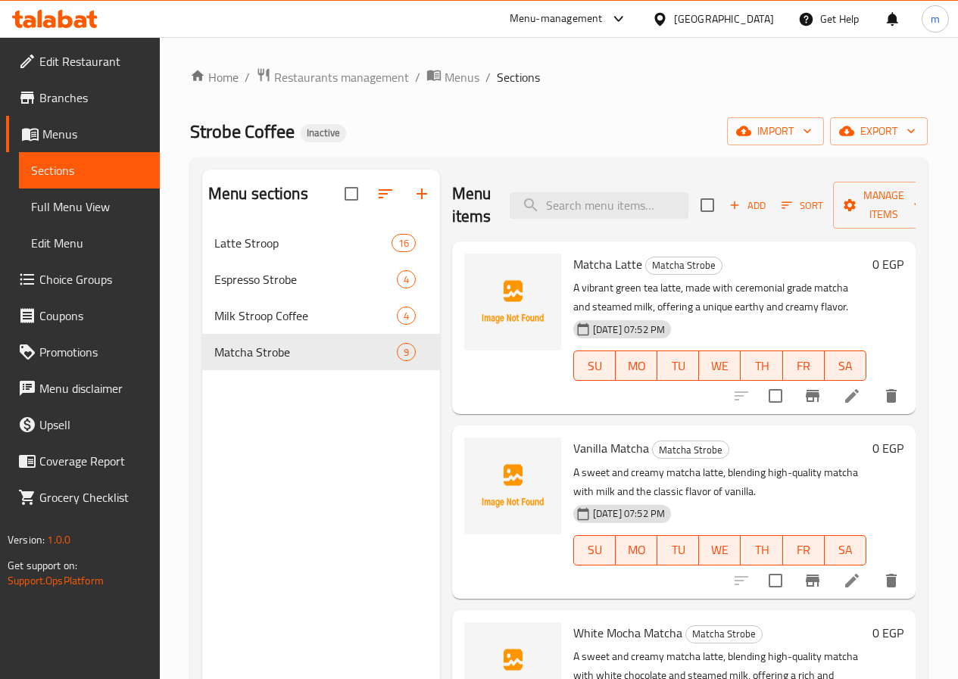
click at [80, 208] on span "Full Menu View" at bounding box center [89, 207] width 117 height 18
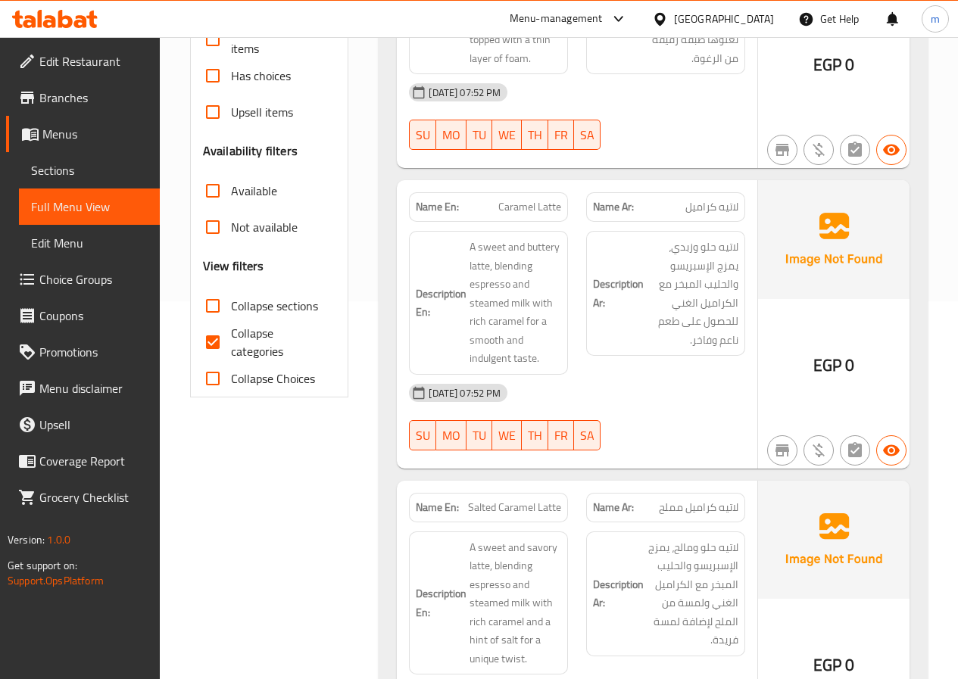
scroll to position [379, 0]
click at [241, 337] on span "Collapse categories" at bounding box center [277, 341] width 93 height 36
click at [231, 337] on input "Collapse categories" at bounding box center [213, 341] width 36 height 36
checkbox input "false"
click at [295, 292] on label "Collapse sections" at bounding box center [256, 305] width 123 height 36
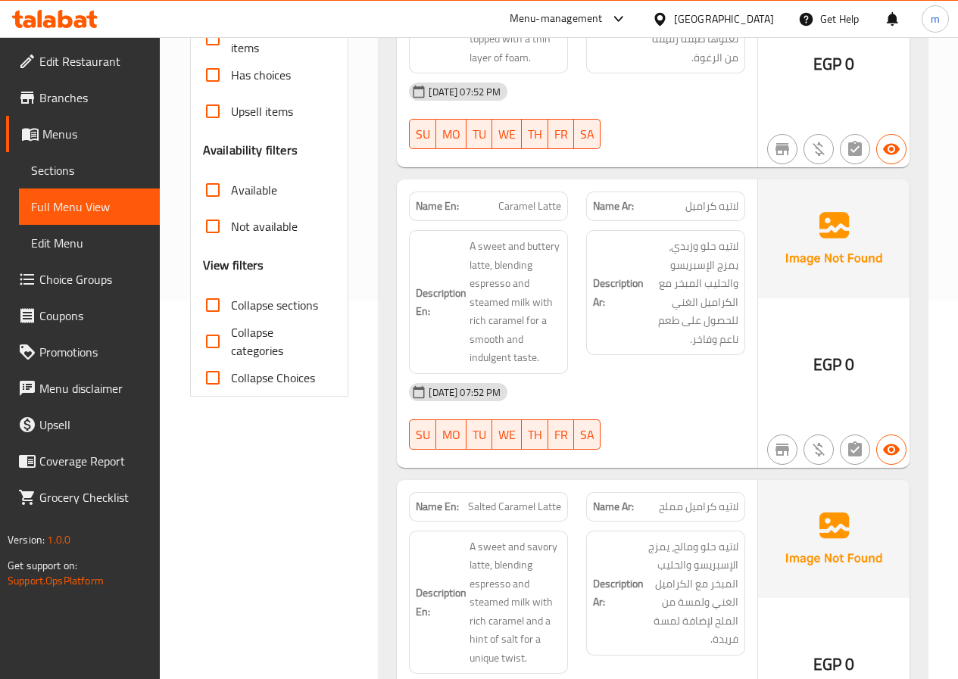
click at [231, 292] on input "Collapse sections" at bounding box center [213, 305] width 36 height 36
checkbox input "true"
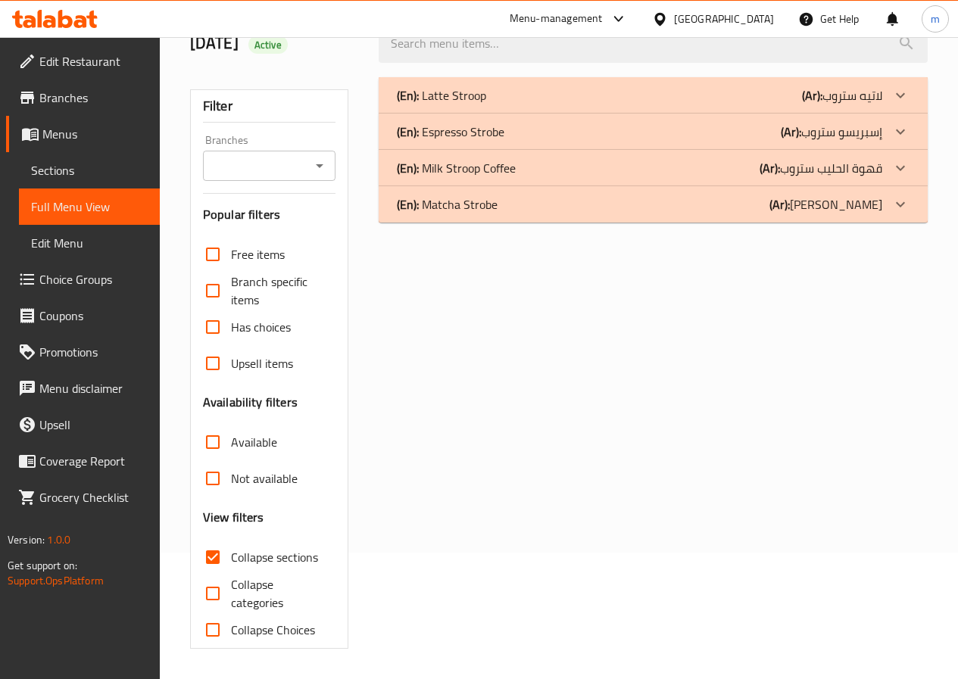
scroll to position [126, 0]
click at [288, 307] on span "Branch specific items" at bounding box center [277, 291] width 93 height 36
click at [231, 307] on input "Branch specific items" at bounding box center [213, 291] width 36 height 36
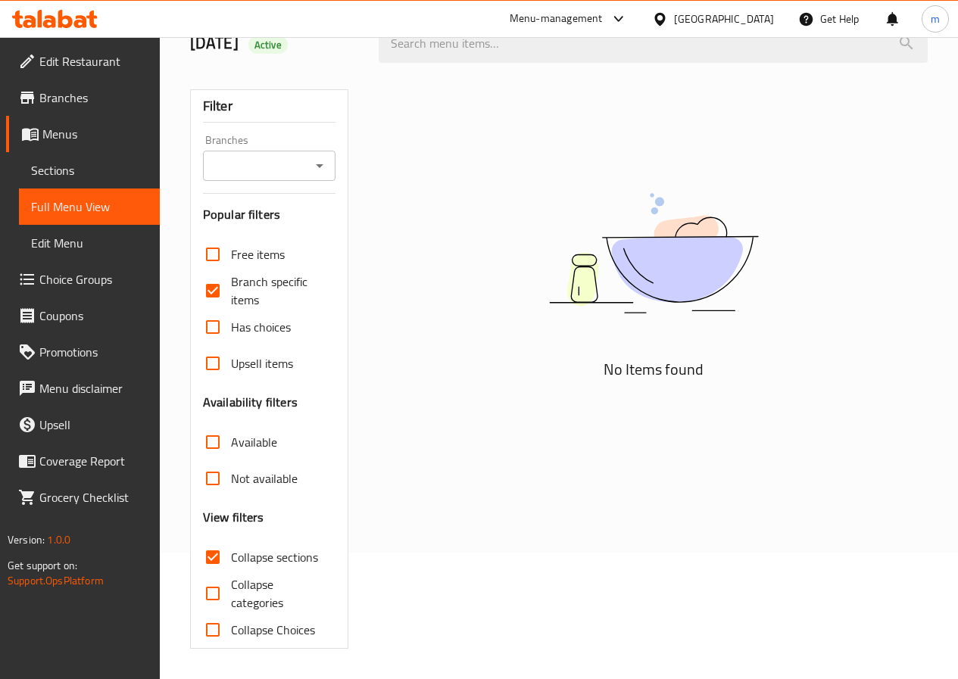
click at [278, 288] on span "Branch specific items" at bounding box center [277, 291] width 93 height 36
click at [231, 288] on input "Branch specific items" at bounding box center [213, 291] width 36 height 36
checkbox input "false"
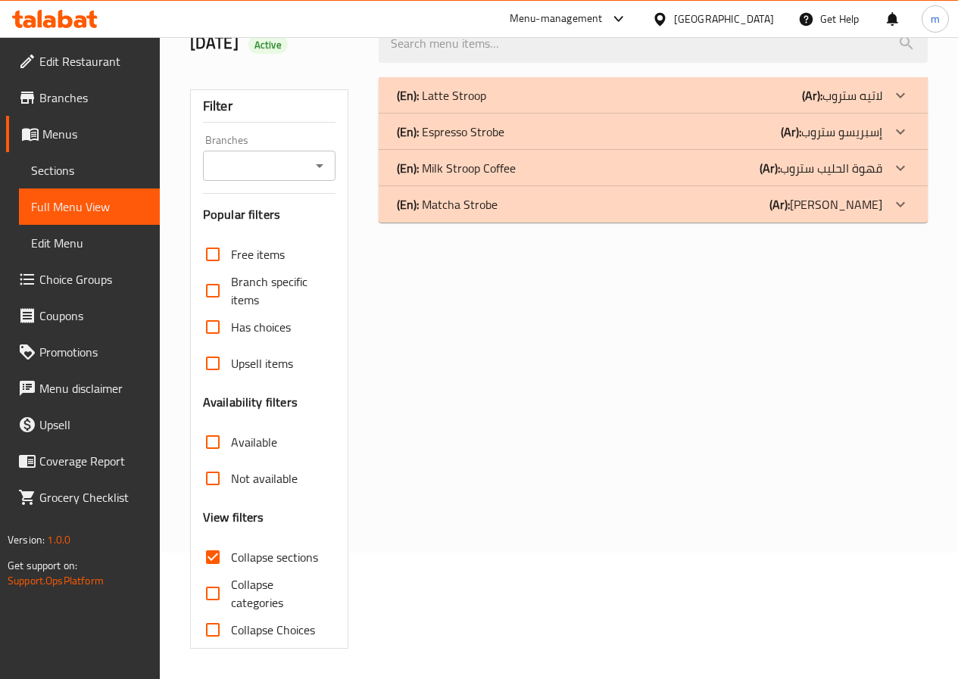
click at [262, 249] on span "Free items" at bounding box center [258, 254] width 54 height 18
click at [231, 249] on input "Free items" at bounding box center [213, 254] width 36 height 36
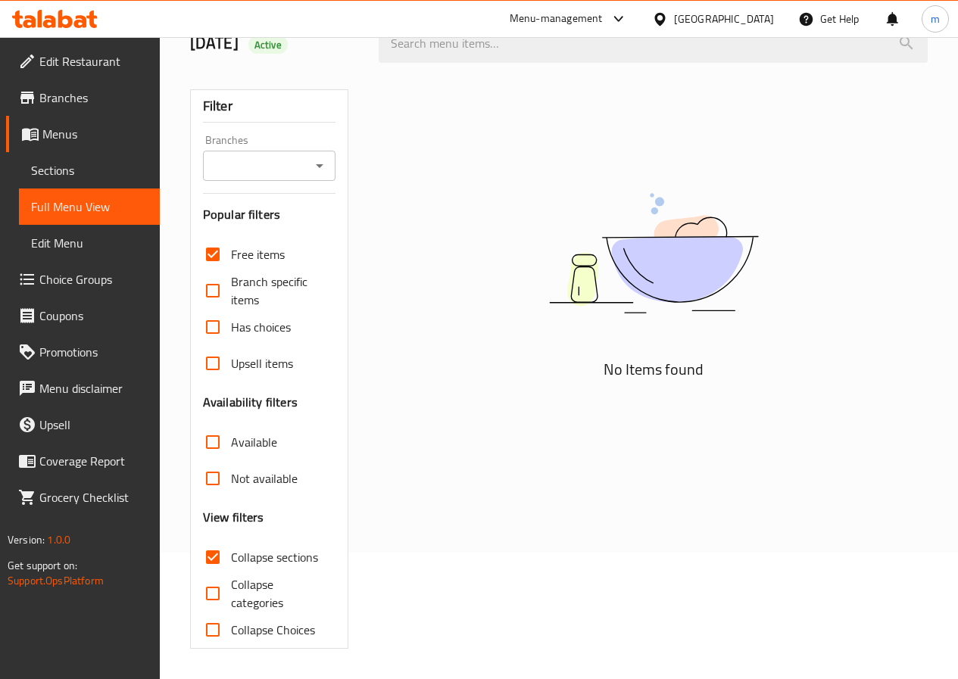
click at [262, 249] on span "Free items" at bounding box center [258, 254] width 54 height 18
click at [231, 249] on input "Free items" at bounding box center [213, 254] width 36 height 36
checkbox input "false"
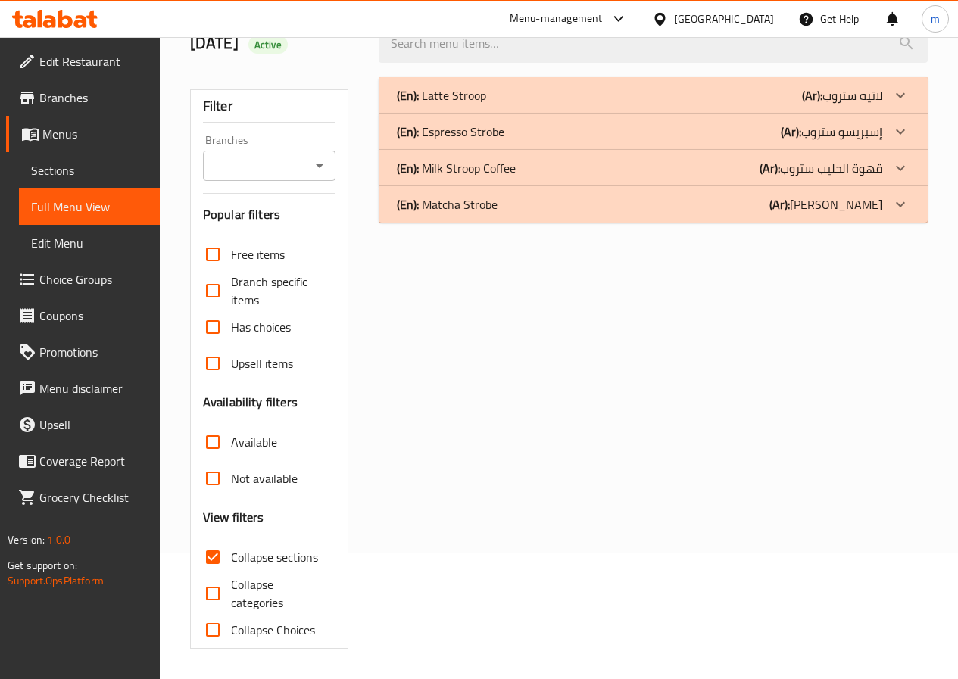
click at [242, 551] on span "Collapse sections" at bounding box center [274, 557] width 87 height 18
click at [231, 551] on input "Collapse sections" at bounding box center [213, 557] width 36 height 36
checkbox input "false"
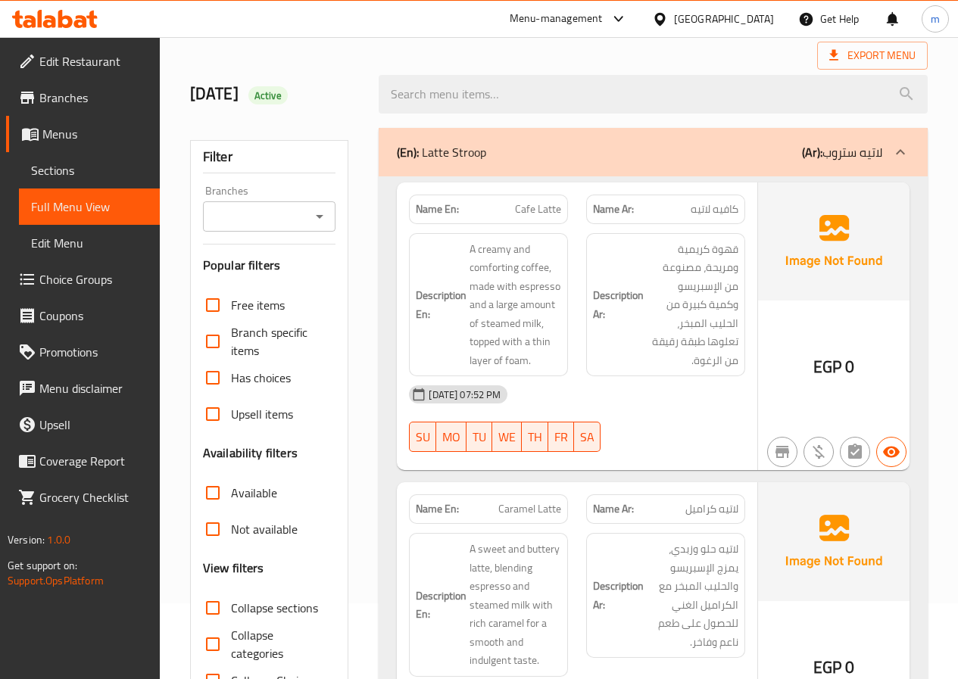
scroll to position [0, 0]
